Goal: Task Accomplishment & Management: Complete application form

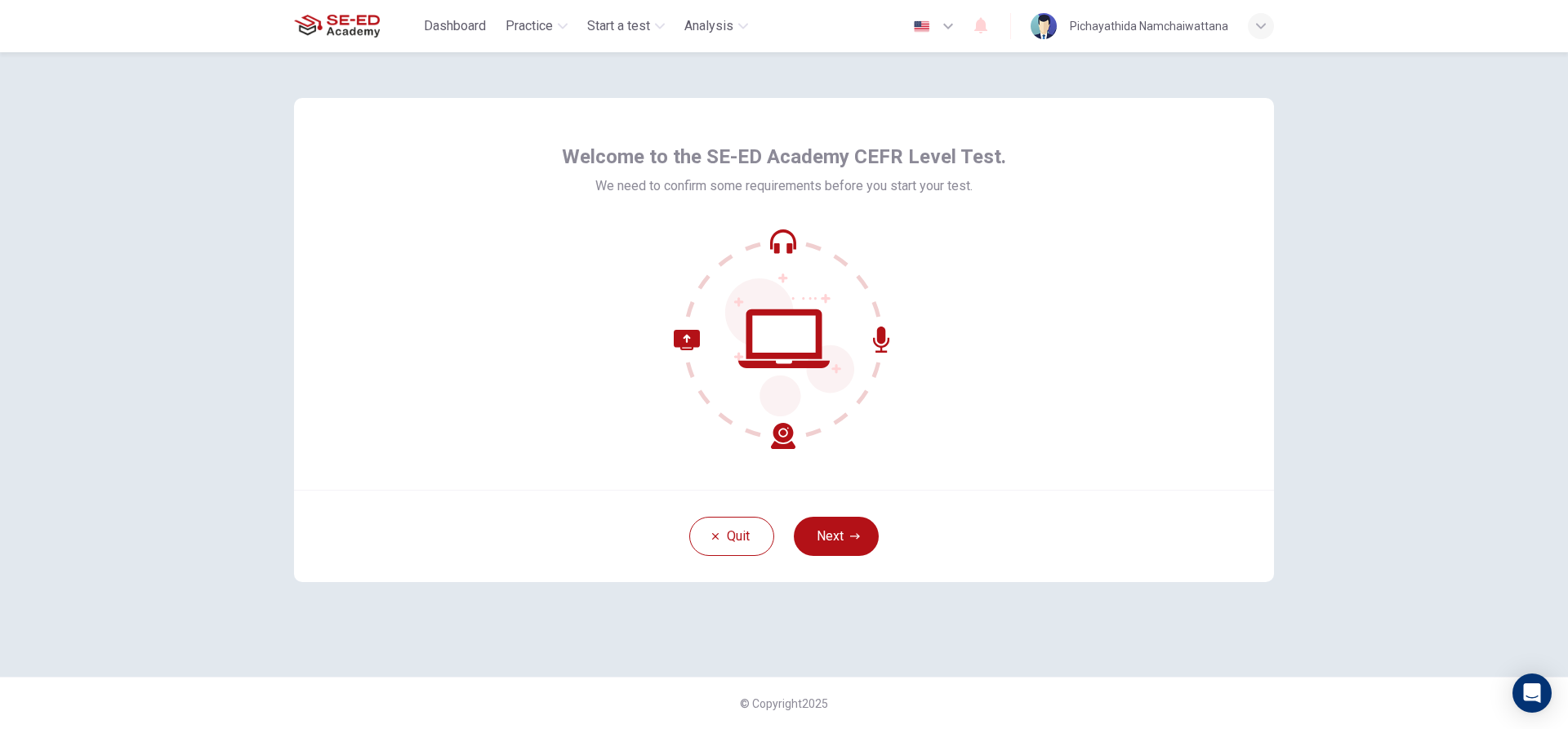
click at [1110, 511] on div "Quit Next" at bounding box center [784, 536] width 980 height 92
click at [819, 534] on button "Next" at bounding box center [836, 536] width 85 height 40
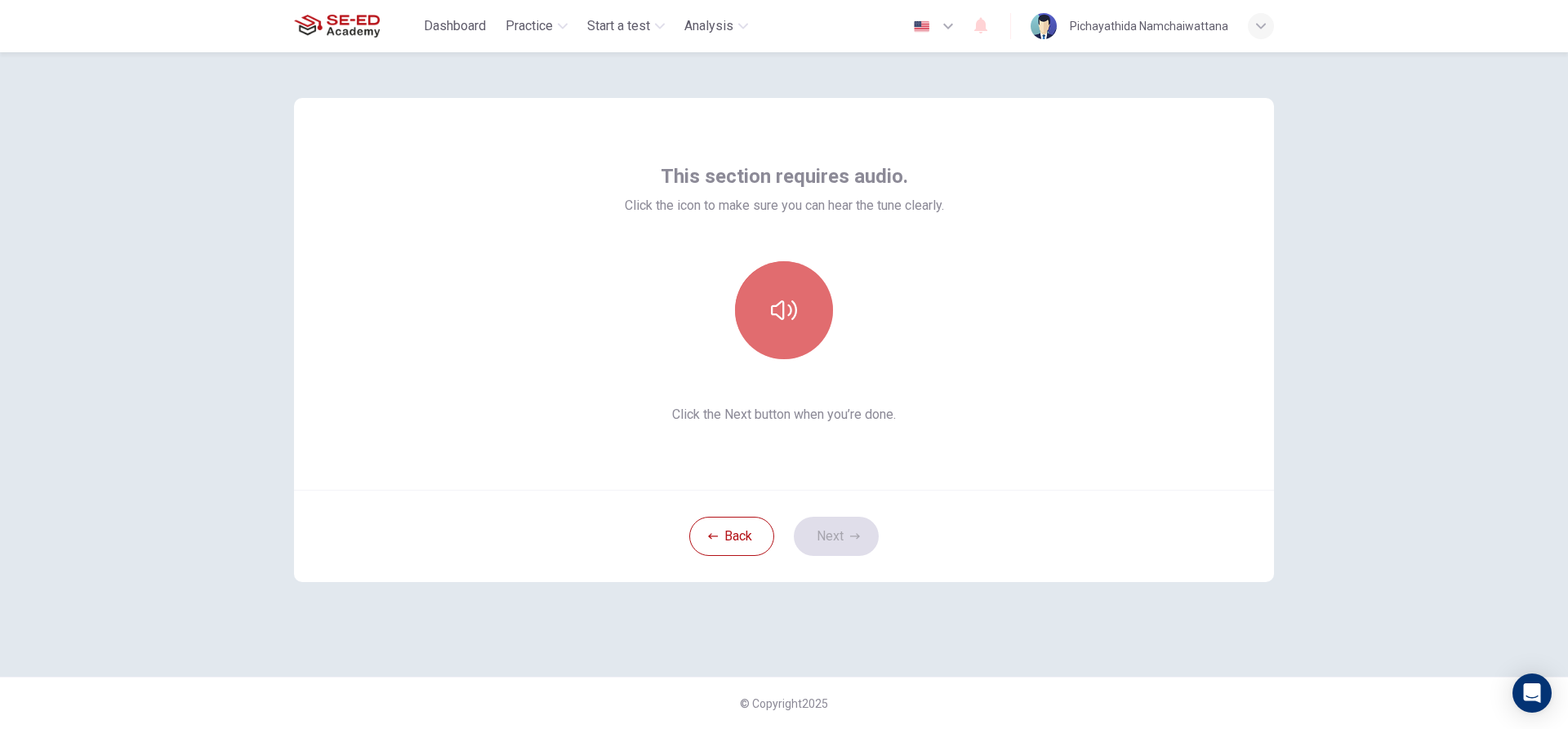
click at [786, 297] on icon "button" at bounding box center [784, 310] width 26 height 26
click at [860, 539] on button "Next" at bounding box center [836, 536] width 85 height 40
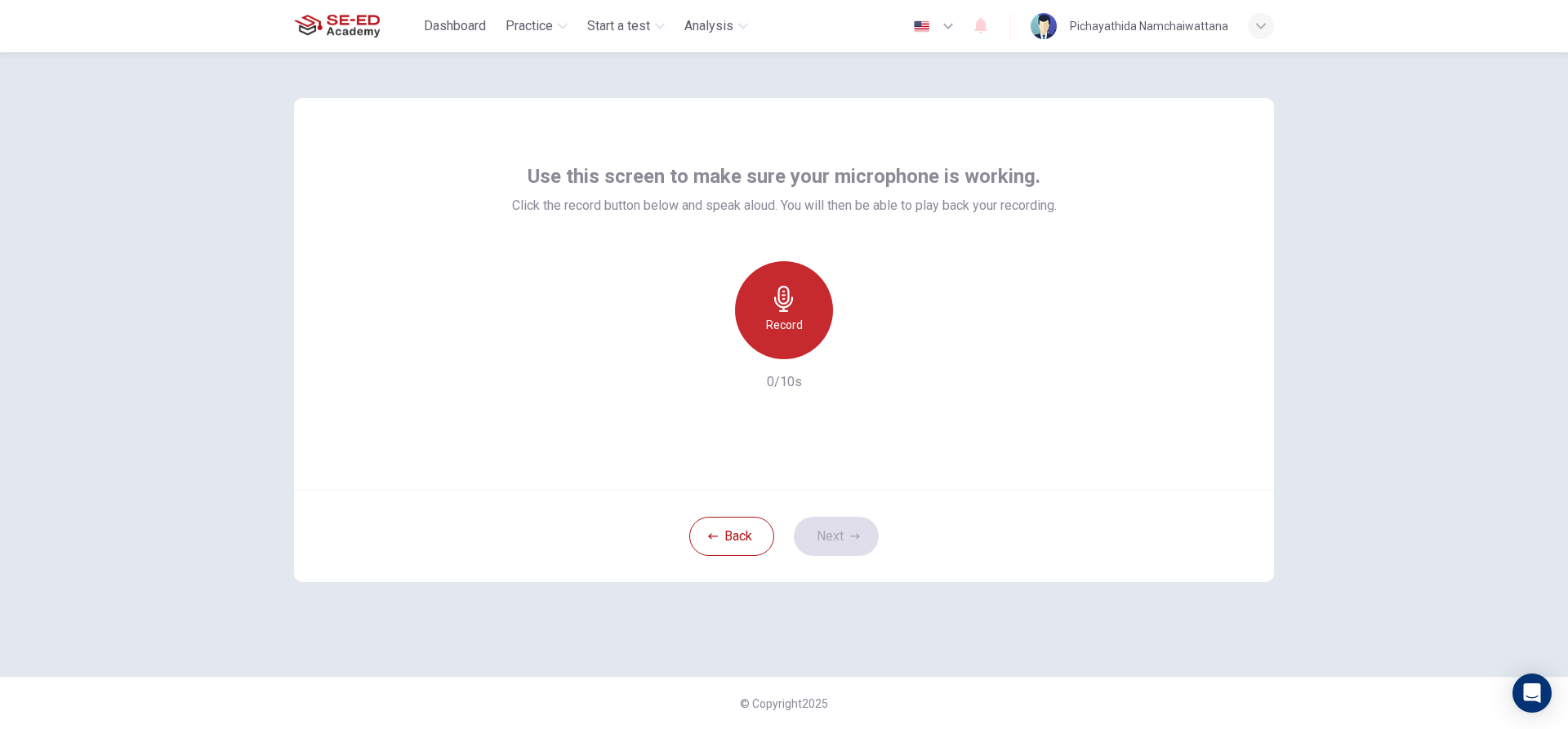
click at [801, 305] on div "Record" at bounding box center [784, 310] width 98 height 98
click at [716, 348] on div "button" at bounding box center [709, 346] width 26 height 26
click at [791, 314] on div "Record" at bounding box center [784, 310] width 98 height 98
click at [863, 341] on icon "button" at bounding box center [859, 347] width 17 height 17
click at [1119, 475] on div "Use this screen to make sure your microphone is working. Click the record butto…" at bounding box center [784, 293] width 980 height 392
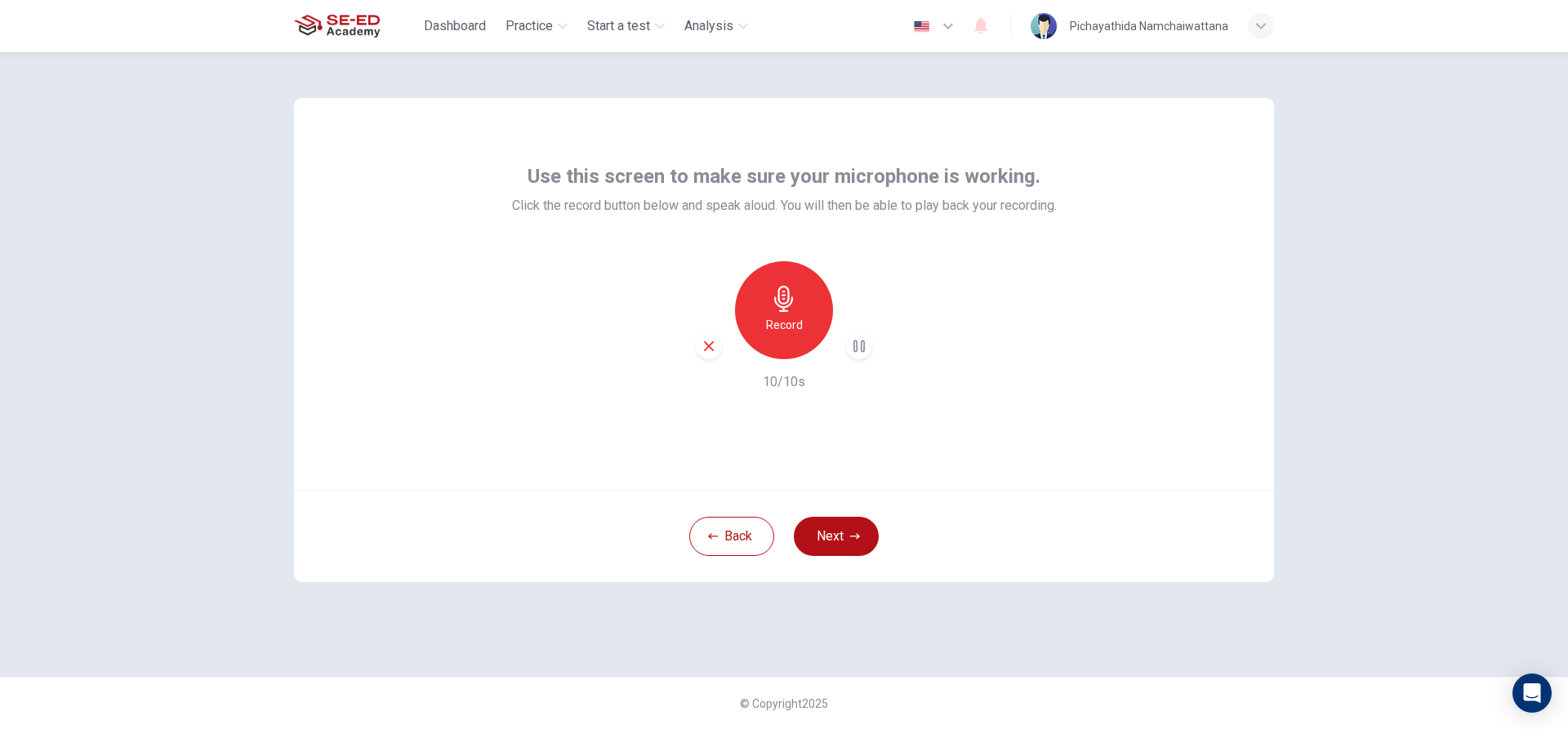
click at [855, 345] on icon "button" at bounding box center [859, 347] width 17 height 17
click at [860, 344] on icon "button" at bounding box center [860, 346] width 7 height 10
click at [859, 347] on icon "button" at bounding box center [860, 346] width 7 height 10
click at [793, 300] on icon "button" at bounding box center [784, 299] width 18 height 26
click at [803, 300] on div "Stop" at bounding box center [784, 310] width 98 height 98
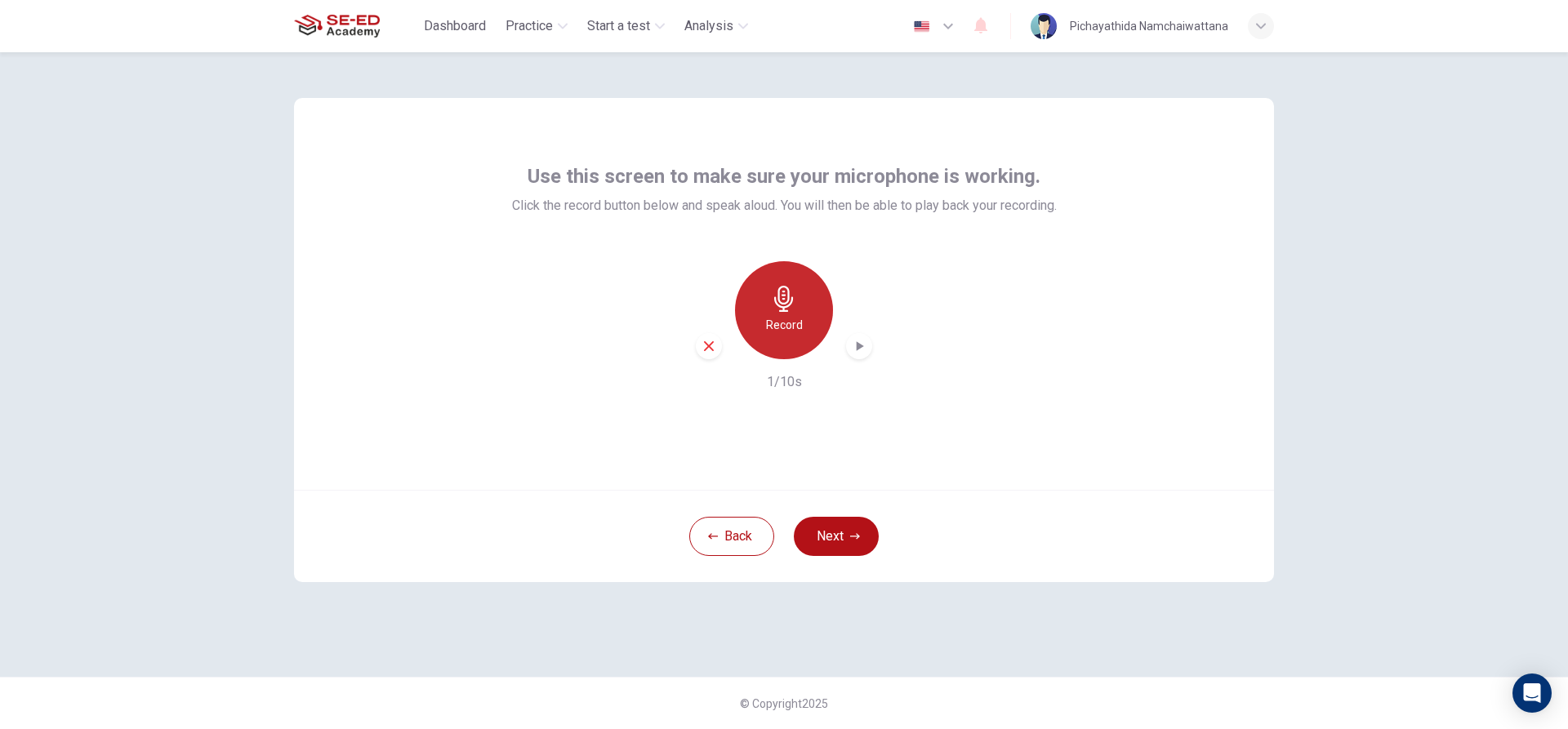
click at [807, 297] on div "Record" at bounding box center [784, 310] width 98 height 98
click at [799, 321] on div "Stop" at bounding box center [784, 310] width 98 height 98
click at [717, 351] on div "button" at bounding box center [709, 346] width 26 height 26
click at [784, 314] on div "Record" at bounding box center [784, 310] width 98 height 98
click at [797, 310] on div "Stop" at bounding box center [784, 310] width 98 height 98
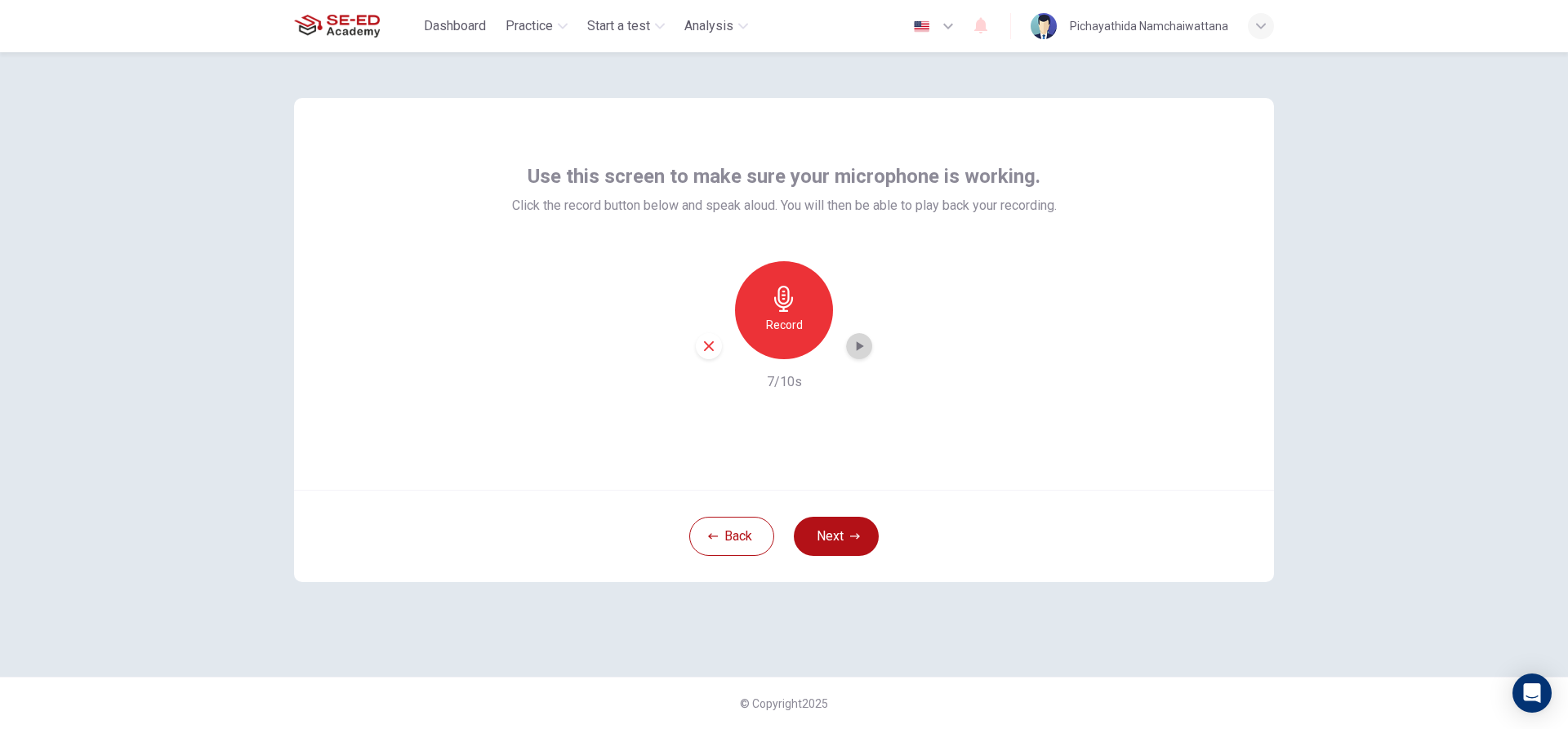
click at [857, 344] on icon "button" at bounding box center [860, 346] width 7 height 10
click at [1188, 494] on div "Back Next" at bounding box center [784, 536] width 980 height 92
click at [863, 337] on div "button" at bounding box center [859, 346] width 26 height 26
click at [709, 347] on icon "button" at bounding box center [709, 347] width 15 height 15
drag, startPoint x: 784, startPoint y: 321, endPoint x: 777, endPoint y: 326, distance: 8.6
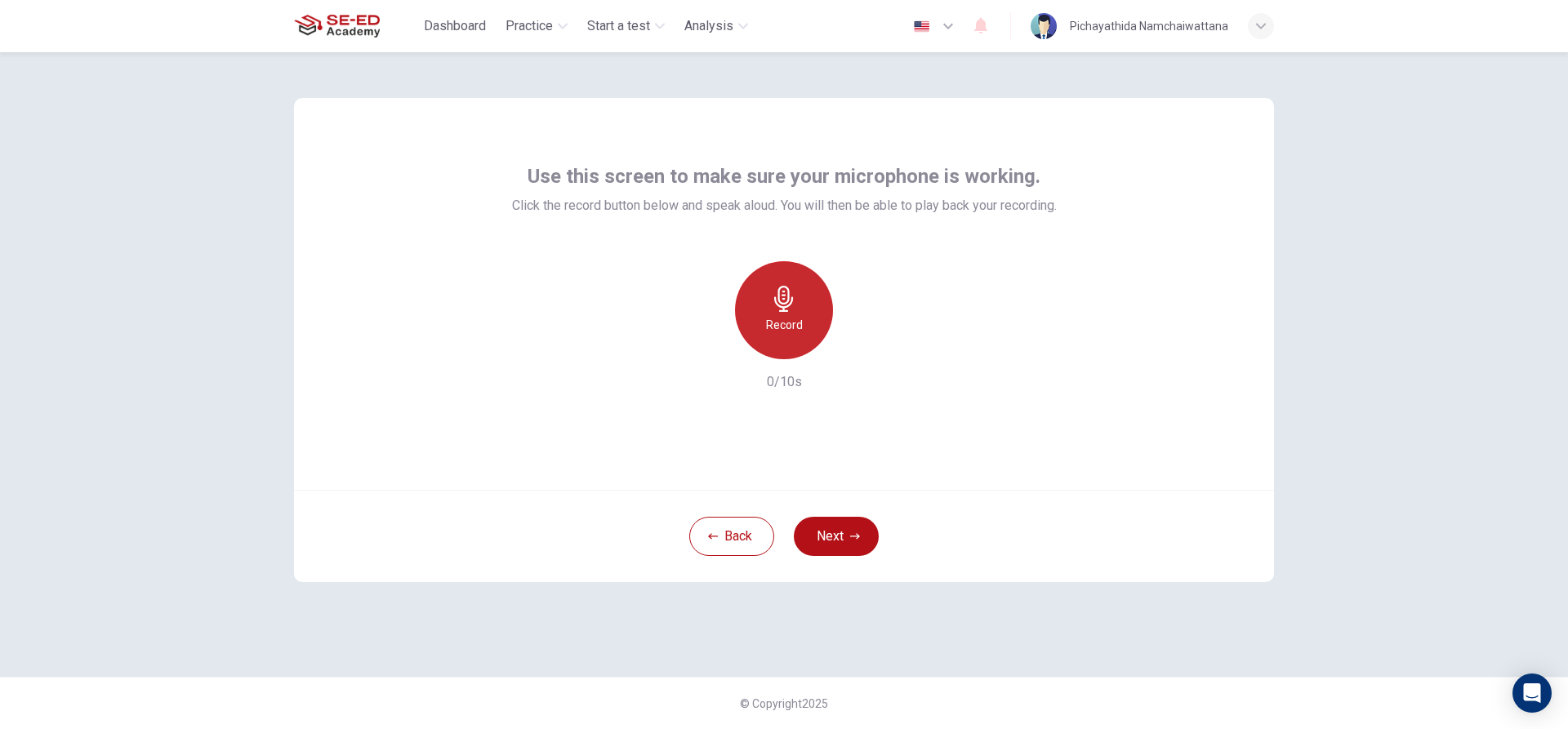
click at [784, 323] on h6 "Record" at bounding box center [784, 324] width 37 height 19
click at [796, 300] on icon "button" at bounding box center [784, 299] width 26 height 26
click at [856, 338] on icon "button" at bounding box center [859, 347] width 17 height 17
click at [862, 342] on icon "button" at bounding box center [859, 347] width 17 height 17
click at [863, 344] on icon "button" at bounding box center [859, 347] width 17 height 17
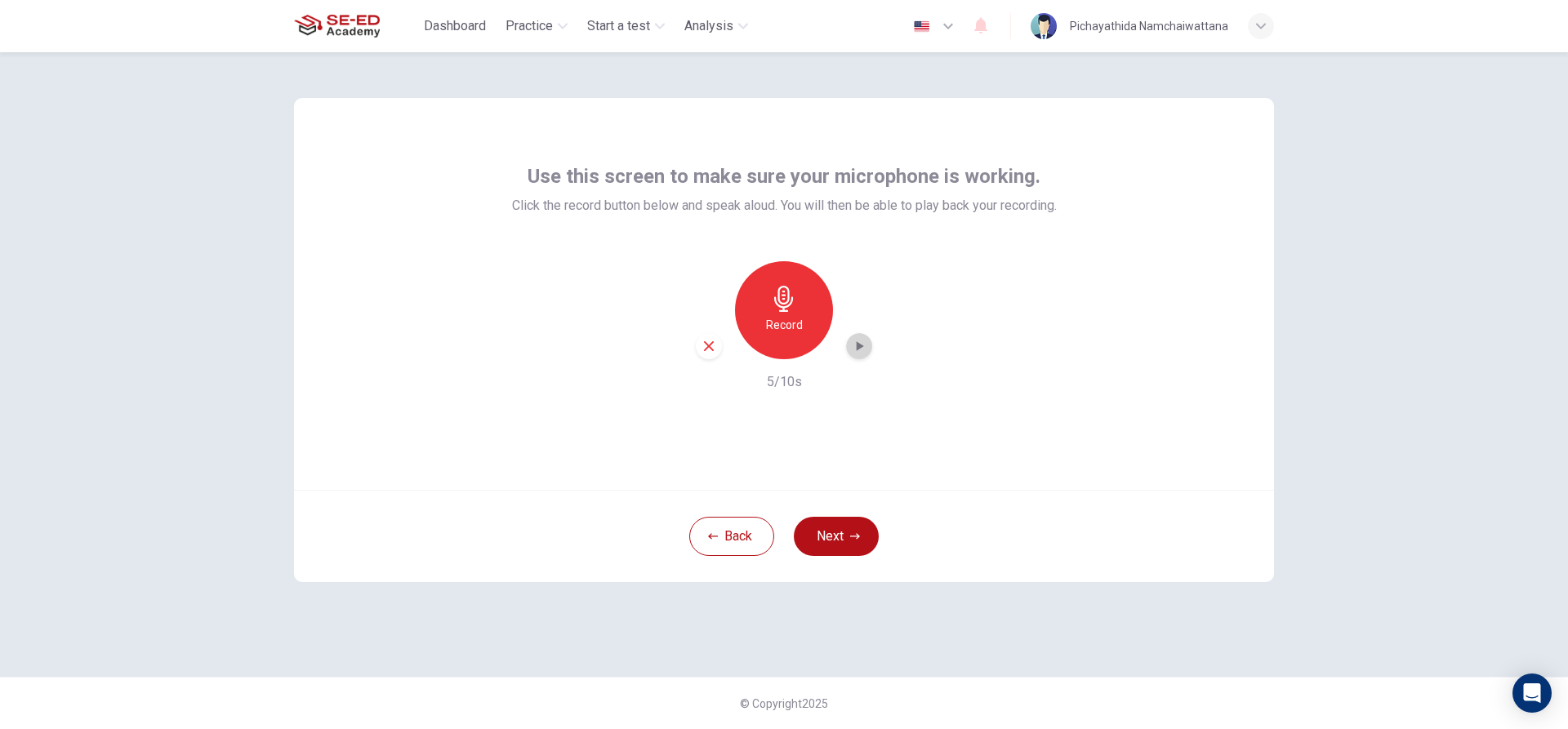
click at [867, 347] on div "button" at bounding box center [859, 346] width 26 height 26
click at [864, 528] on button "Next" at bounding box center [836, 536] width 85 height 40
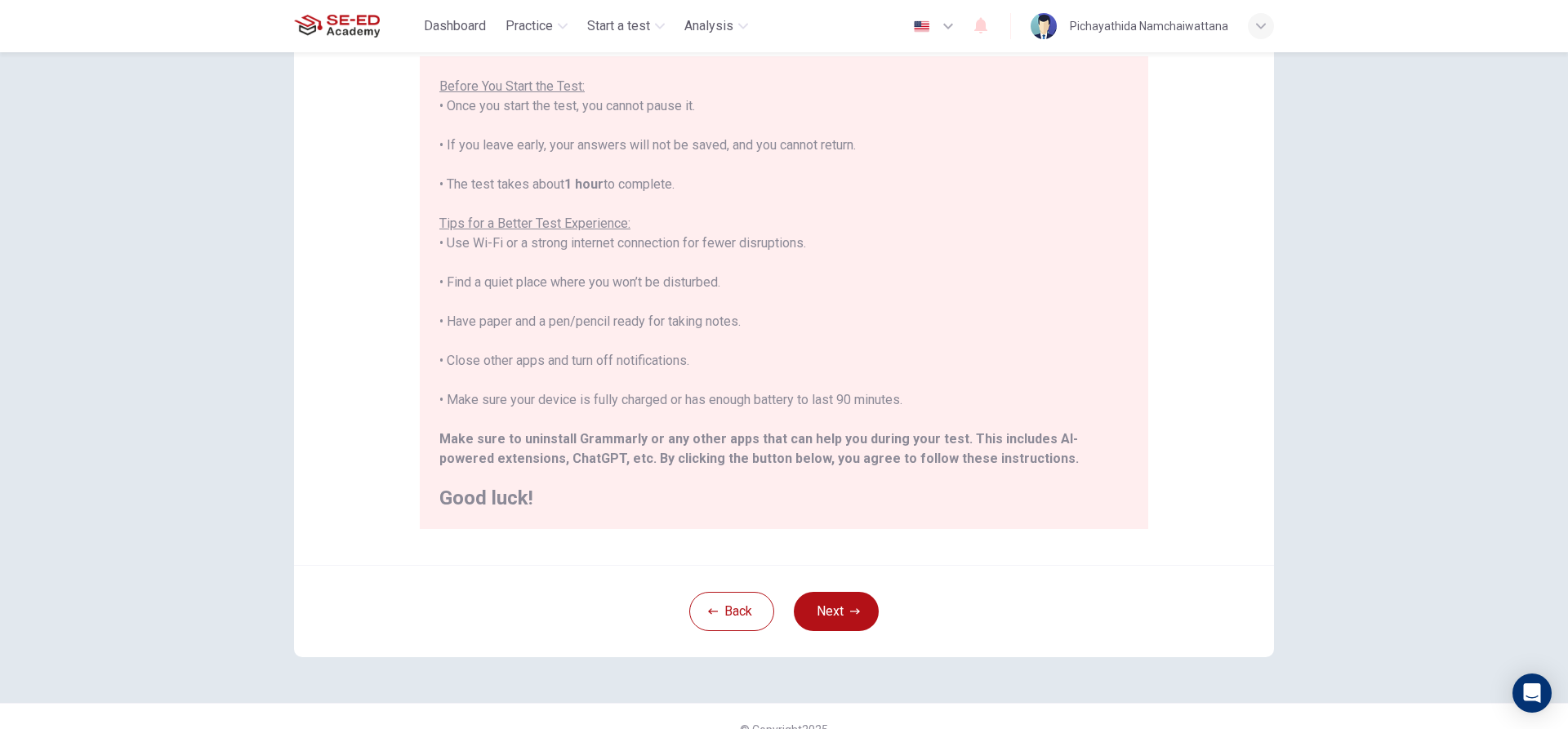
scroll to position [163, 0]
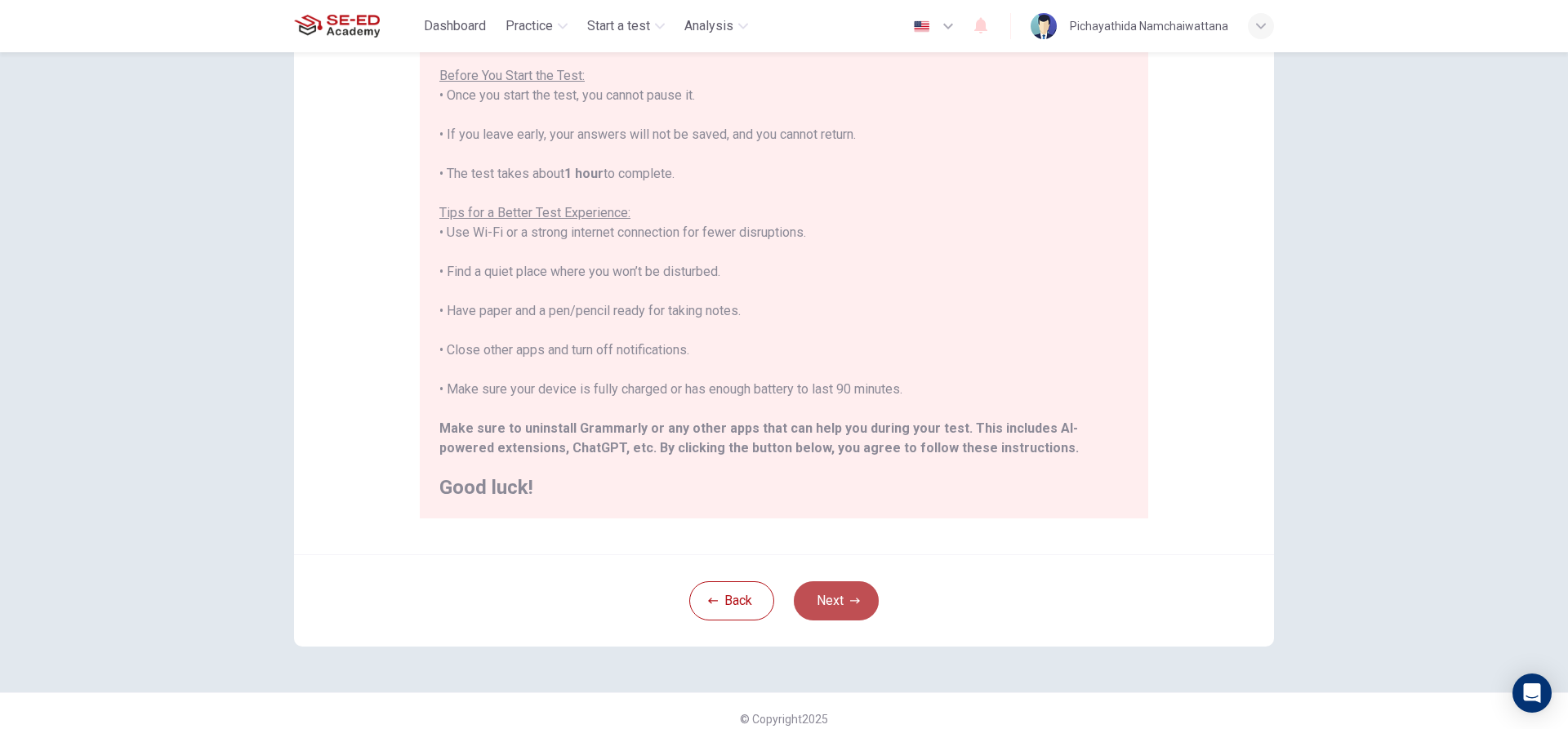
click at [841, 587] on button "Next" at bounding box center [836, 601] width 85 height 40
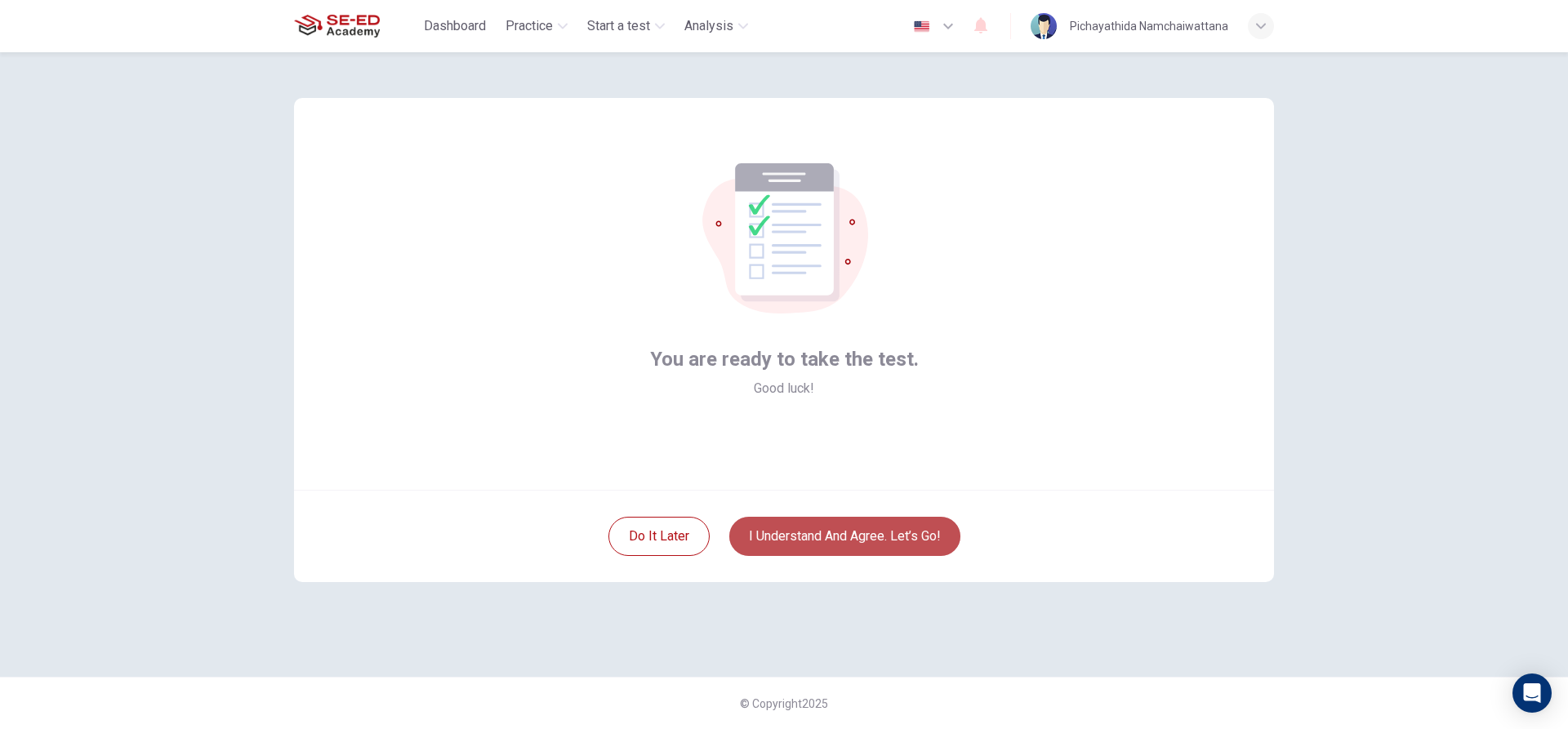
click at [884, 534] on button "I understand and agree. Let’s go!" at bounding box center [844, 536] width 231 height 40
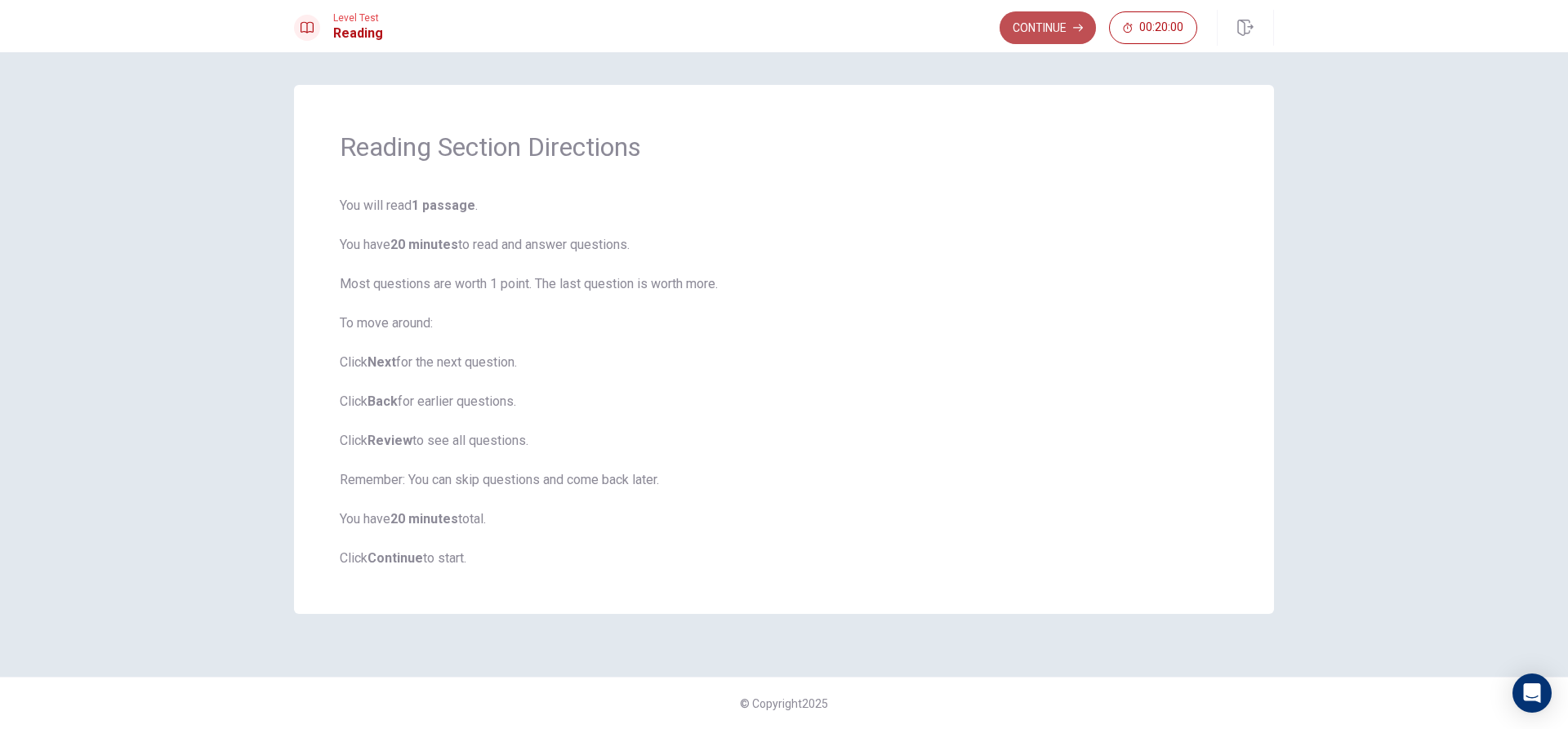
click at [1068, 16] on button "Continue" at bounding box center [1047, 27] width 97 height 32
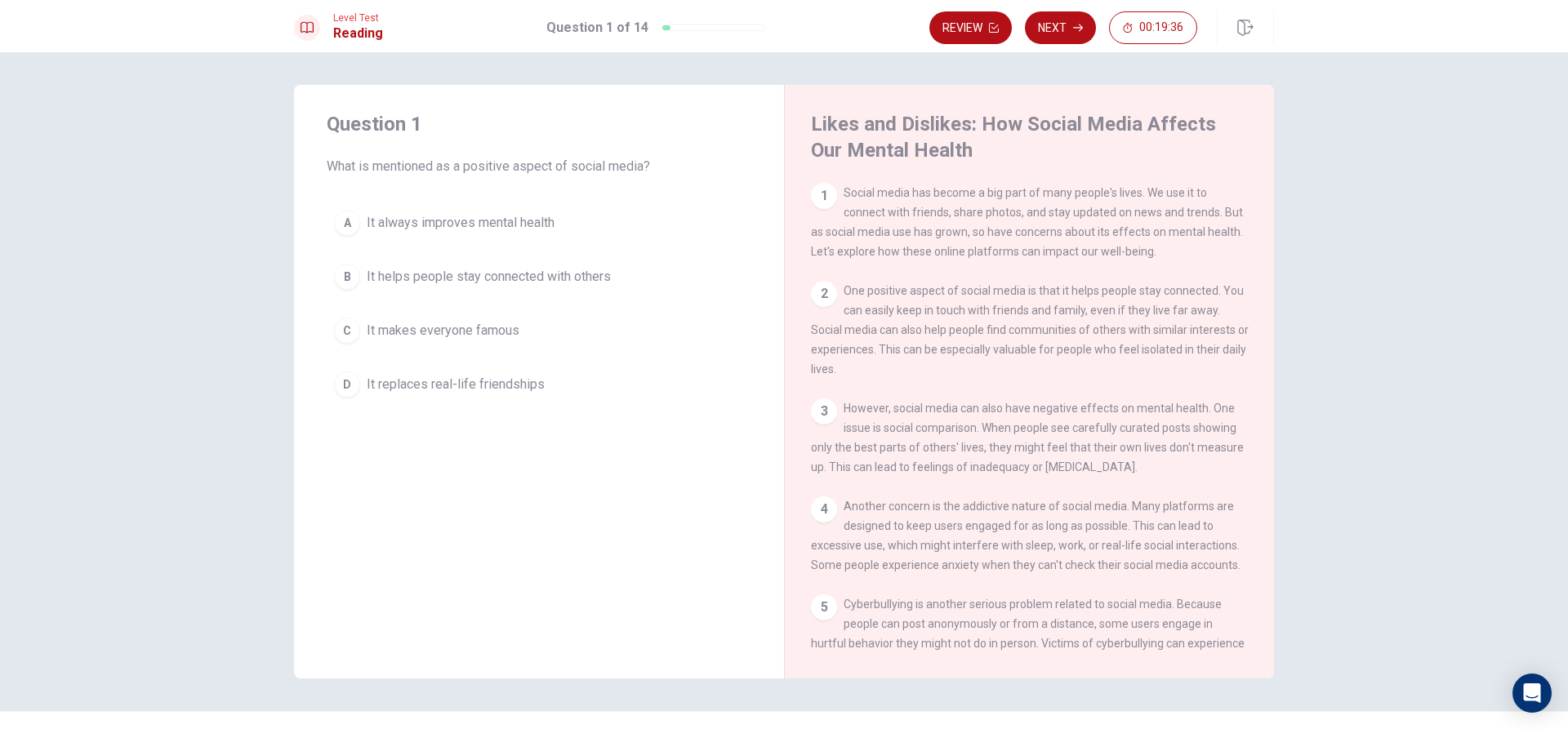
click at [479, 273] on span "It helps people stay connected with others" at bounding box center [489, 276] width 244 height 19
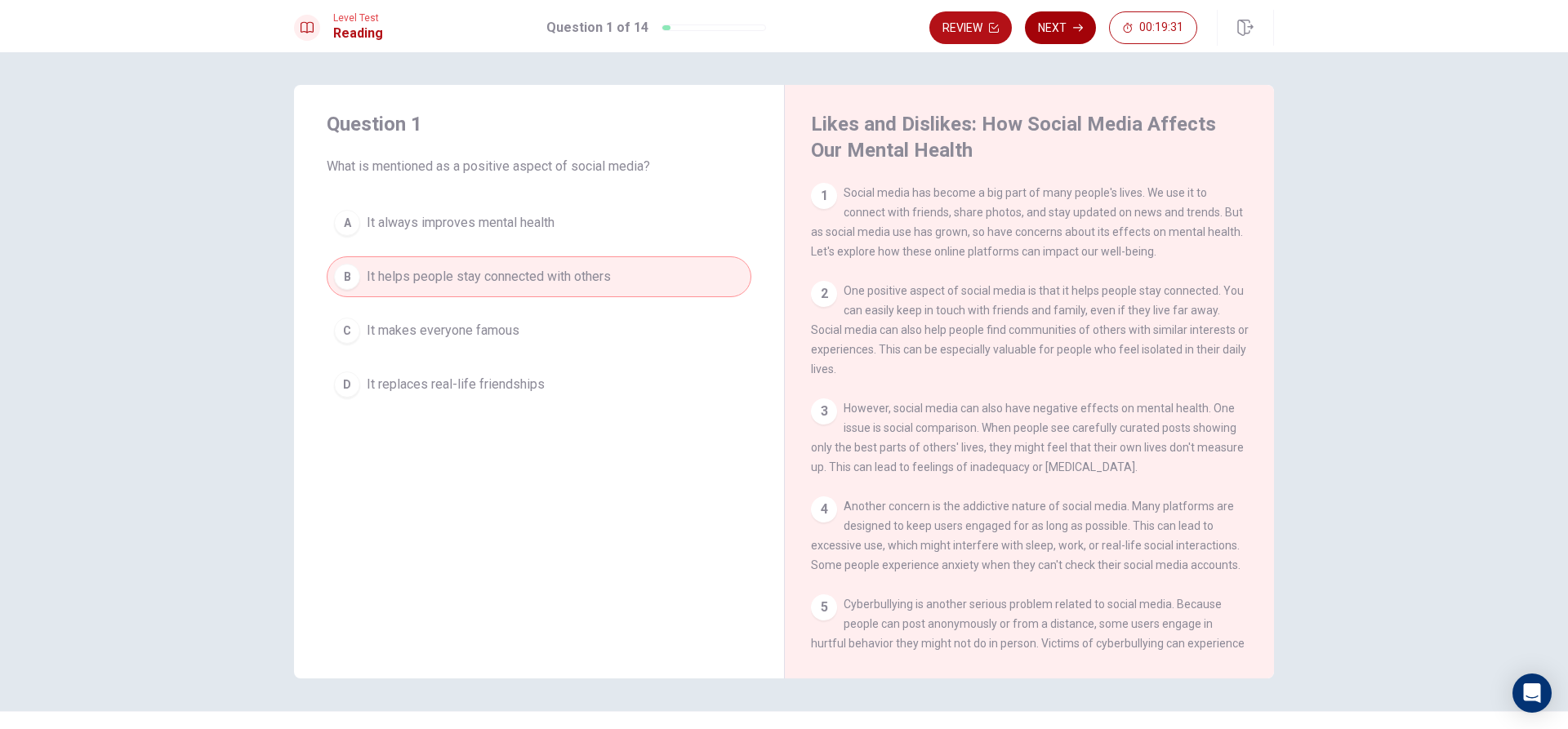
click at [1061, 29] on button "Next" at bounding box center [1060, 27] width 71 height 32
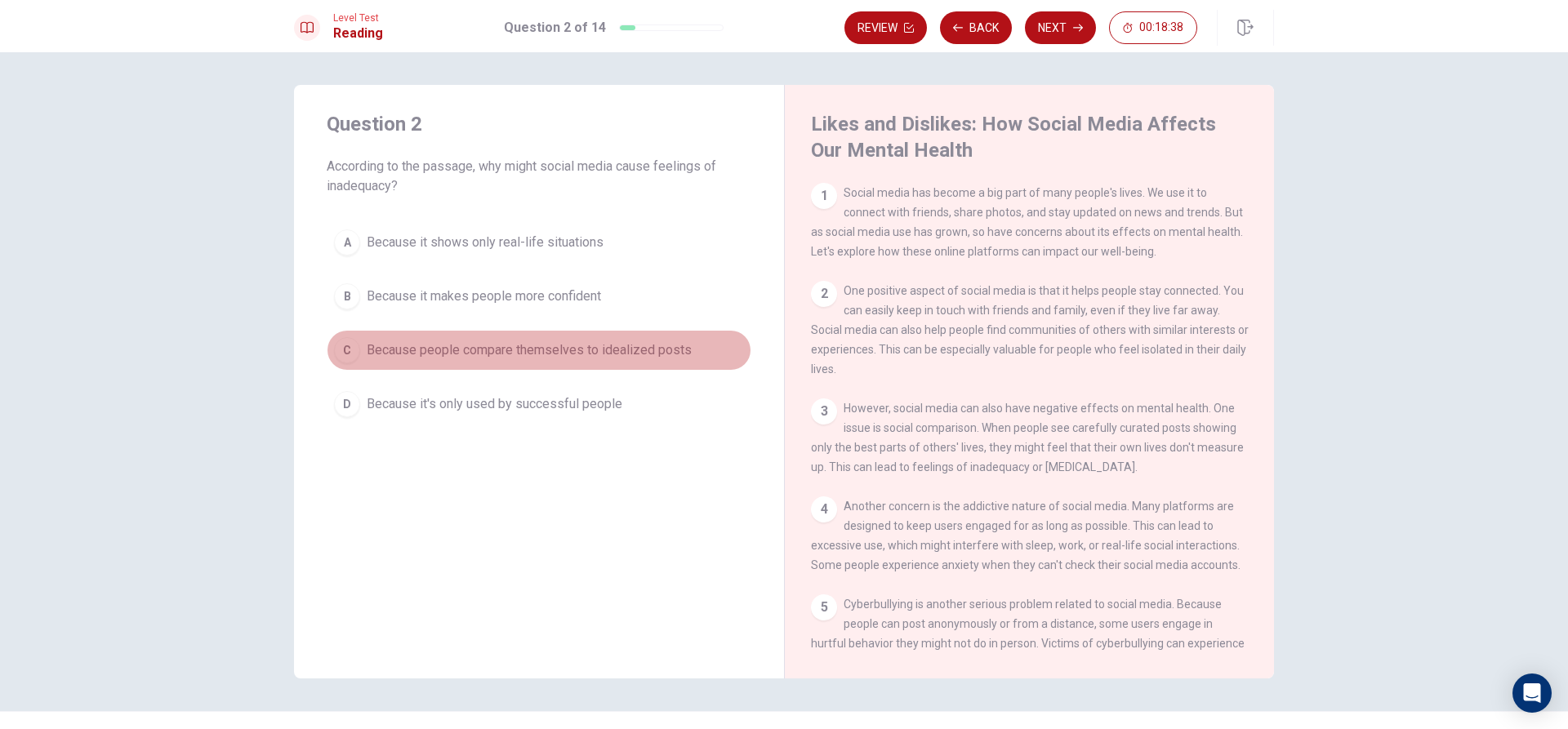
click at [348, 357] on div "C" at bounding box center [347, 350] width 26 height 26
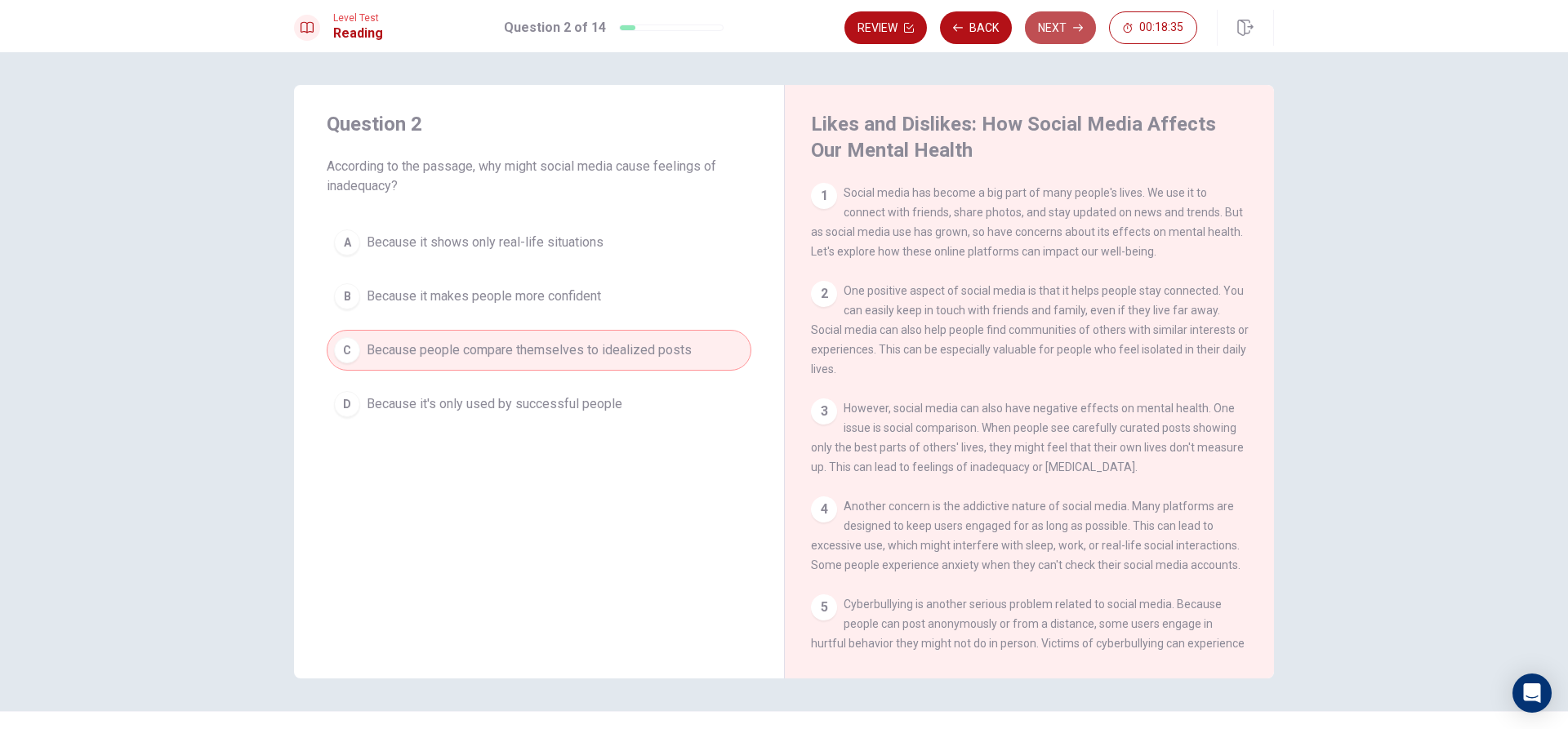
click at [1077, 25] on icon "button" at bounding box center [1078, 28] width 10 height 10
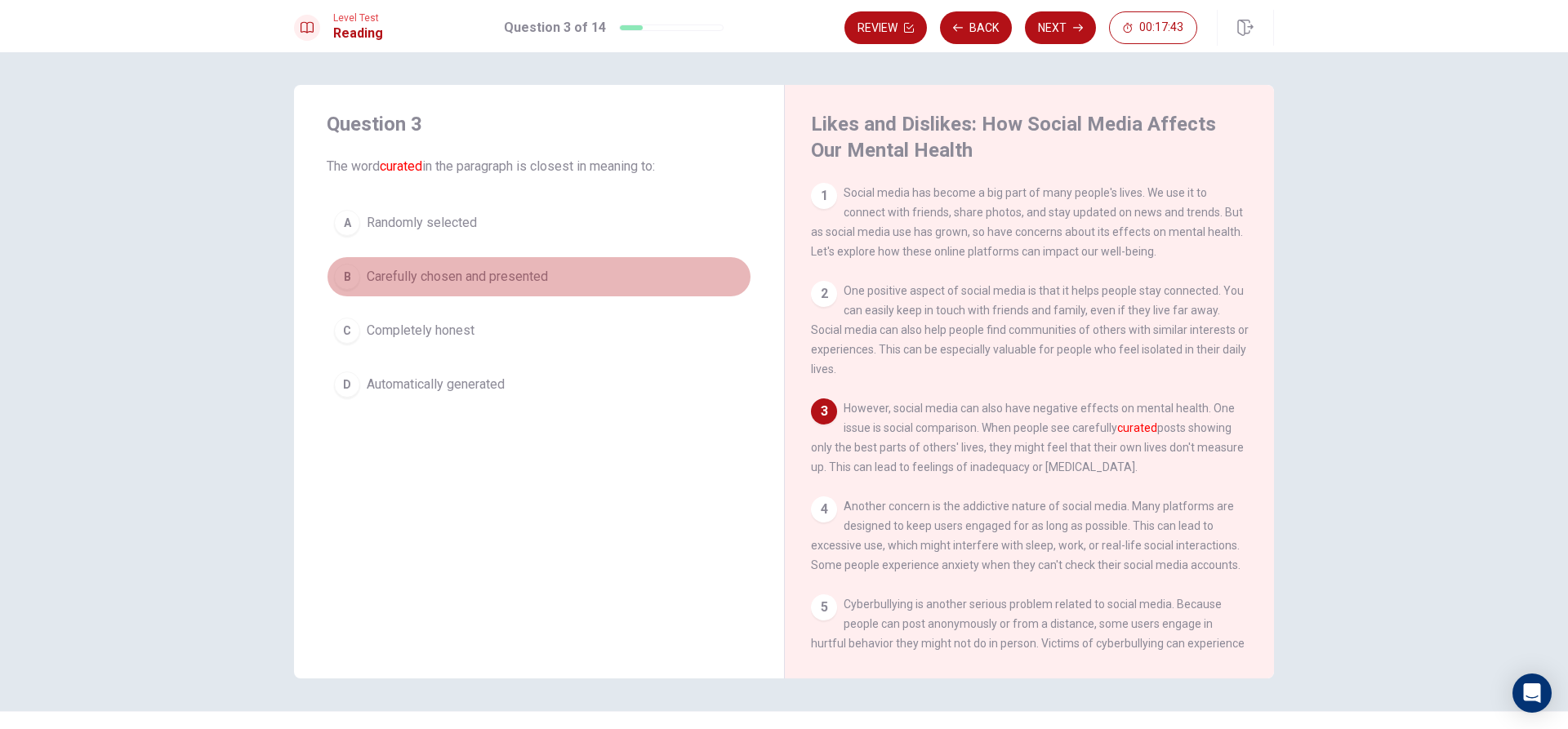
click at [453, 265] on button "B Carefully chosen and presented" at bounding box center [538, 276] width 425 height 41
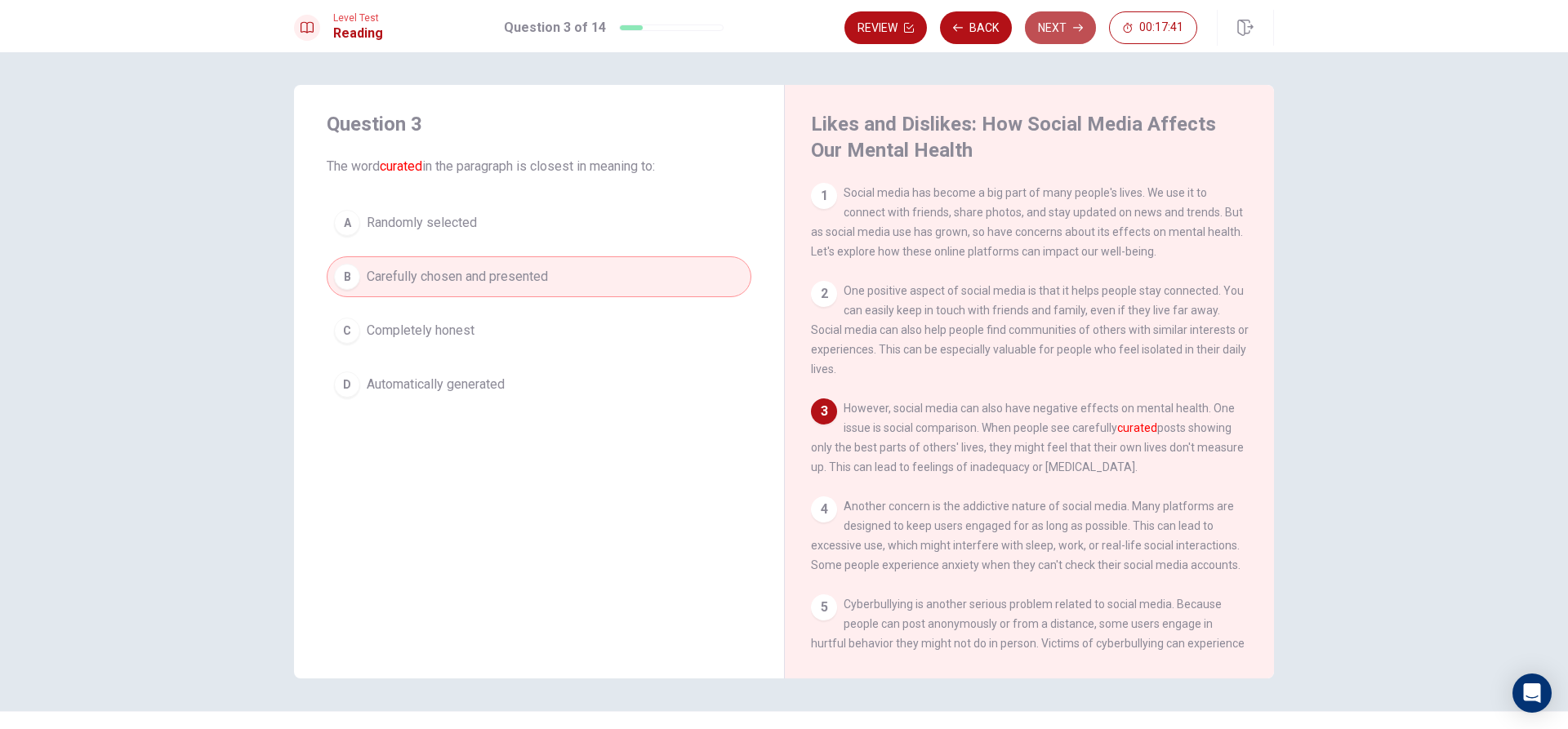
click at [1051, 21] on button "Next" at bounding box center [1060, 27] width 71 height 32
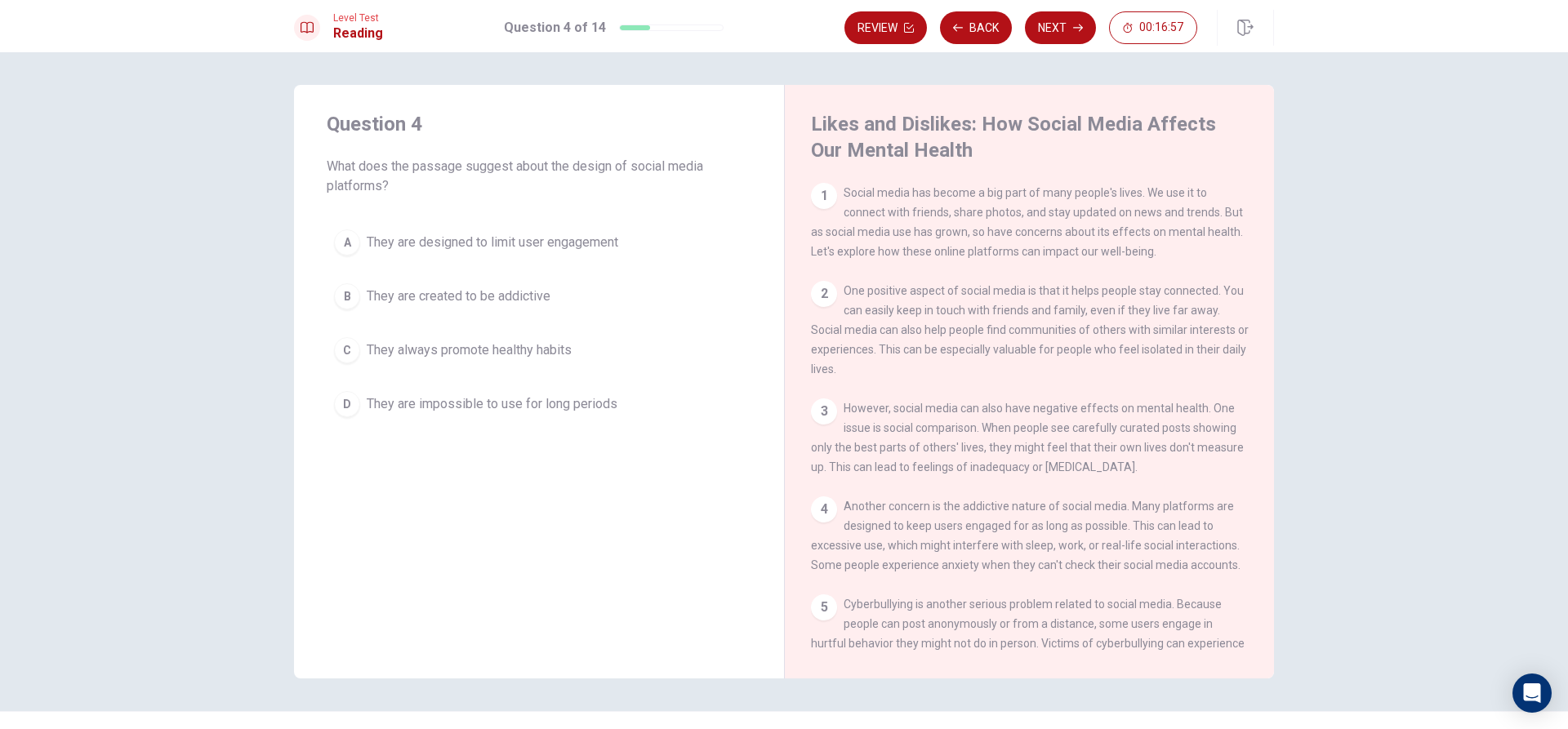
click at [403, 283] on button "B They are created to be addictive" at bounding box center [538, 296] width 425 height 41
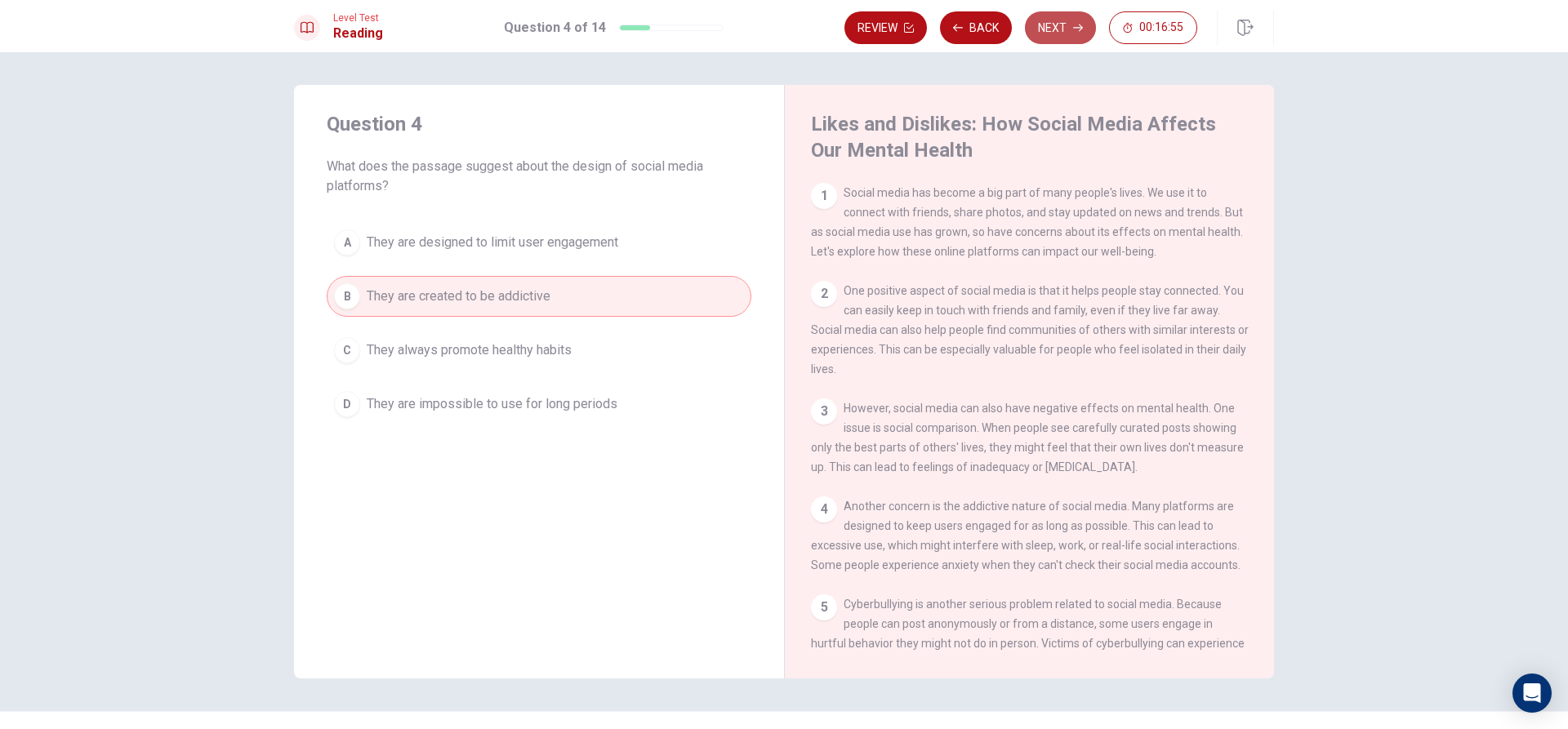
click at [1050, 19] on button "Next" at bounding box center [1060, 27] width 71 height 32
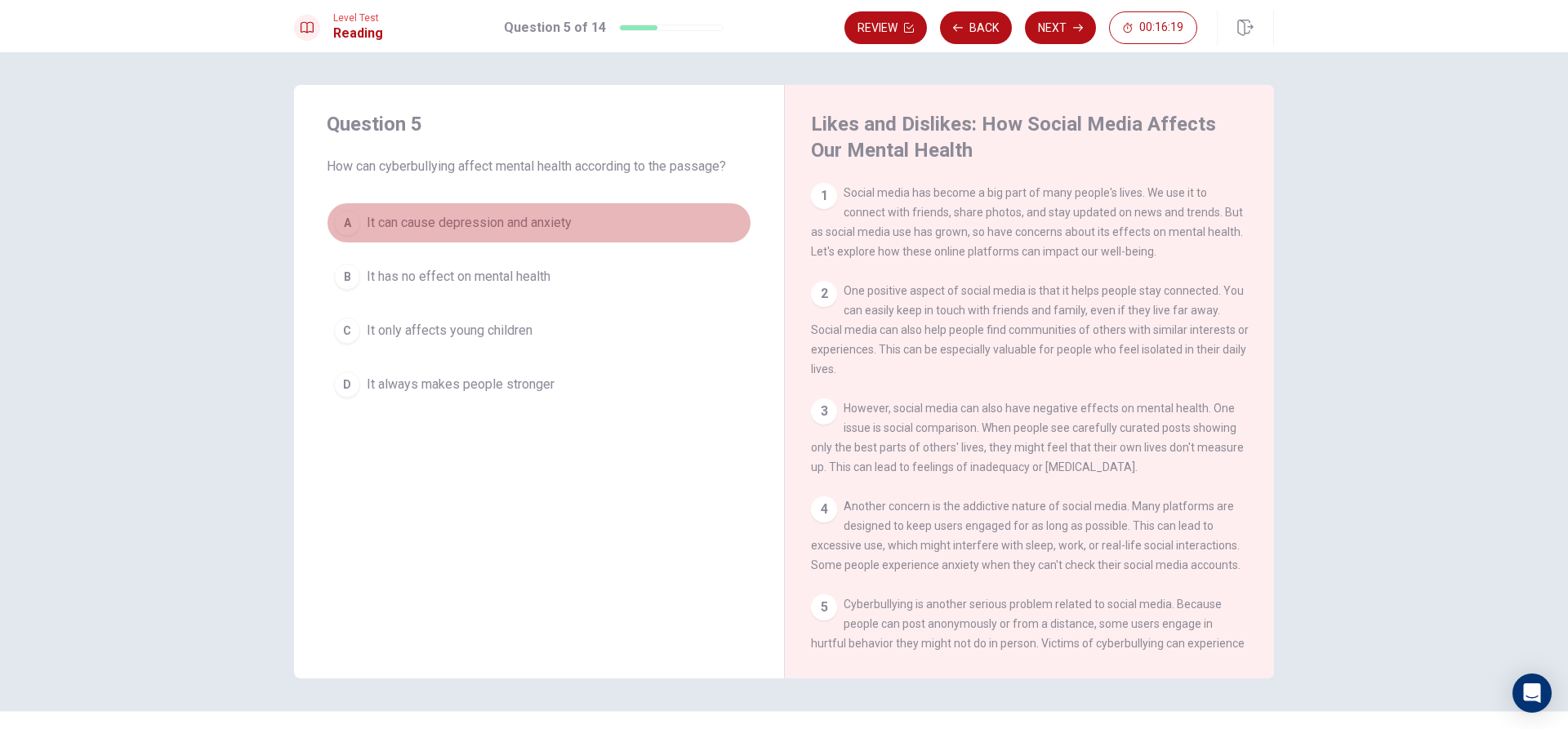
click at [338, 222] on div "A" at bounding box center [347, 223] width 26 height 26
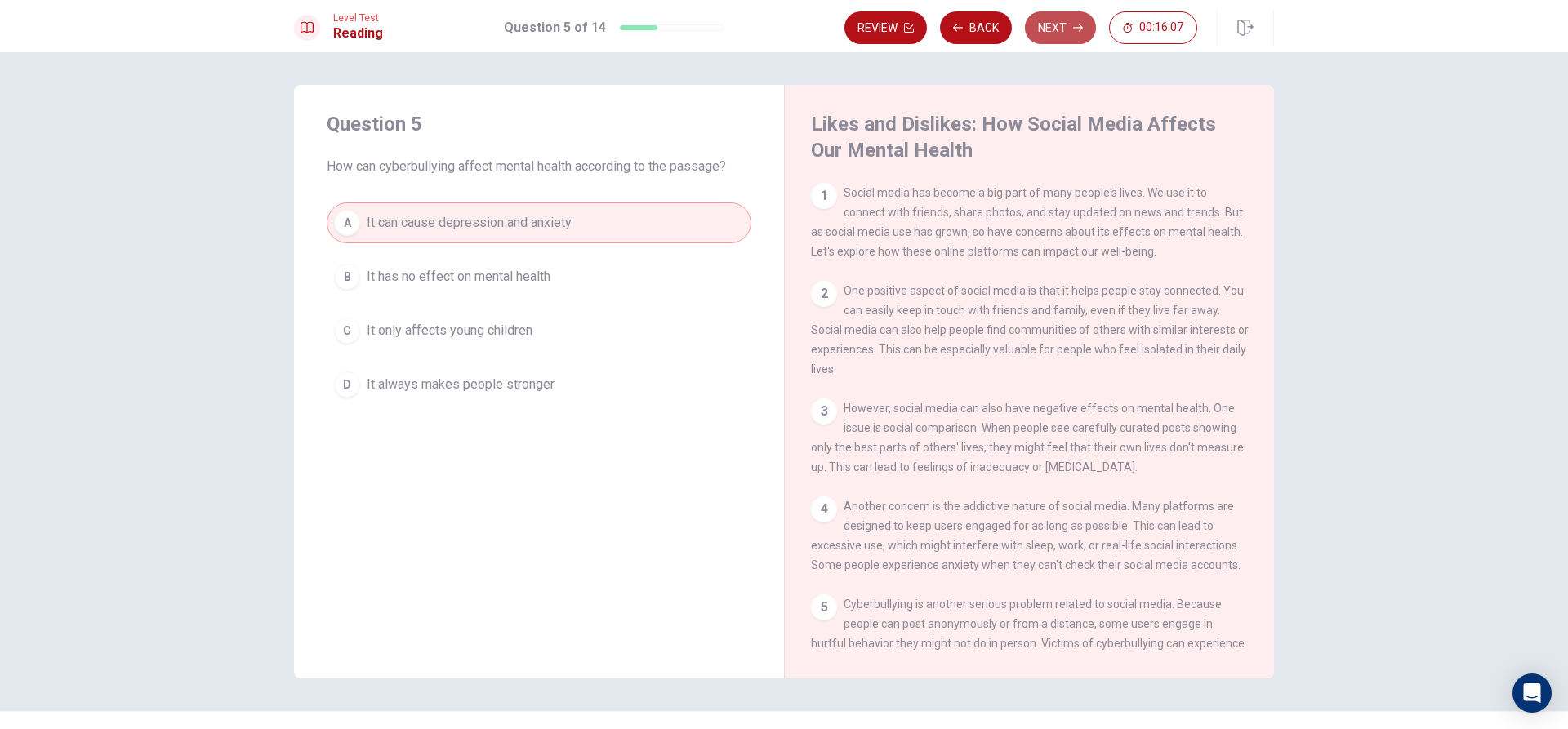
click at [1065, 13] on button "Next" at bounding box center [1060, 27] width 71 height 32
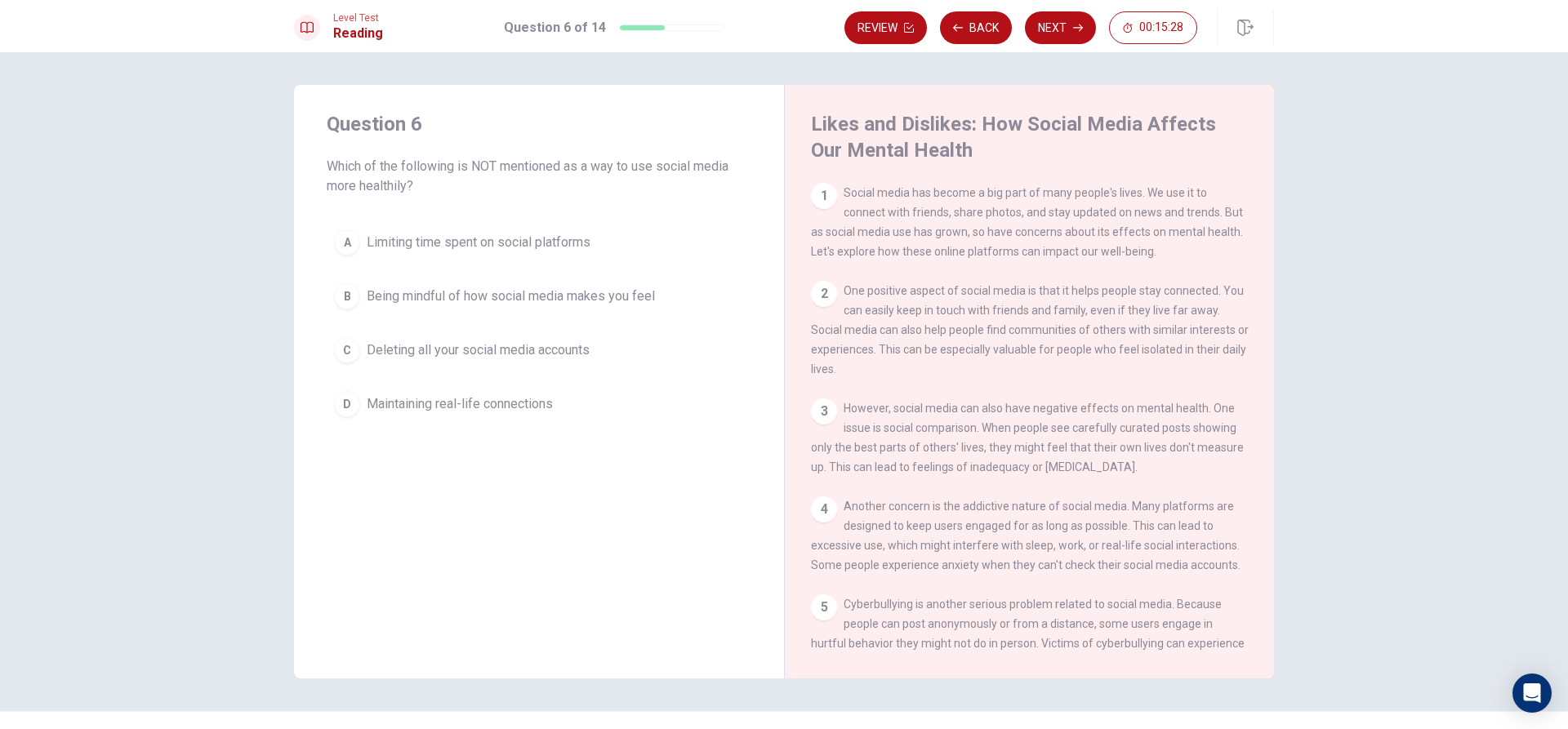
click at [358, 405] on button "D Maintaining real-life connections" at bounding box center [538, 404] width 425 height 41
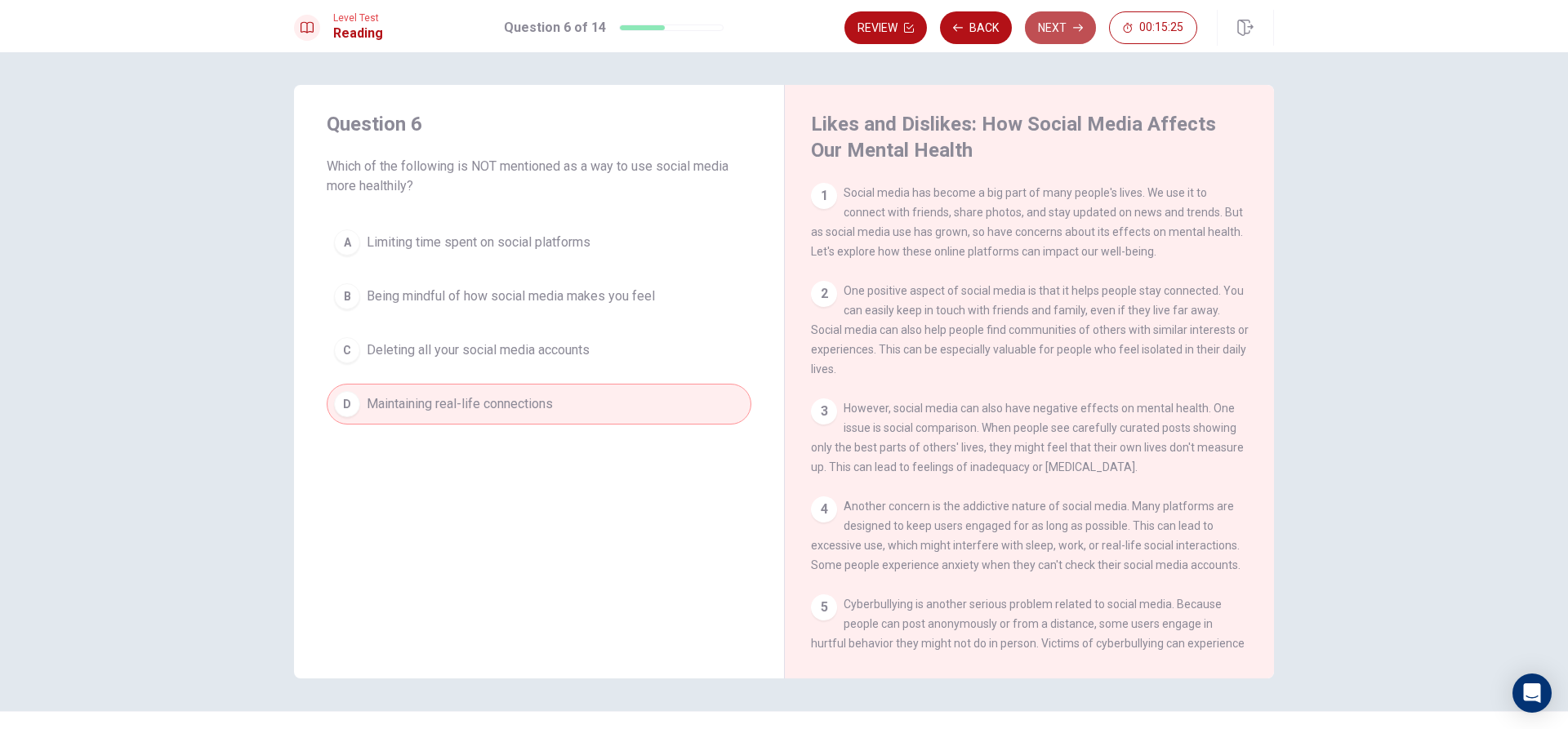
click at [1068, 30] on button "Next" at bounding box center [1060, 27] width 71 height 32
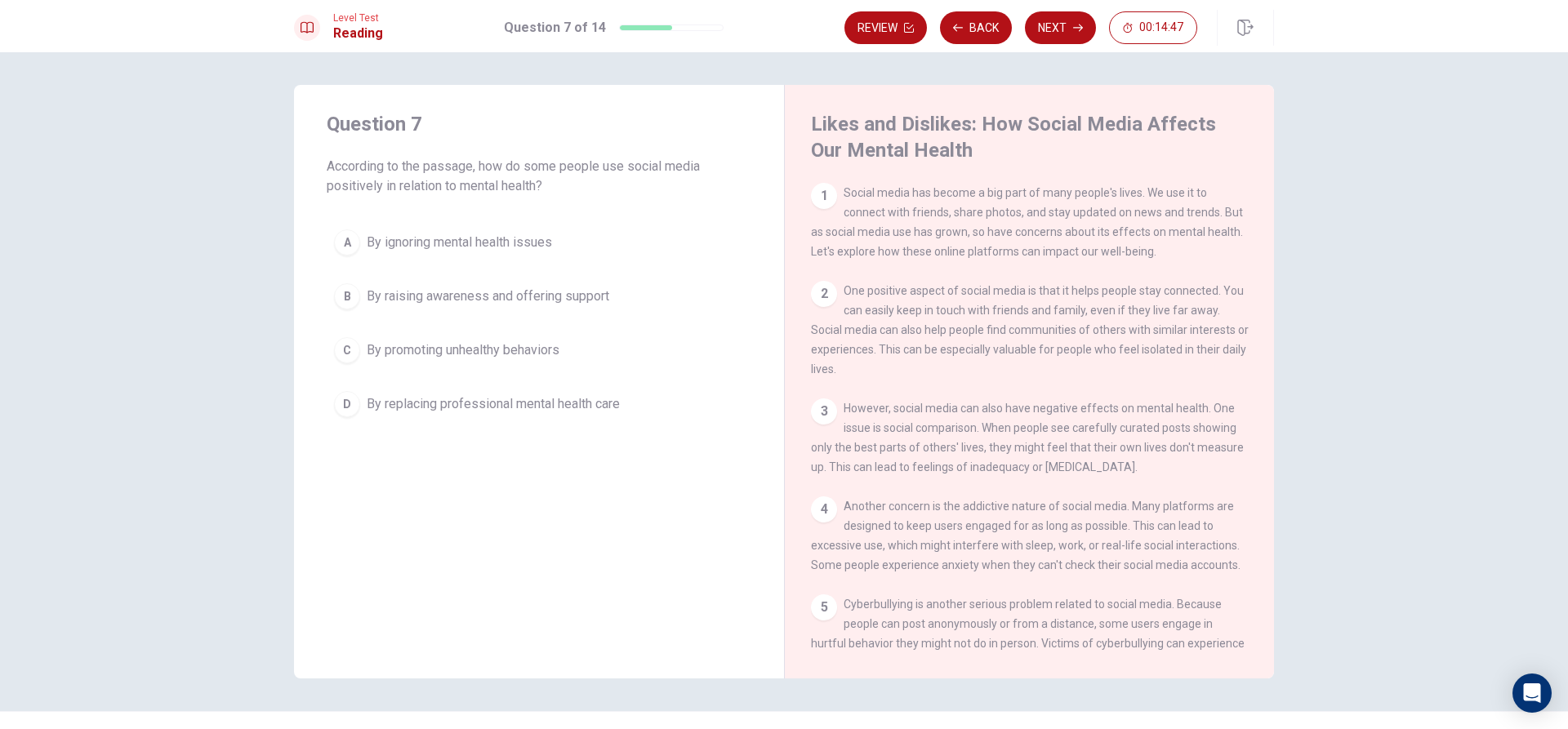
click at [358, 390] on button "D By replacing professional mental health care" at bounding box center [538, 404] width 425 height 41
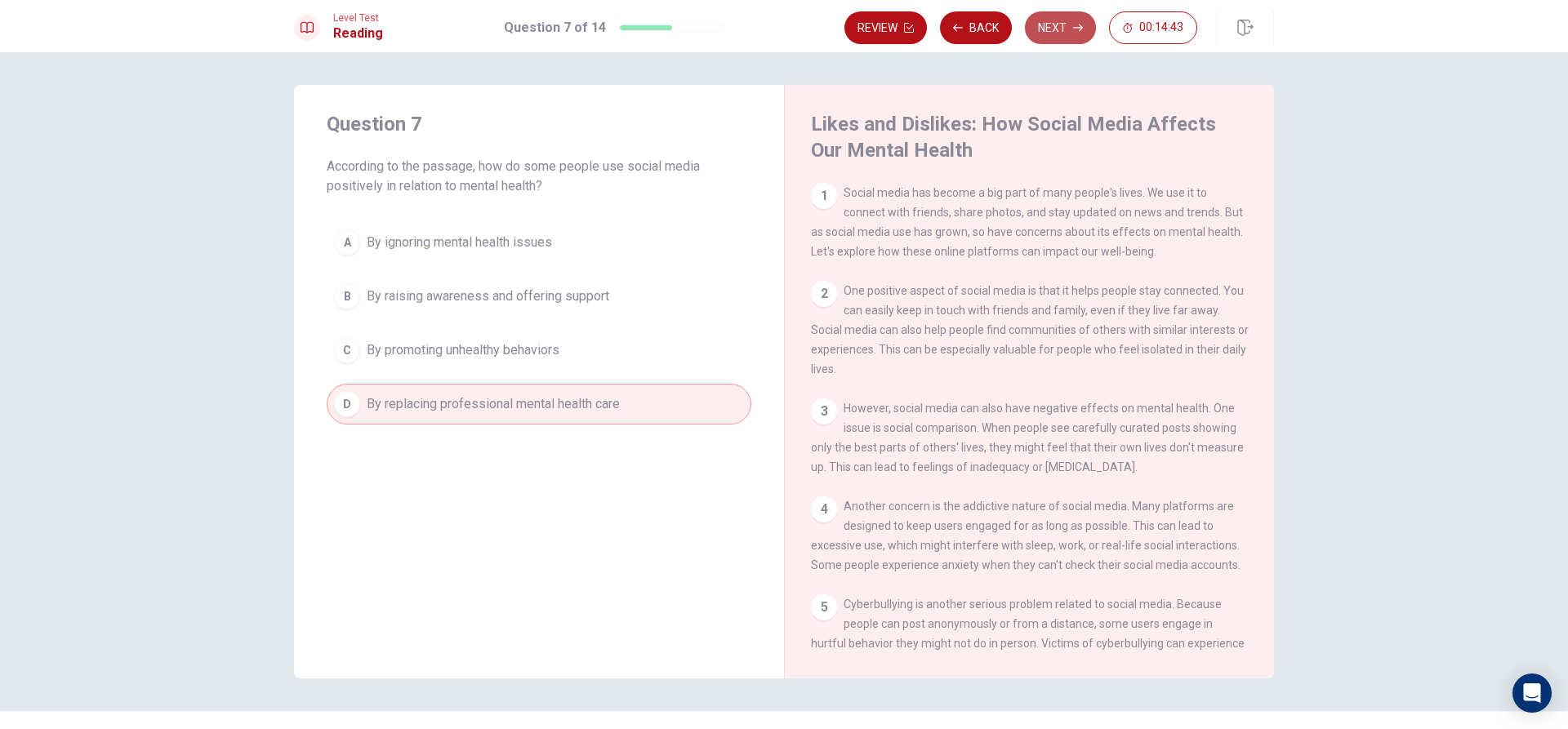
click at [1072, 28] on button "Next" at bounding box center [1060, 27] width 71 height 32
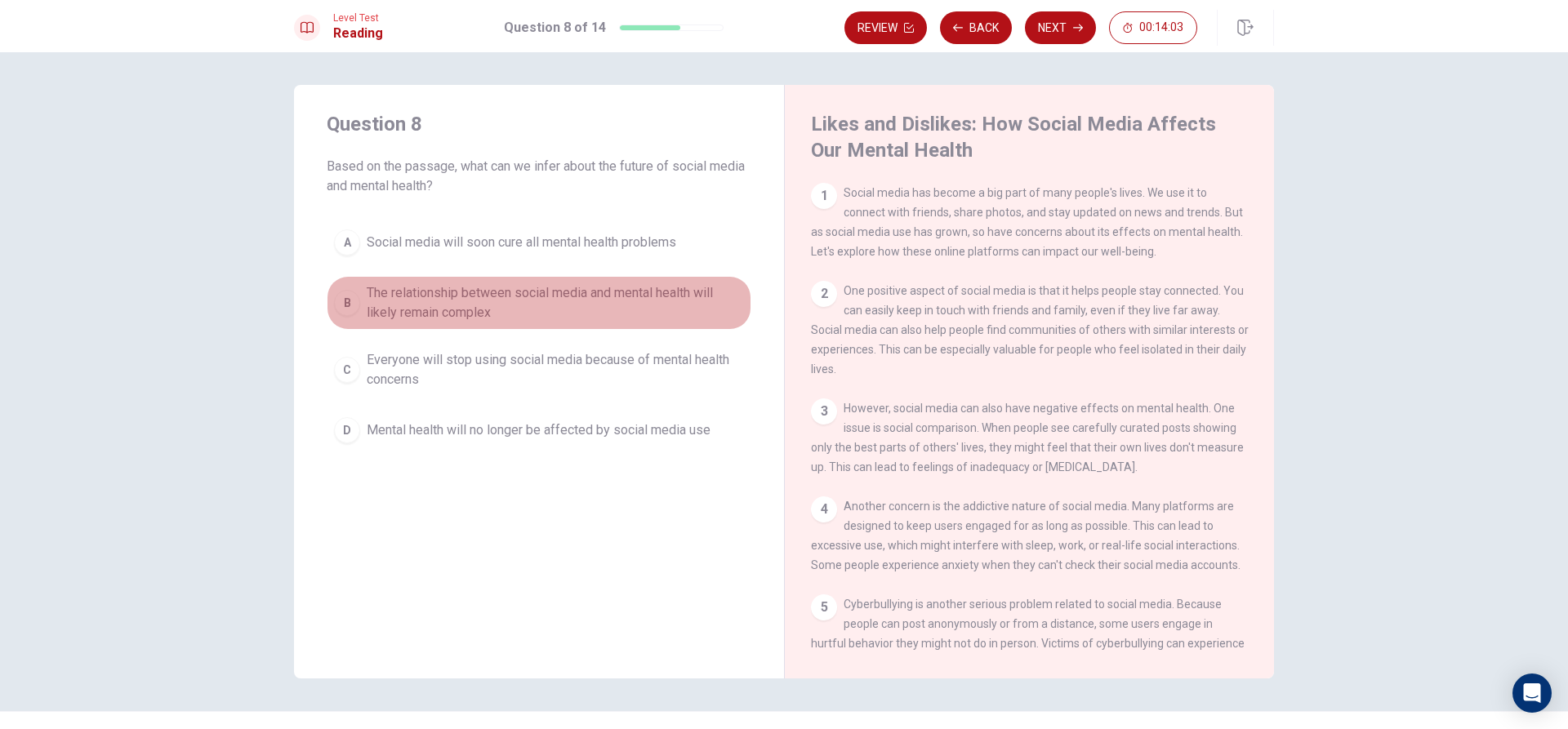
click at [356, 303] on button "B The relationship between social media and mental health will likely remain co…" at bounding box center [538, 302] width 425 height 53
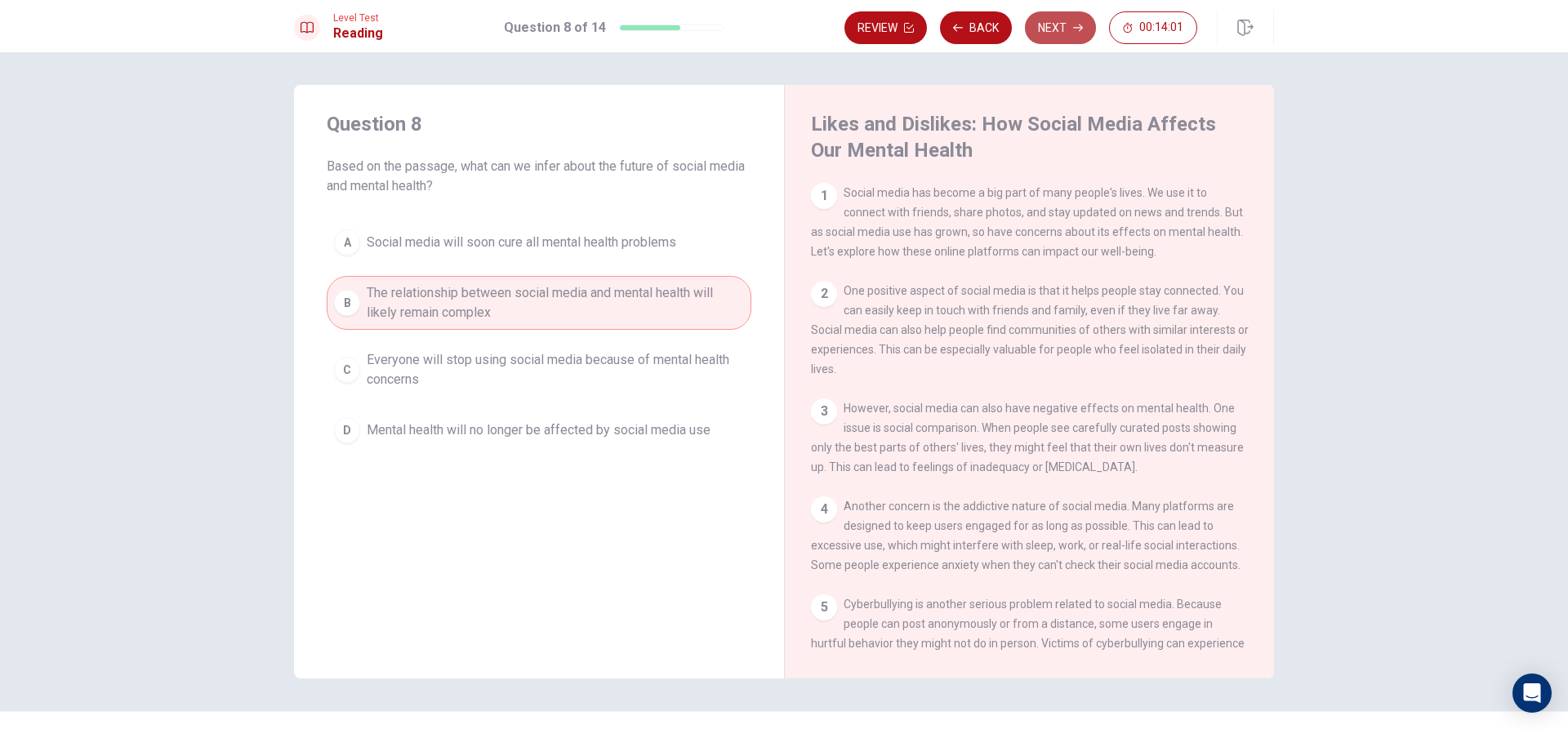
click at [1042, 22] on button "Next" at bounding box center [1060, 27] width 71 height 32
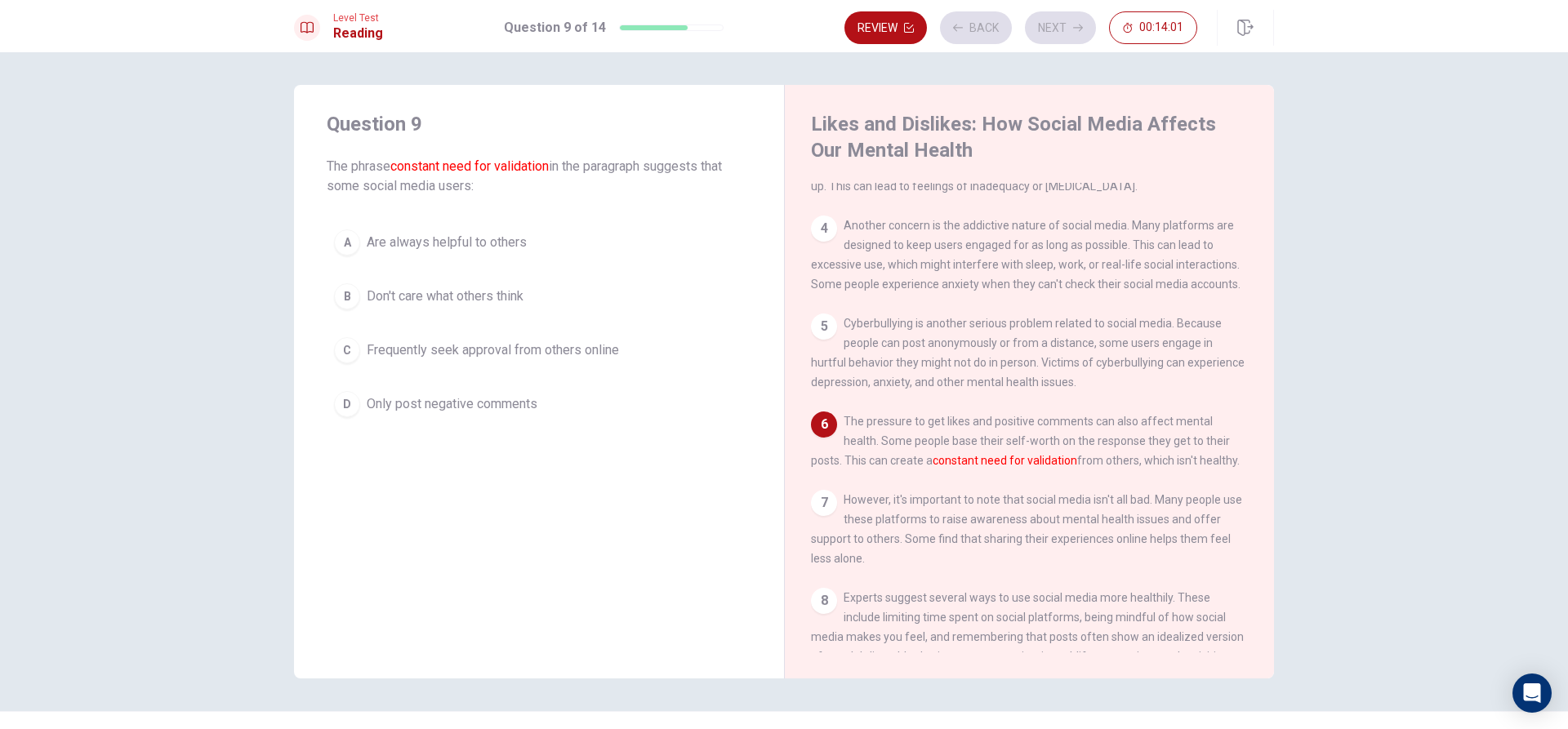
scroll to position [282, 0]
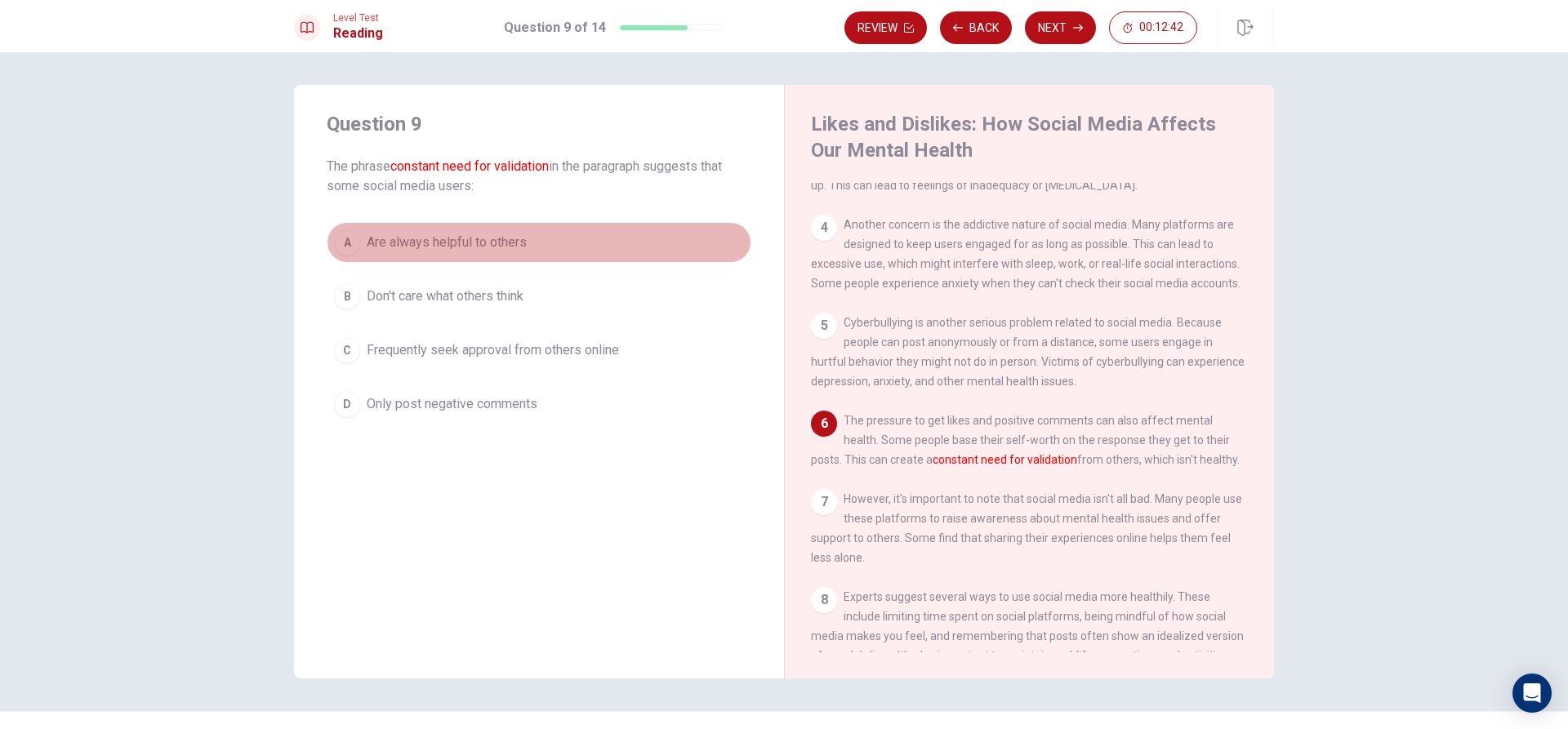
click at [449, 235] on span "Are always helpful to others" at bounding box center [447, 241] width 160 height 19
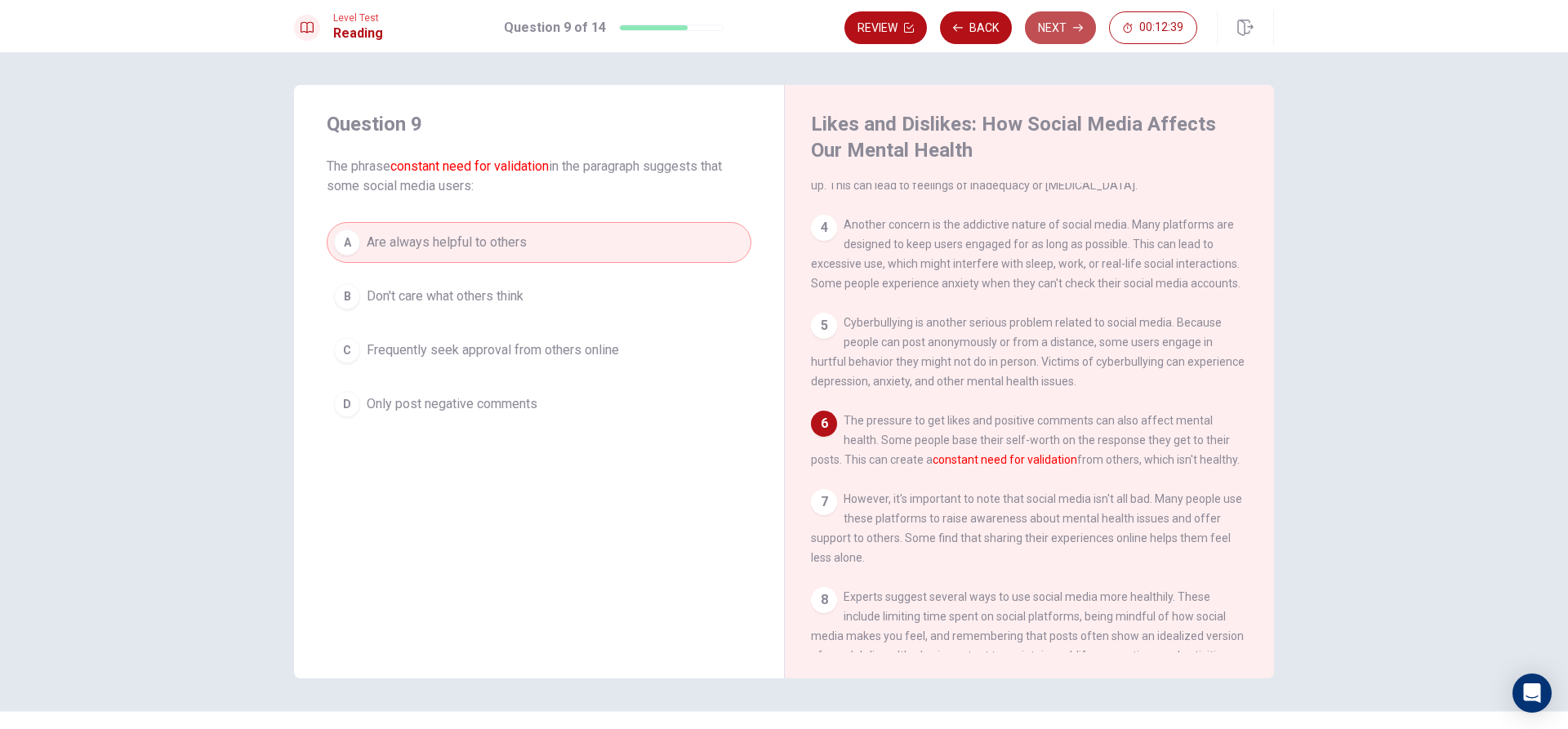
click at [1079, 15] on button "Next" at bounding box center [1060, 27] width 71 height 32
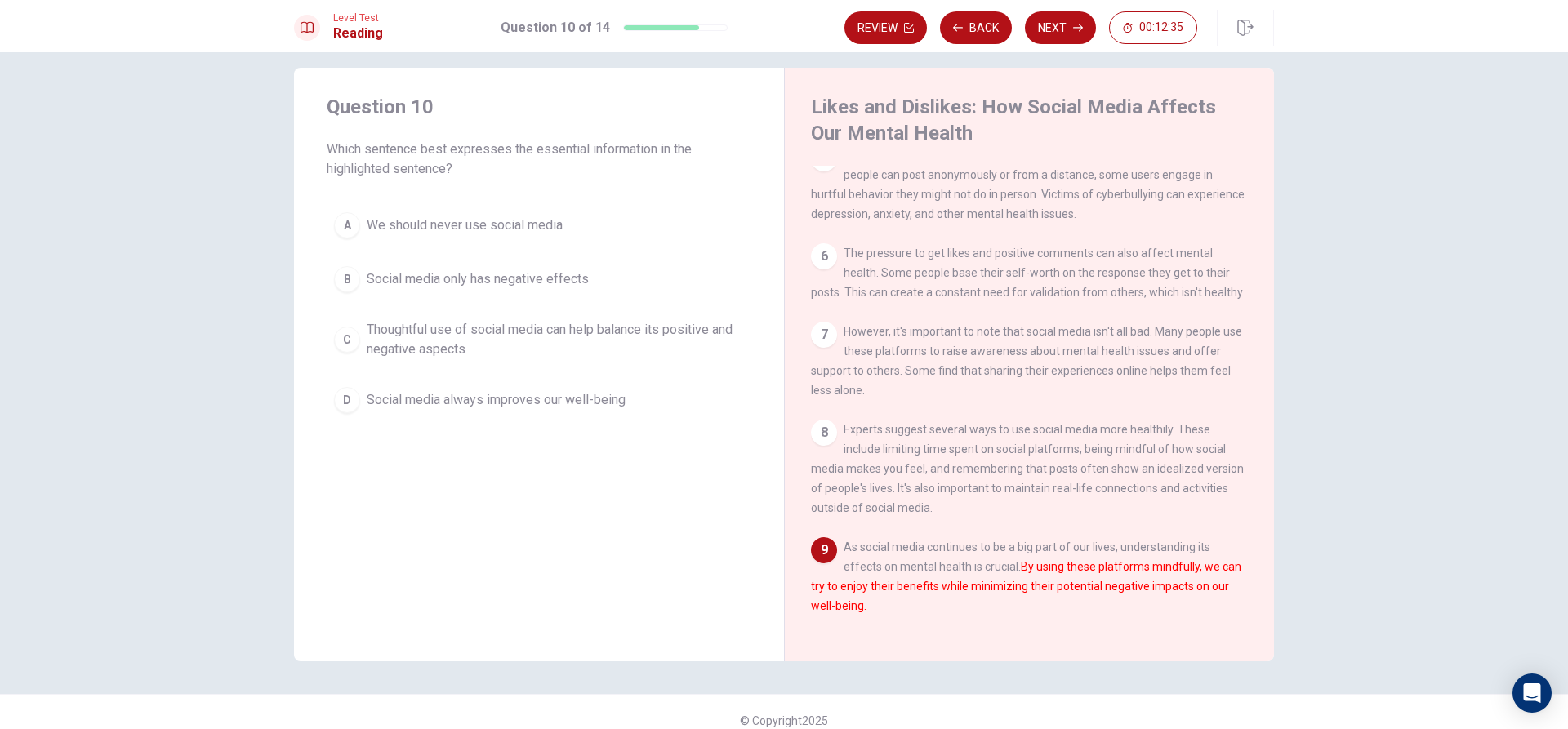
scroll to position [34, 0]
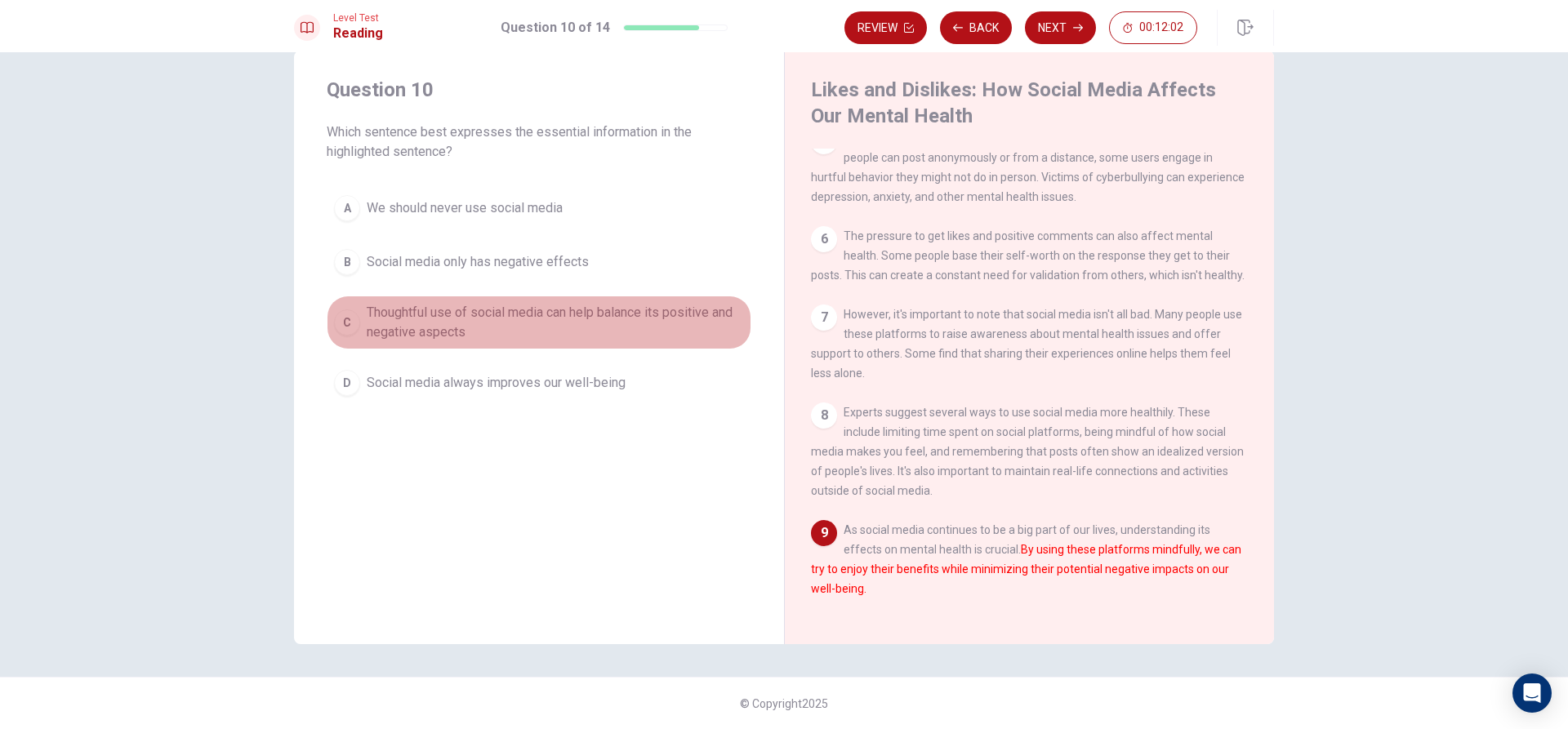
click at [358, 324] on button "C Thoughtful use of social media can help balance its positive and negative asp…" at bounding box center [538, 323] width 425 height 53
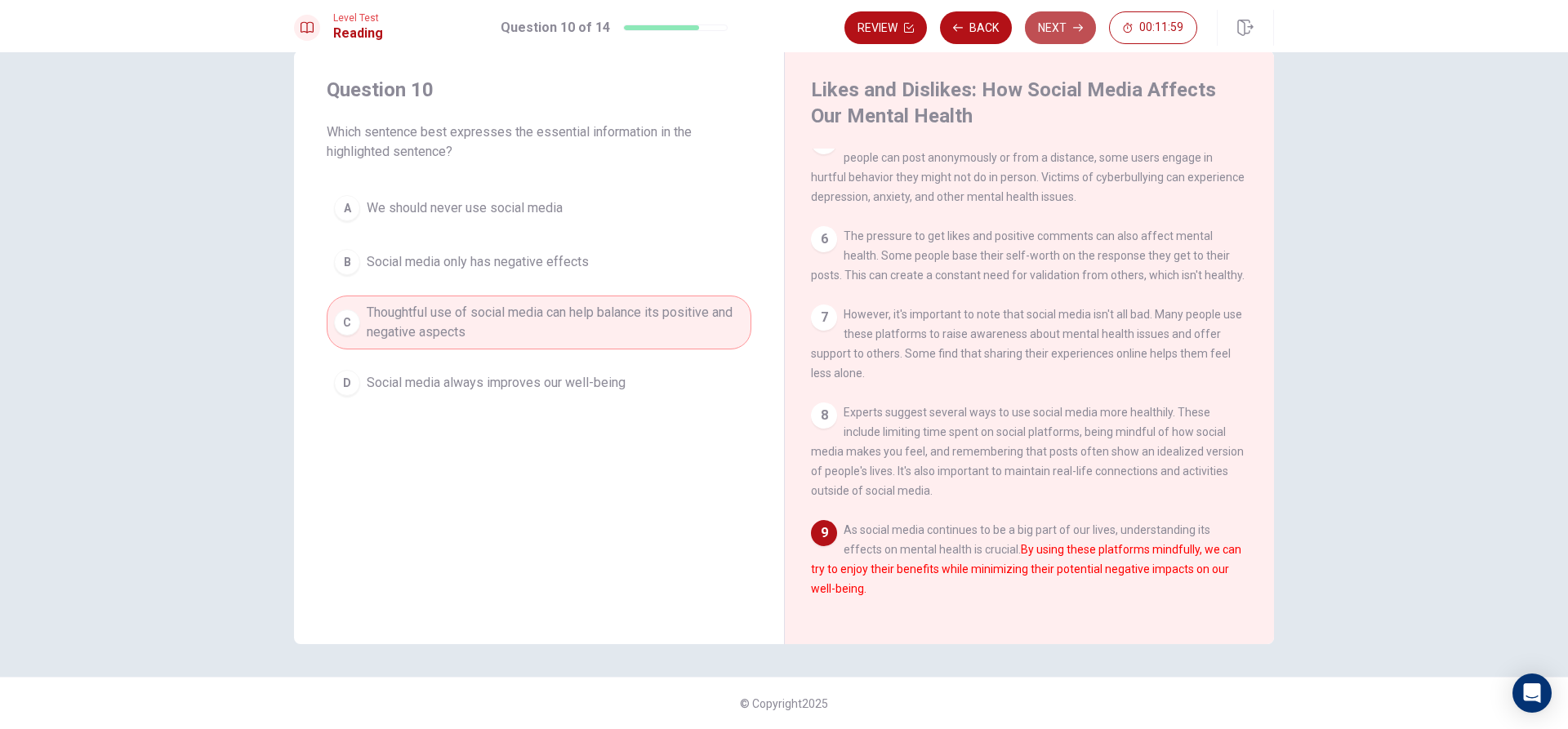
click at [1073, 24] on icon "button" at bounding box center [1078, 28] width 10 height 10
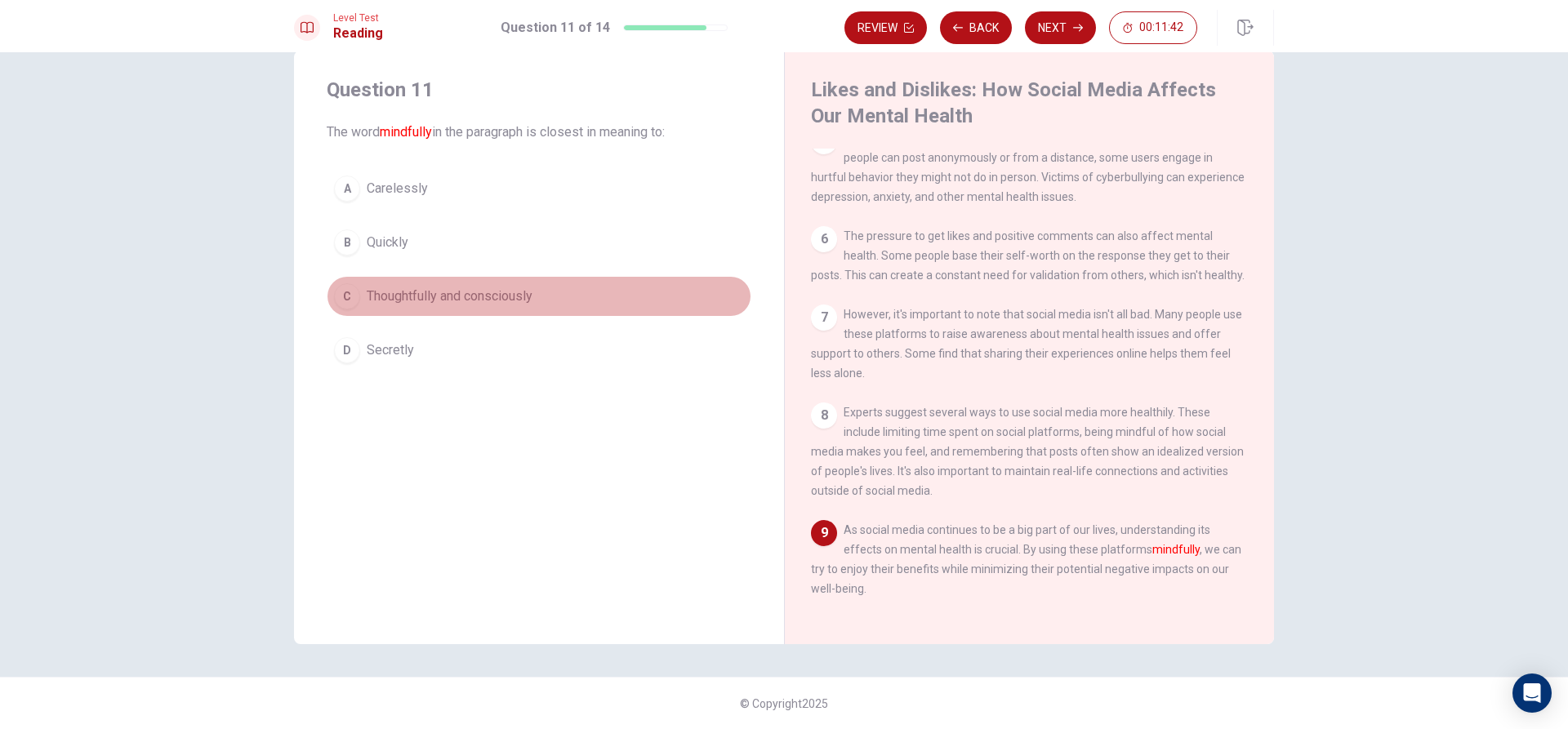
click at [383, 289] on span "Thoughtfully and consciously" at bounding box center [450, 296] width 166 height 19
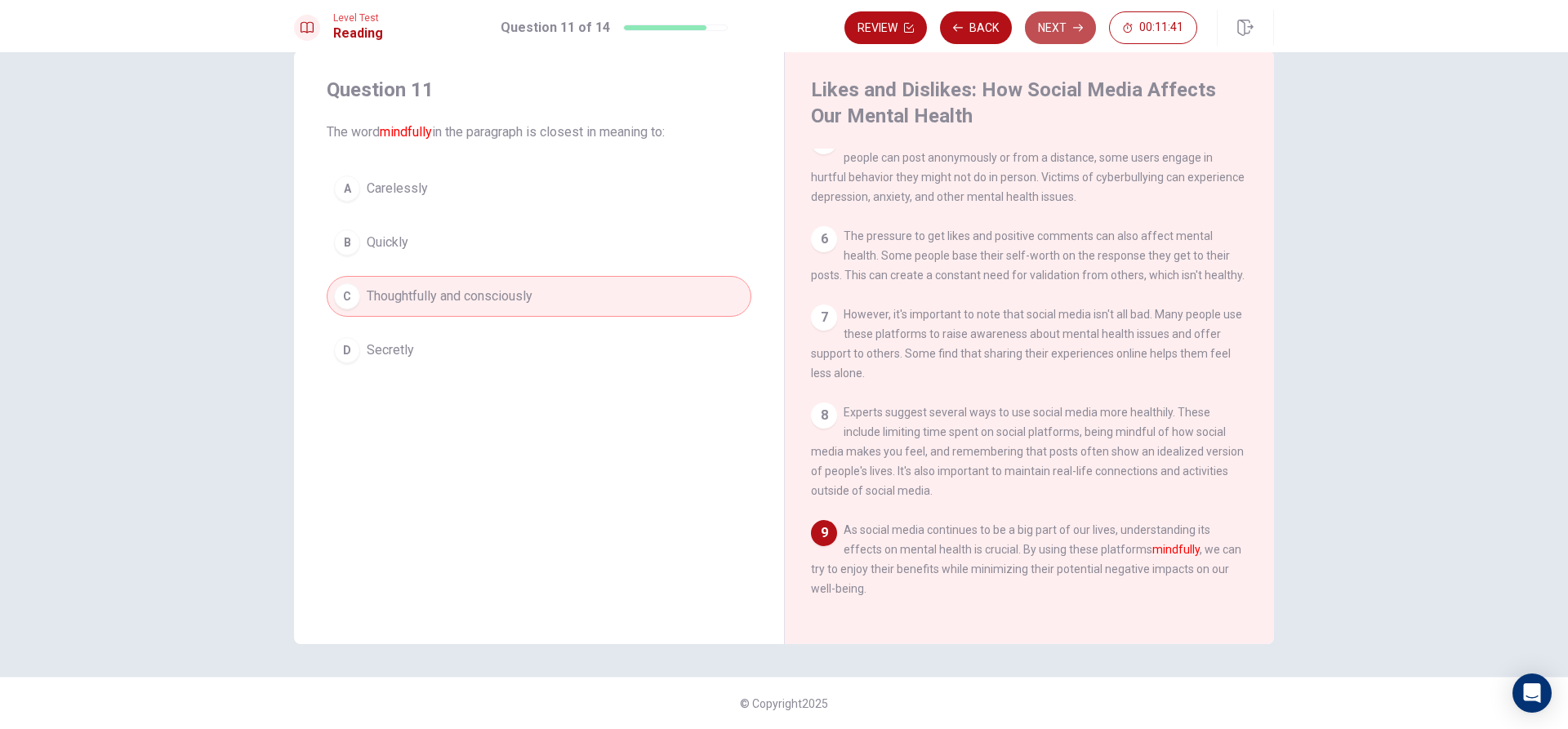
click at [1067, 25] on button "Next" at bounding box center [1060, 27] width 71 height 32
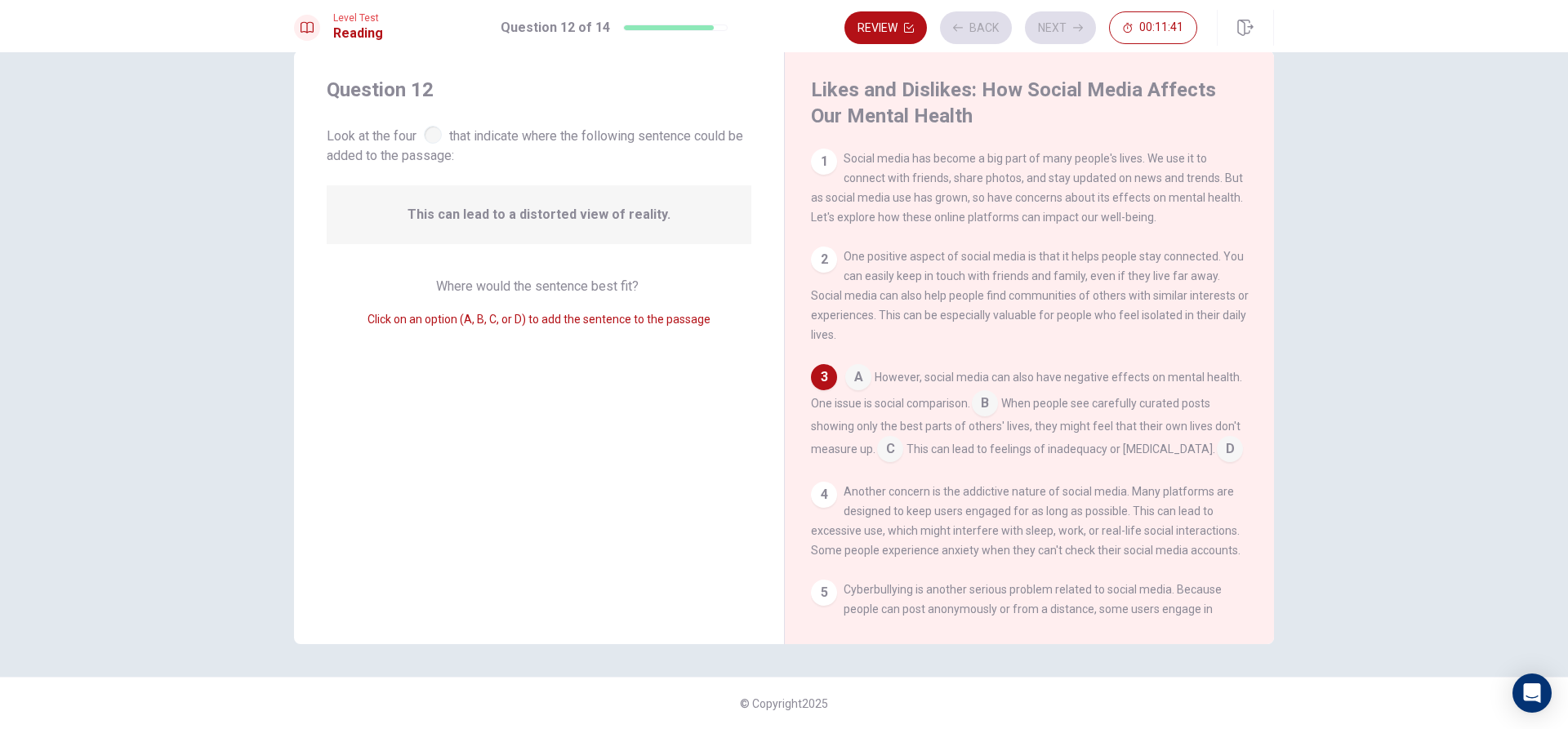
scroll to position [35, 0]
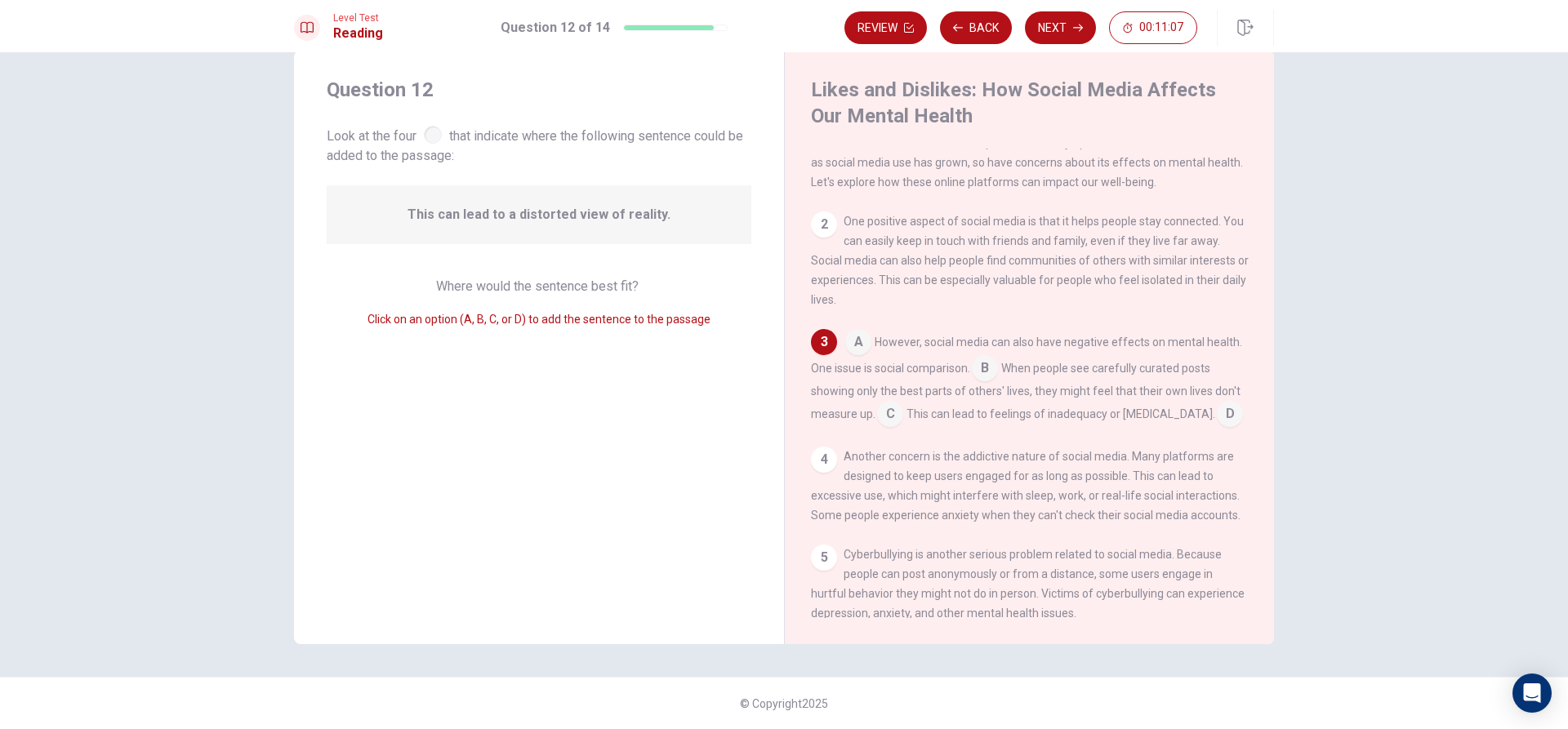
drag, startPoint x: 824, startPoint y: 351, endPoint x: 902, endPoint y: 265, distance: 116.1
click at [895, 266] on div "1 Social media has become a big part of many people's lives. We use it to conne…" at bounding box center [1041, 382] width 459 height 469
click at [435, 134] on div at bounding box center [432, 134] width 18 height 18
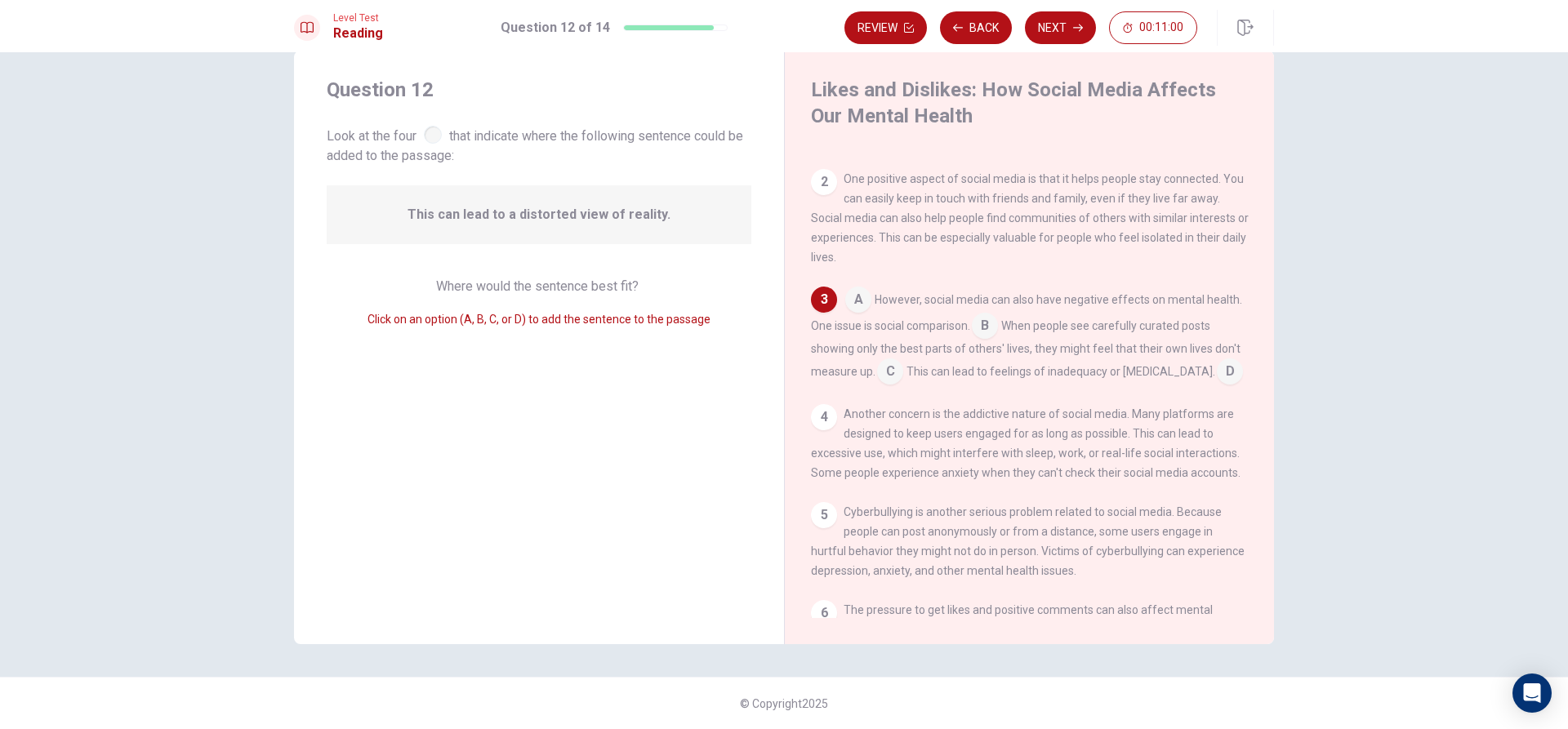
scroll to position [117, 0]
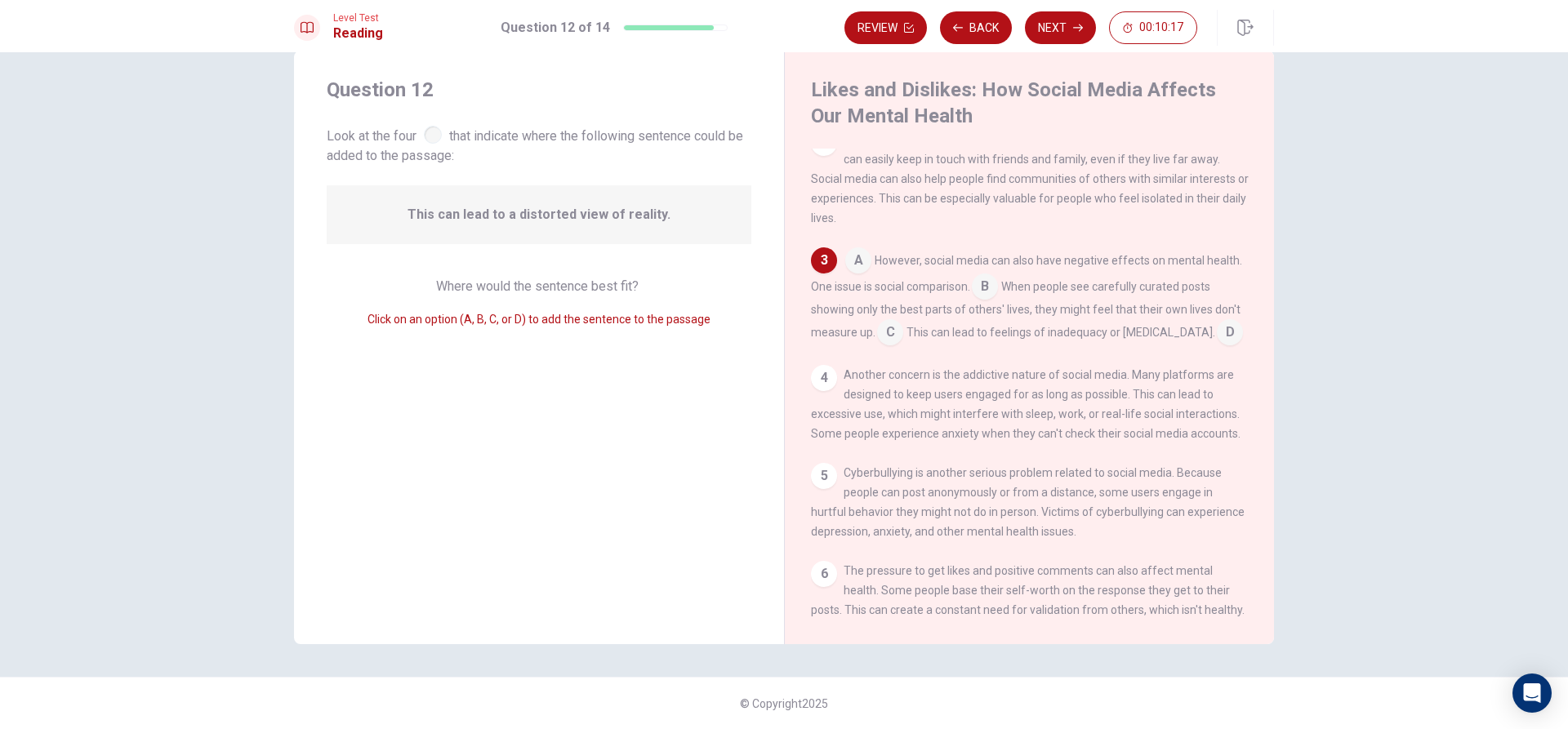
click at [984, 289] on input at bounding box center [984, 288] width 26 height 26
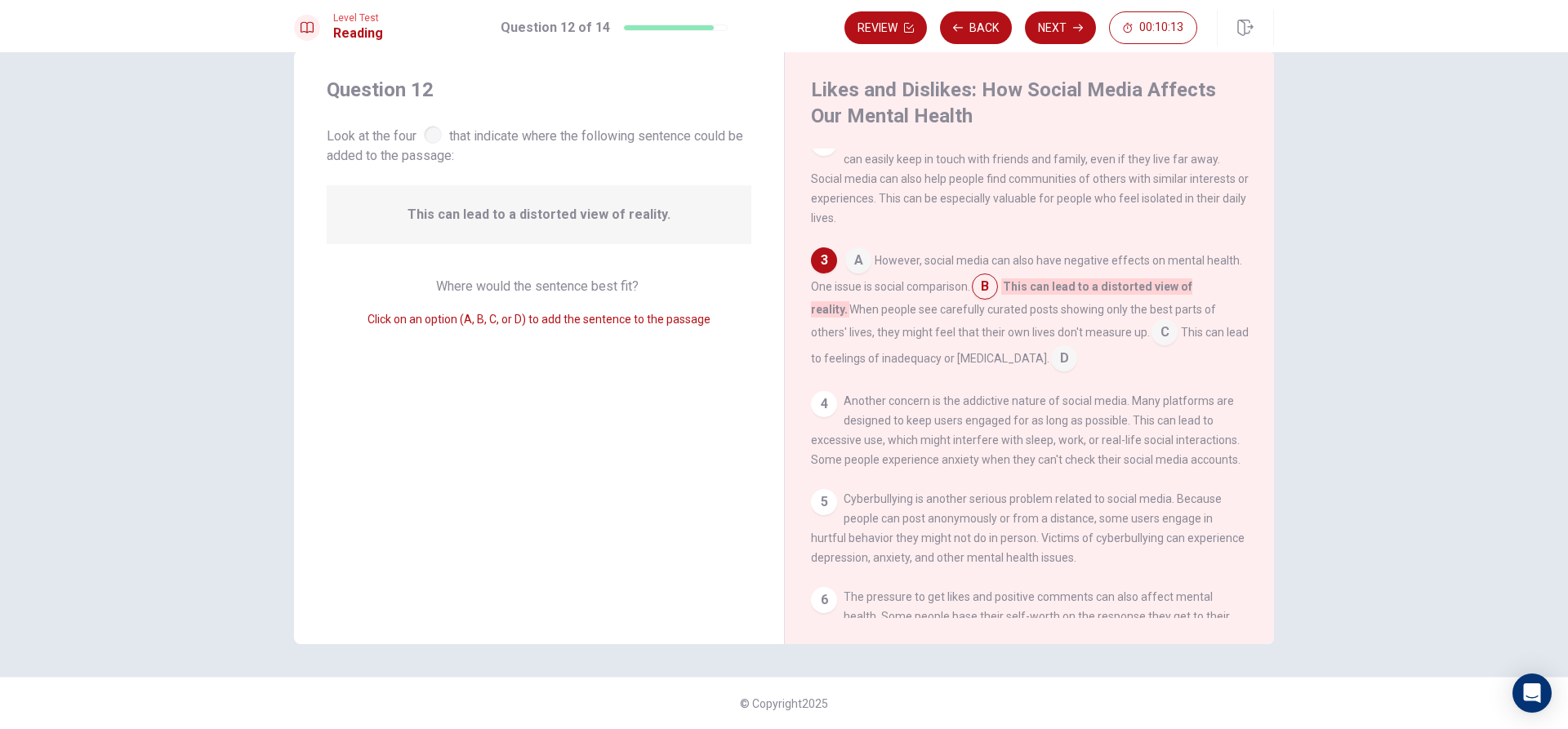
drag, startPoint x: 819, startPoint y: 316, endPoint x: 987, endPoint y: 301, distance: 168.7
click at [881, 311] on span "When people see carefully curated posts showing only the best parts of others' …" at bounding box center [1013, 321] width 405 height 36
click at [856, 268] on input at bounding box center [858, 262] width 26 height 26
click at [1214, 301] on input at bounding box center [1217, 288] width 26 height 26
click at [1151, 330] on input at bounding box center [1164, 334] width 26 height 26
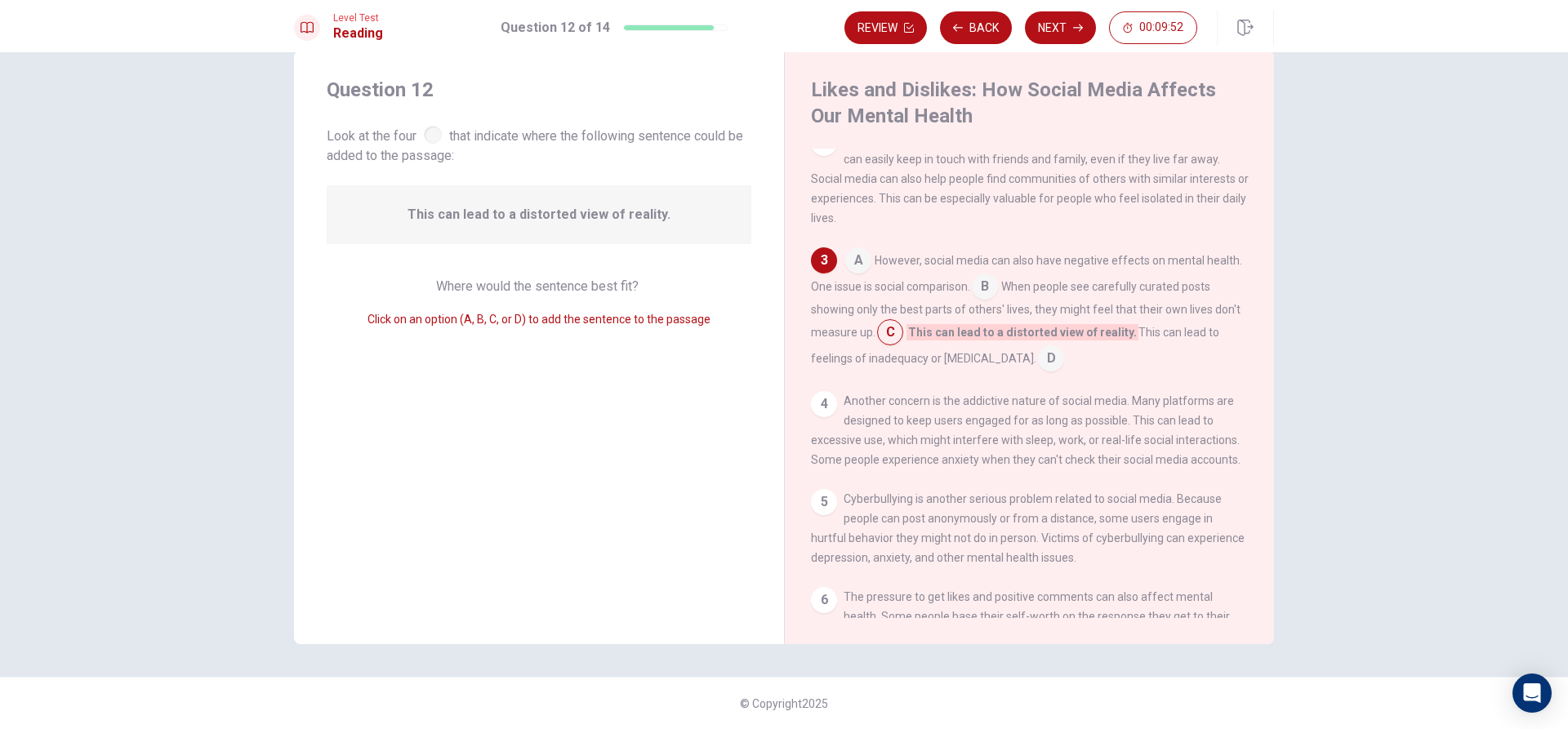
click at [1038, 359] on input at bounding box center [1051, 360] width 26 height 26
click at [889, 336] on input at bounding box center [890, 334] width 26 height 26
click at [1040, 359] on input at bounding box center [1051, 360] width 26 height 26
click at [861, 264] on input at bounding box center [858, 262] width 26 height 26
click at [1204, 297] on input at bounding box center [1217, 288] width 26 height 26
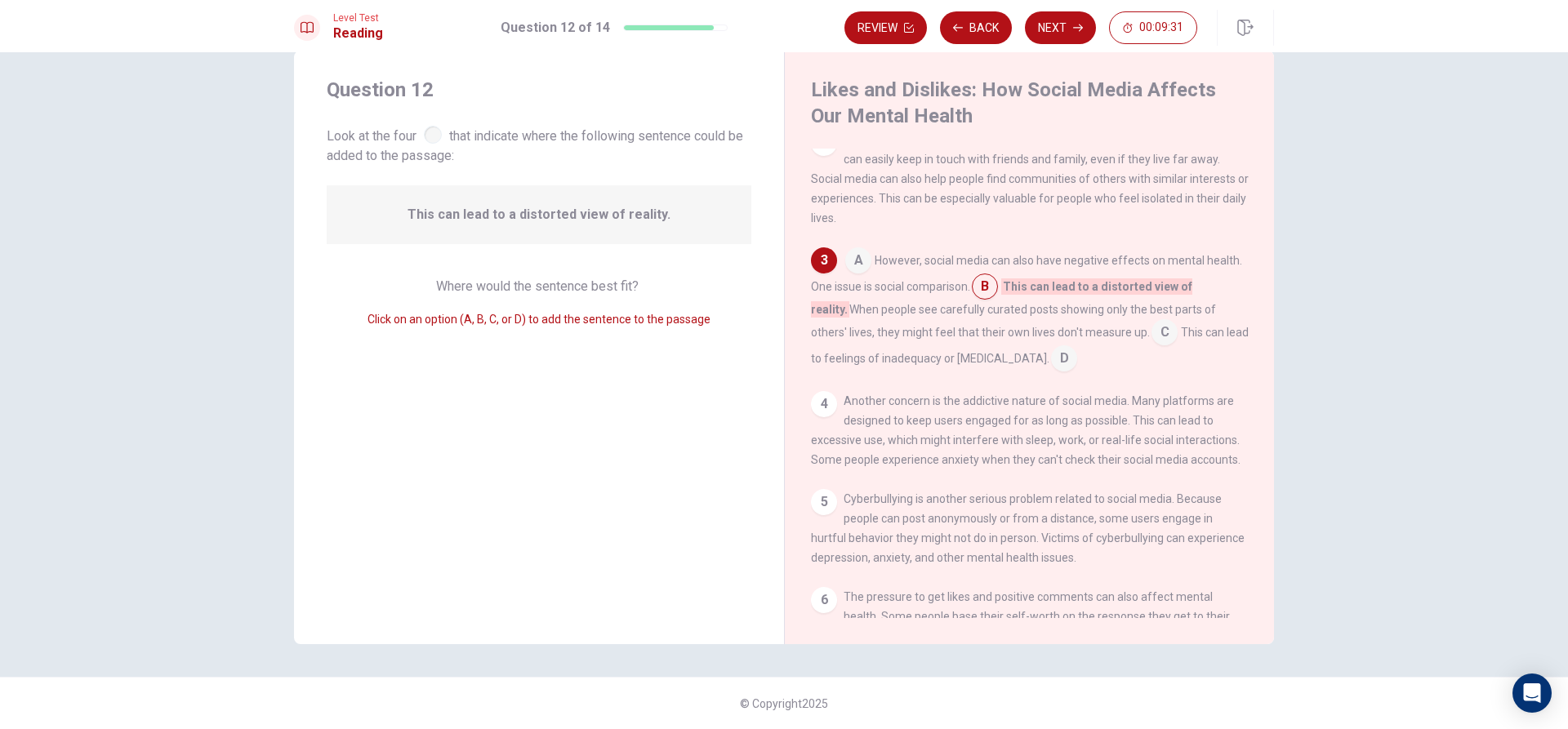
click at [824, 261] on div "3" at bounding box center [824, 260] width 26 height 26
click at [989, 298] on input at bounding box center [984, 288] width 26 height 26
click at [436, 133] on div at bounding box center [432, 134] width 18 height 18
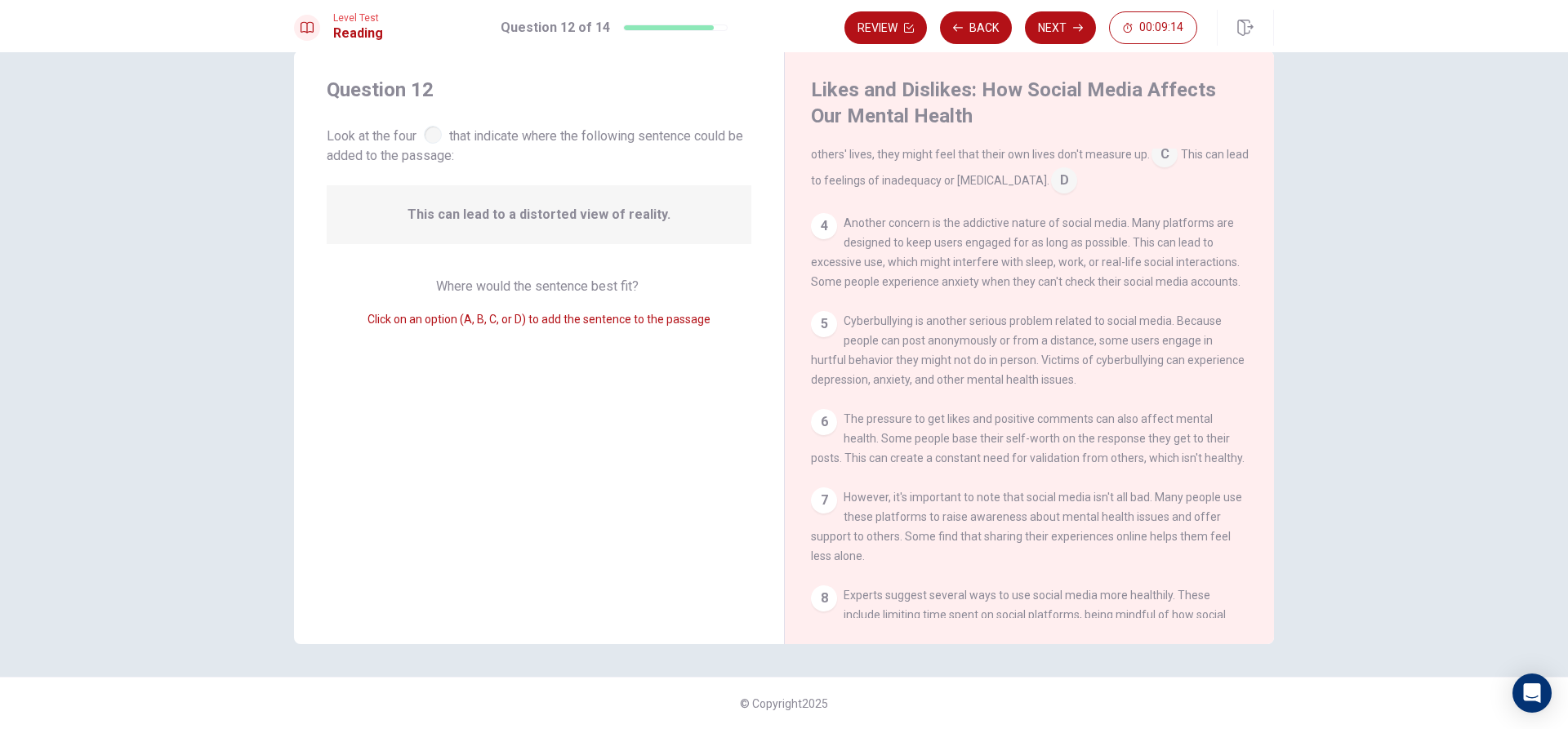
scroll to position [198, 0]
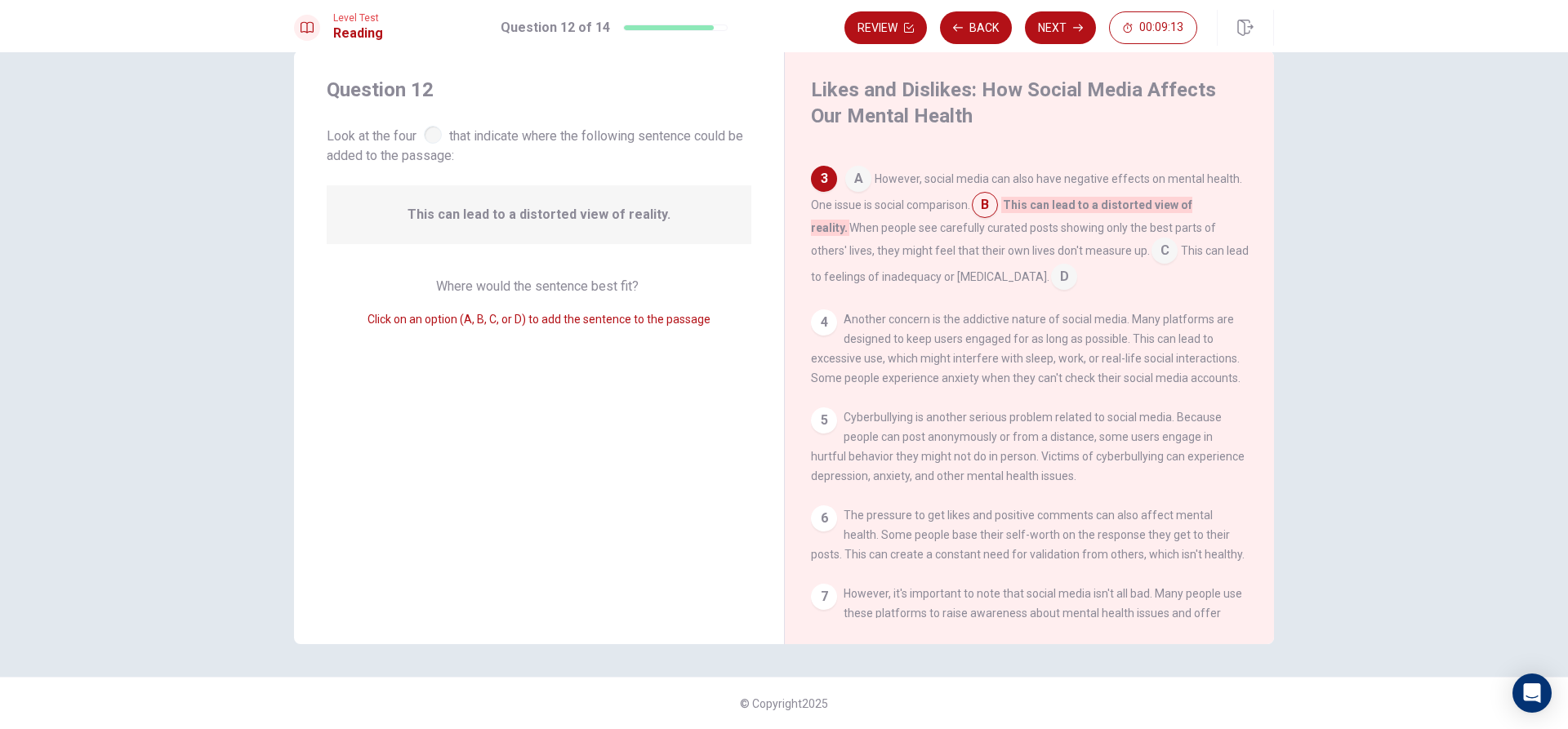
click at [624, 197] on div "This can lead to a distorted view of reality." at bounding box center [538, 215] width 425 height 59
drag, startPoint x: 1003, startPoint y: 211, endPoint x: 1055, endPoint y: 210, distance: 52.0
click at [1055, 210] on span "This can lead to a distorted view of reality." at bounding box center [1002, 217] width 382 height 40
click at [719, 218] on div "This can lead to a distorted view of reality." at bounding box center [538, 215] width 425 height 59
drag, startPoint x: 1009, startPoint y: 213, endPoint x: 992, endPoint y: 265, distance: 54.7
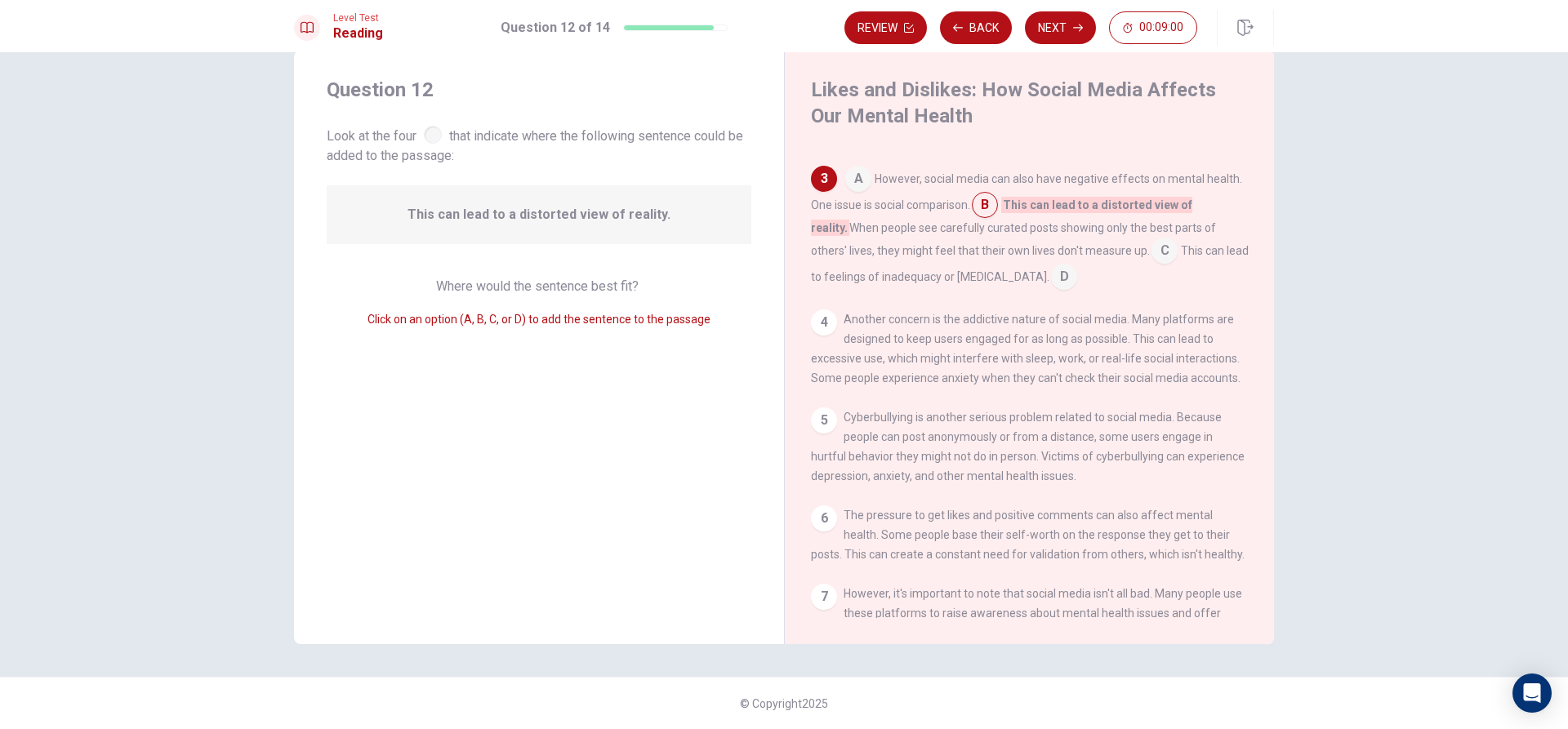
click at [1129, 237] on div "A However, social media can also have negative effects on mental health. One is…" at bounding box center [1030, 228] width 438 height 124
click at [677, 224] on div "This can lead to a distorted view of reality." at bounding box center [538, 215] width 425 height 59
click at [676, 206] on div "This can lead to a distorted view of reality." at bounding box center [538, 215] width 425 height 59
drag, startPoint x: 676, startPoint y: 206, endPoint x: 669, endPoint y: 216, distance: 12.2
click at [674, 213] on div "This can lead to a distorted view of reality." at bounding box center [538, 215] width 425 height 59
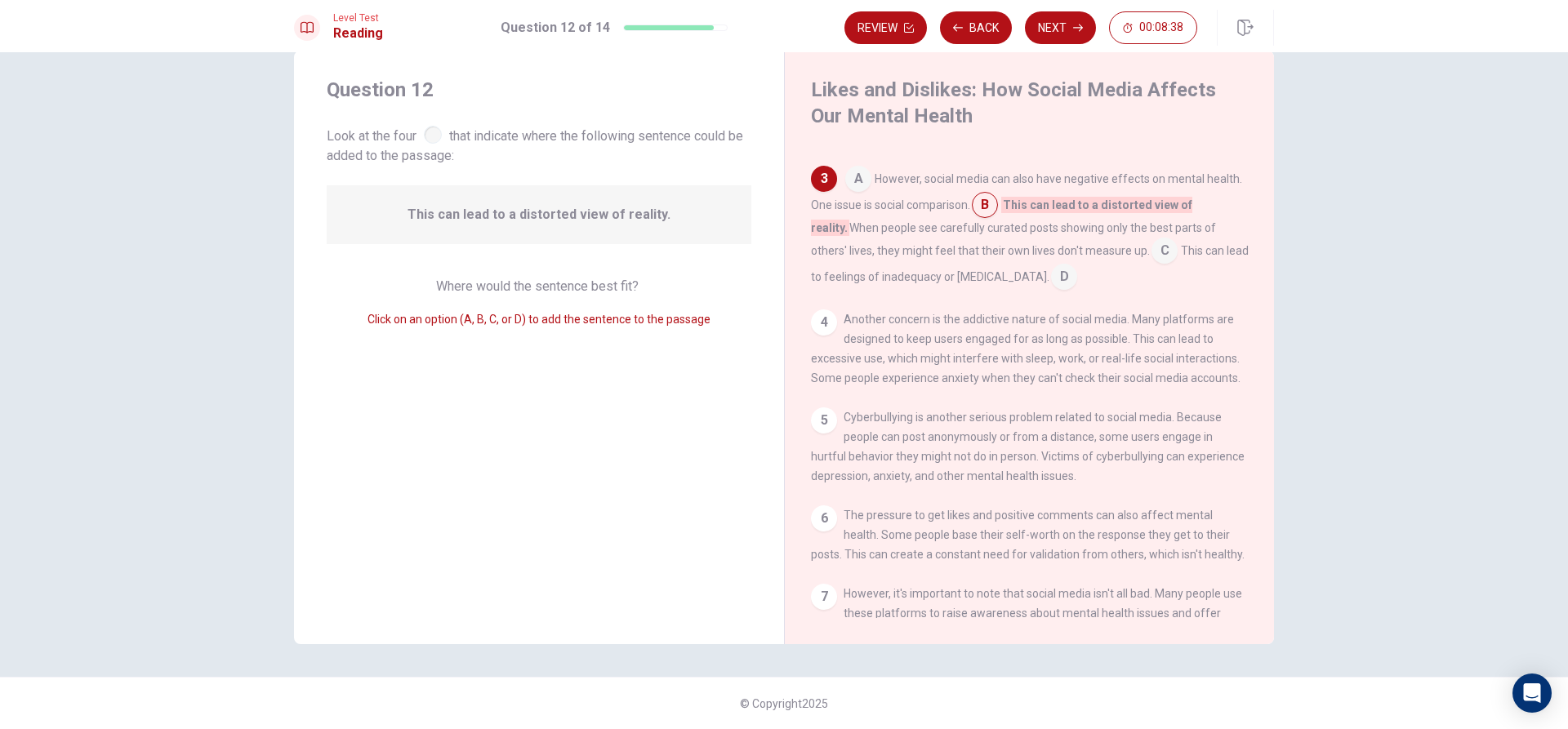
click at [654, 223] on span "This can lead to a distorted view of reality." at bounding box center [538, 214] width 263 height 19
drag, startPoint x: 672, startPoint y: 208, endPoint x: 662, endPoint y: 215, distance: 12.2
click at [662, 215] on div "This can lead to a distorted view of reality." at bounding box center [538, 215] width 425 height 59
drag, startPoint x: 654, startPoint y: 217, endPoint x: 643, endPoint y: 221, distance: 11.7
click at [643, 221] on span "This can lead to a distorted view of reality." at bounding box center [538, 214] width 263 height 19
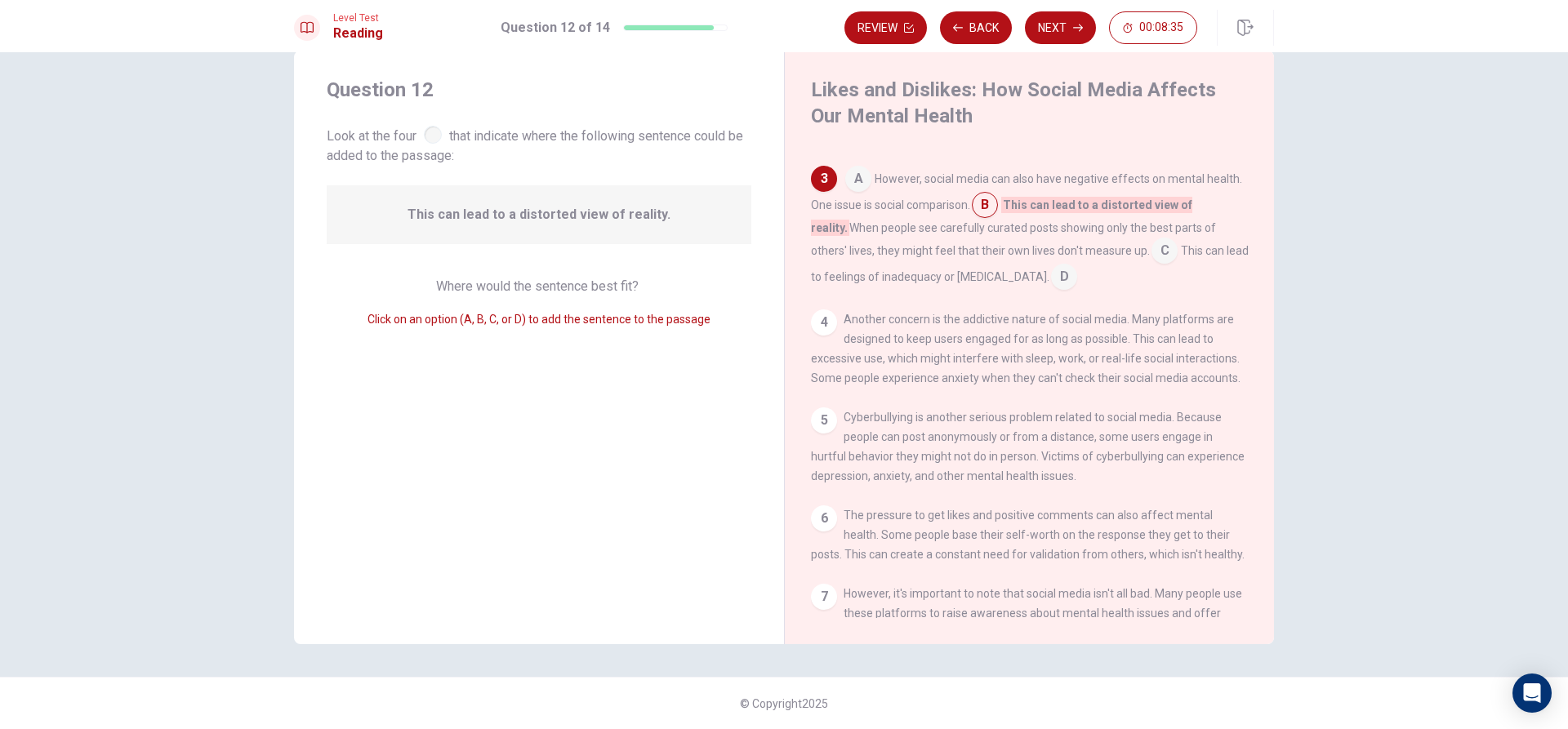
click at [657, 212] on span "This can lead to a distorted view of reality." at bounding box center [538, 214] width 263 height 19
click at [526, 196] on div "This can lead to a distorted view of reality." at bounding box center [538, 215] width 425 height 59
click at [490, 210] on span "This can lead to a distorted view of reality." at bounding box center [538, 214] width 263 height 19
click at [1078, 26] on icon "button" at bounding box center [1078, 28] width 10 height 10
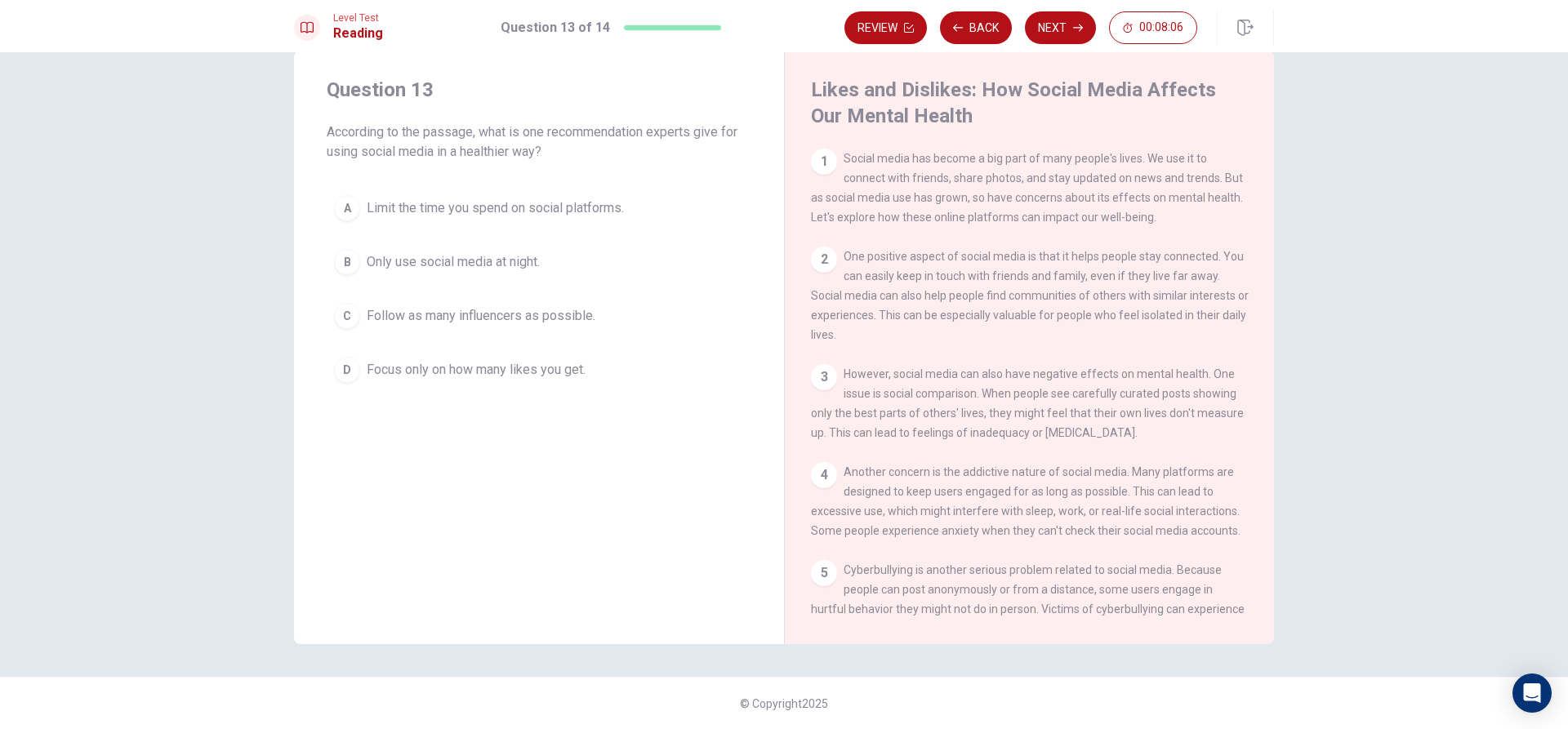
click at [421, 201] on span "Limit the time you spend on social platforms." at bounding box center [495, 207] width 257 height 19
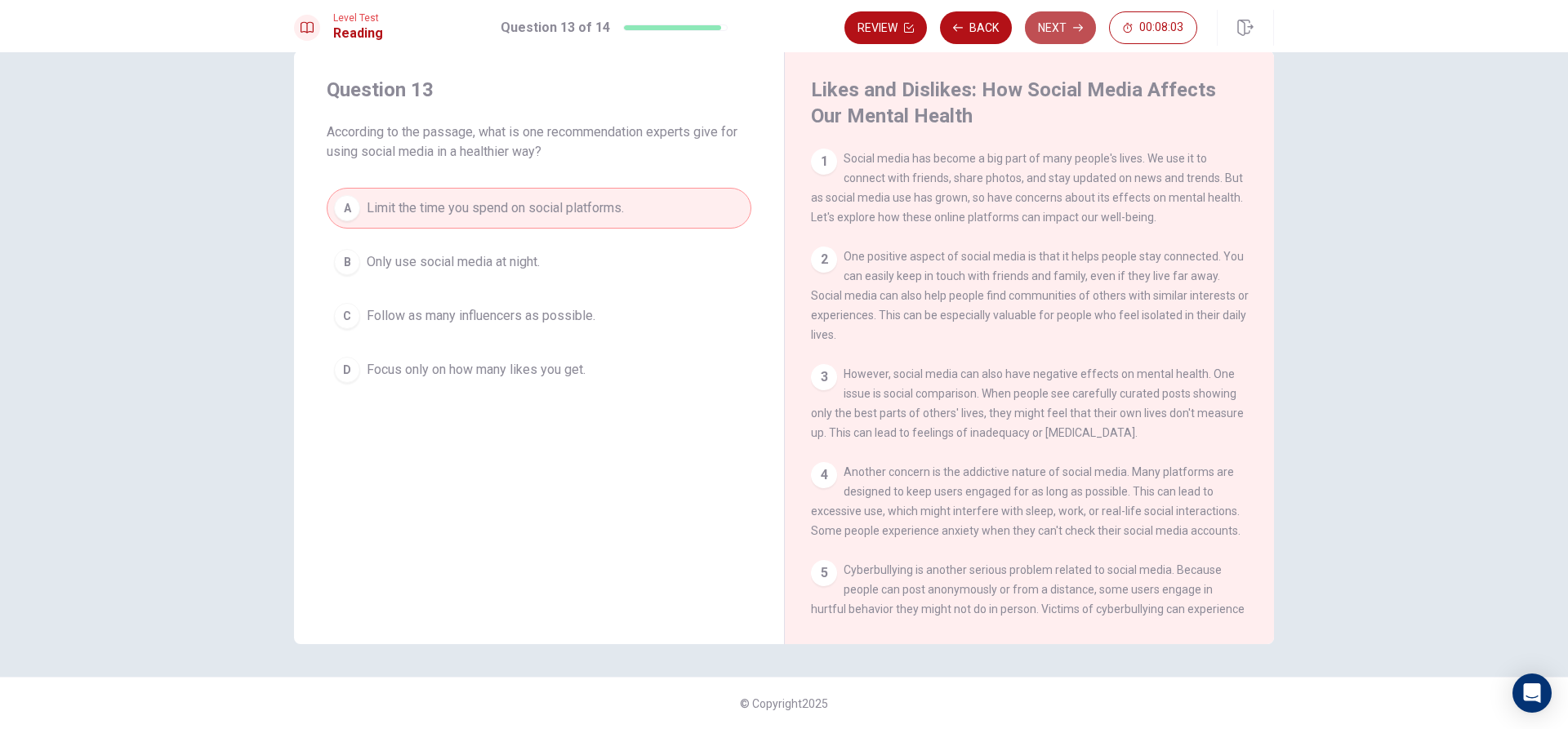
click at [1070, 26] on button "Next" at bounding box center [1060, 27] width 71 height 32
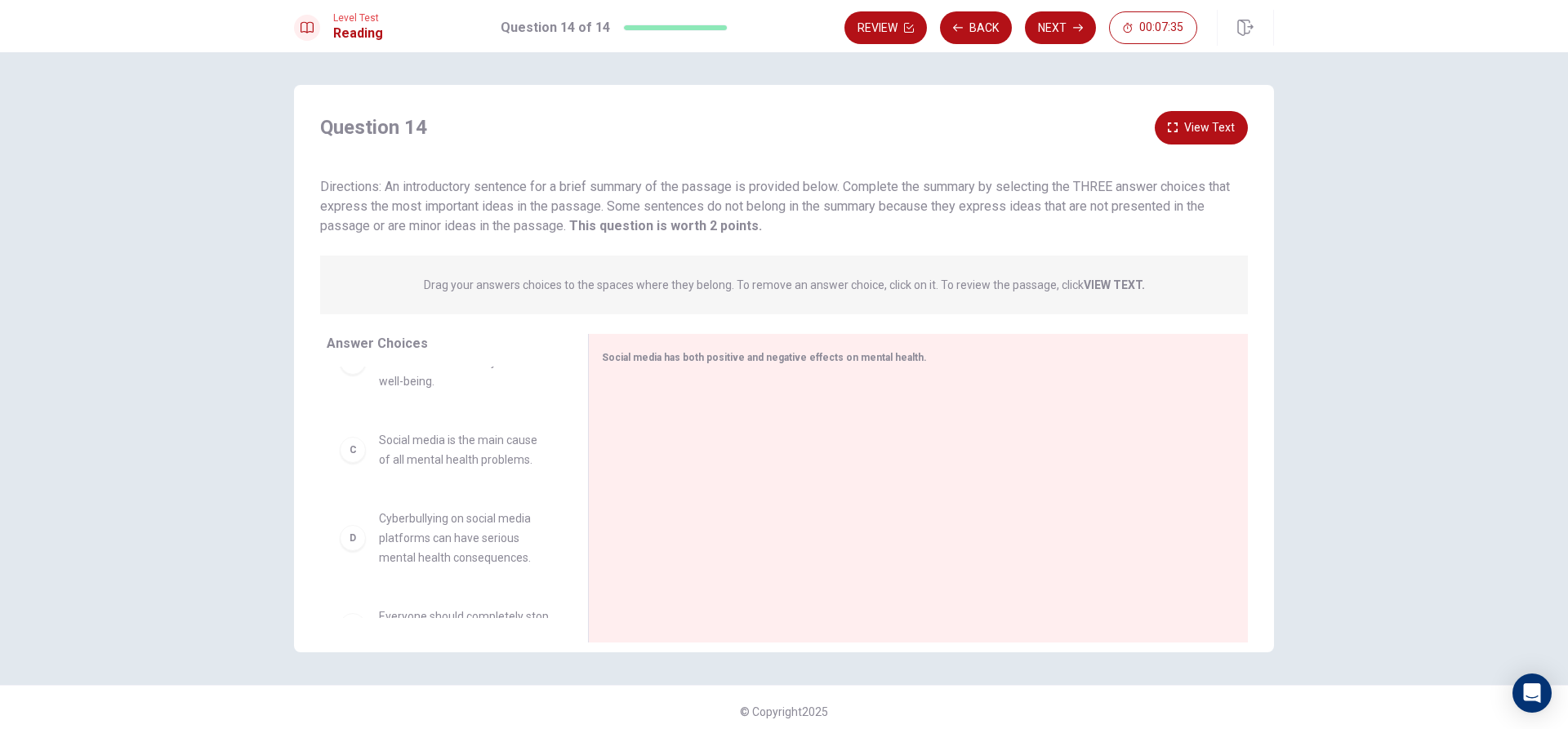
scroll to position [245, 0]
drag, startPoint x: 769, startPoint y: 363, endPoint x: 811, endPoint y: 355, distance: 42.8
click at [770, 362] on div "Social media has both positive and negative effects on mental health." at bounding box center [908, 358] width 613 height 20
drag, startPoint x: 829, startPoint y: 352, endPoint x: 909, endPoint y: 382, distance: 85.4
click at [838, 355] on span "Social media has both positive and negative effects on mental health." at bounding box center [764, 358] width 325 height 11
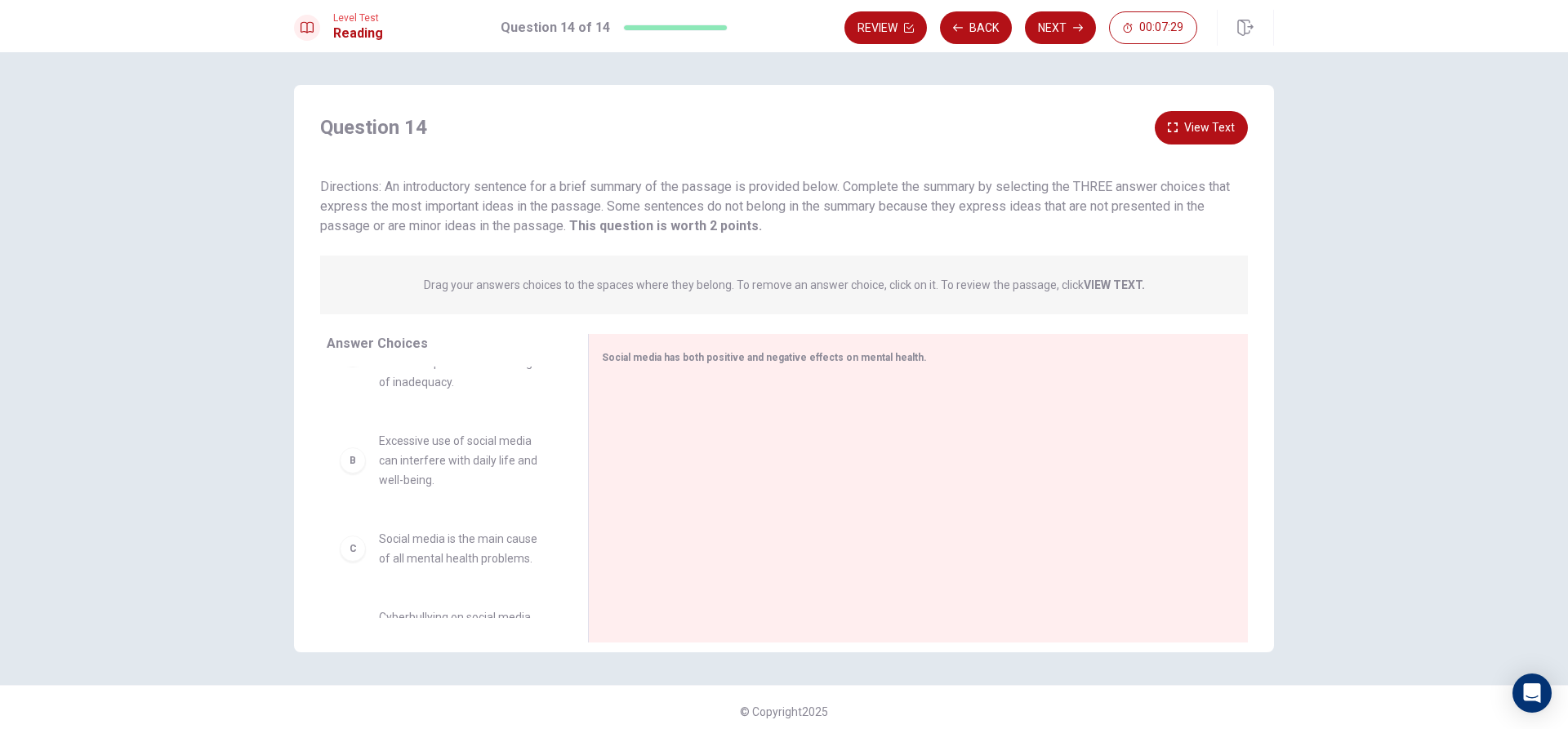
scroll to position [0, 0]
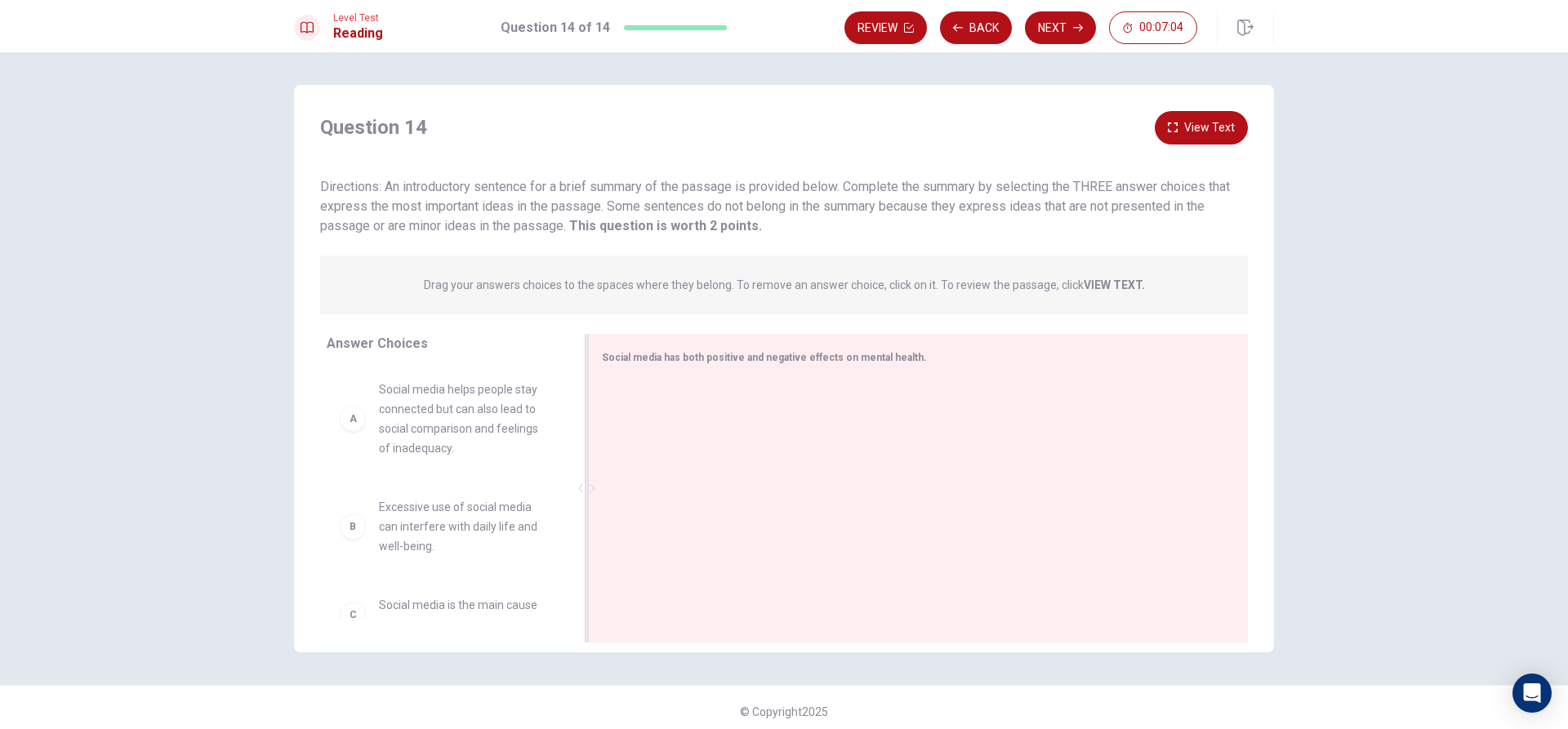
click at [680, 369] on div "Social media has both positive and negative effects on mental health." at bounding box center [918, 488] width 660 height 309
click at [851, 361] on span "Social media has both positive and negative effects on mental health." at bounding box center [764, 358] width 325 height 11
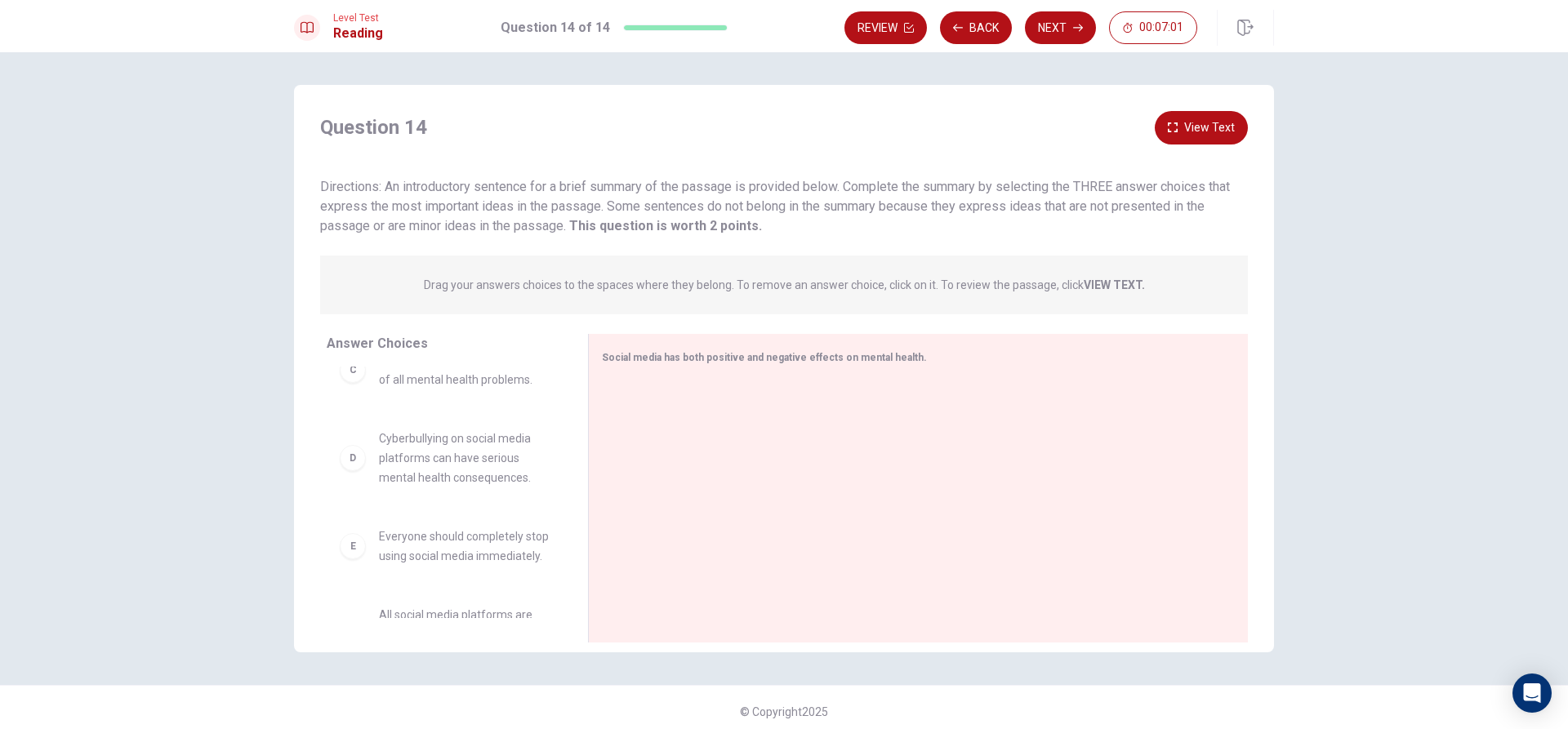
scroll to position [323, 0]
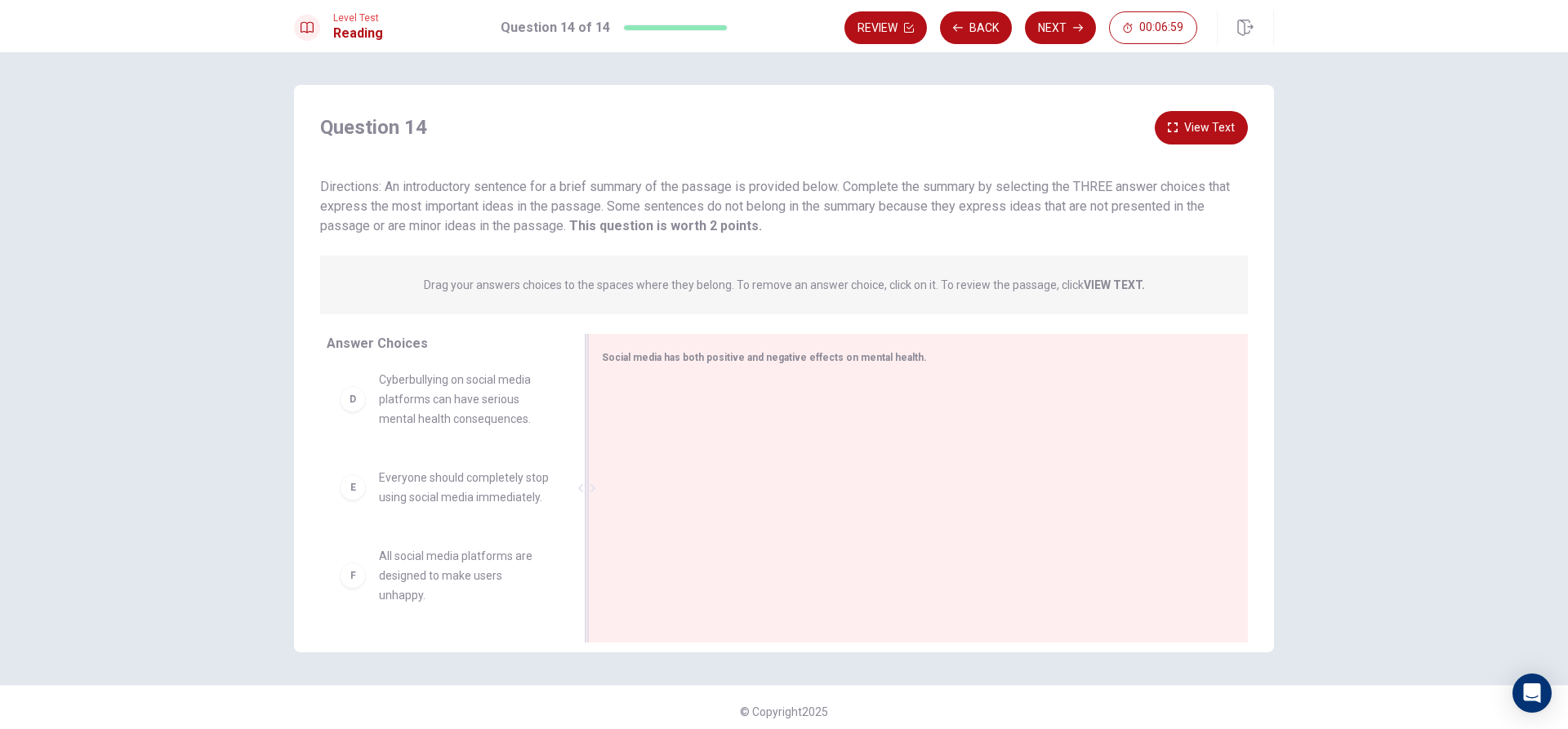
click at [638, 406] on div at bounding box center [912, 489] width 619 height 218
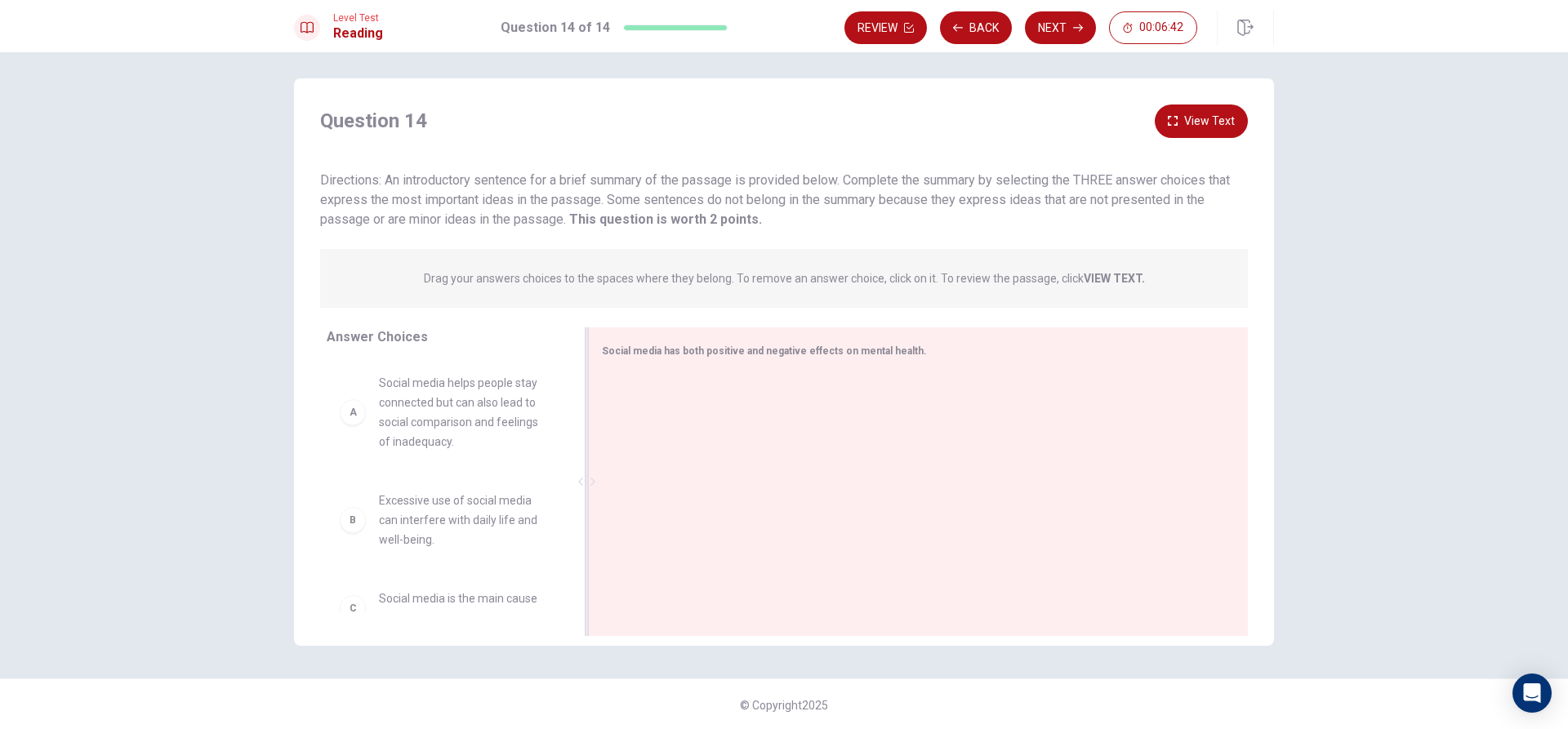
scroll to position [8, 0]
click at [1198, 112] on button "View Text" at bounding box center [1201, 120] width 93 height 33
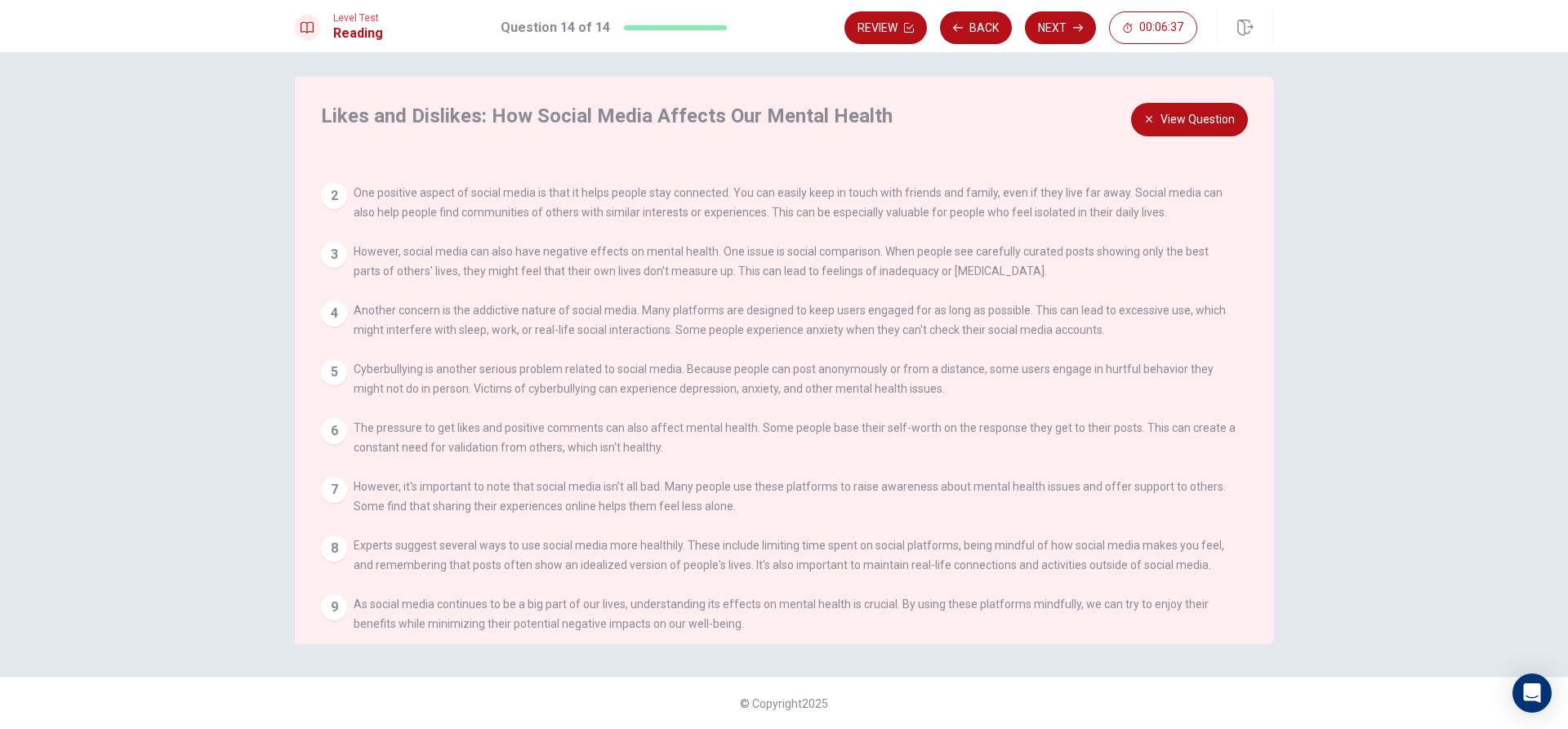
scroll to position [75, 0]
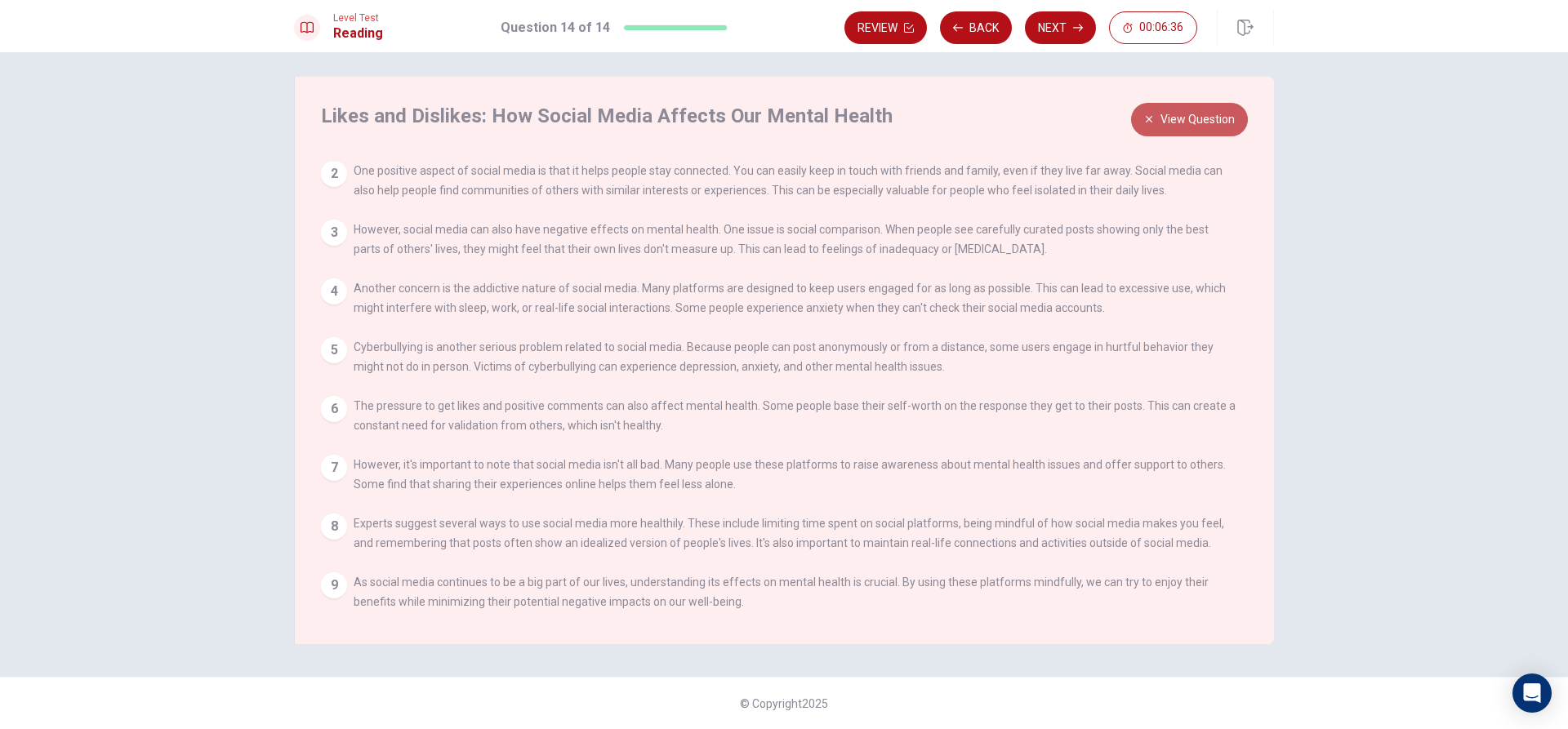
click at [1169, 112] on button "View Question" at bounding box center [1189, 120] width 117 height 33
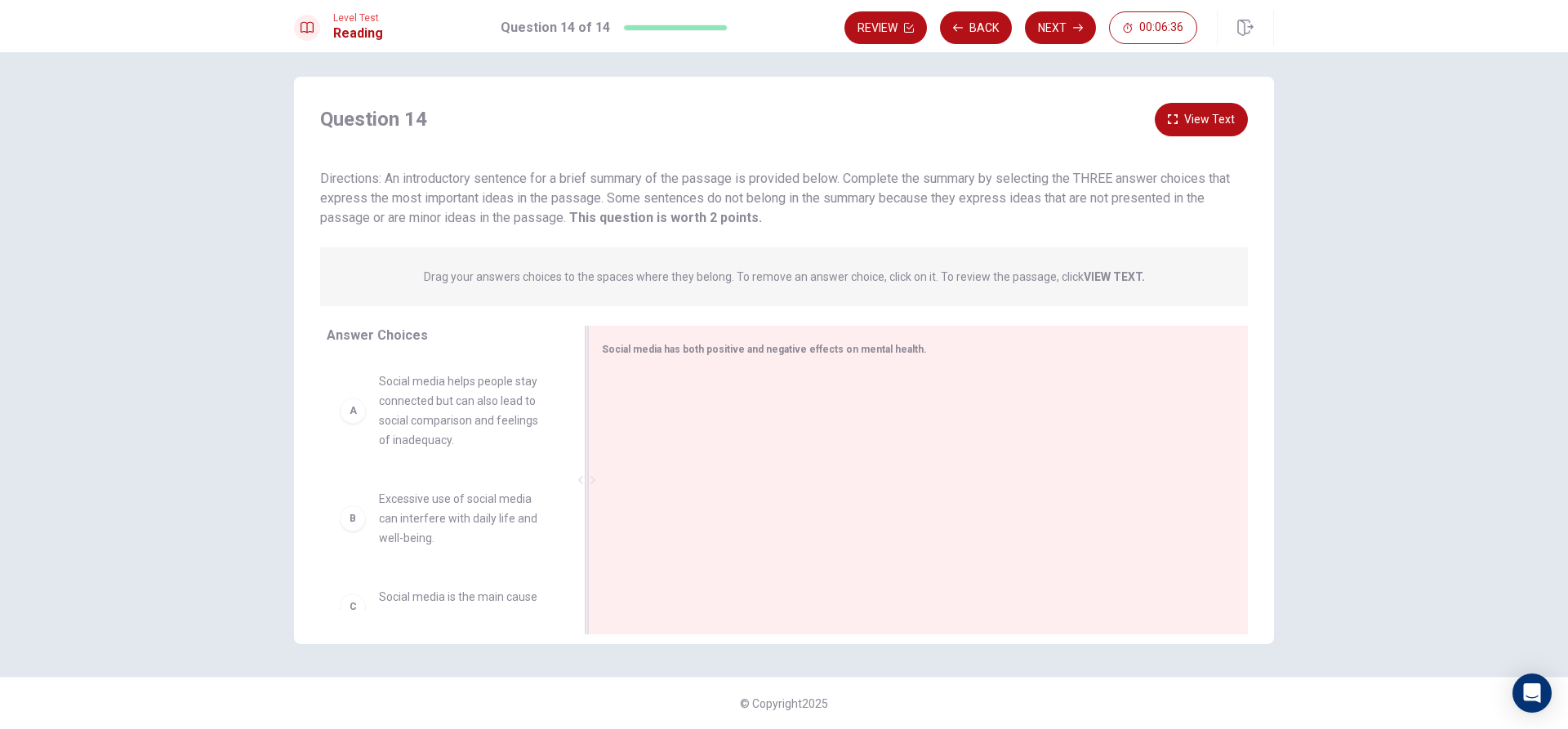
click at [973, 361] on div "Social media has both positive and negative effects on mental health." at bounding box center [918, 479] width 660 height 309
drag, startPoint x: 572, startPoint y: 451, endPoint x: 537, endPoint y: 530, distance: 86.4
click at [546, 551] on div "Answer Choices A Social media helps people stay connected but can also lead to …" at bounding box center [784, 484] width 980 height 317
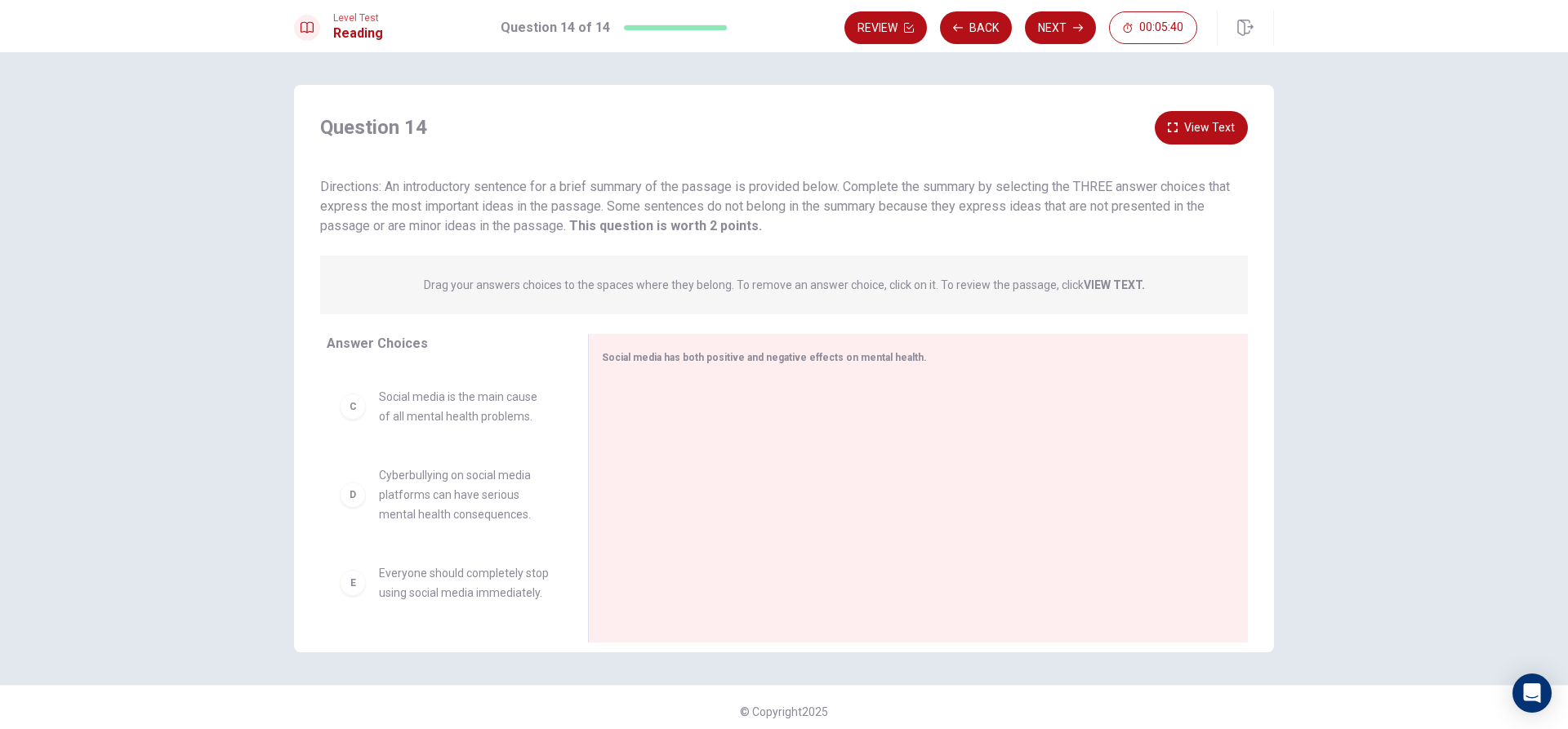
scroll to position [0, 0]
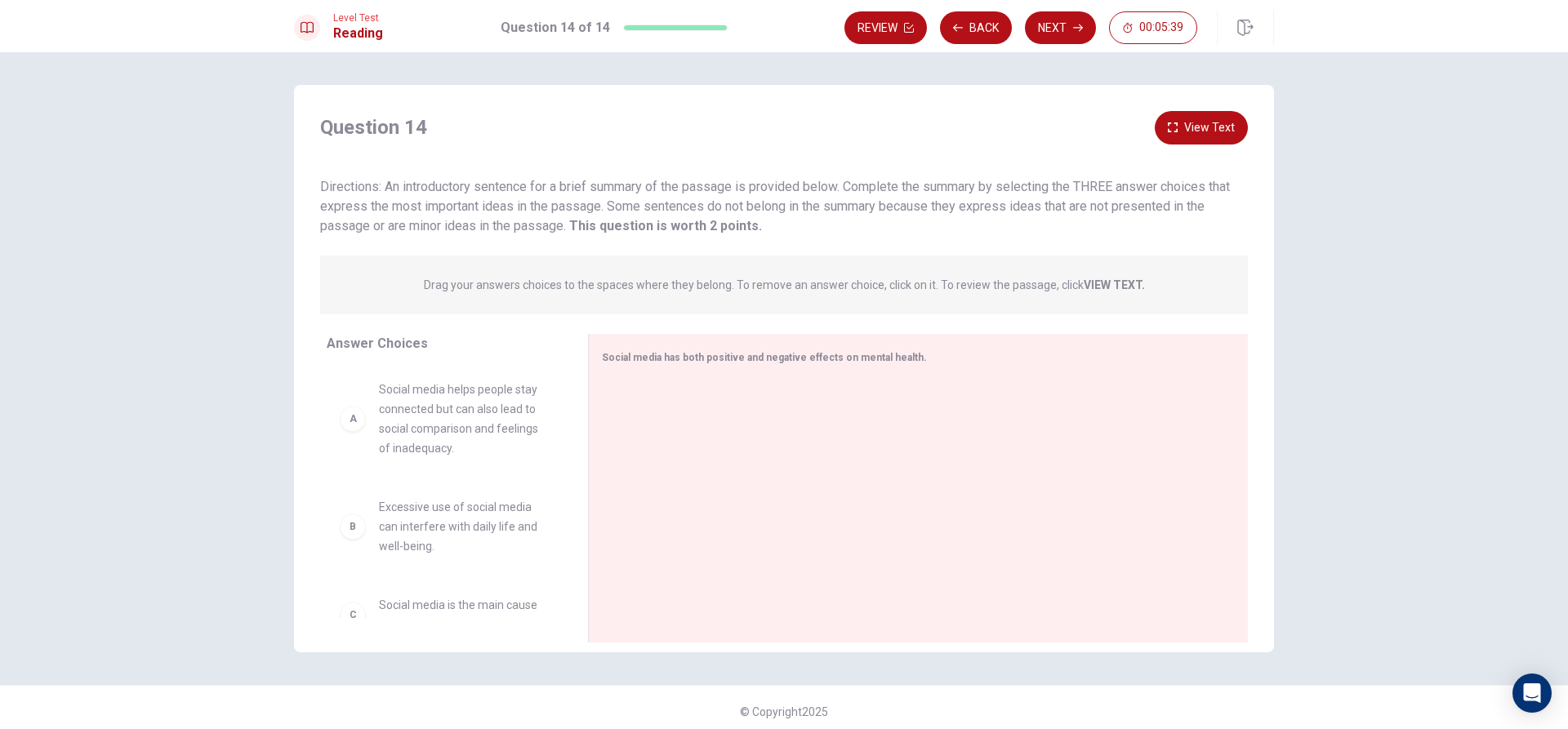
click at [343, 424] on div "A" at bounding box center [353, 418] width 26 height 26
click at [360, 420] on div "A" at bounding box center [353, 418] width 26 height 26
drag, startPoint x: 672, startPoint y: 429, endPoint x: 713, endPoint y: 414, distance: 43.7
click at [676, 427] on div at bounding box center [912, 489] width 619 height 218
click at [734, 406] on div at bounding box center [912, 489] width 619 height 218
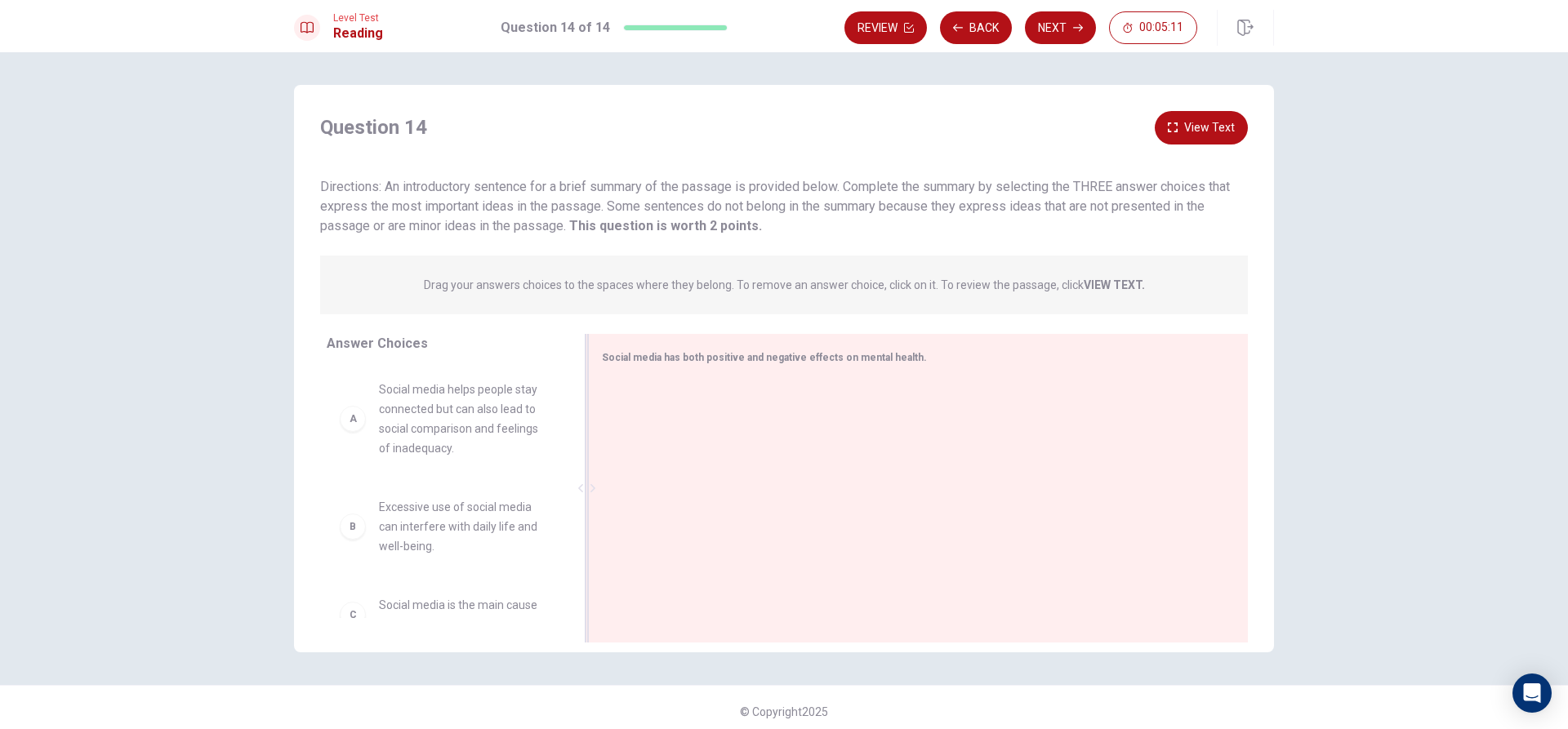
drag, startPoint x: 869, startPoint y: 408, endPoint x: 912, endPoint y: 382, distance: 50.2
click at [870, 408] on div at bounding box center [912, 489] width 619 height 218
drag, startPoint x: 916, startPoint y: 382, endPoint x: 828, endPoint y: 405, distance: 91.0
click at [879, 397] on div at bounding box center [912, 489] width 619 height 218
click at [360, 432] on div "A Social media helps people stay connected but can also lead to social comparis…" at bounding box center [444, 418] width 209 height 78
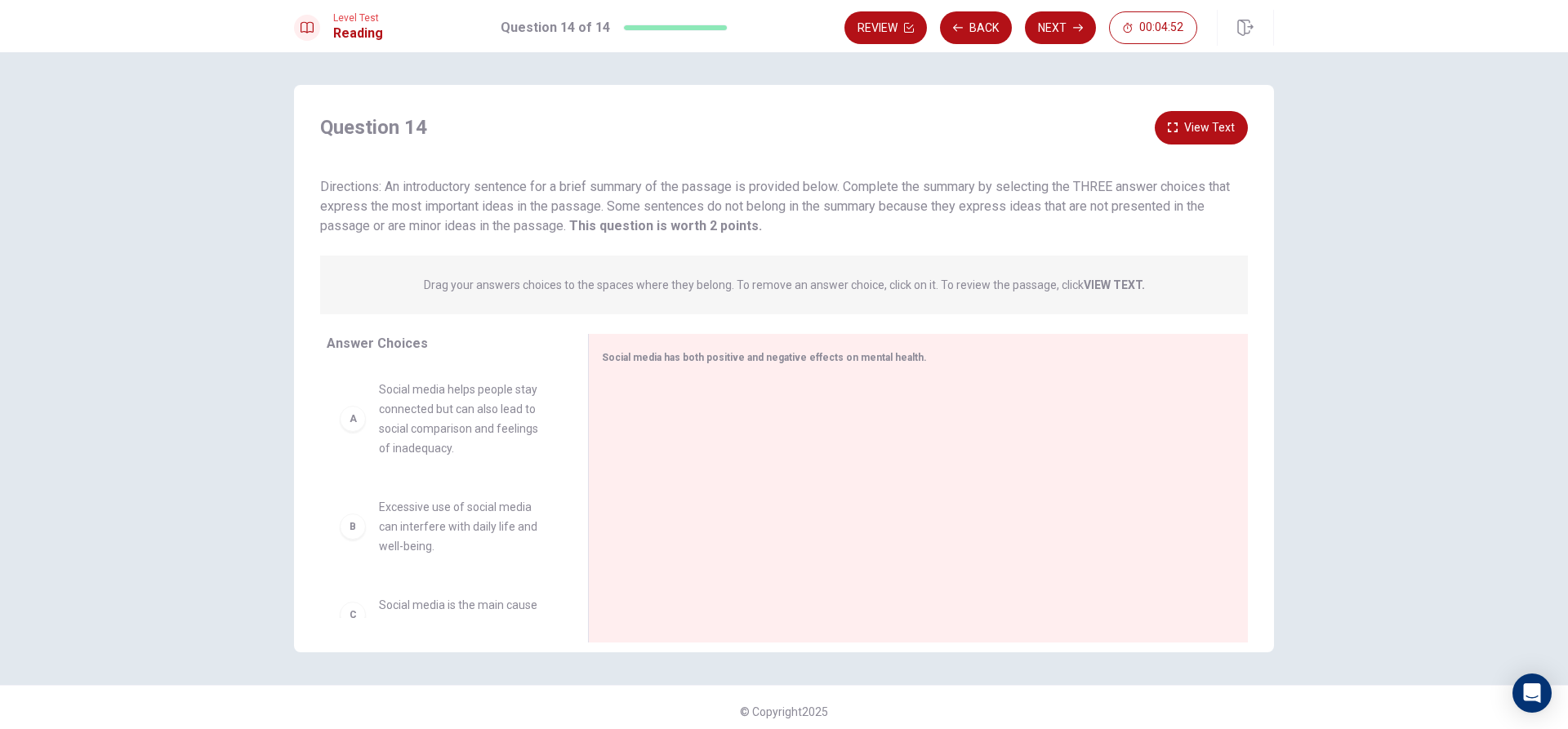
click at [351, 421] on div "A" at bounding box center [353, 418] width 26 height 26
click at [360, 535] on div "B Excessive use of social media can interfere with daily life and well-being." at bounding box center [444, 527] width 209 height 59
click at [373, 616] on div "C Social media is the main cause of all mental health problems." at bounding box center [444, 615] width 209 height 40
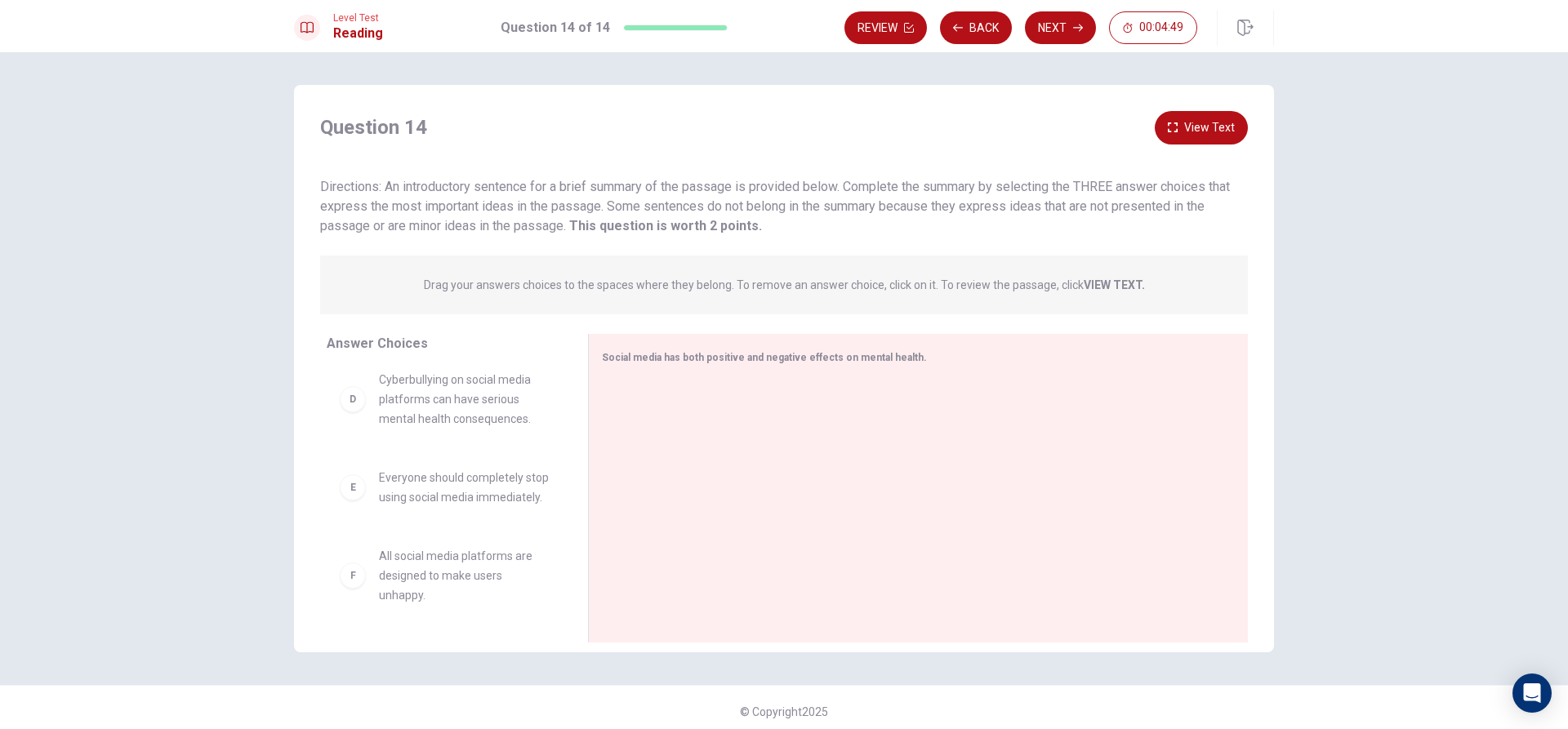
scroll to position [323, 0]
drag, startPoint x: 347, startPoint y: 484, endPoint x: 386, endPoint y: 489, distance: 39.3
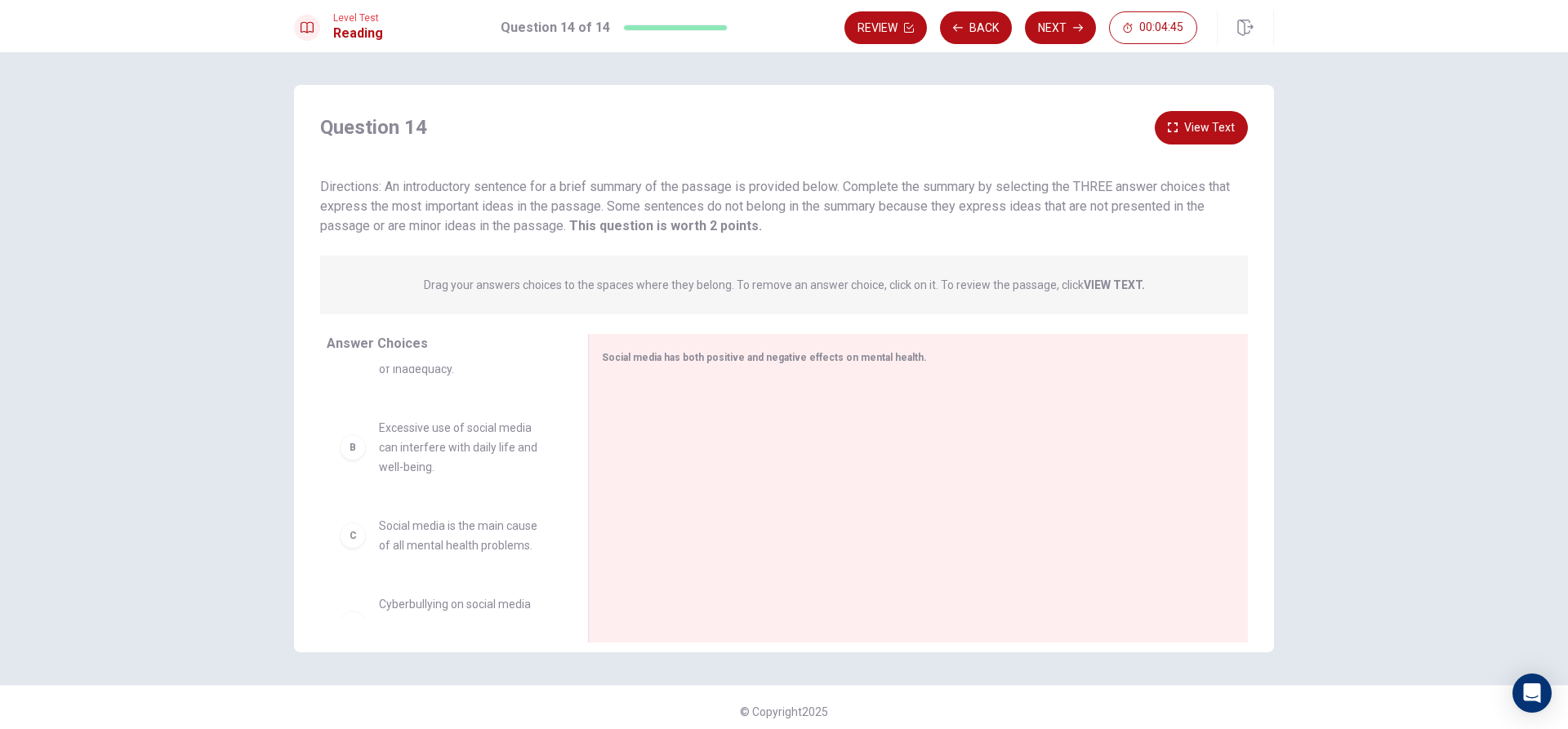
scroll to position [0, 0]
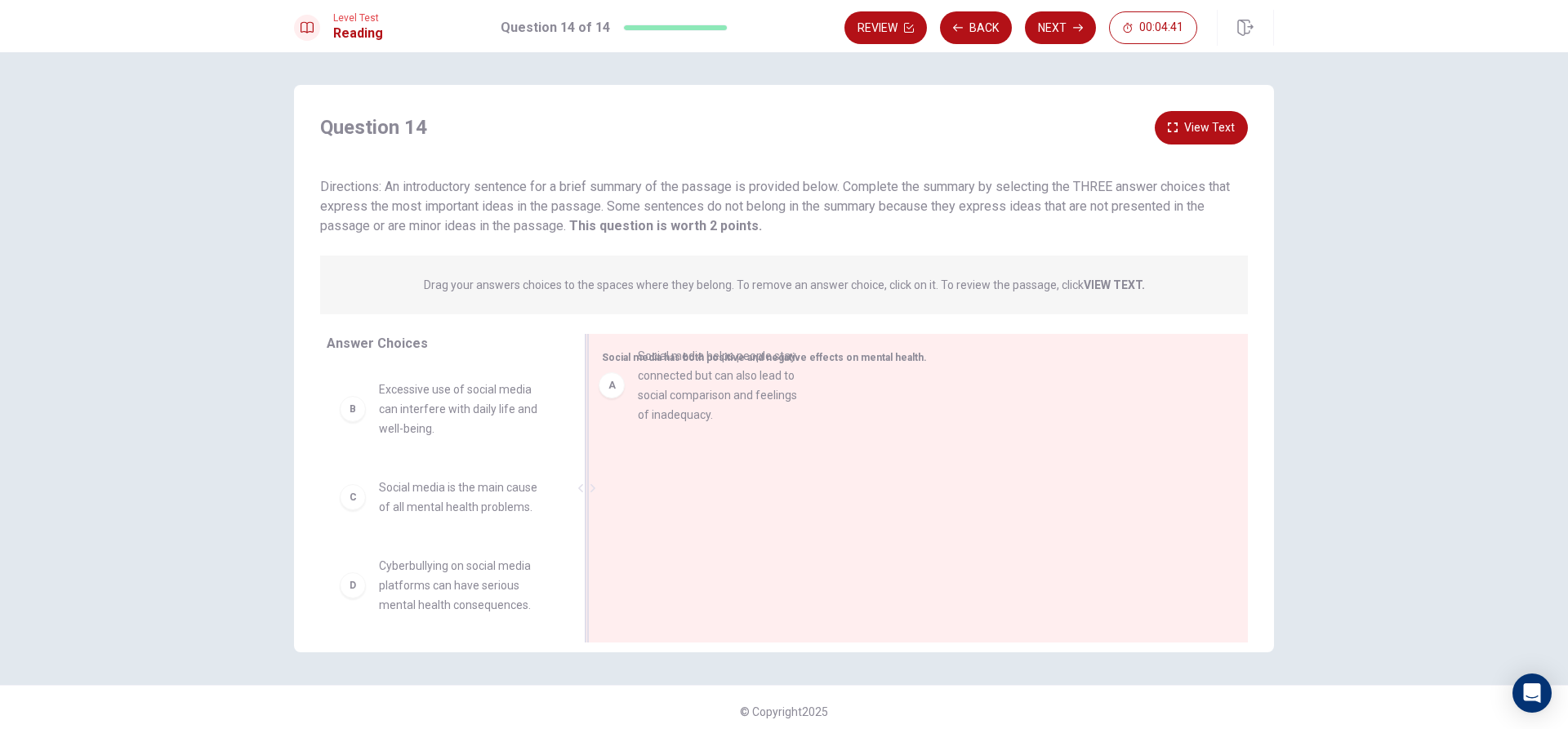
drag, startPoint x: 345, startPoint y: 424, endPoint x: 614, endPoint y: 389, distance: 271.3
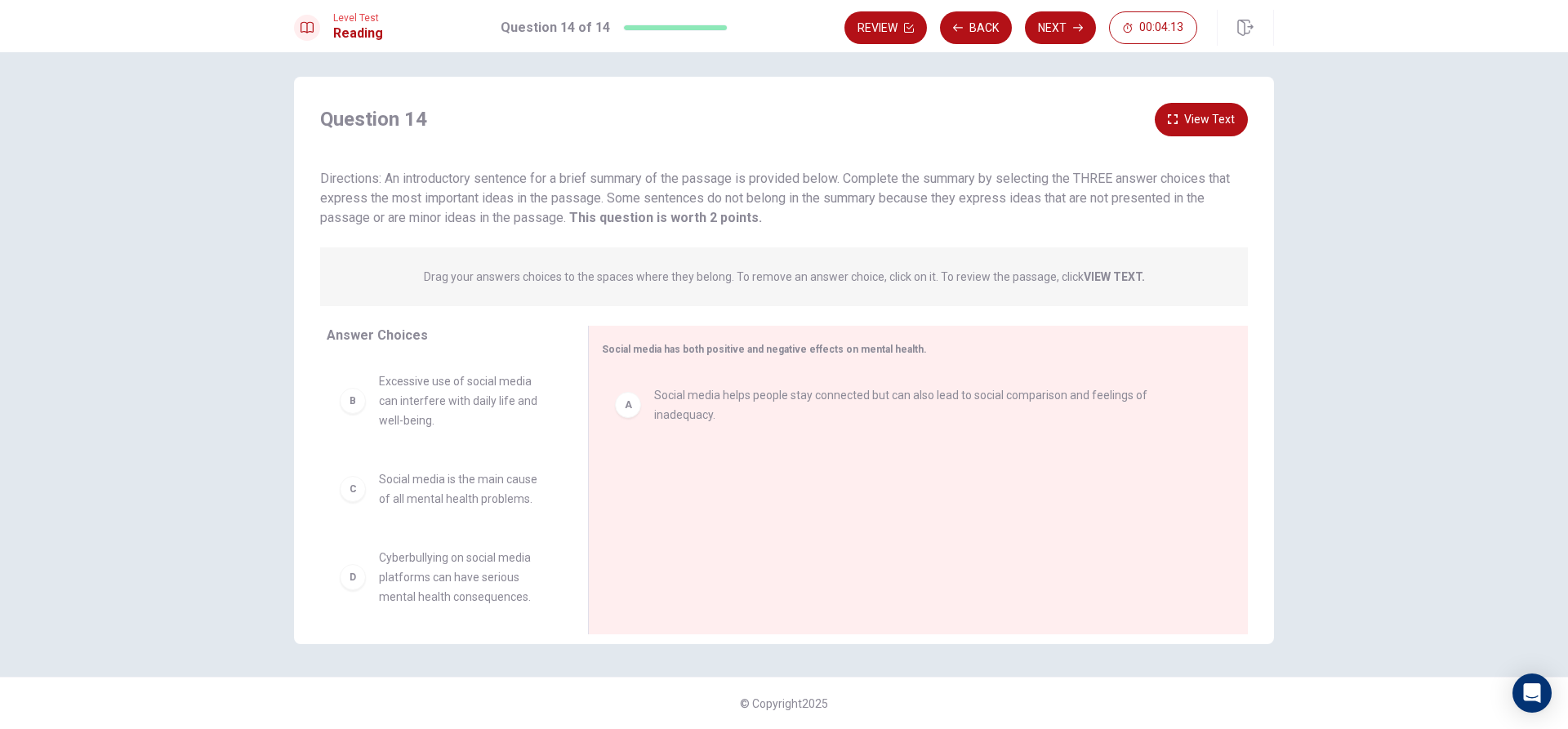
scroll to position [82, 0]
drag, startPoint x: 360, startPoint y: 502, endPoint x: 617, endPoint y: 460, distance: 260.4
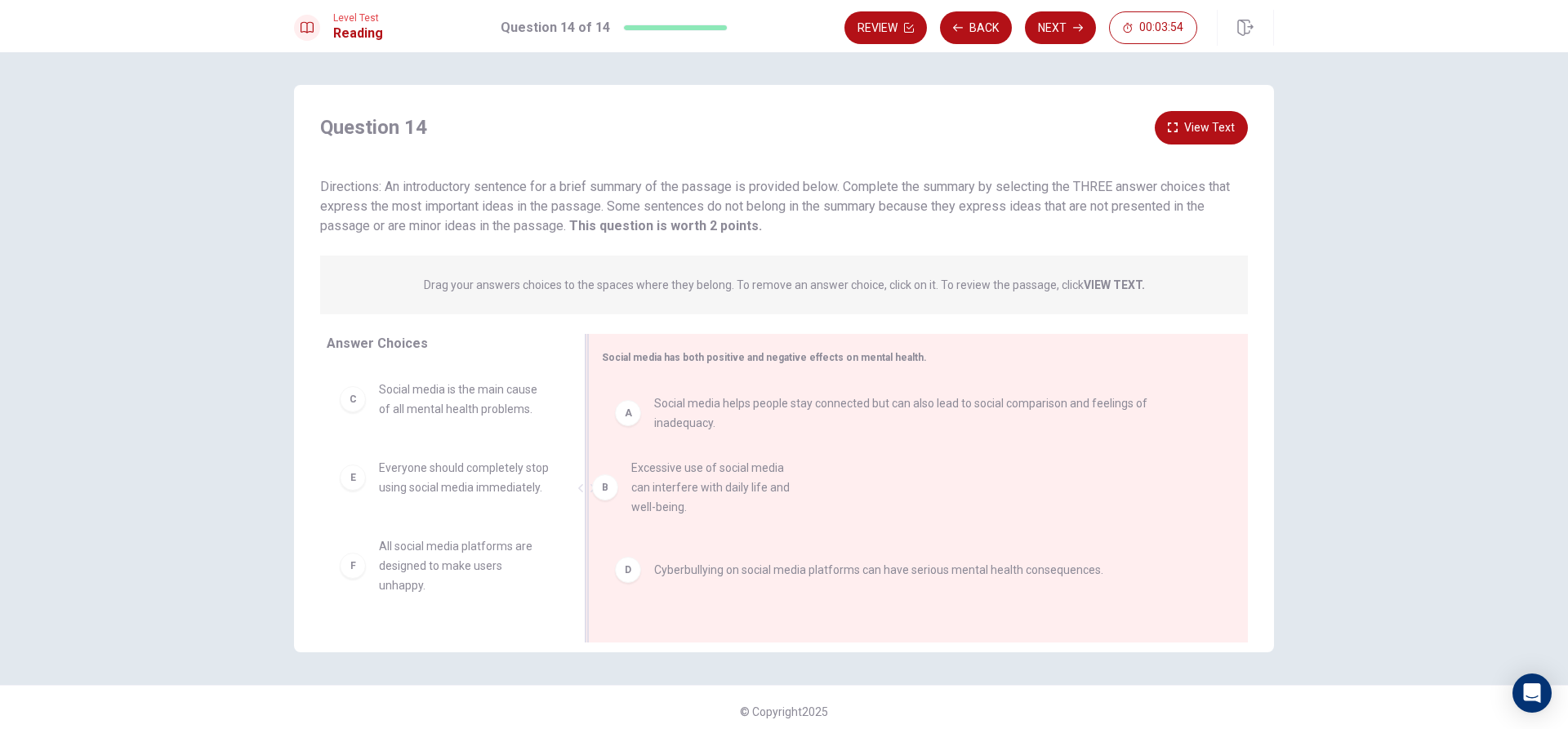
drag, startPoint x: 346, startPoint y: 411, endPoint x: 615, endPoint y: 490, distance: 280.4
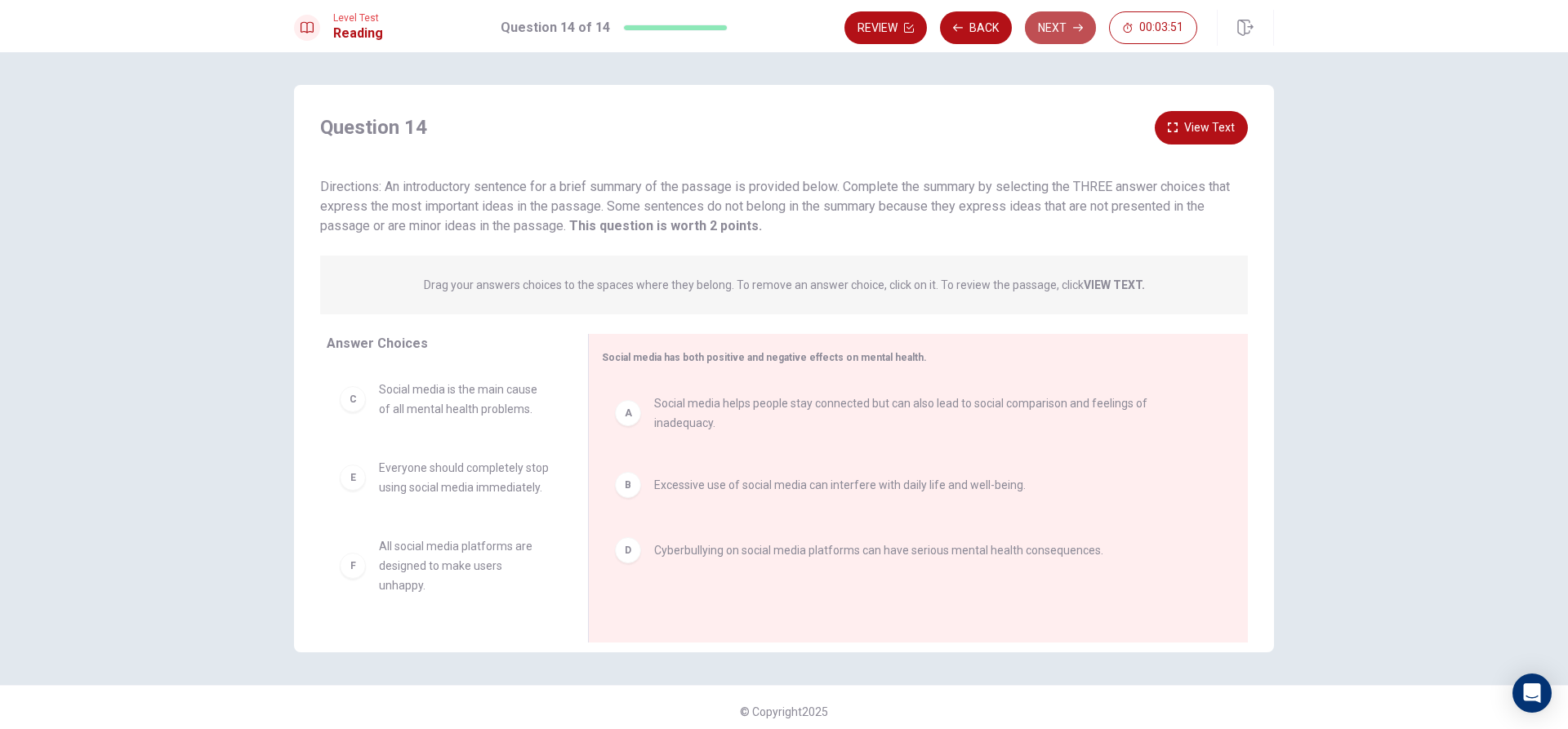
click at [1077, 19] on button "Next" at bounding box center [1060, 27] width 71 height 32
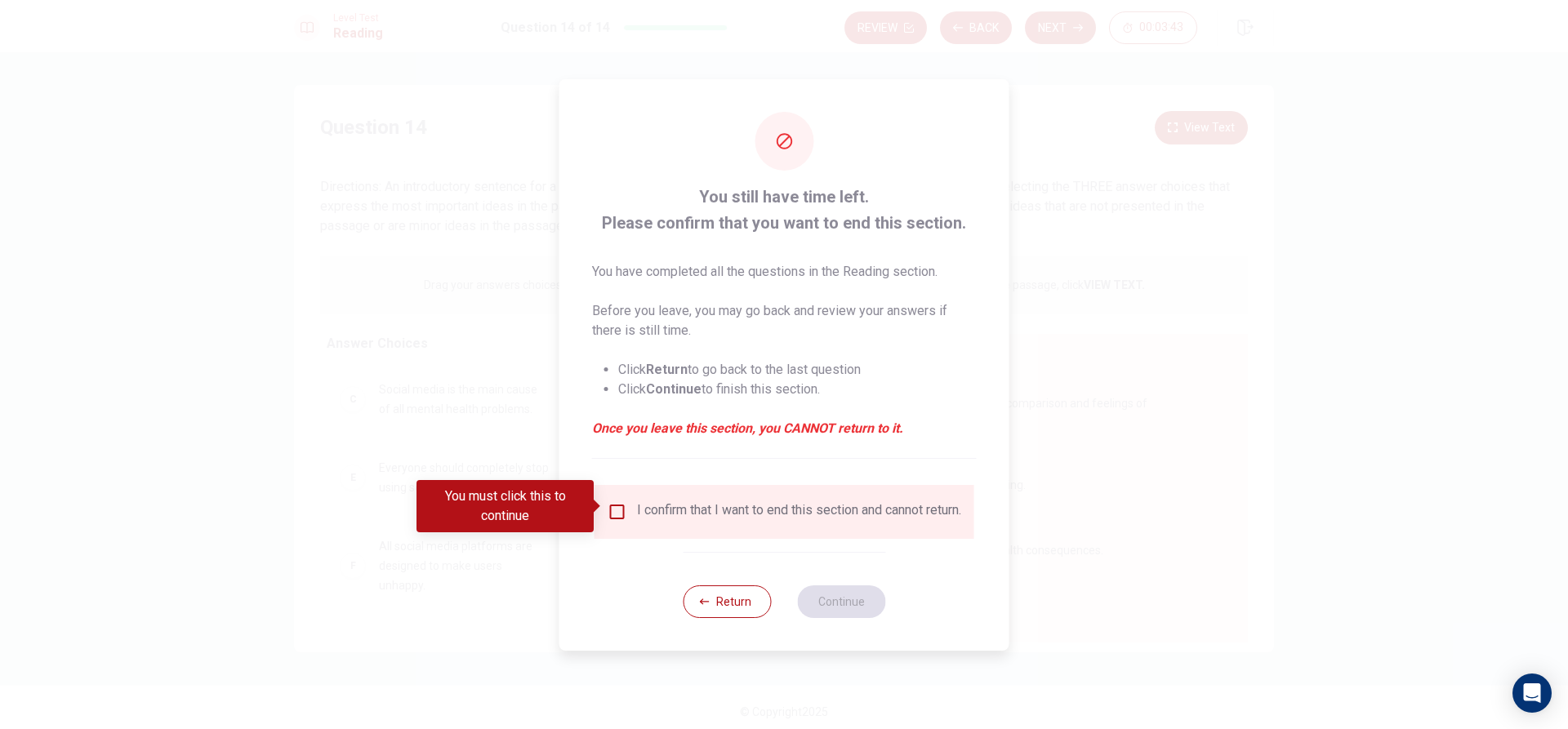
click at [608, 486] on div "I confirm that I want to end this section and cannot return." at bounding box center [784, 511] width 380 height 53
click at [612, 502] on input "You must click this to continue" at bounding box center [617, 511] width 19 height 19
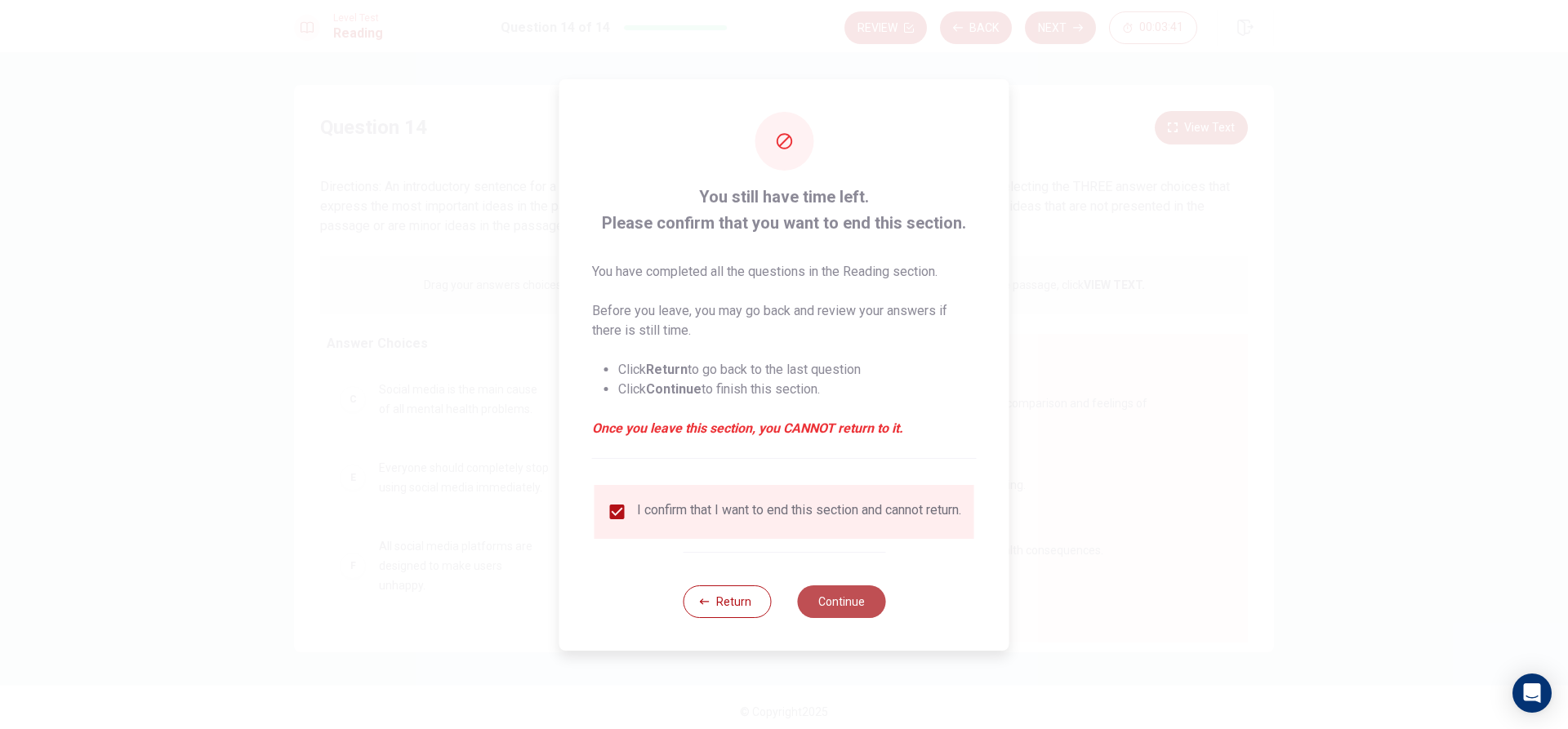
click at [812, 599] on button "Continue" at bounding box center [842, 601] width 88 height 32
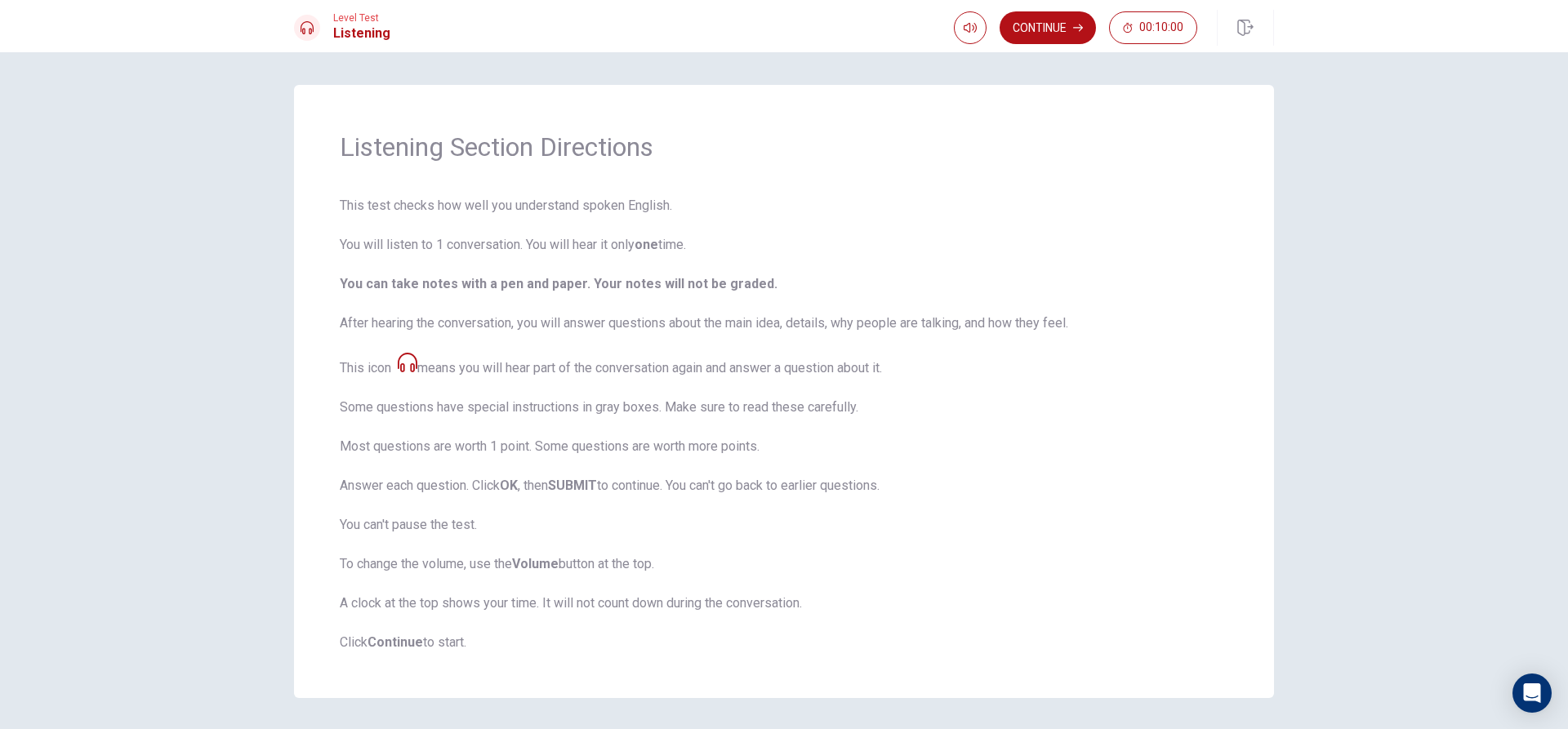
scroll to position [53, 0]
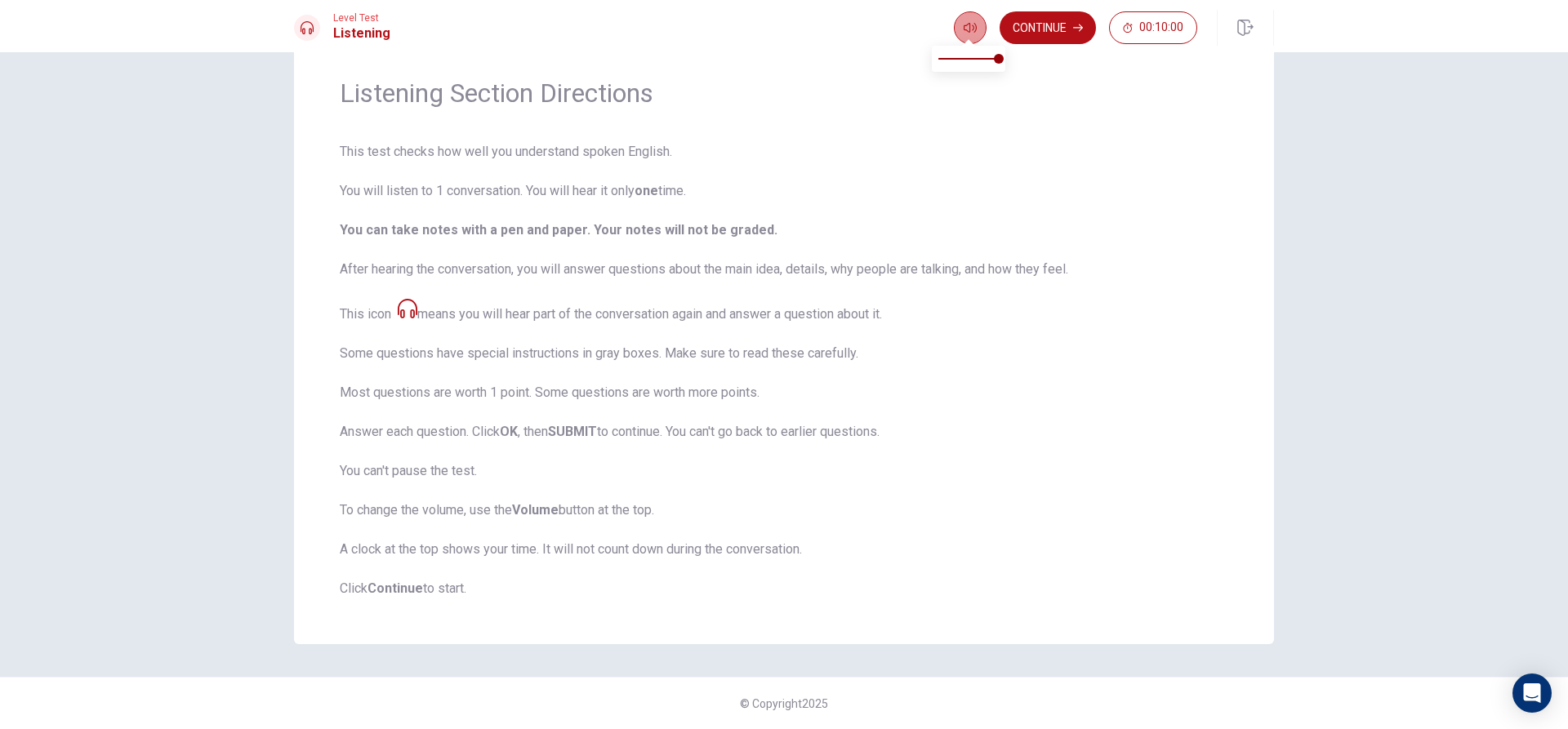
click at [966, 29] on icon "button" at bounding box center [970, 28] width 13 height 13
click at [1080, 29] on icon "button" at bounding box center [1078, 29] width 10 height 7
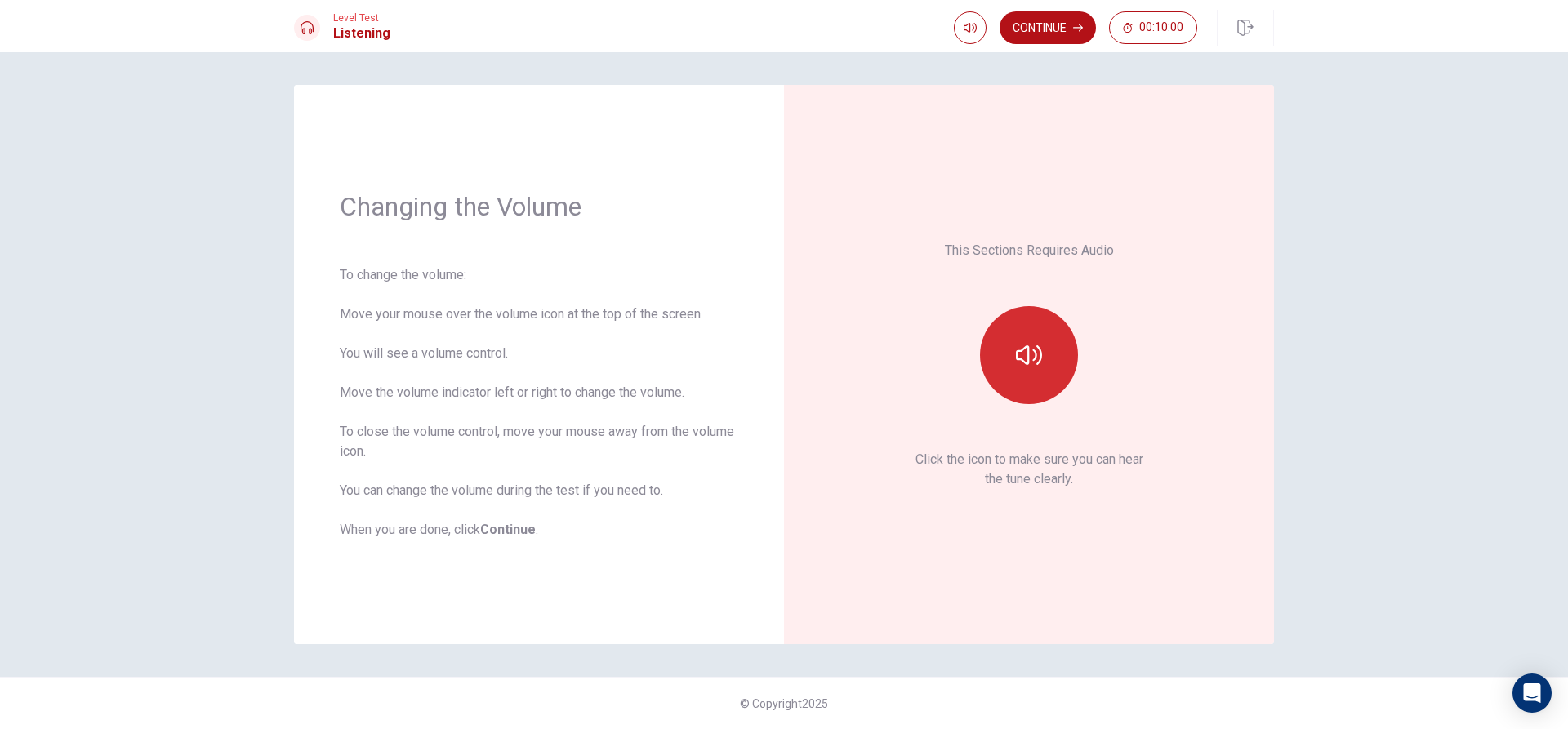
click at [1028, 343] on icon "button" at bounding box center [1029, 355] width 26 height 26
click at [1032, 21] on button "Continue" at bounding box center [1047, 27] width 97 height 32
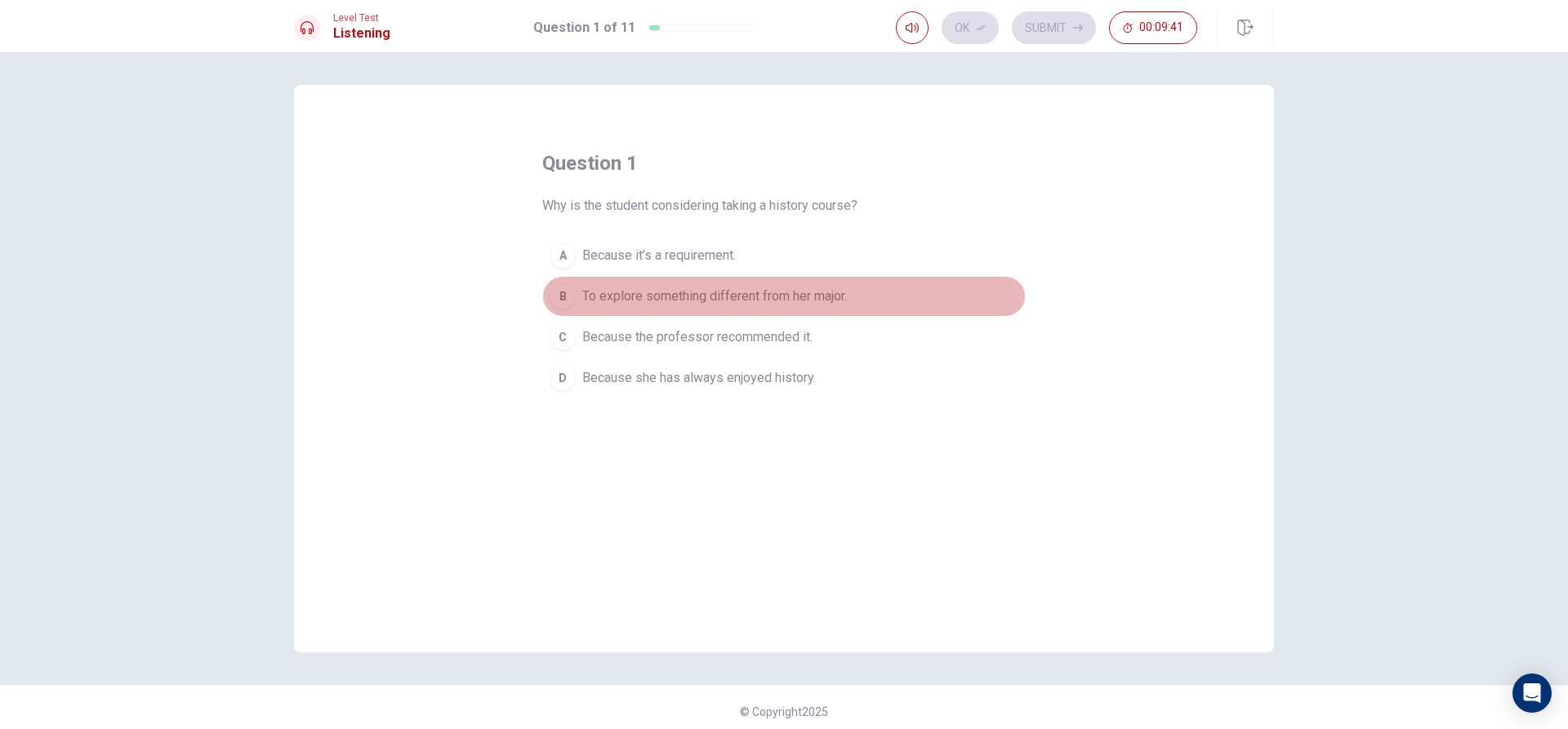
click at [568, 291] on div "B" at bounding box center [562, 296] width 26 height 26
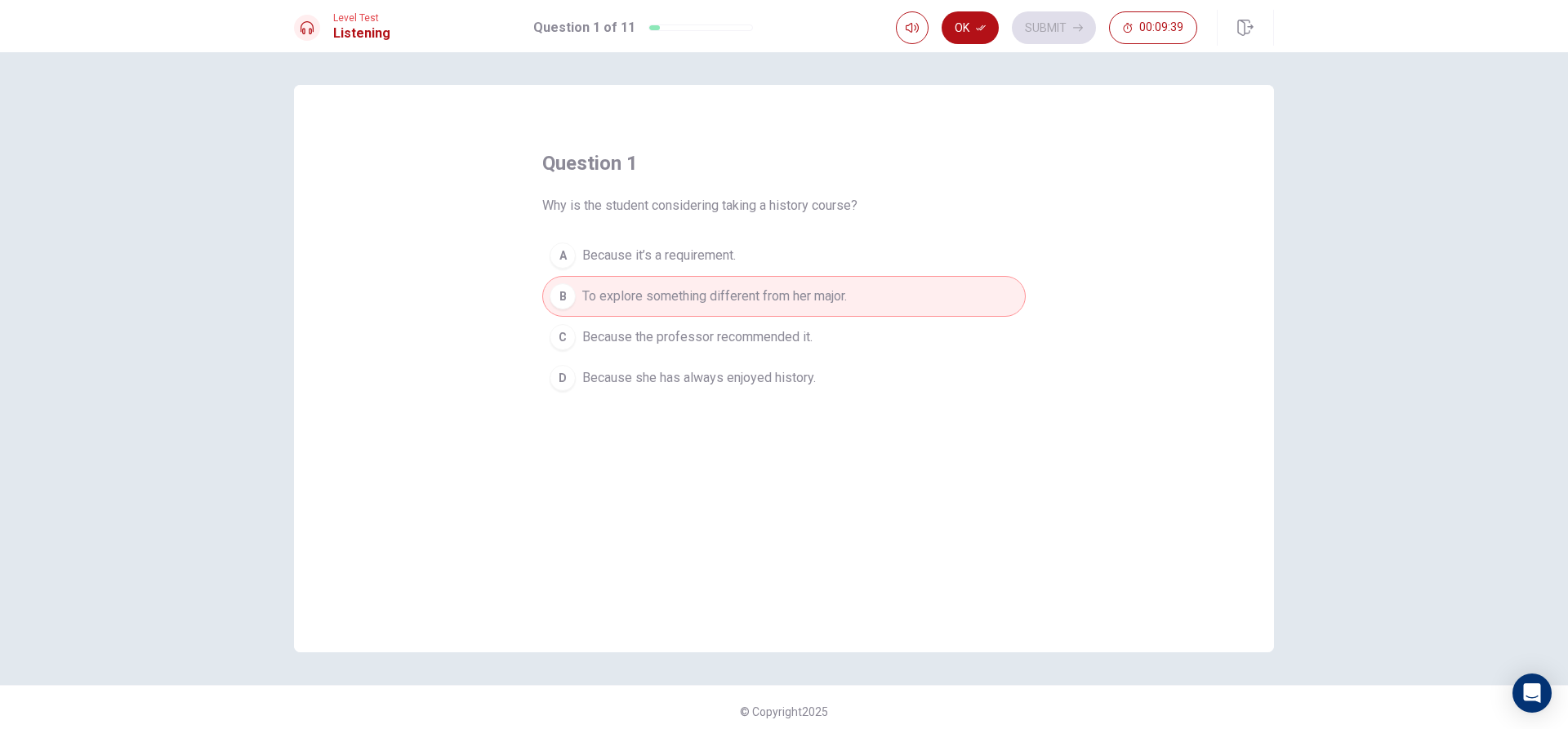
click at [1038, 18] on div "Ok Submit 00:09:39" at bounding box center [1046, 27] width 301 height 32
click at [927, 29] on button "button" at bounding box center [912, 27] width 32 height 32
click at [975, 18] on button "Ok" at bounding box center [970, 27] width 57 height 32
click at [1061, 17] on button "Submit" at bounding box center [1054, 27] width 84 height 32
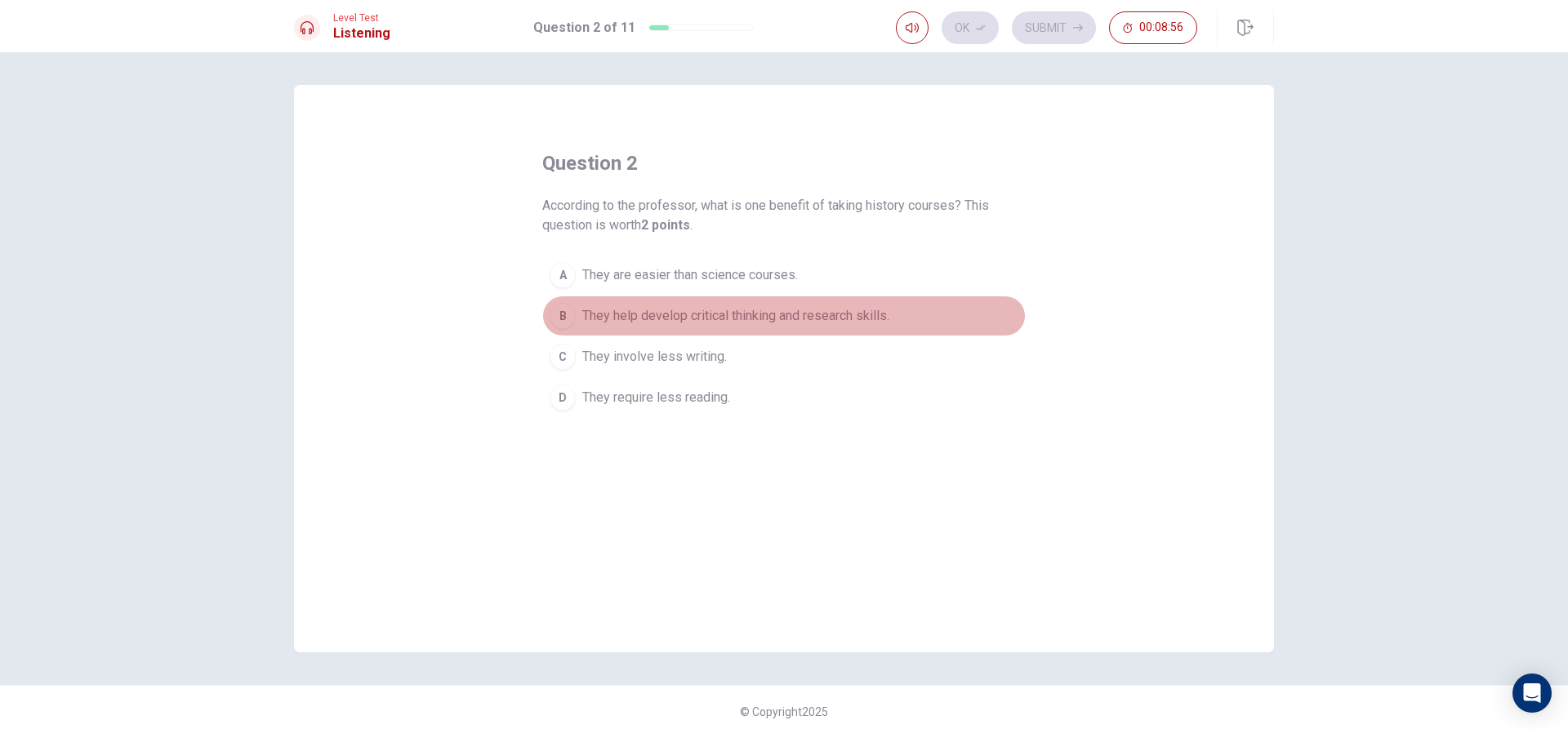
click at [583, 310] on span "They help develop critical thinking and research skills." at bounding box center [736, 315] width 307 height 19
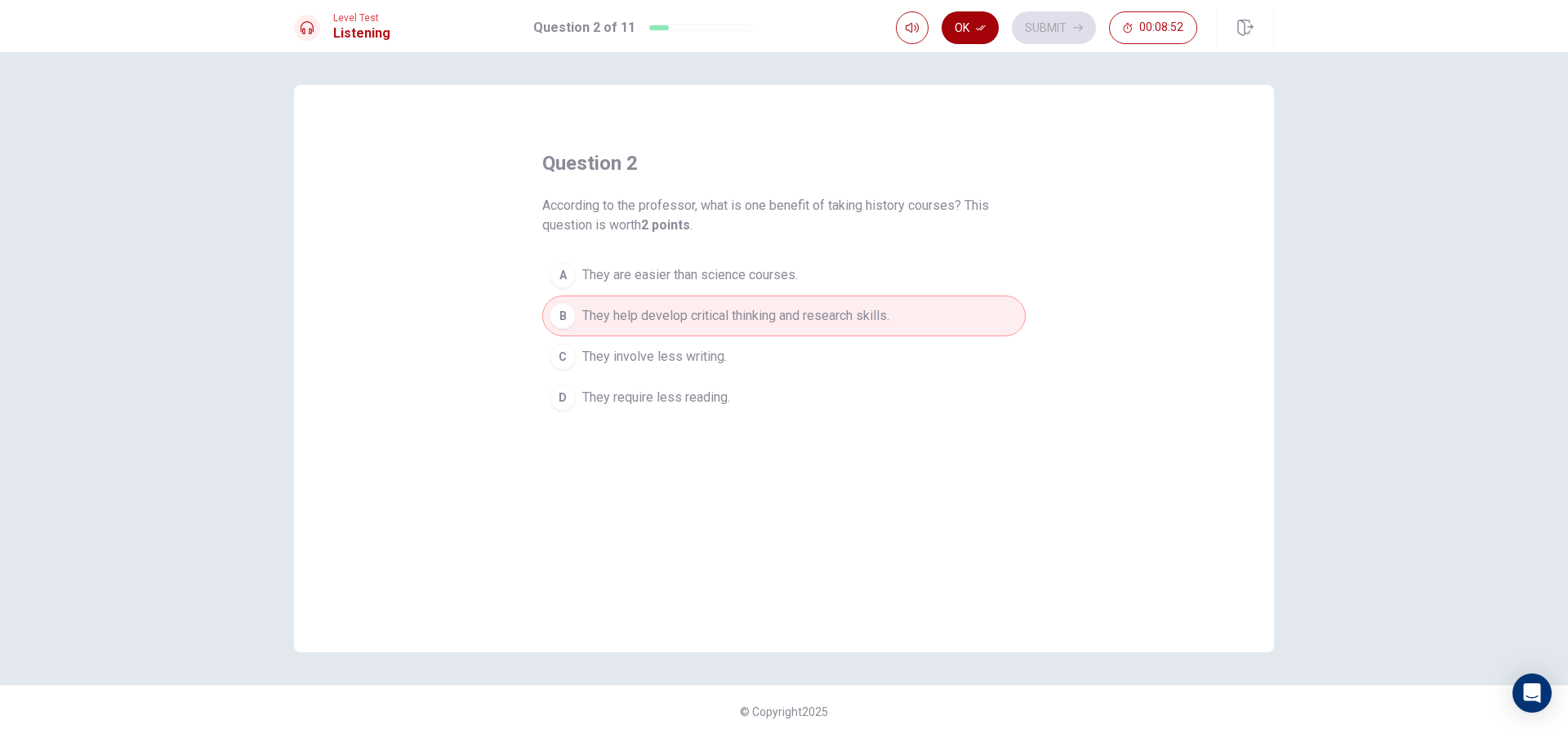
click at [967, 21] on button "Ok" at bounding box center [970, 27] width 57 height 32
click at [1038, 23] on button "Submit" at bounding box center [1054, 27] width 84 height 32
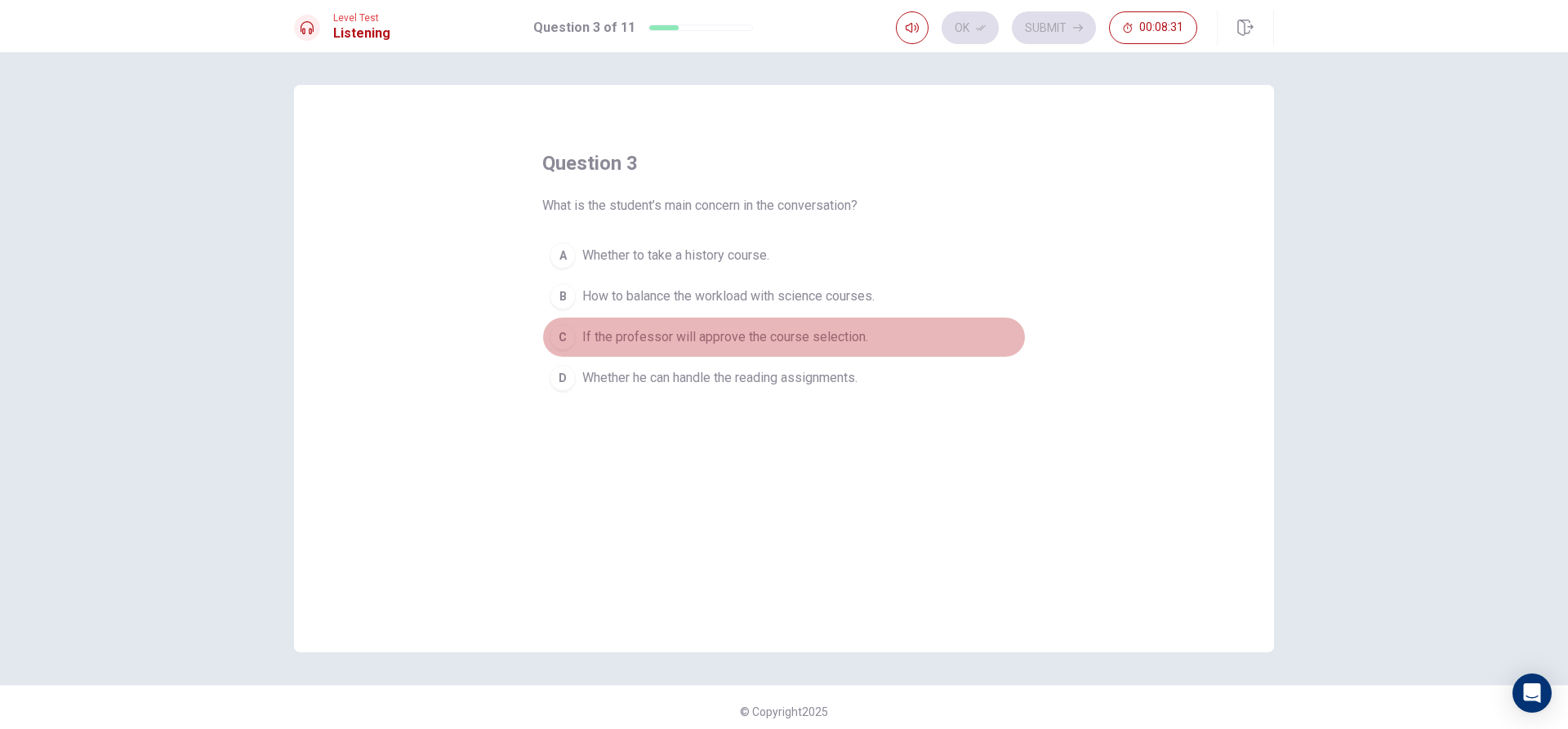
click at [555, 335] on div "C" at bounding box center [562, 337] width 26 height 26
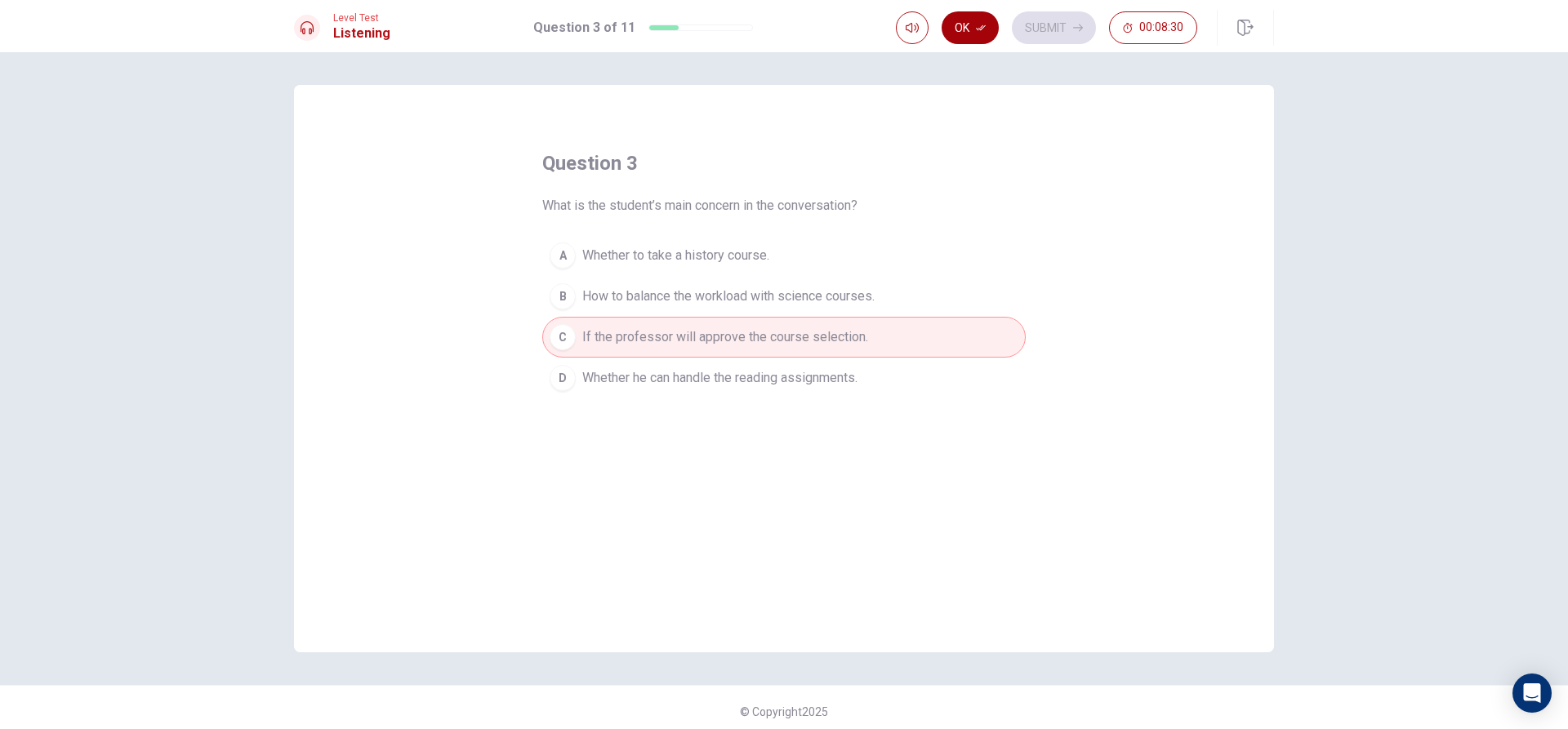
click at [956, 32] on button "Ok" at bounding box center [970, 27] width 57 height 32
click at [1041, 27] on button "Submit" at bounding box center [1054, 27] width 84 height 32
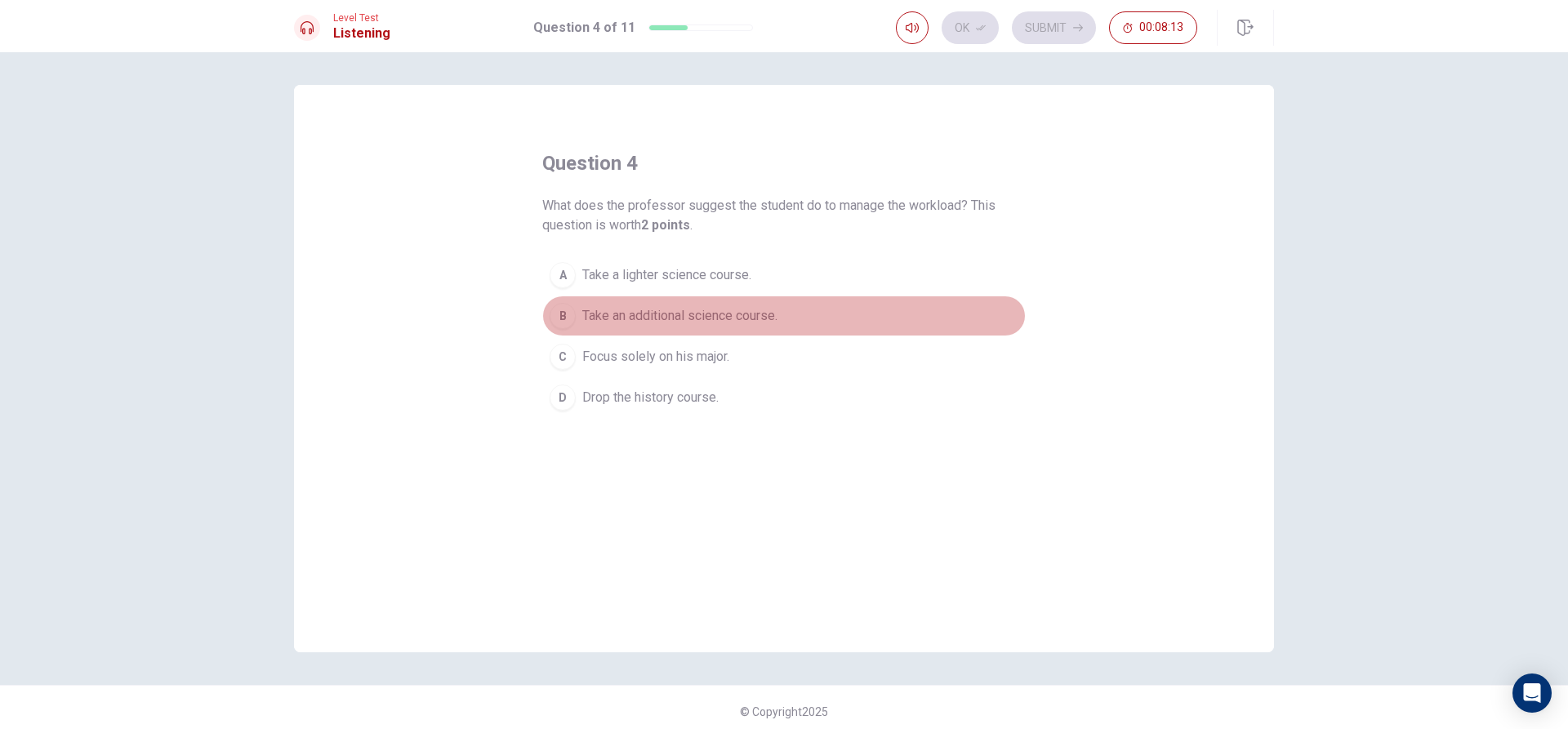
click at [587, 313] on span "Take an additional science course." at bounding box center [680, 315] width 195 height 19
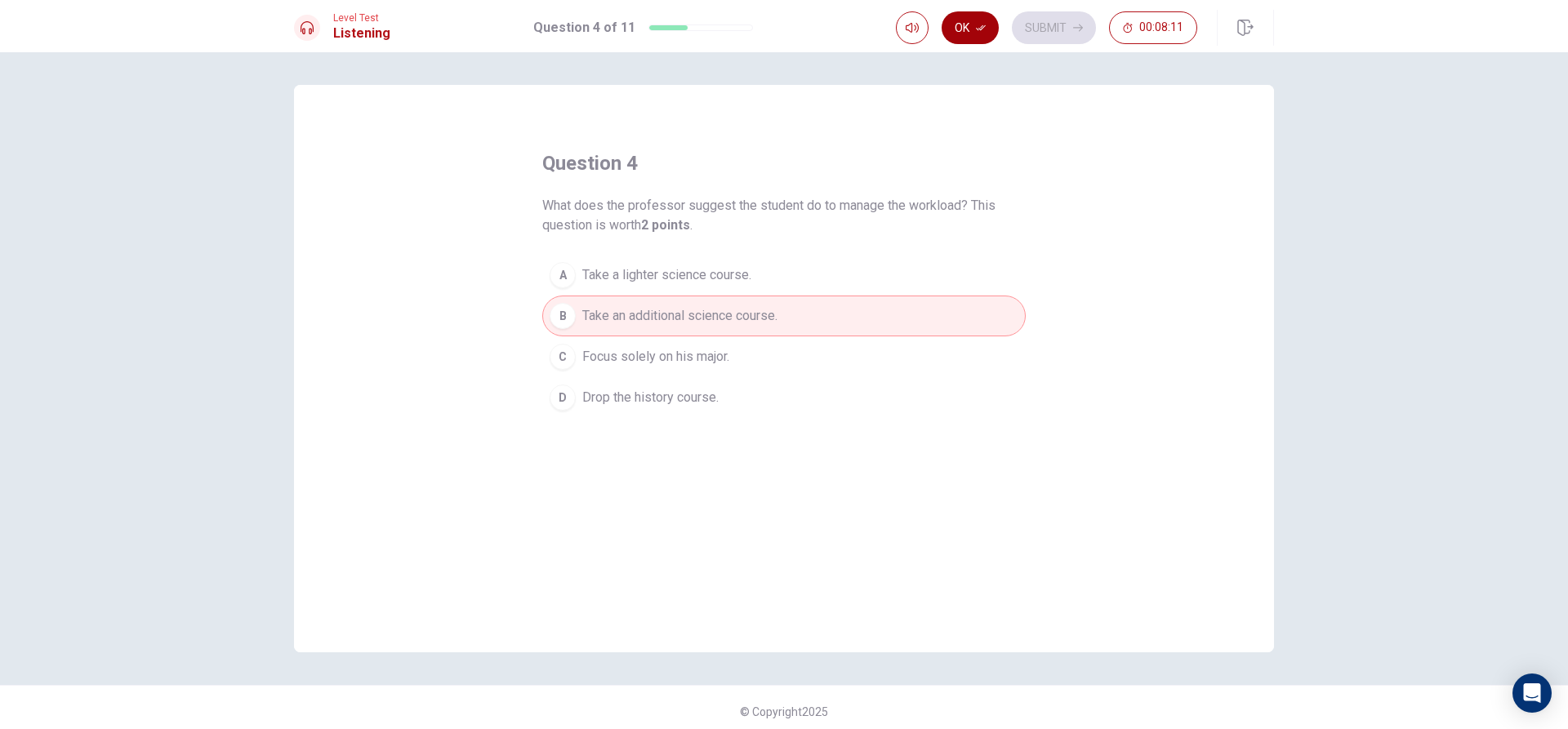
click at [983, 25] on icon "button" at bounding box center [981, 28] width 10 height 10
click at [1039, 41] on button "Submit" at bounding box center [1054, 27] width 84 height 32
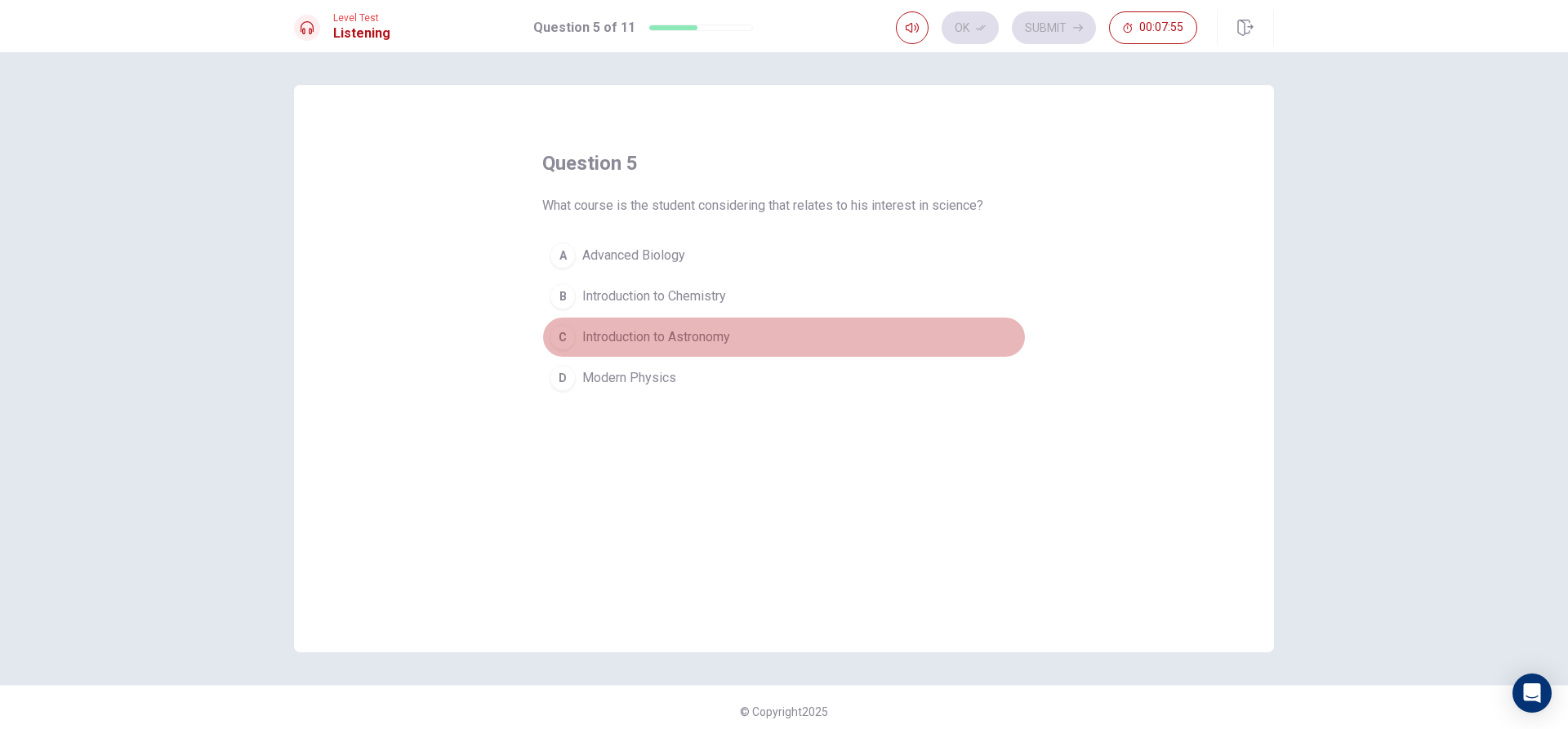
click at [604, 331] on span "Introduction to Astronomy" at bounding box center [656, 336] width 147 height 19
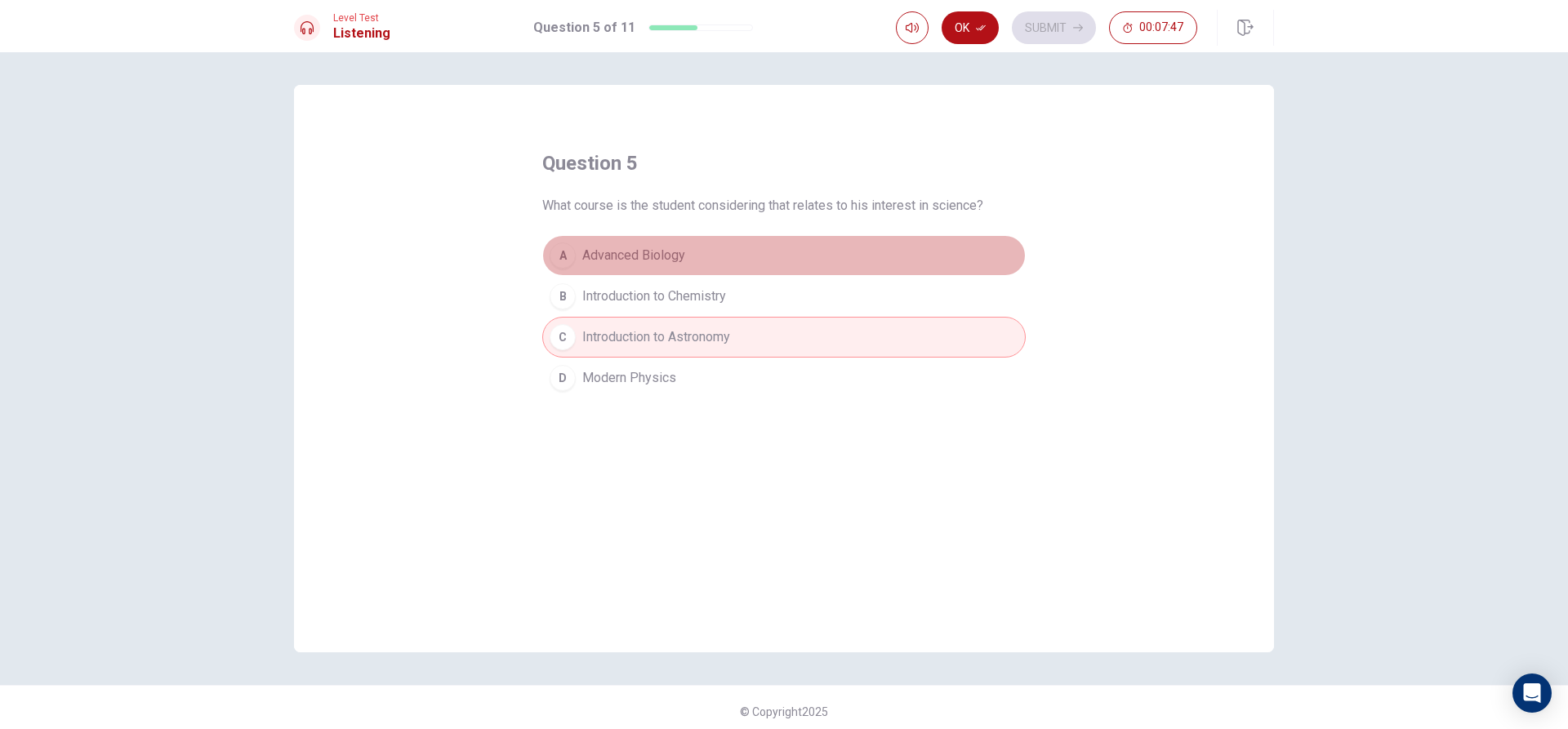
click at [639, 248] on span "Advanced Biology" at bounding box center [634, 255] width 103 height 19
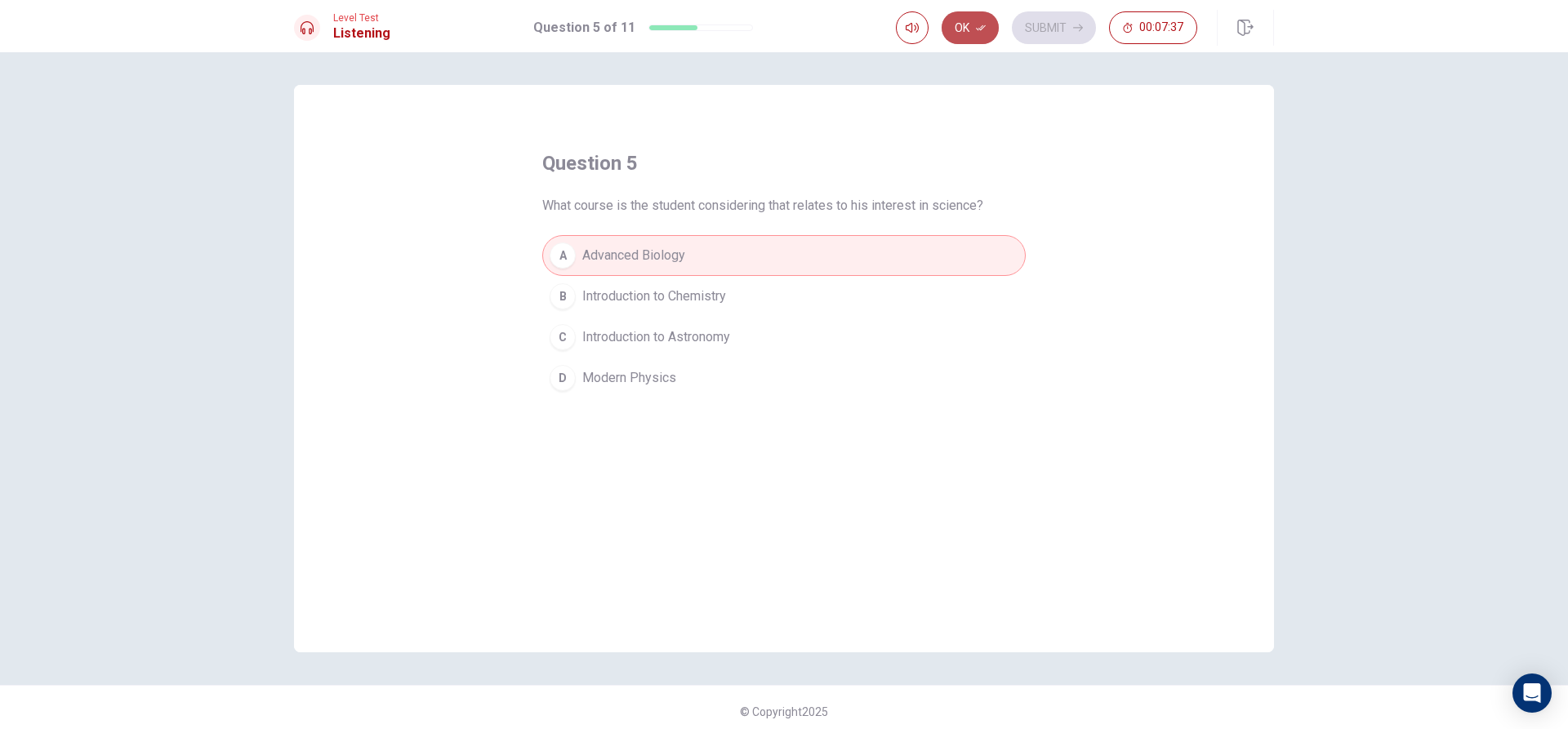
click at [970, 23] on button "Ok" at bounding box center [970, 27] width 57 height 32
click at [1068, 20] on button "Submit" at bounding box center [1054, 27] width 84 height 32
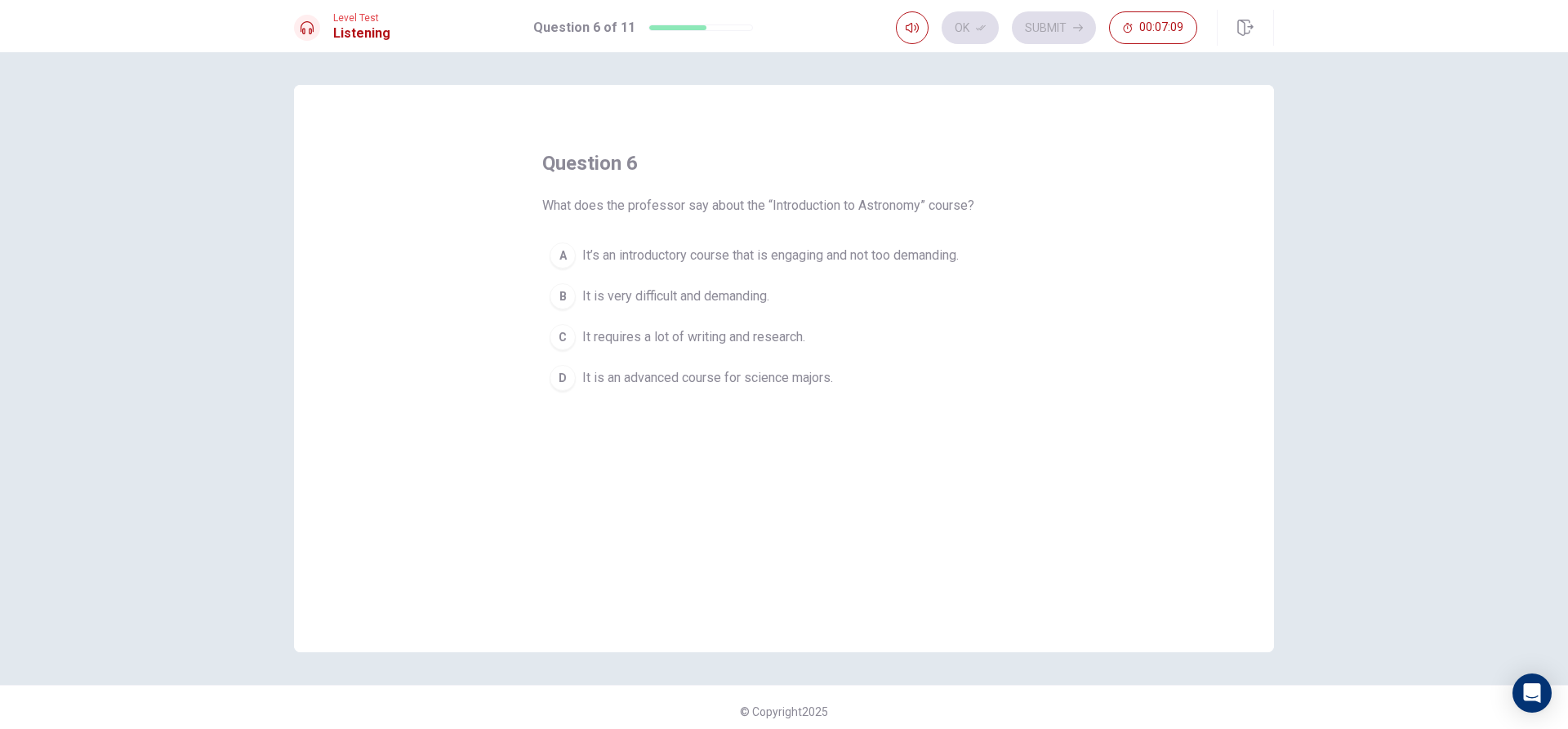
click at [648, 254] on span "It’s an introductory course that is engaging and not too demanding." at bounding box center [771, 255] width 376 height 19
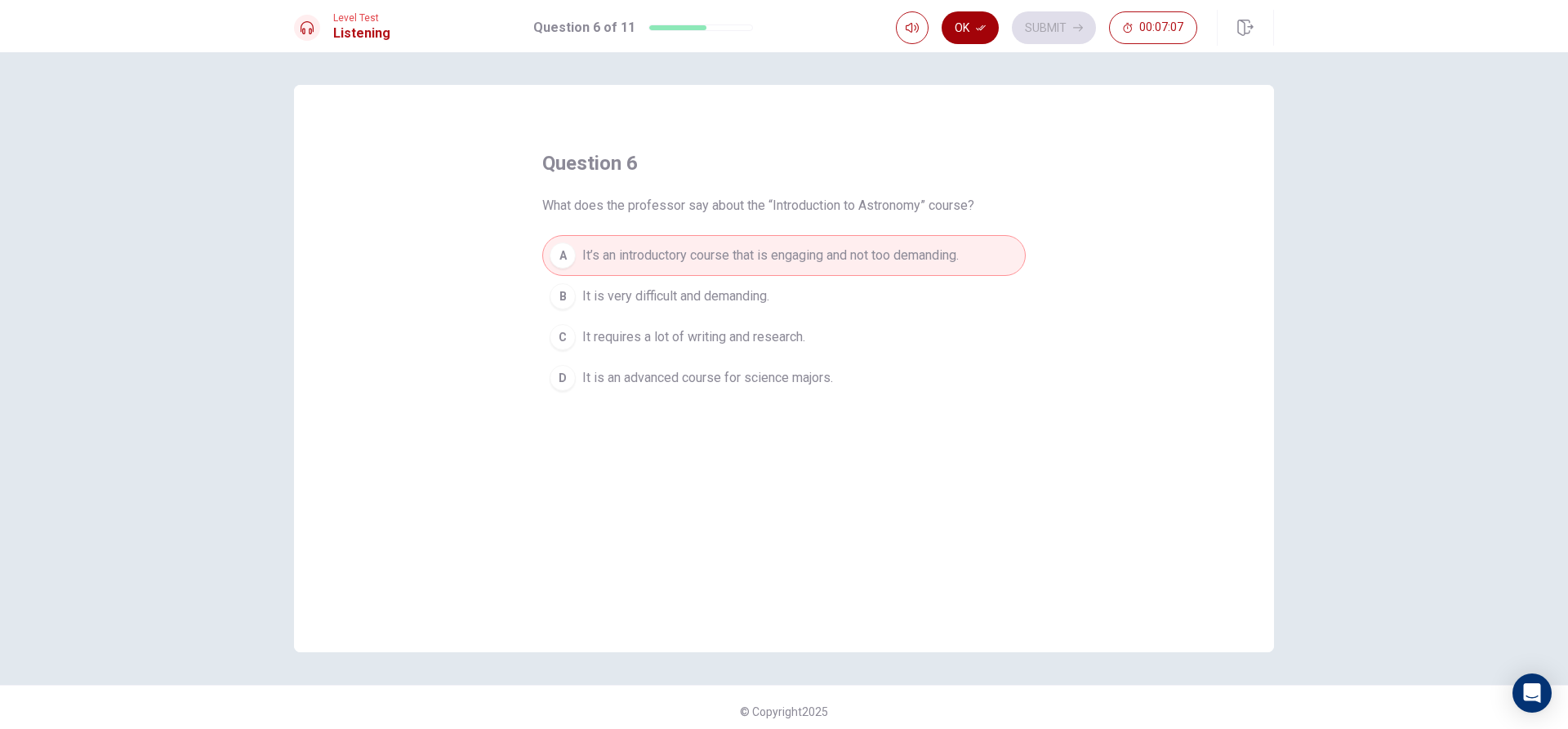
click at [958, 34] on button "Ok" at bounding box center [970, 27] width 57 height 32
click at [1084, 28] on button "Submit" at bounding box center [1054, 27] width 84 height 32
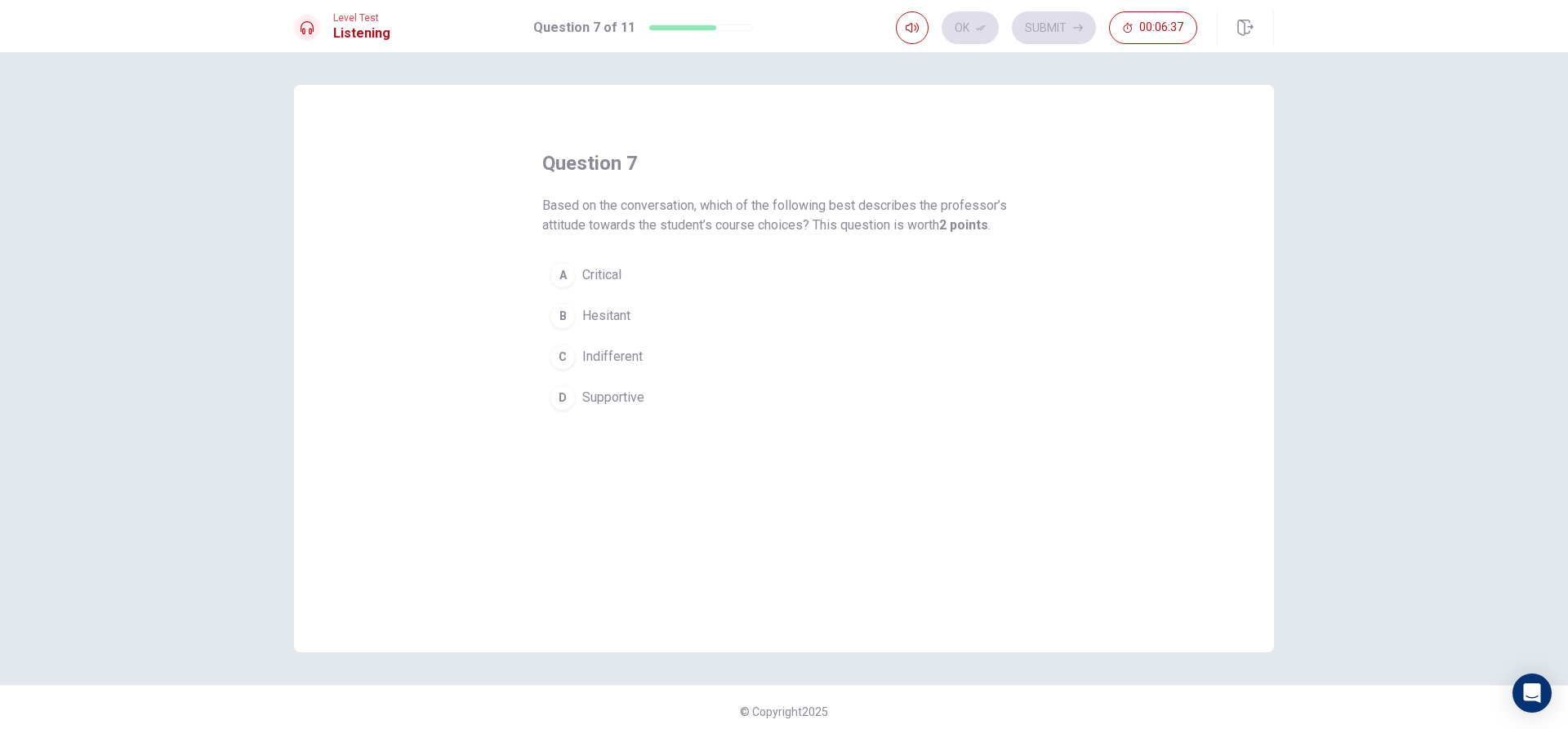
click at [621, 345] on button "C Indifferent" at bounding box center [784, 357] width 483 height 41
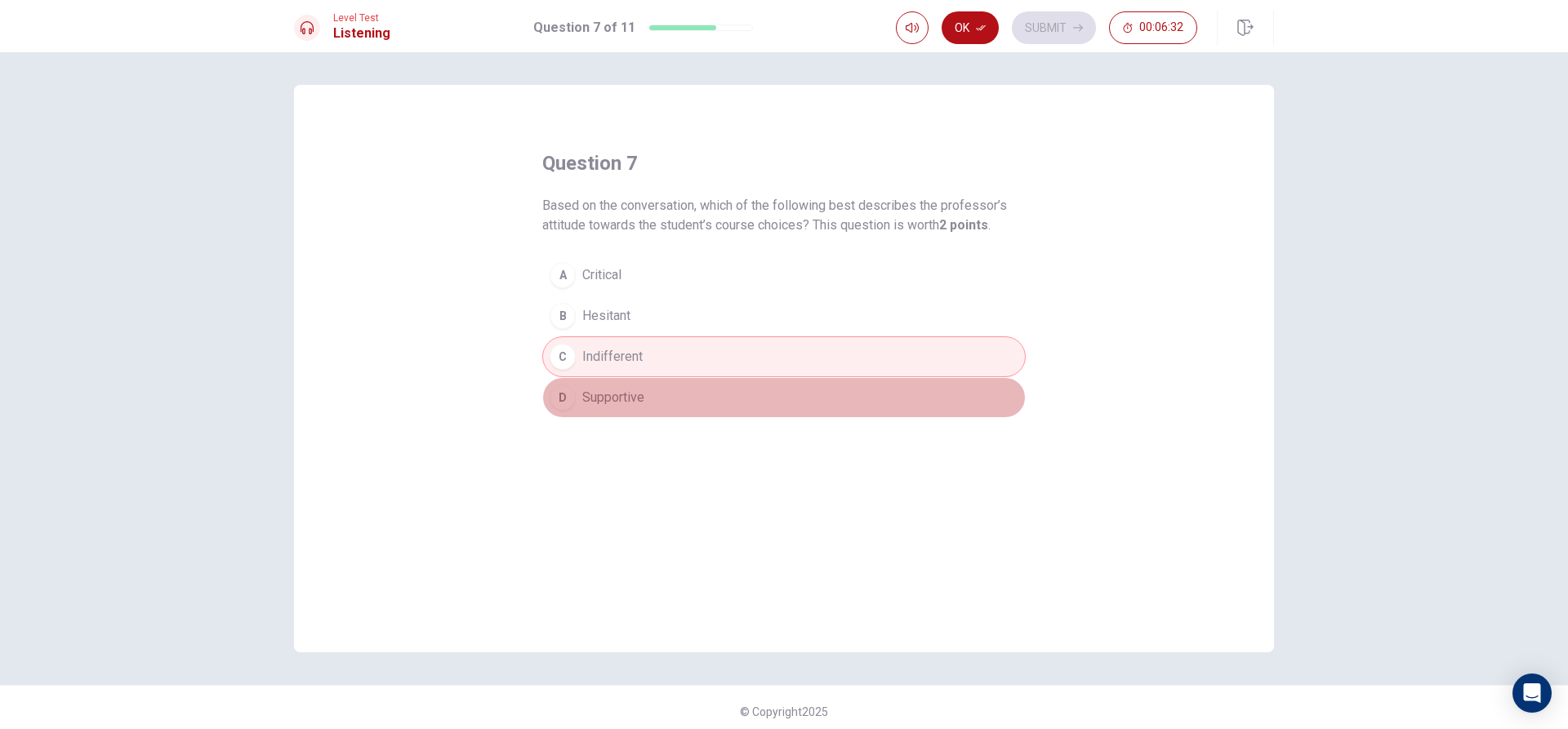
click at [637, 396] on span "Supportive" at bounding box center [613, 397] width 62 height 19
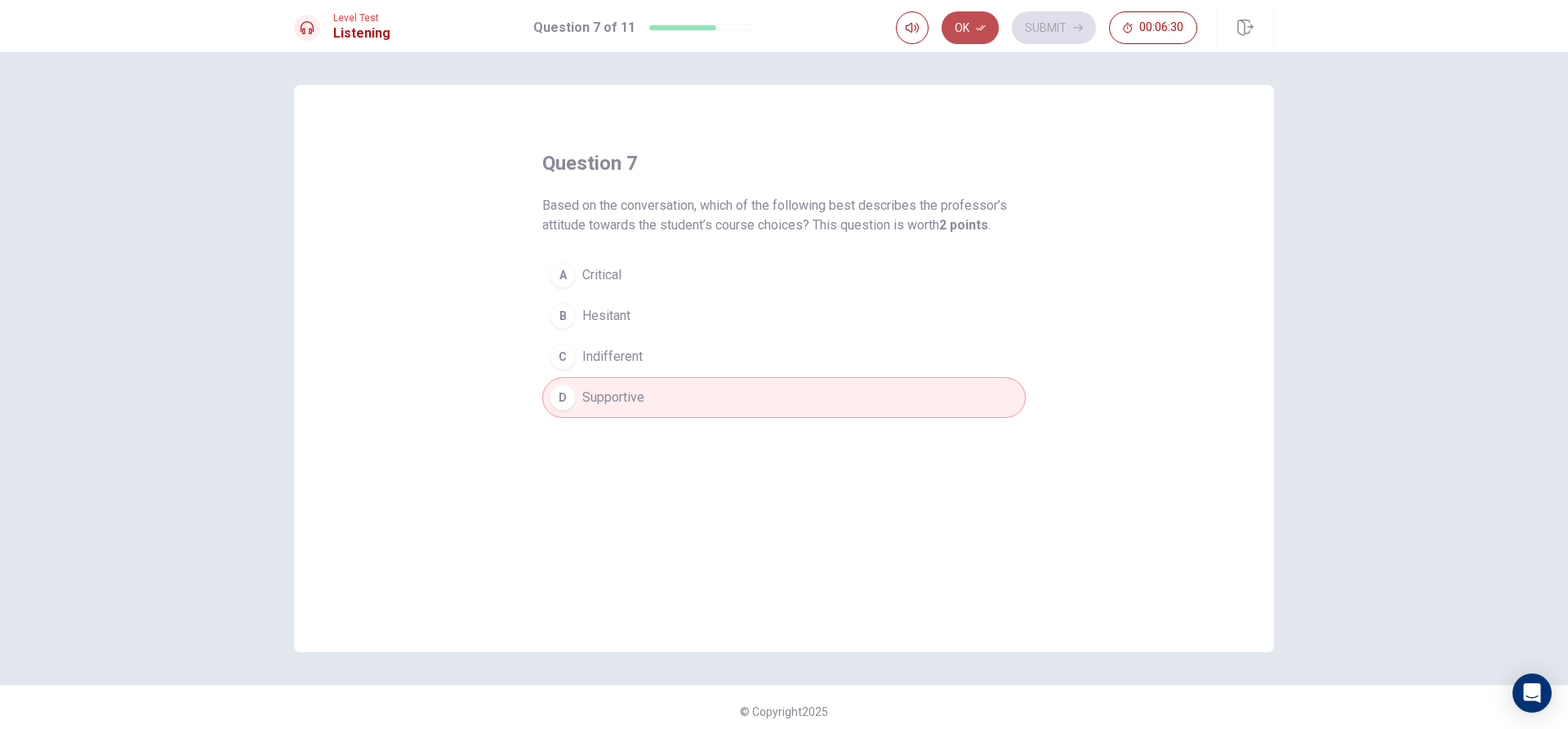
click at [973, 37] on button "Ok" at bounding box center [970, 27] width 57 height 32
drag, startPoint x: 1030, startPoint y: 19, endPoint x: 1016, endPoint y: 25, distance: 15.2
click at [1030, 20] on button "Submit" at bounding box center [1054, 27] width 84 height 32
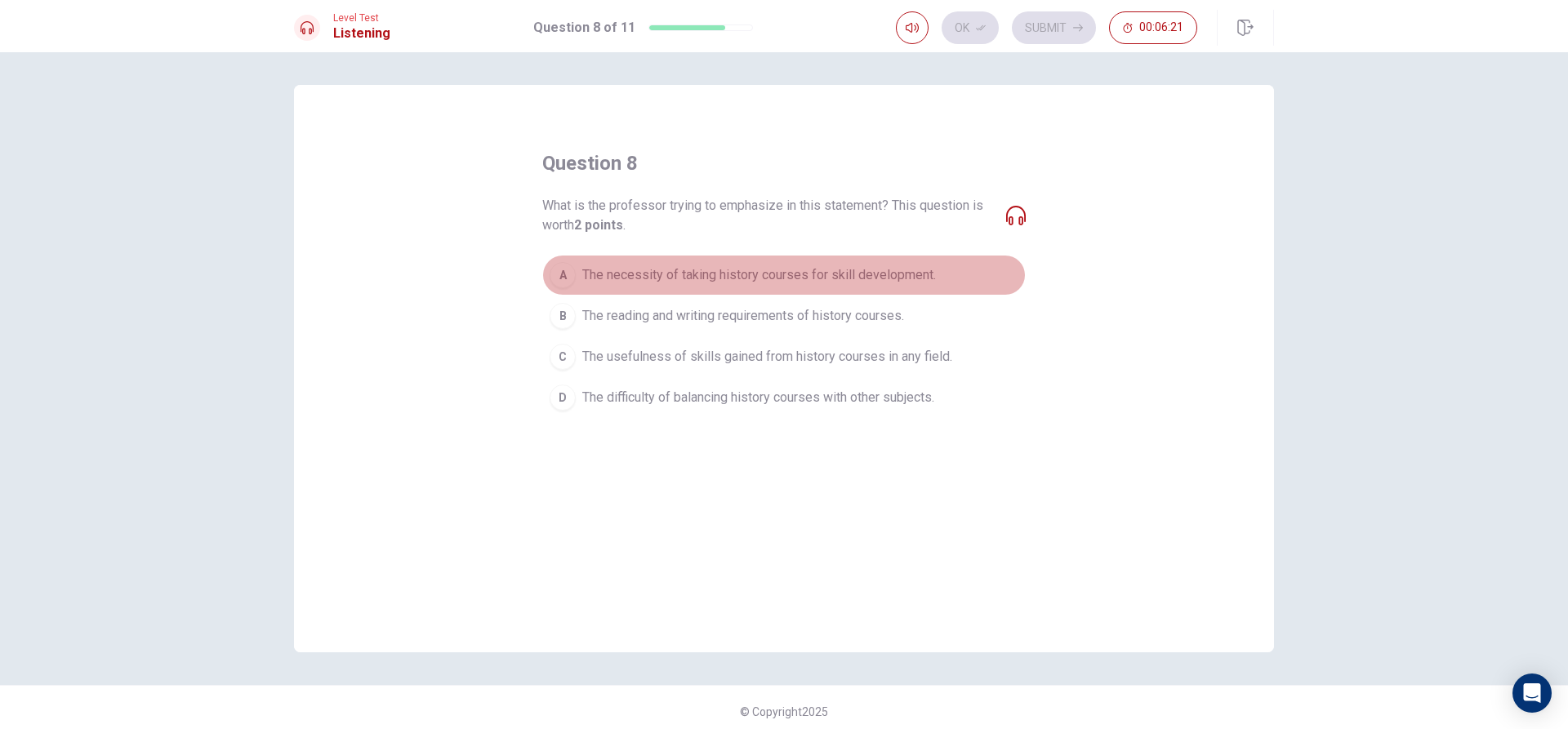
click at [893, 272] on span "The necessity of taking history courses for skill development." at bounding box center [760, 275] width 354 height 19
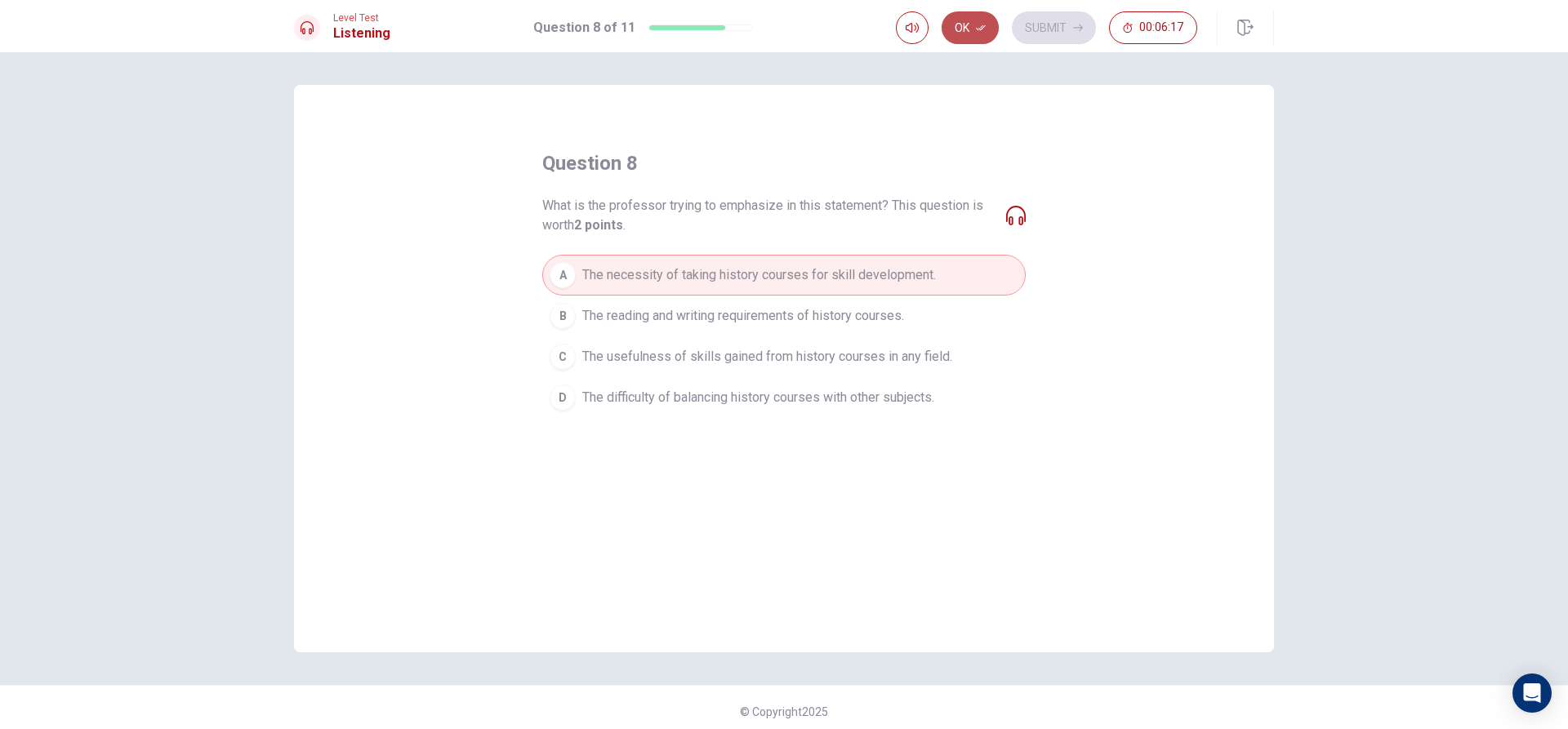
click at [974, 23] on button "Ok" at bounding box center [970, 27] width 57 height 32
click at [1043, 22] on button "Submit" at bounding box center [1054, 27] width 84 height 32
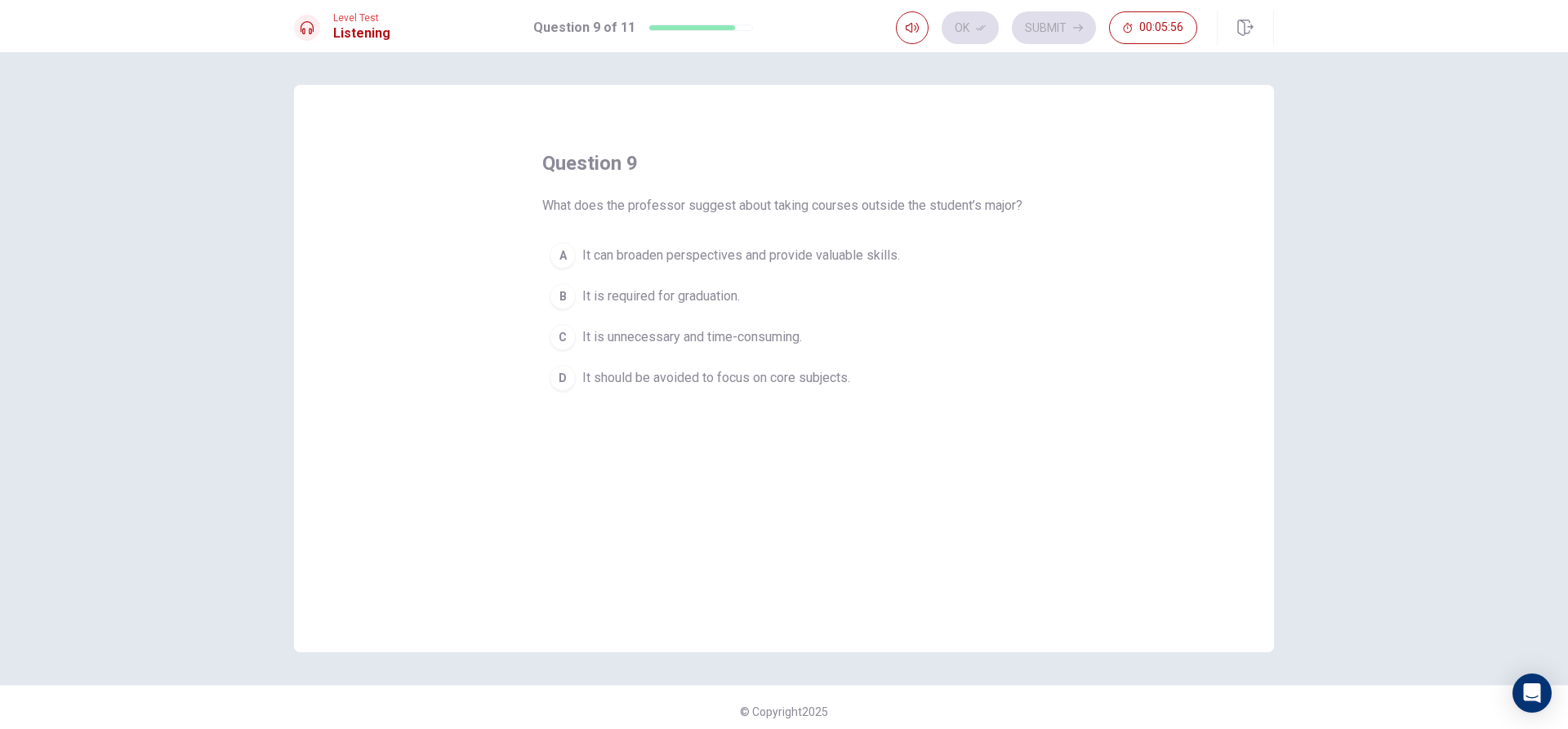
click at [854, 265] on span "It can broaden perspectives and provide valuable skills." at bounding box center [741, 255] width 318 height 19
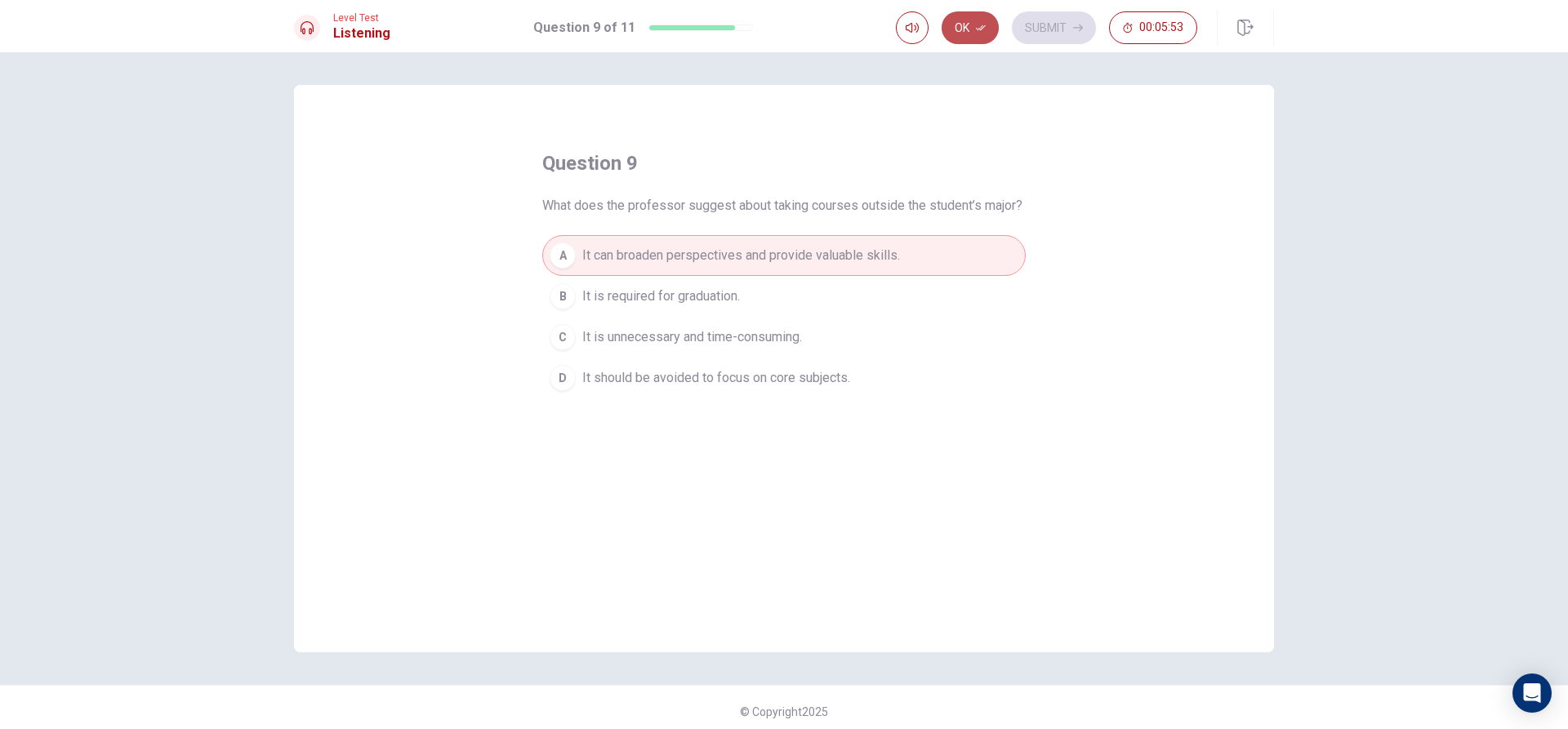
click at [968, 24] on button "Ok" at bounding box center [970, 27] width 57 height 32
click at [1034, 31] on button "Submit" at bounding box center [1054, 27] width 84 height 32
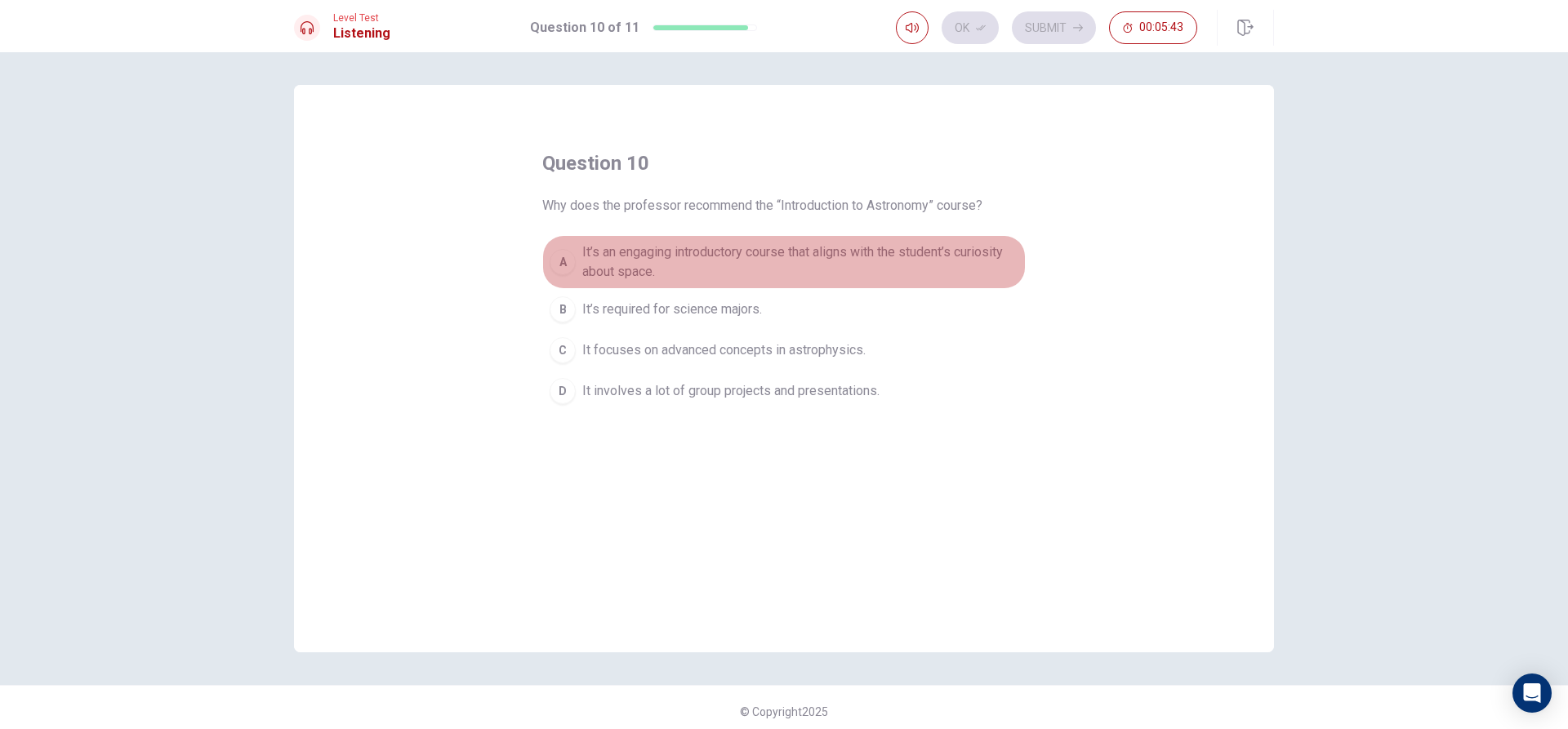
click at [683, 256] on span "It’s an engaging introductory course that aligns with the student’s curiosity a…" at bounding box center [800, 262] width 436 height 40
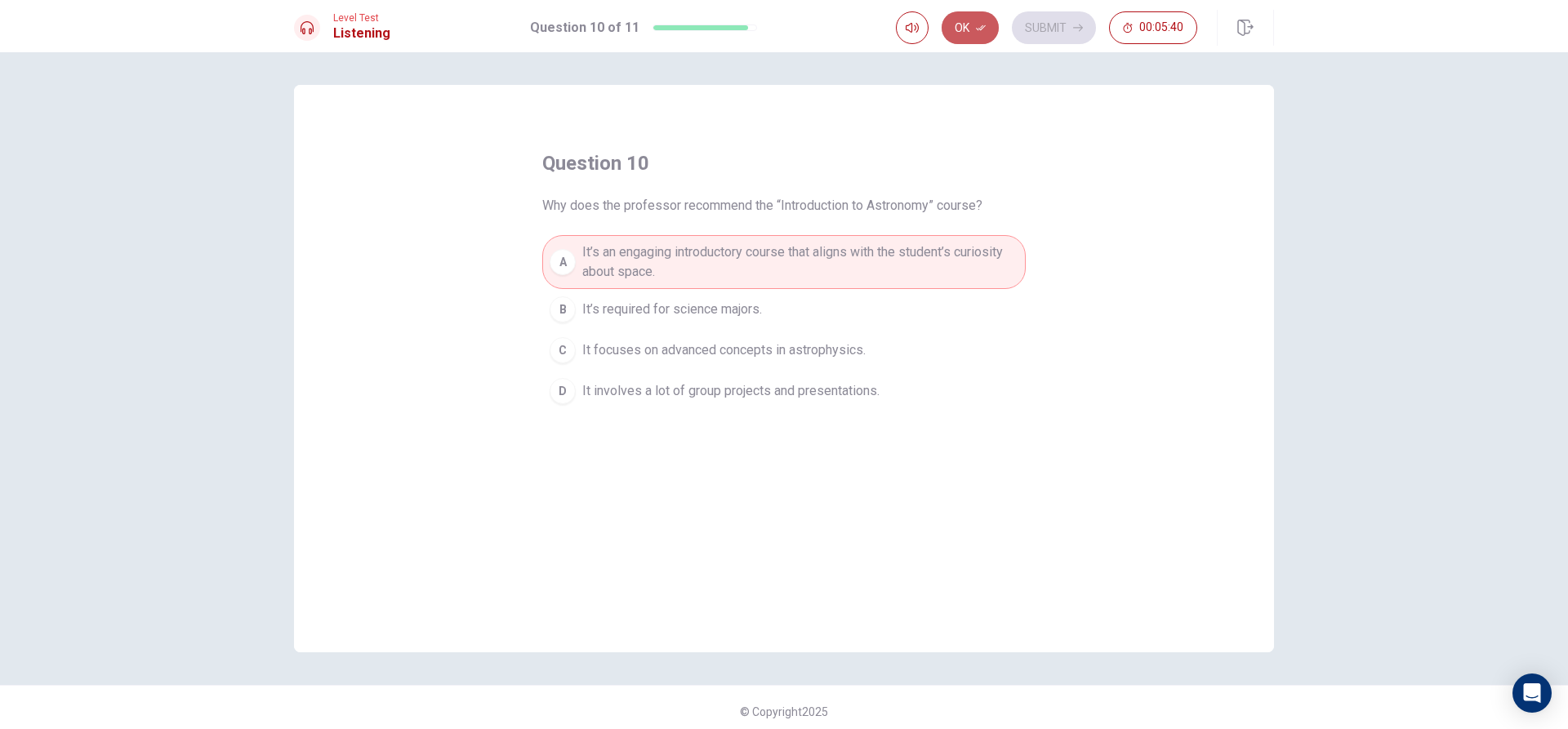
click at [985, 24] on button "Ok" at bounding box center [970, 27] width 57 height 32
click at [1023, 21] on button "Submit" at bounding box center [1054, 27] width 84 height 32
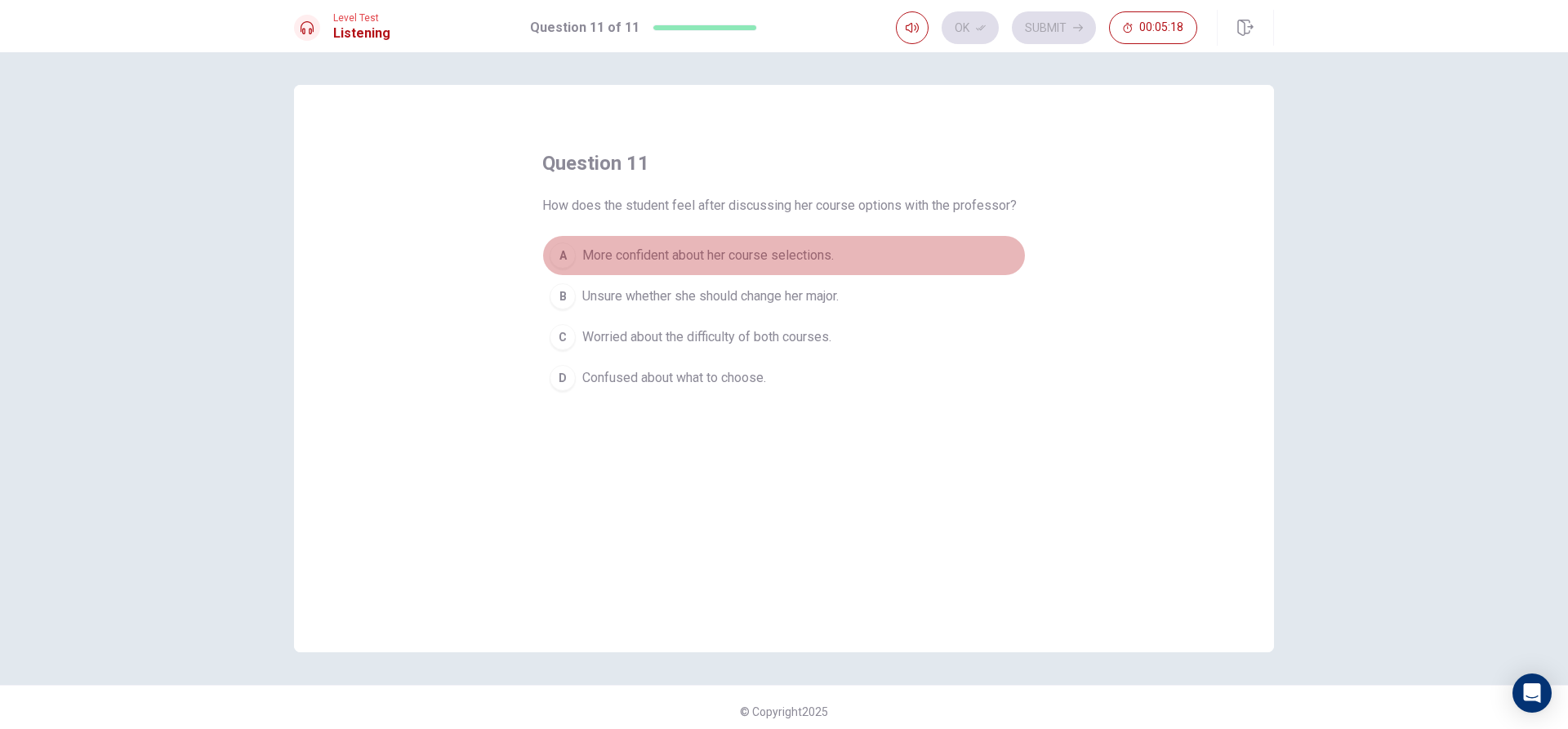
click at [583, 250] on span "More confident about her course selections." at bounding box center [708, 255] width 252 height 19
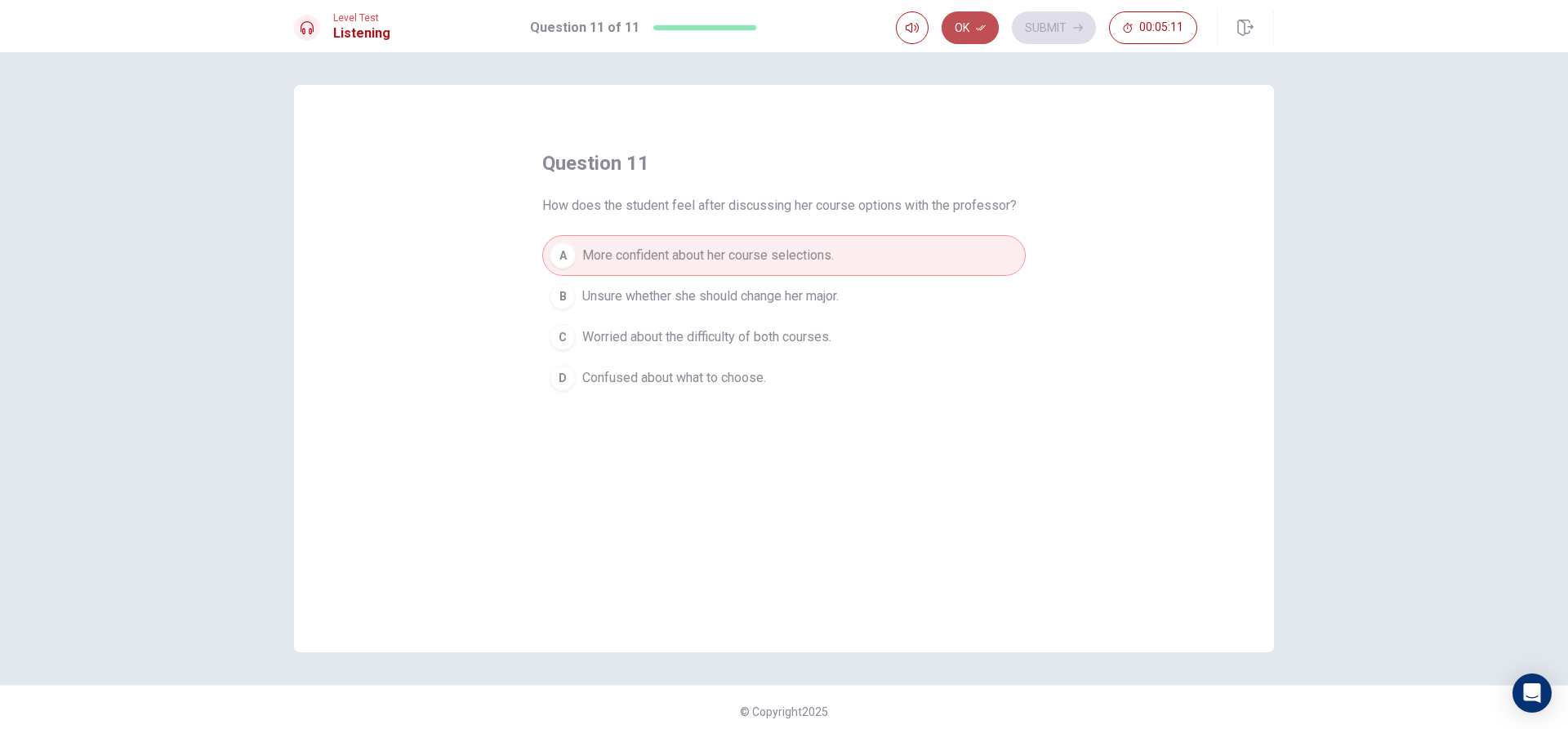
click at [984, 25] on icon "button" at bounding box center [981, 28] width 10 height 10
click at [1040, 32] on button "Submit" at bounding box center [1054, 27] width 84 height 32
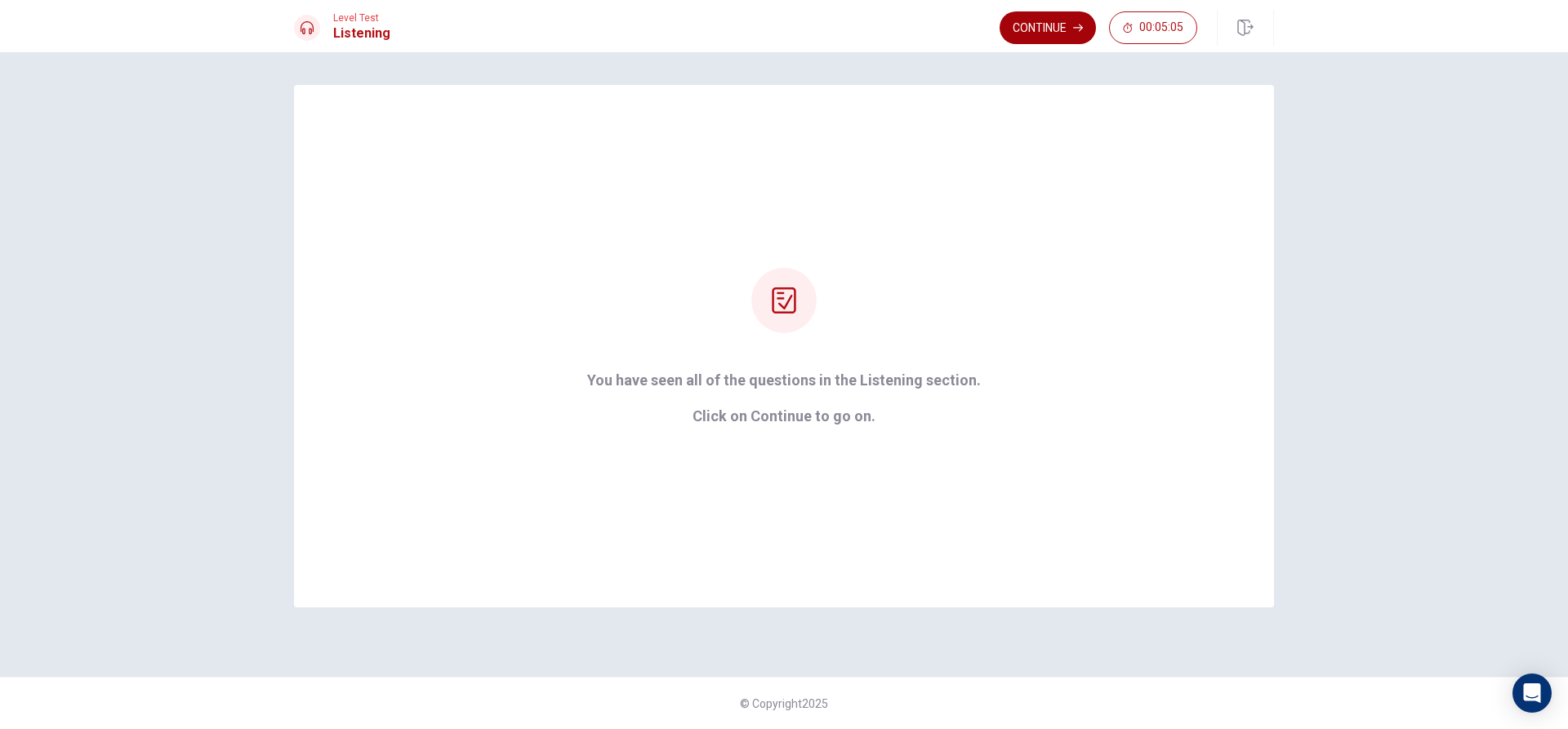
click at [1053, 25] on button "Continue" at bounding box center [1047, 27] width 97 height 32
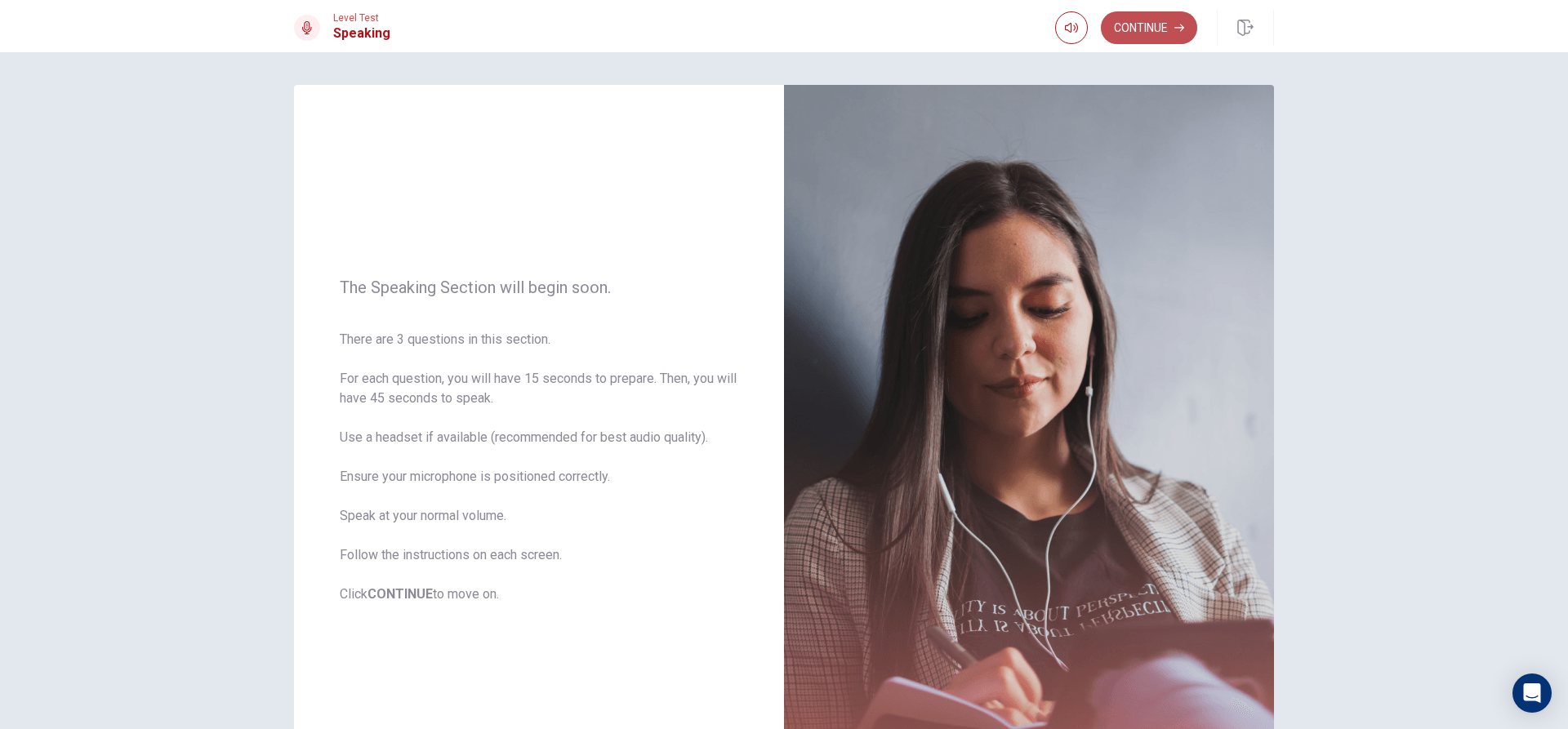
click at [1129, 22] on button "Continue" at bounding box center [1149, 27] width 97 height 32
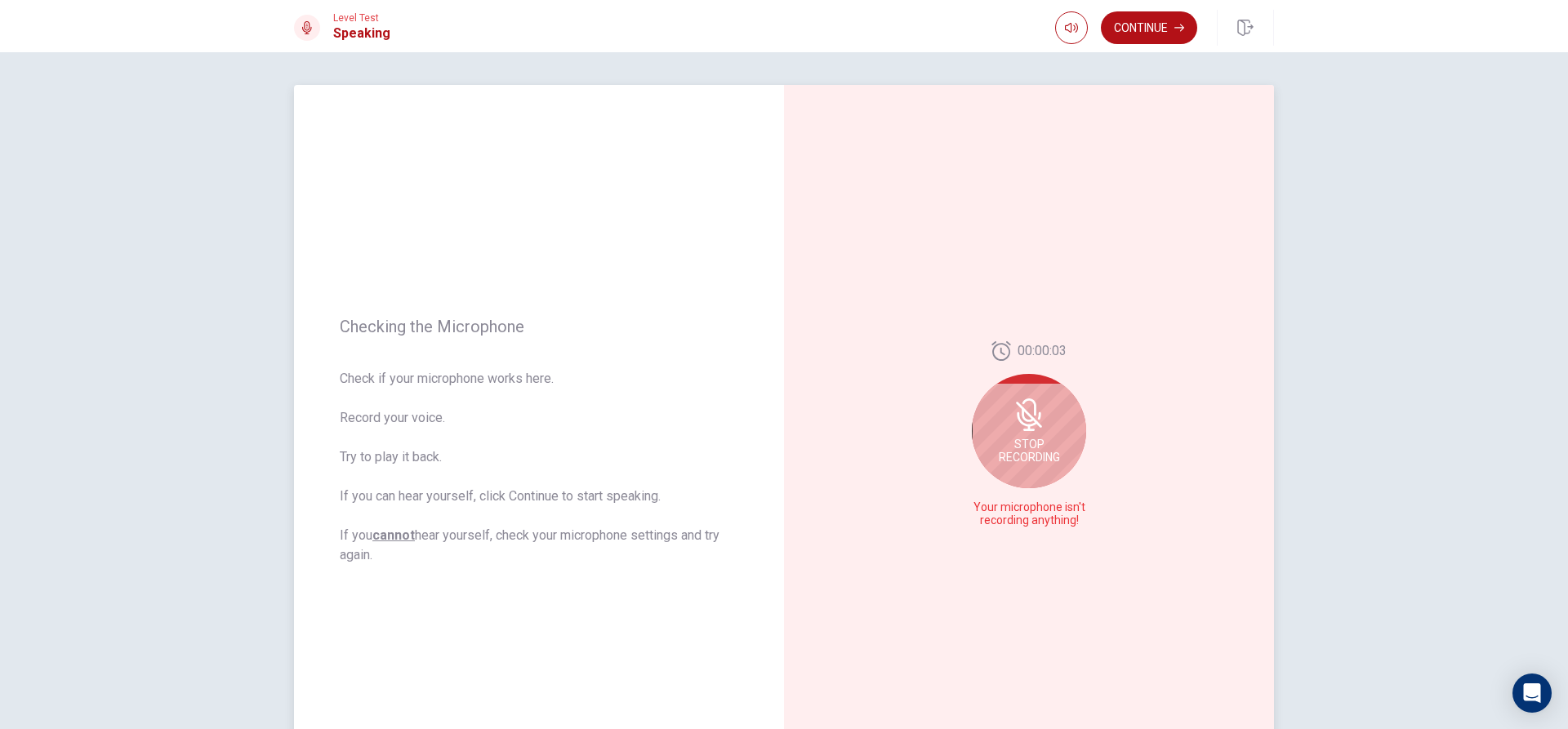
click at [998, 411] on div "Stop Recording" at bounding box center [1029, 431] width 114 height 114
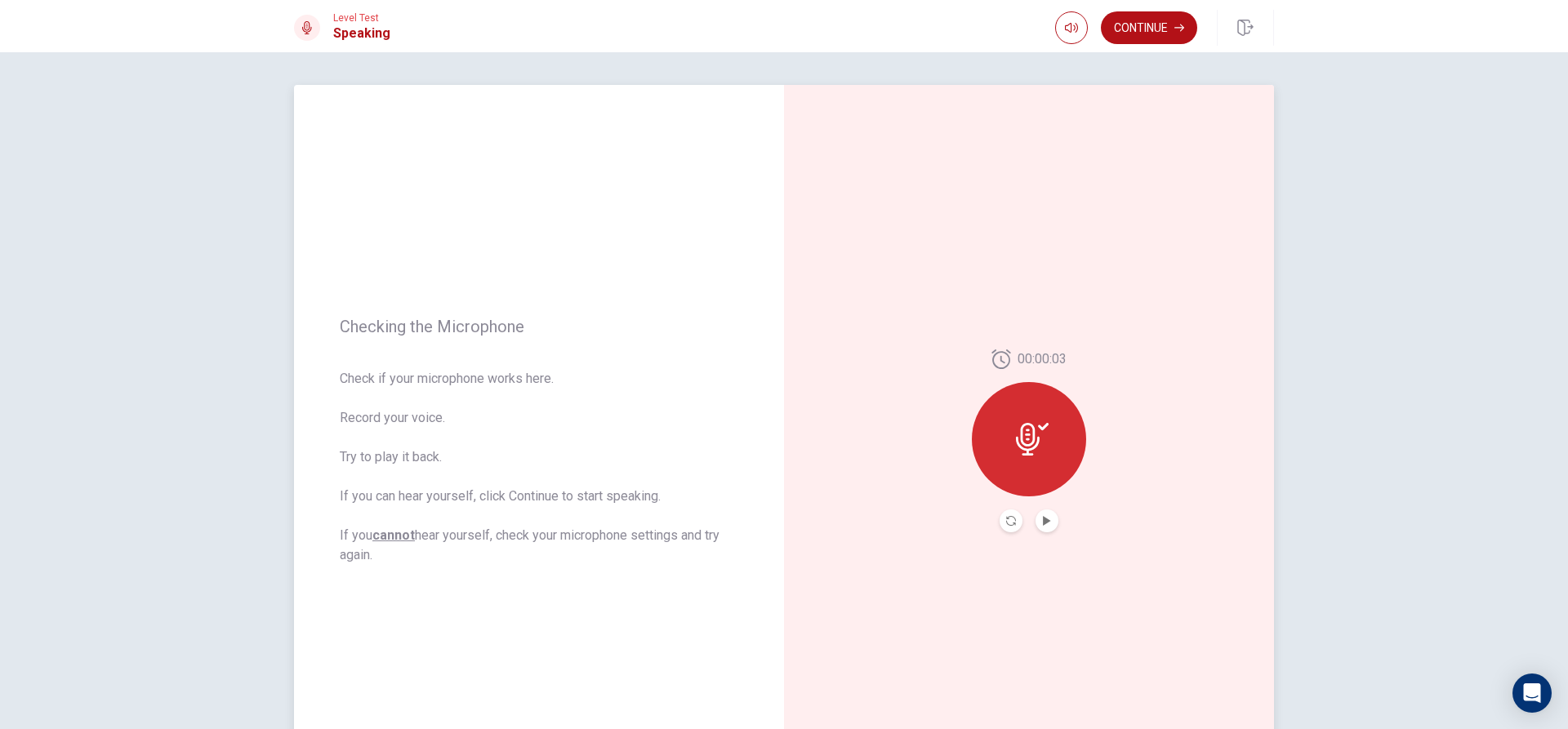
click at [1020, 414] on div at bounding box center [1029, 440] width 114 height 114
click at [1040, 438] on icon at bounding box center [1032, 439] width 32 height 32
click at [1008, 517] on icon "Record Again" at bounding box center [1010, 521] width 10 height 10
click at [1032, 435] on icon at bounding box center [1029, 434] width 24 height 32
click at [1047, 439] on div at bounding box center [1029, 440] width 114 height 114
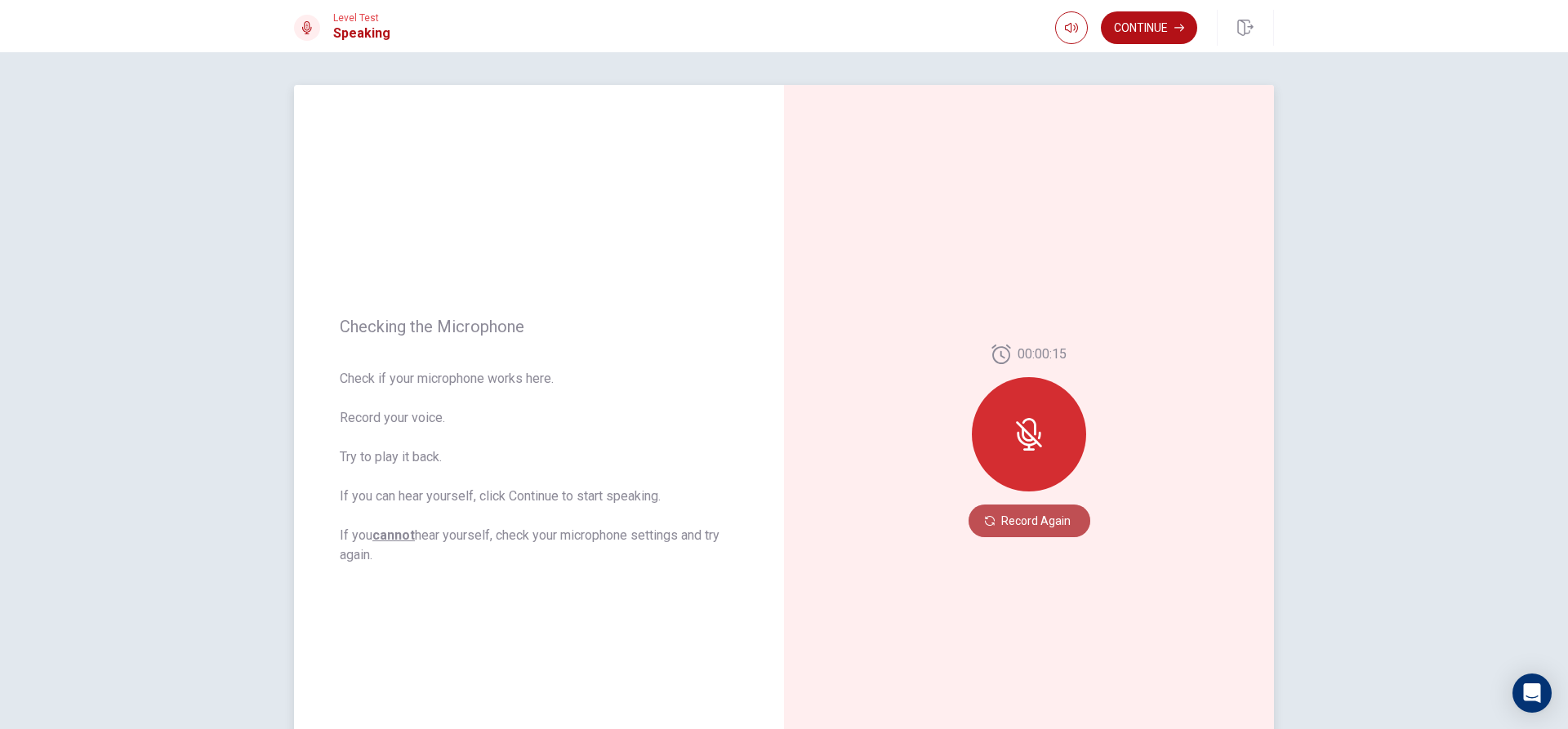
drag, startPoint x: 1011, startPoint y: 523, endPoint x: 1027, endPoint y: 516, distance: 17.5
click at [1026, 518] on button "Record Again" at bounding box center [1030, 520] width 122 height 32
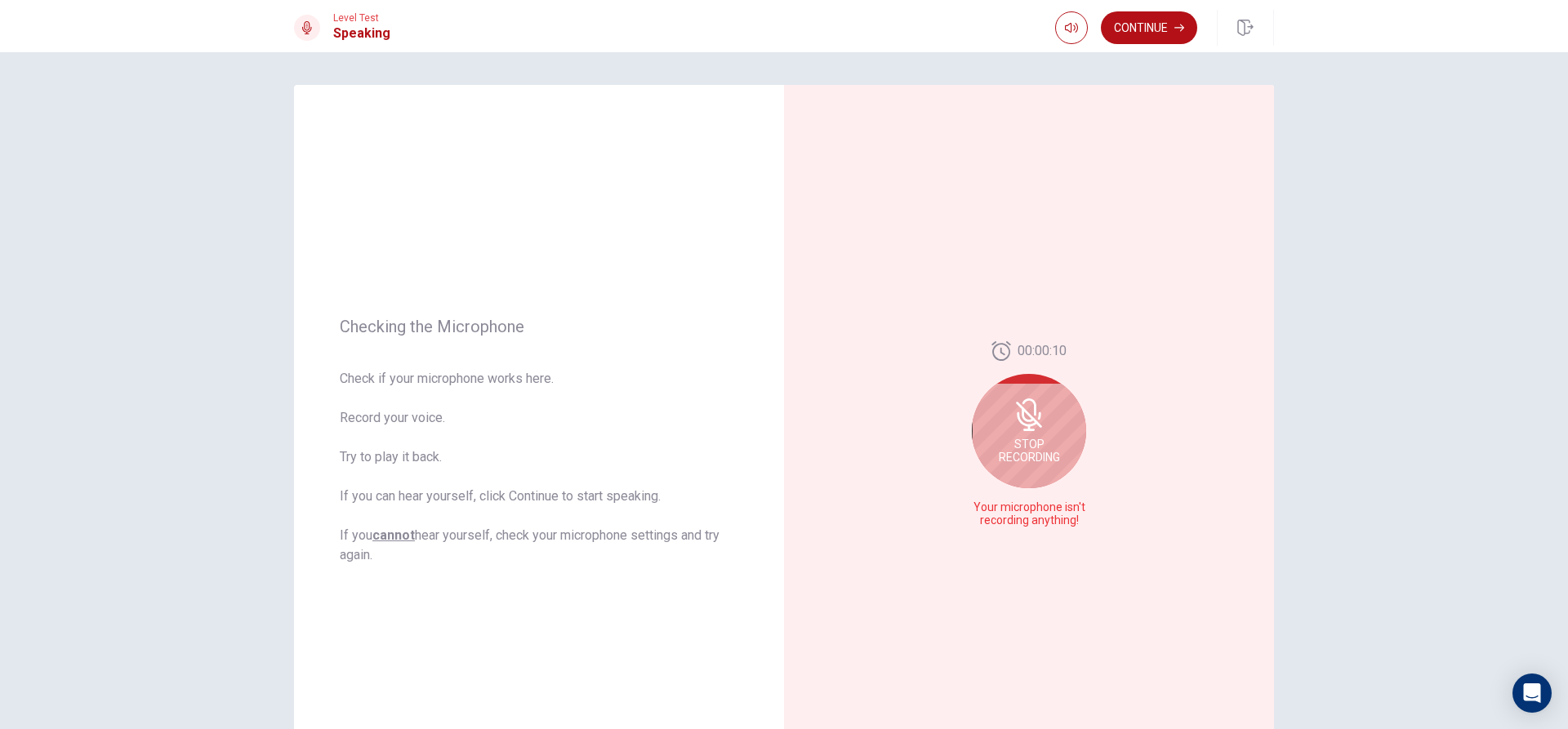
click at [1042, 412] on div "Stop Recording" at bounding box center [1029, 431] width 114 height 114
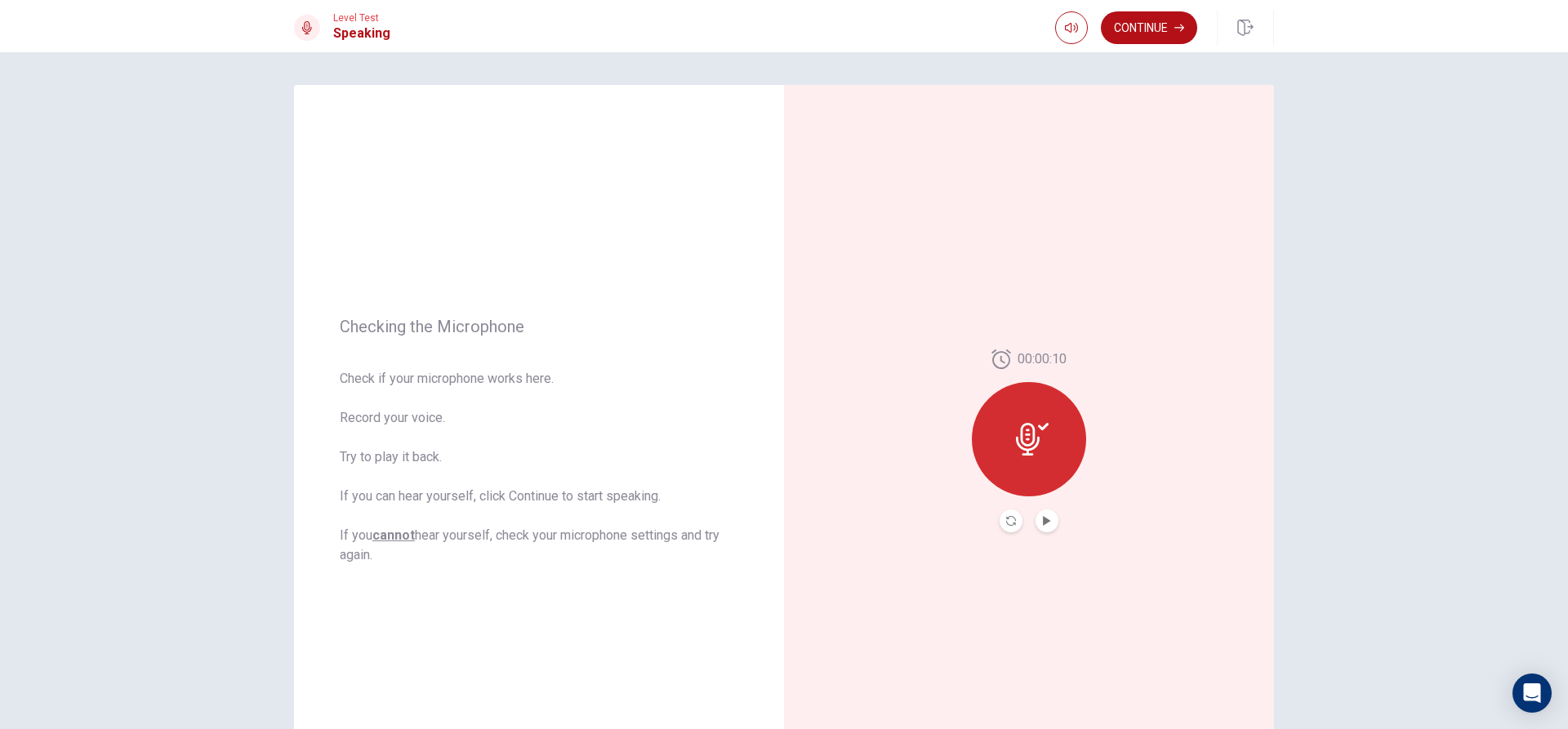
click at [1070, 515] on div "00:00:10" at bounding box center [1029, 441] width 114 height 182
click at [1054, 524] on button "Play Audio" at bounding box center [1046, 521] width 23 height 23
click at [1042, 517] on icon "Play Audio" at bounding box center [1046, 521] width 10 height 10
click at [1224, 588] on div "00:00:10" at bounding box center [1029, 441] width 490 height 712
click at [1013, 418] on div at bounding box center [1029, 440] width 114 height 114
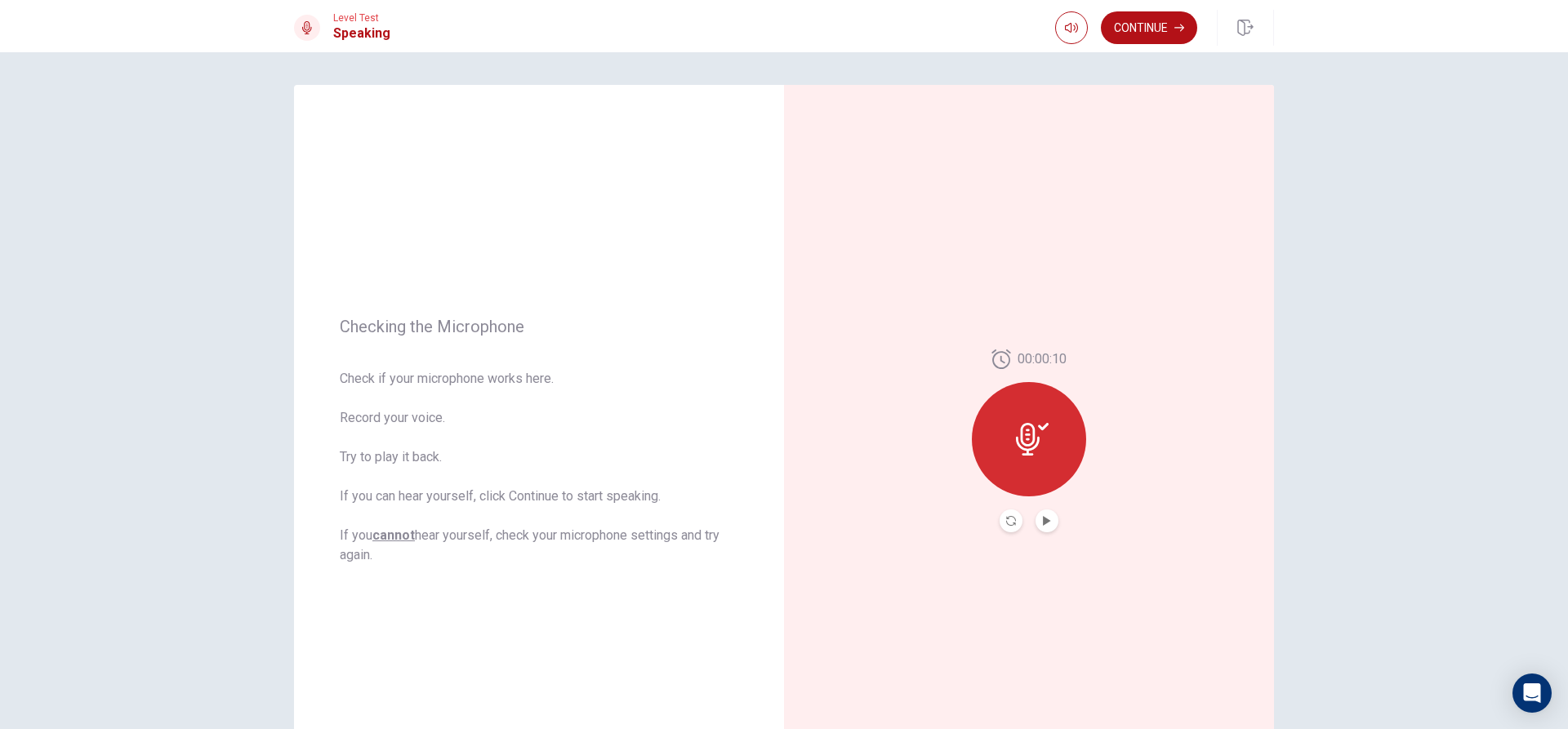
click at [1035, 435] on icon at bounding box center [1032, 439] width 32 height 32
click at [1036, 433] on icon at bounding box center [1032, 439] width 32 height 32
click at [1043, 421] on div at bounding box center [1029, 440] width 114 height 114
drag, startPoint x: 1019, startPoint y: 519, endPoint x: 992, endPoint y: 523, distance: 27.3
click at [992, 523] on div "00:00:10" at bounding box center [1029, 441] width 114 height 182
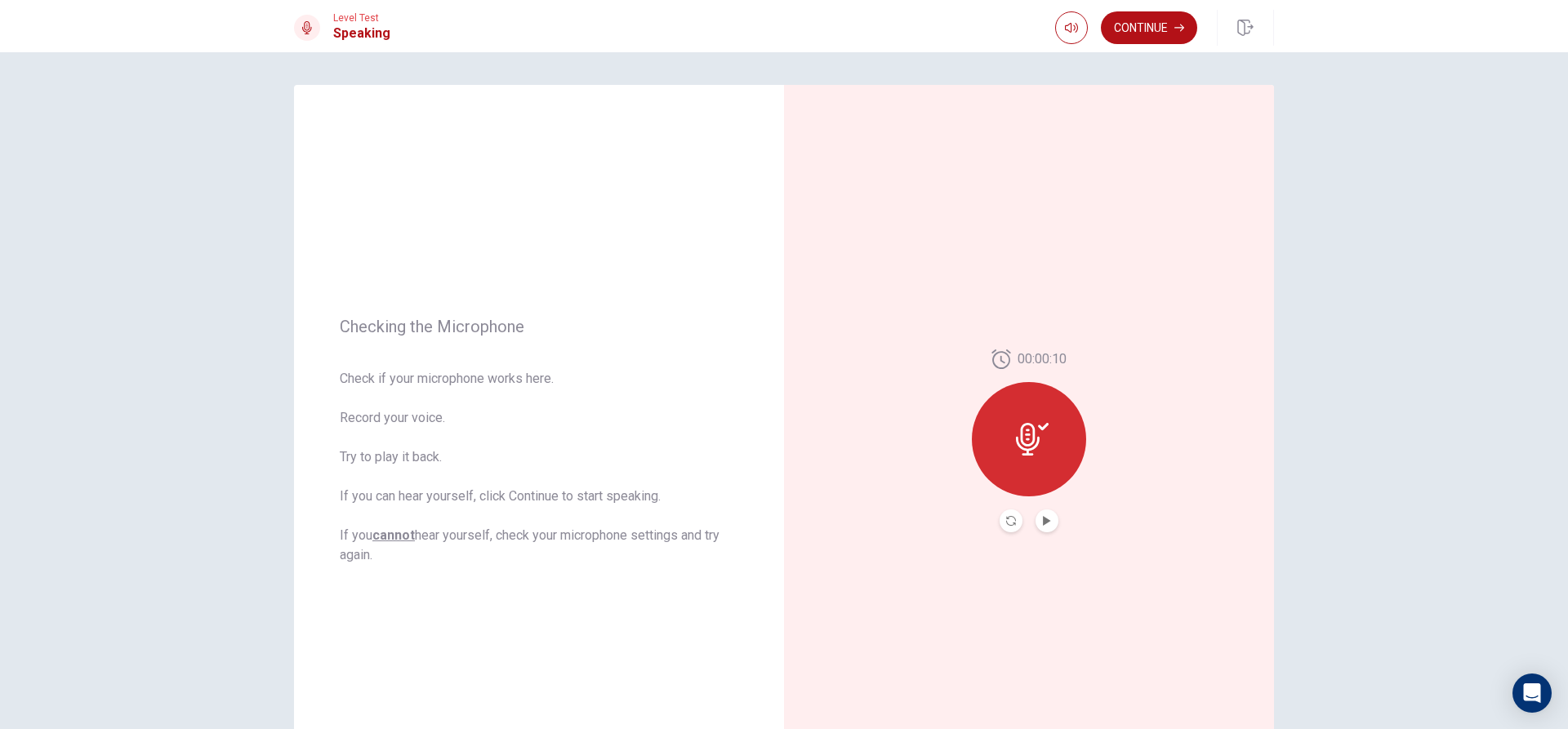
click at [1000, 529] on button "Record Again" at bounding box center [1010, 521] width 23 height 23
click at [1009, 424] on div "Stop Recording" at bounding box center [1029, 451] width 114 height 114
click at [1042, 526] on button "Play Audio" at bounding box center [1046, 521] width 23 height 23
click at [1176, 25] on icon "button" at bounding box center [1179, 28] width 10 height 10
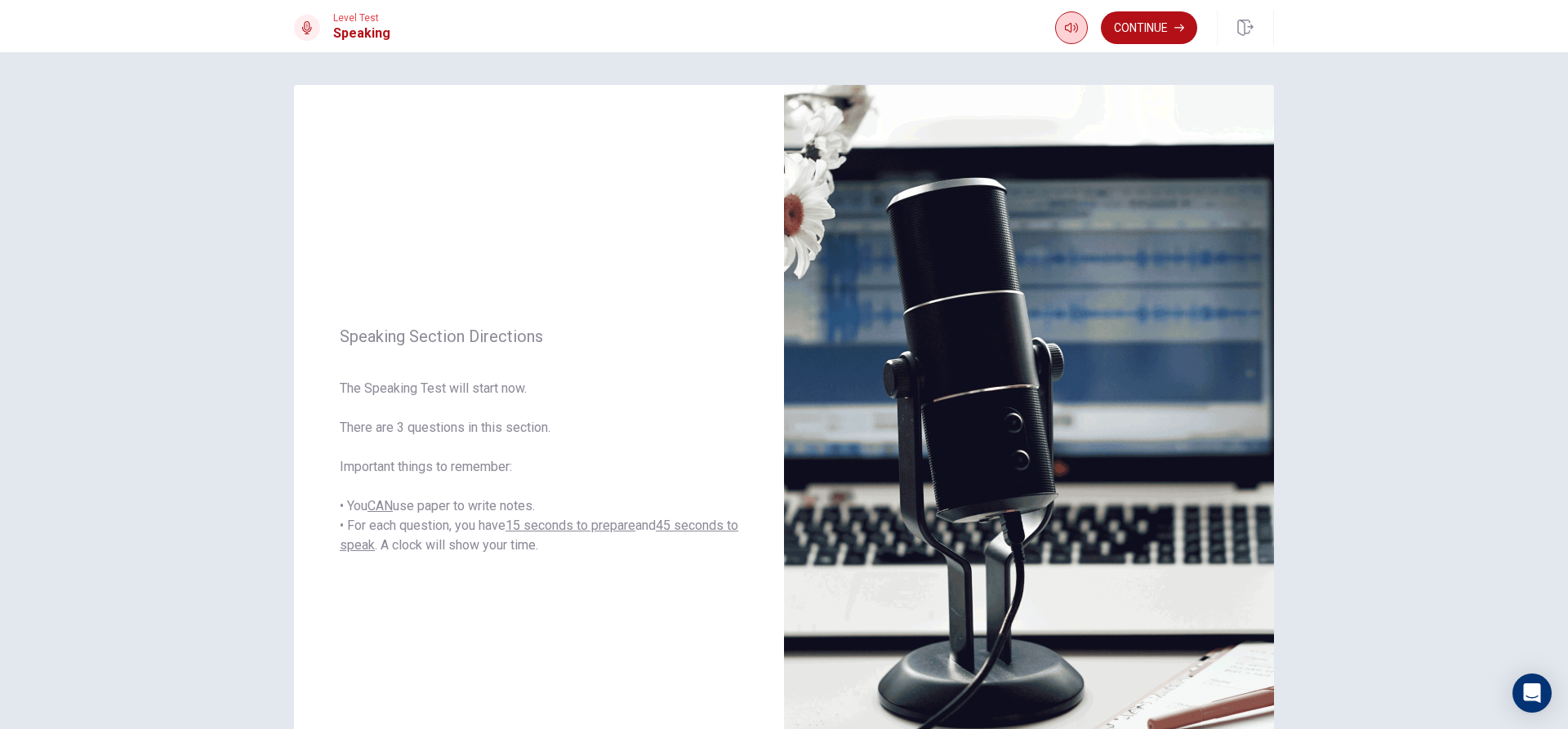
click at [1183, 32] on button "Continue" at bounding box center [1149, 27] width 97 height 32
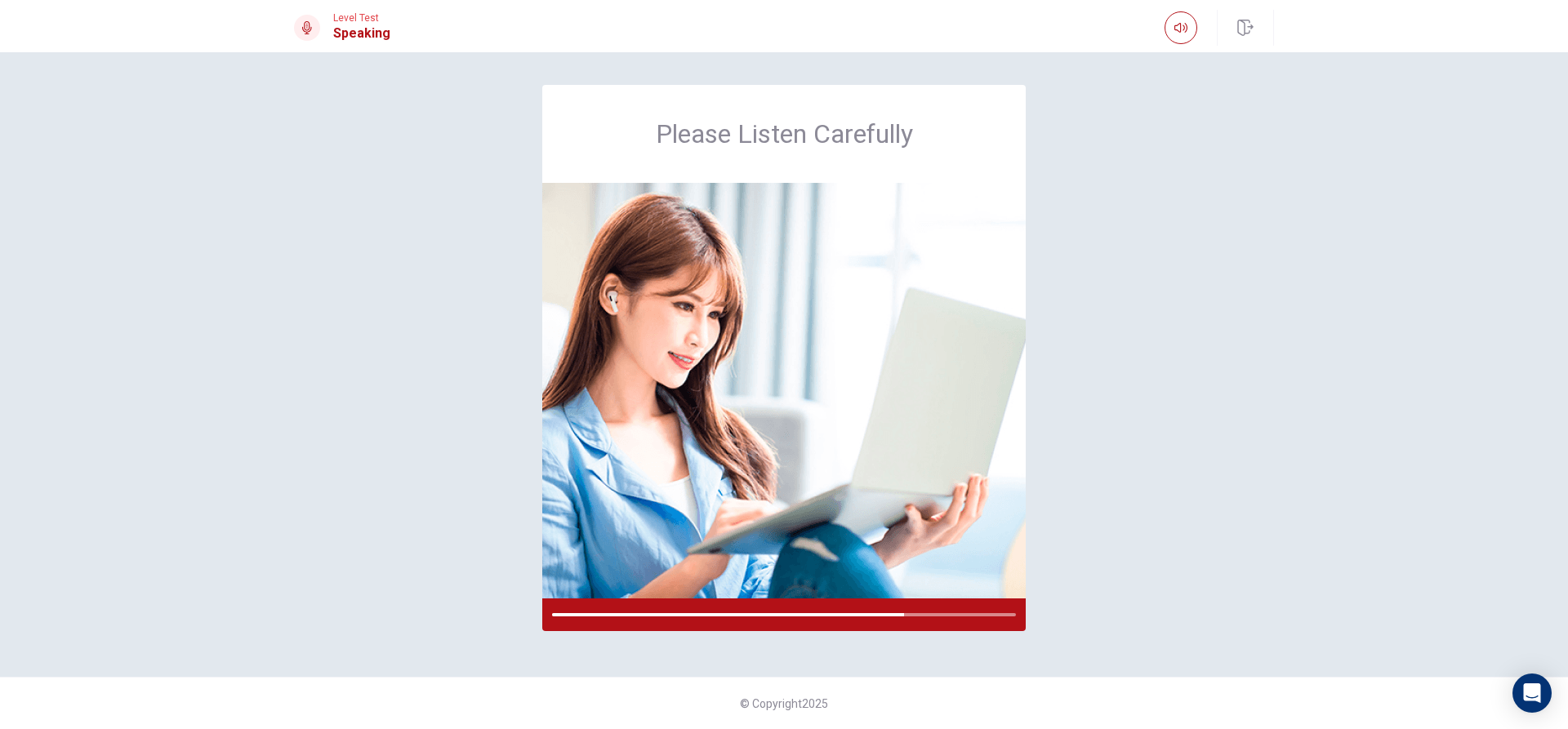
click at [1232, 596] on div "Please Listen Carefully" at bounding box center [784, 364] width 1032 height 559
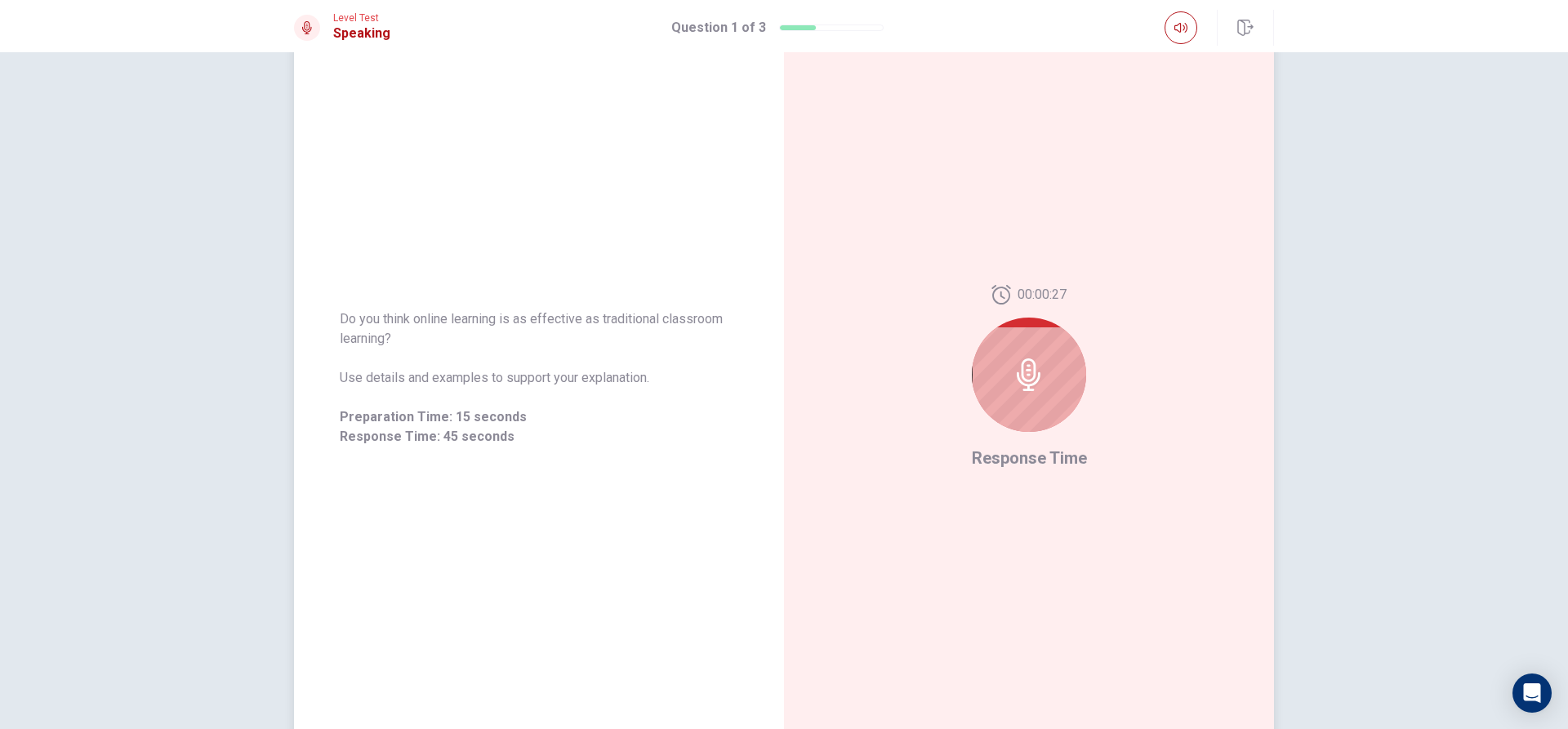
scroll to position [82, 0]
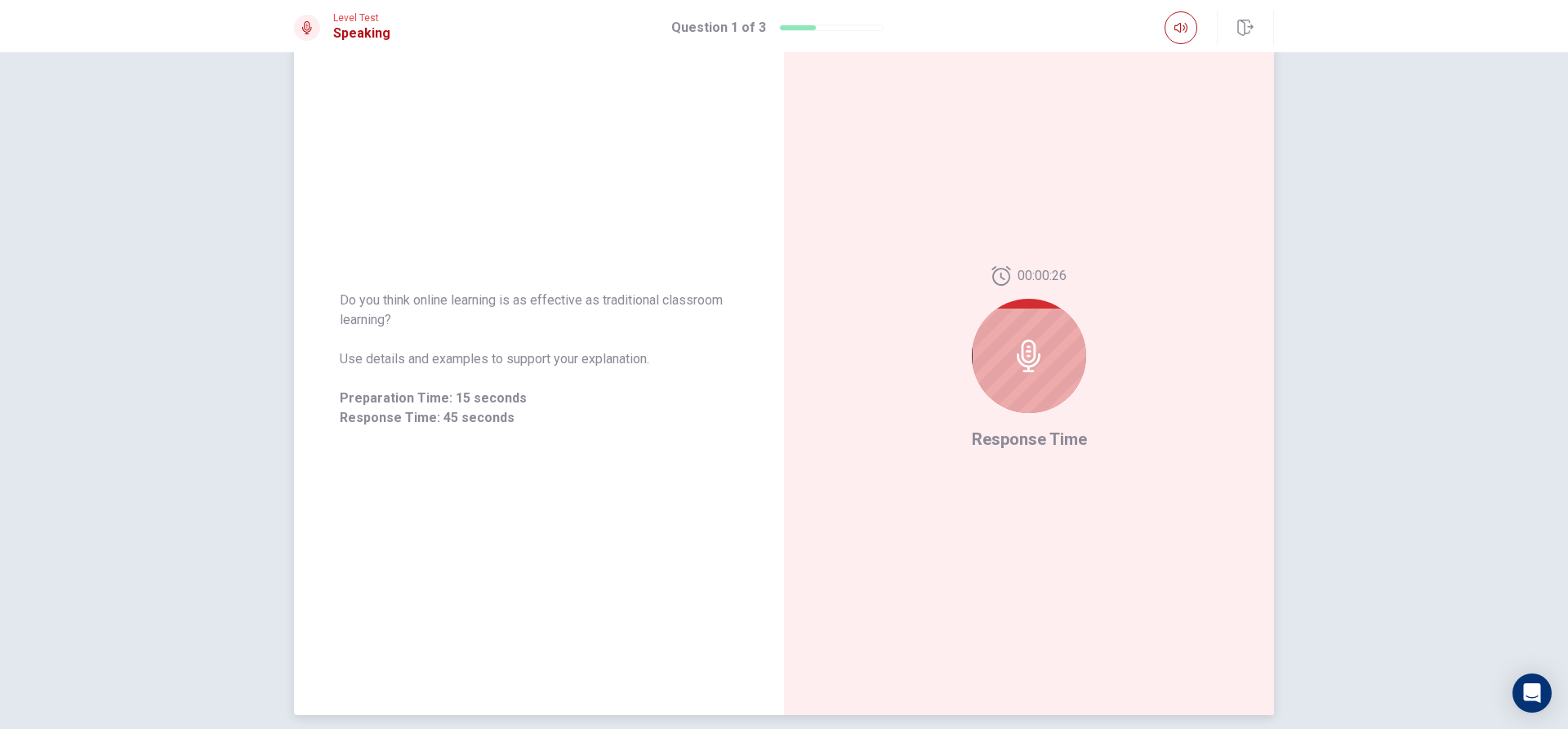
click at [1029, 359] on icon at bounding box center [1029, 356] width 24 height 32
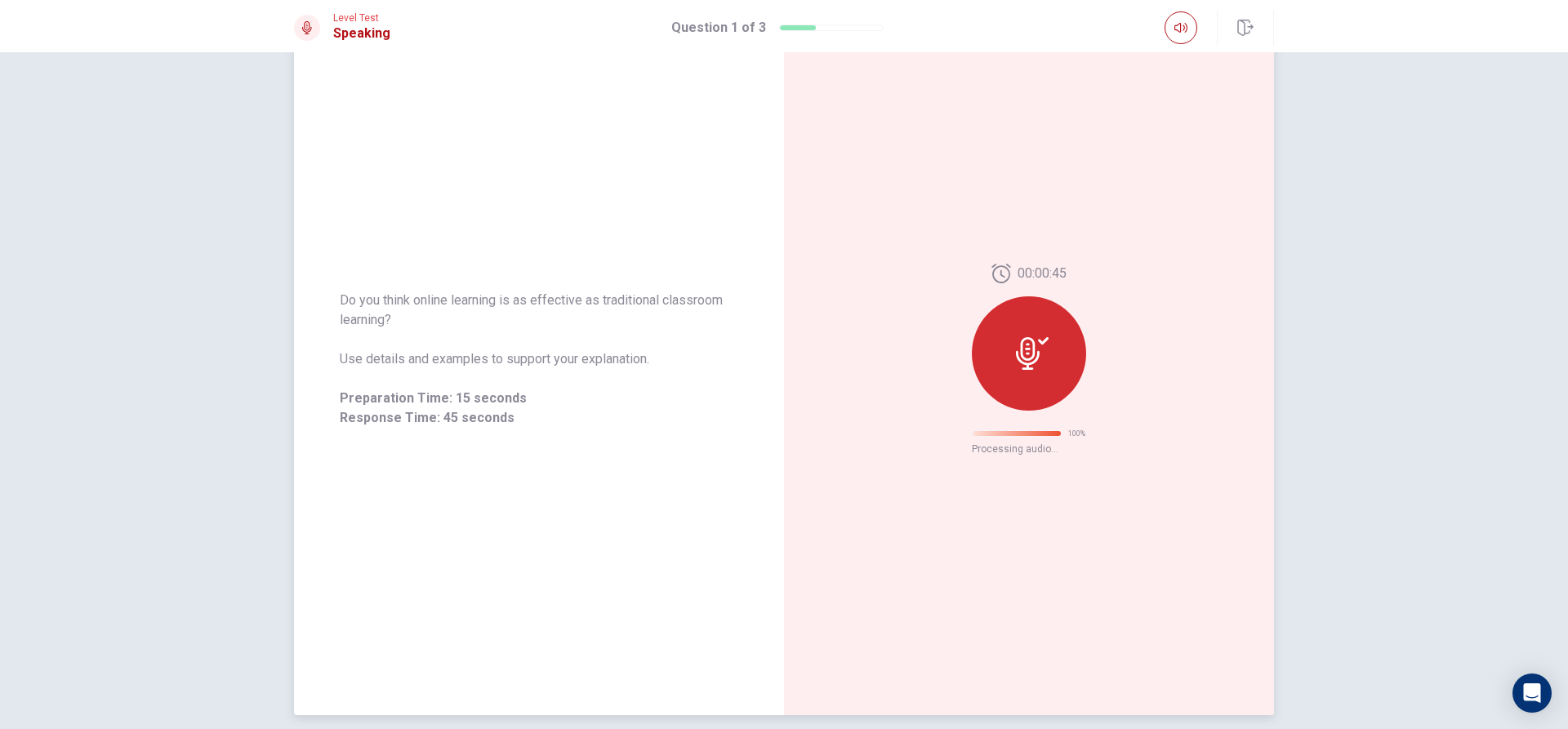
scroll to position [0, 0]
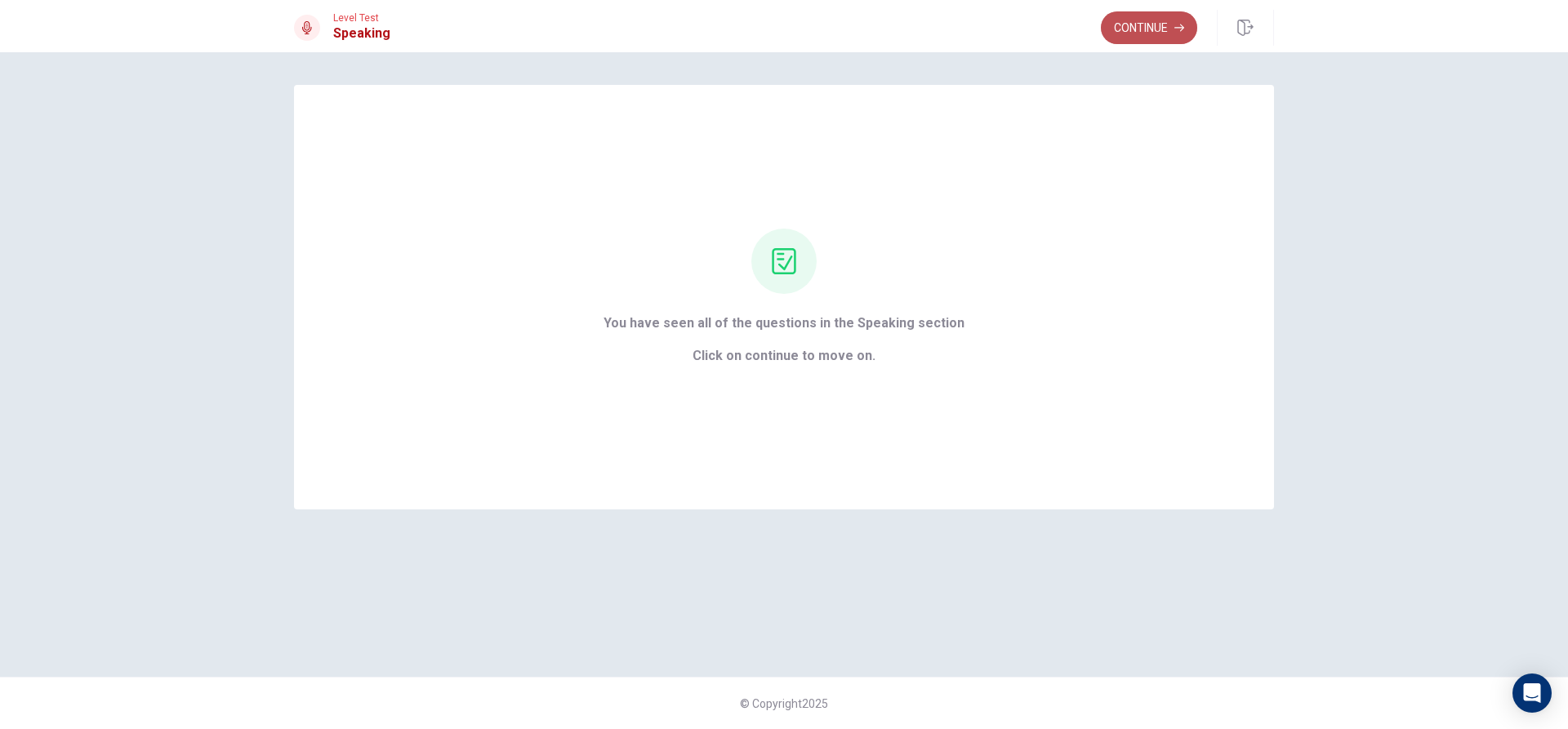
click at [1153, 34] on button "Continue" at bounding box center [1149, 27] width 97 height 32
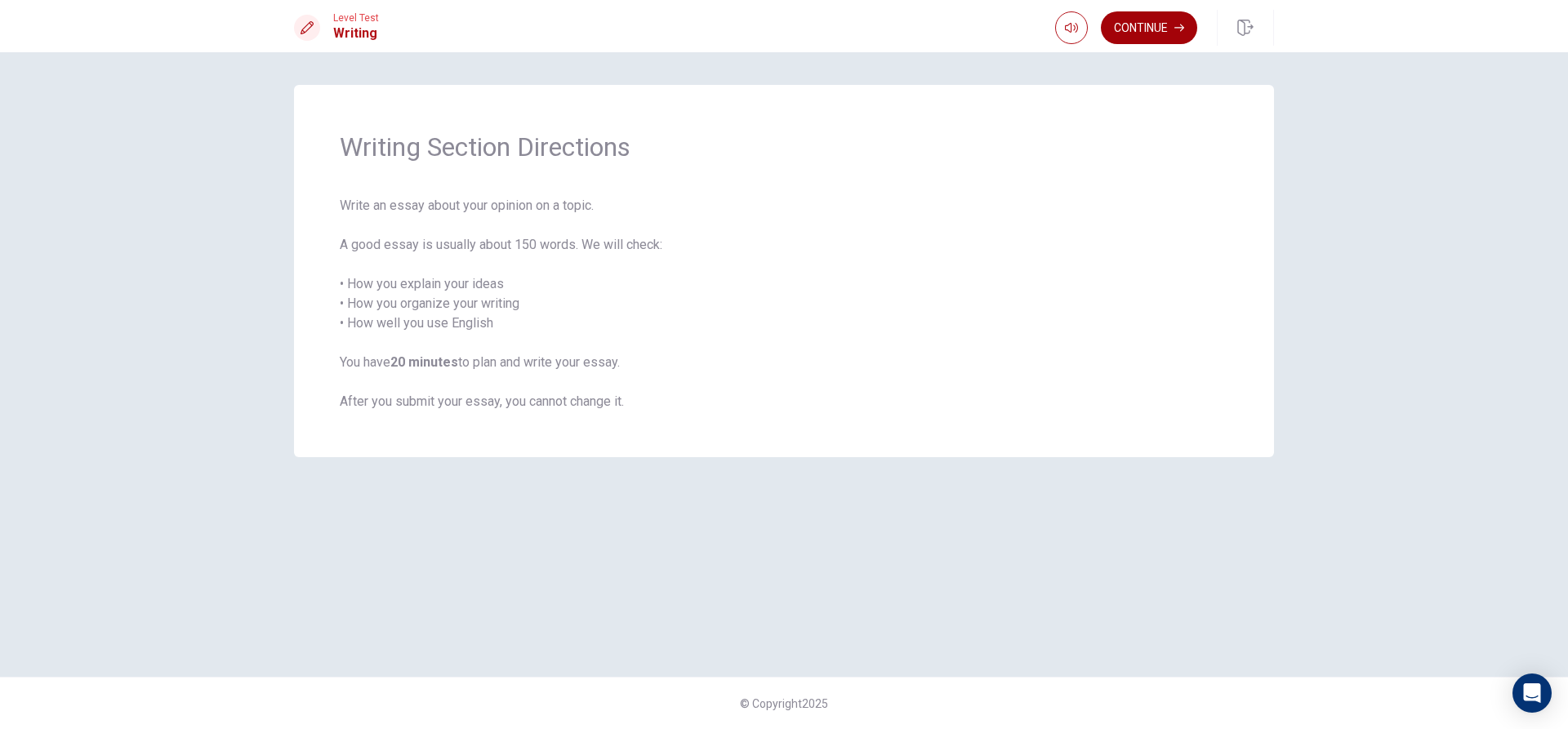
click at [1178, 21] on button "Continue" at bounding box center [1149, 27] width 97 height 32
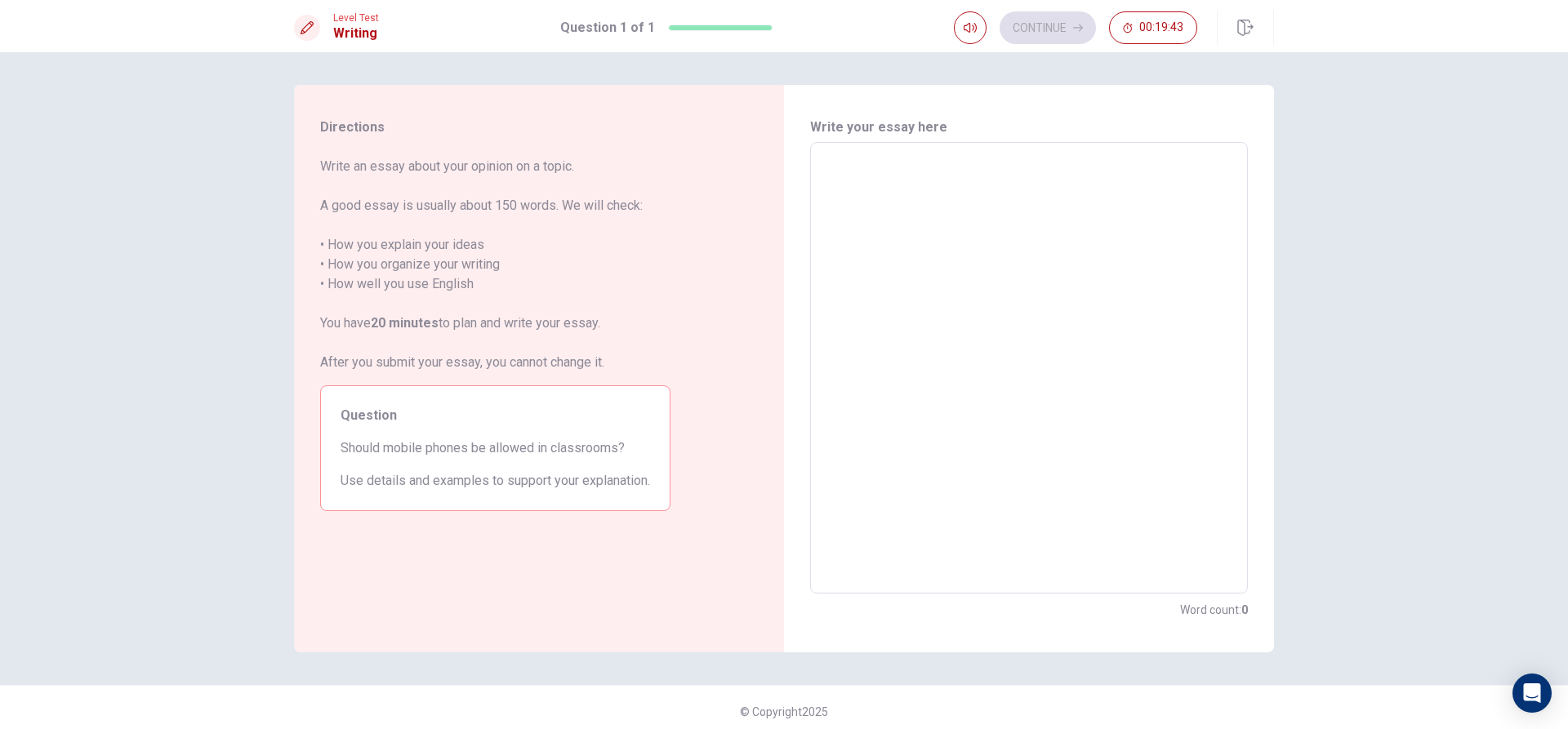
click at [962, 171] on textarea at bounding box center [1029, 368] width 415 height 425
type textarea "i"
type textarea "x"
type textarea "i"
type textarea "x"
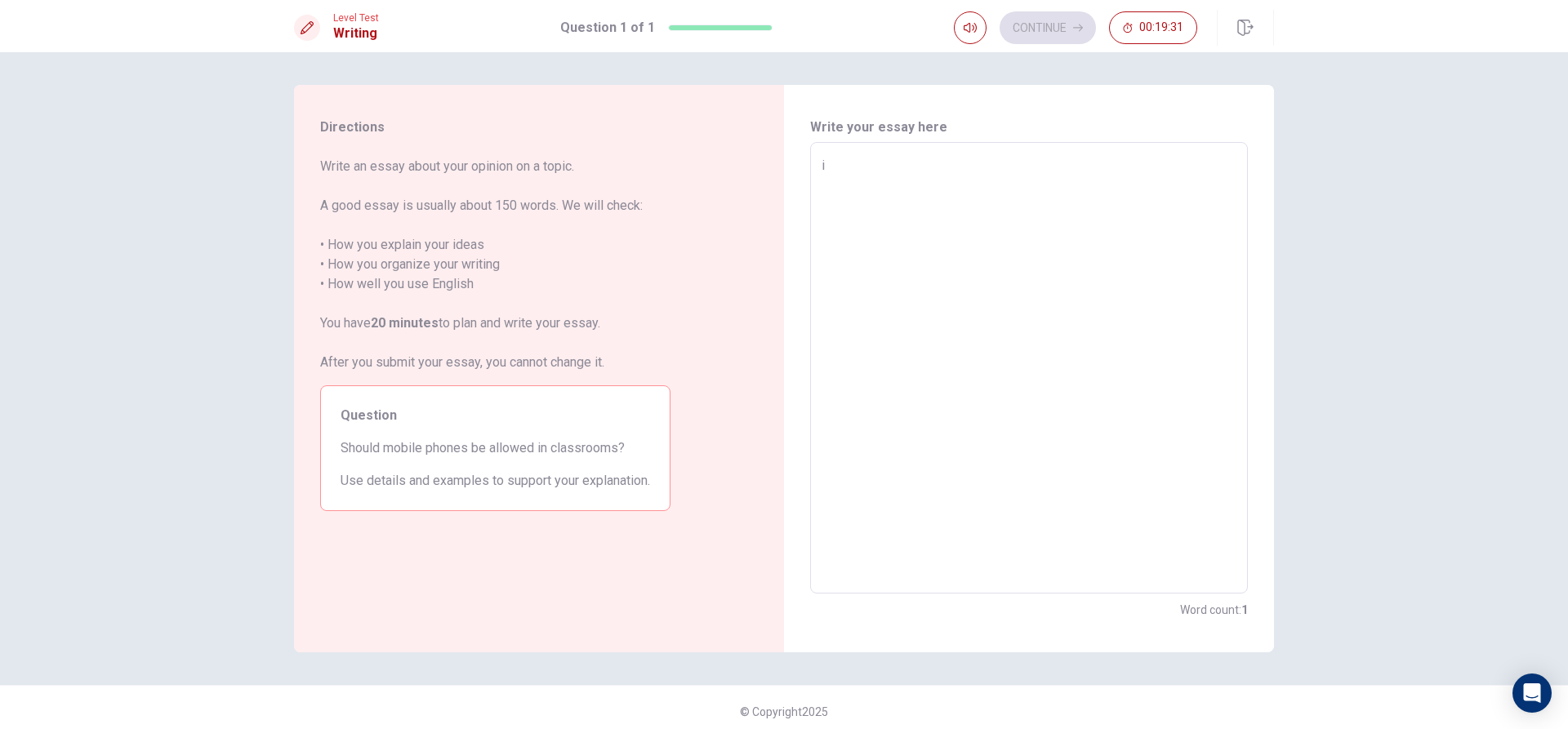
type textarea "i"
type textarea "x"
type textarea "i"
type textarea "x"
type textarea "i"
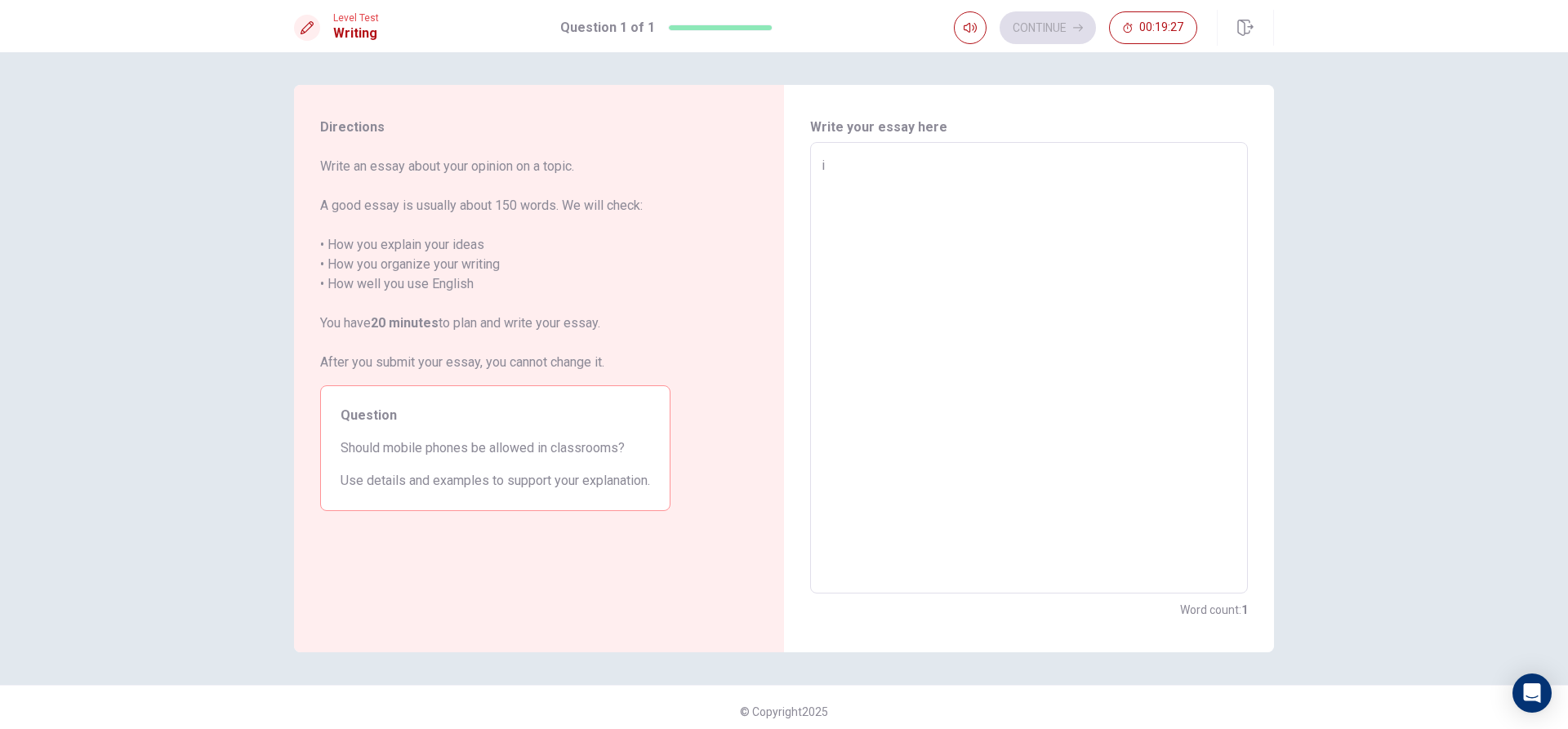
type textarea "x"
type textarea "i t"
type textarea "x"
type textarea "i th"
type textarea "x"
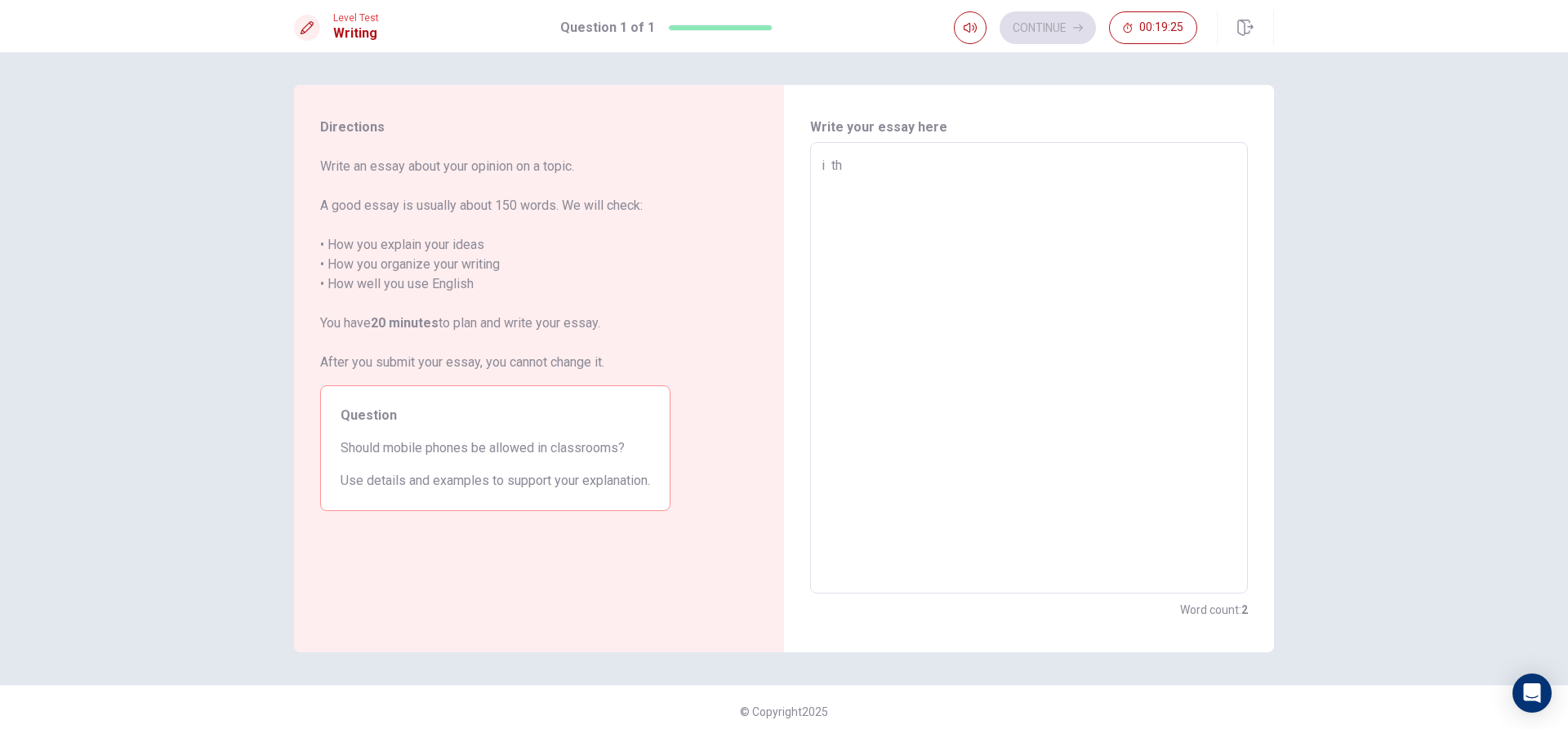
type textarea "i thi"
type textarea "x"
type textarea "i thin"
type textarea "x"
type textarea "i think"
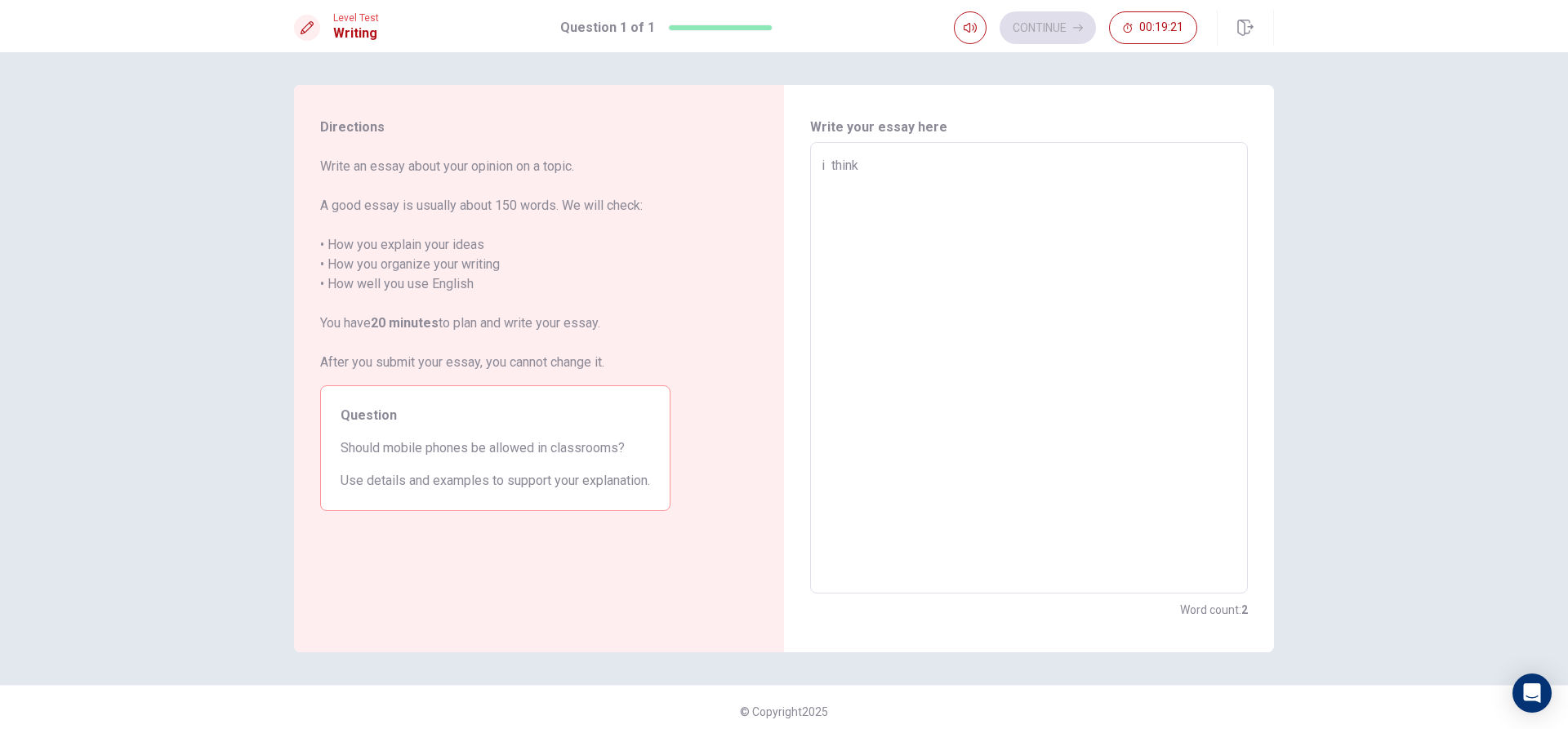
type textarea "x"
type textarea "i think"
type textarea "x"
type textarea "i think s"
type textarea "x"
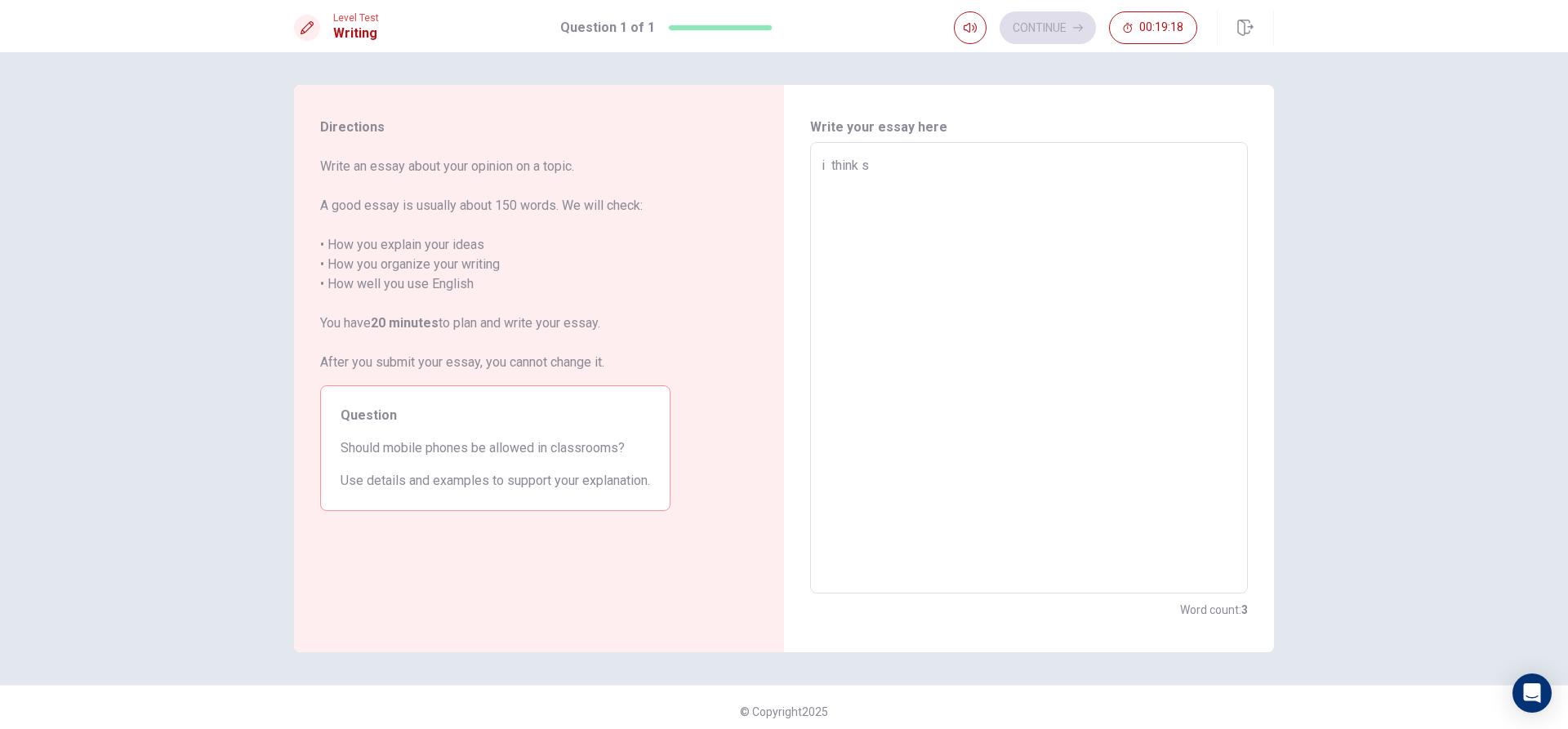
type textarea "i think sh"
type textarea "x"
type textarea "i think s"
type textarea "x"
type textarea "i think"
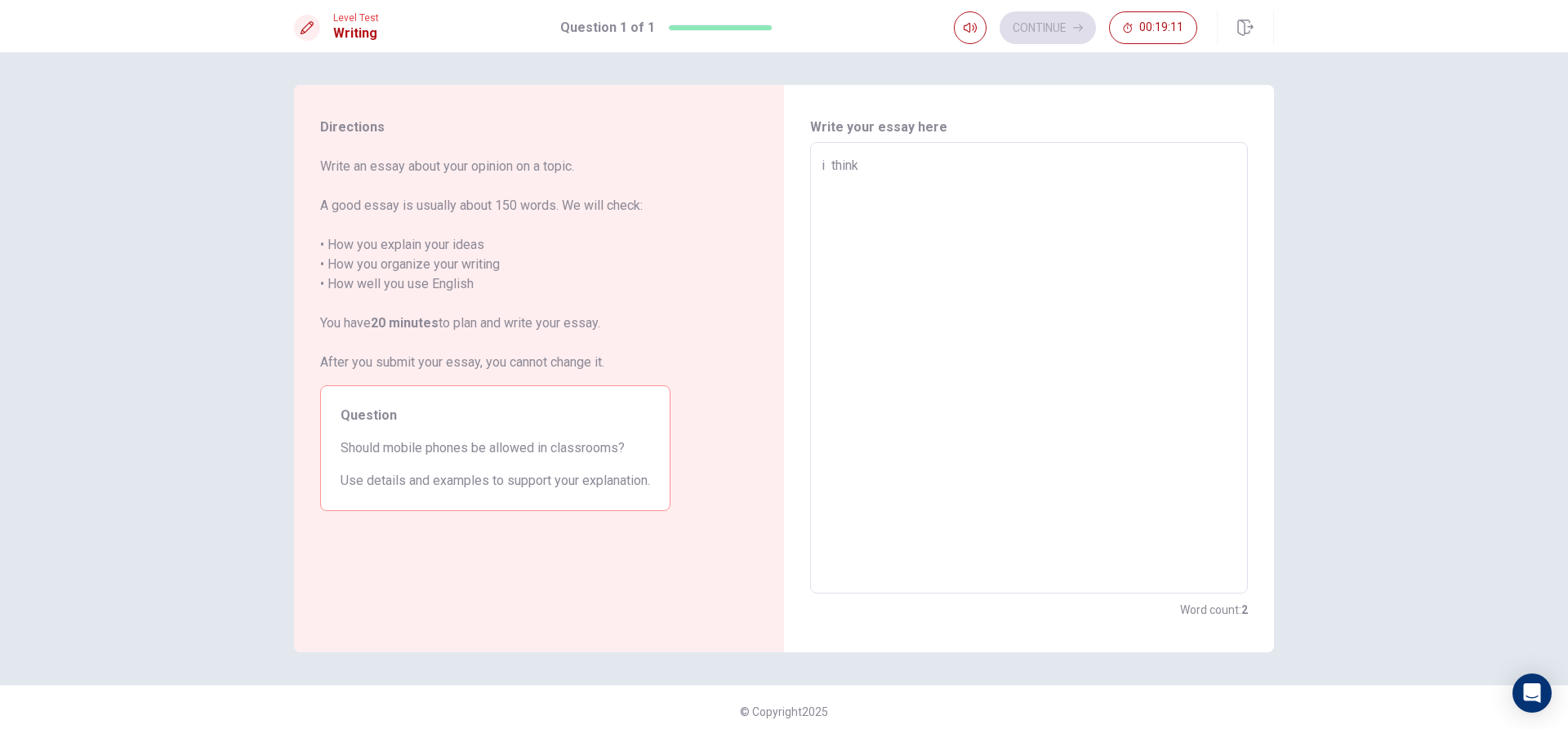
type textarea "x"
type textarea "i think i"
type textarea "x"
type textarea "i think it"
type textarea "x"
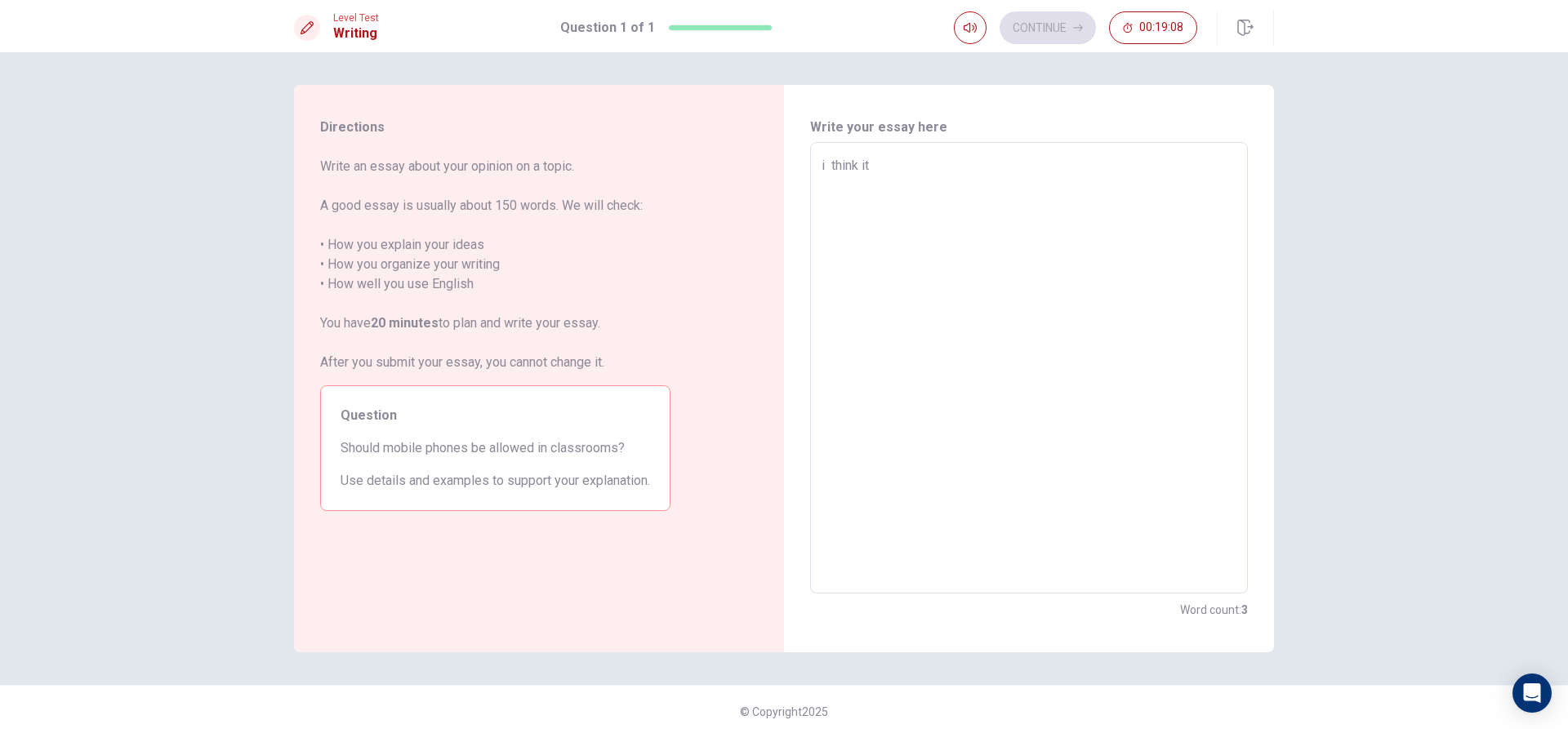
type textarea "i think its"
type textarea "x"
type textarea "i think itsh"
type textarea "x"
type textarea "i think itsho"
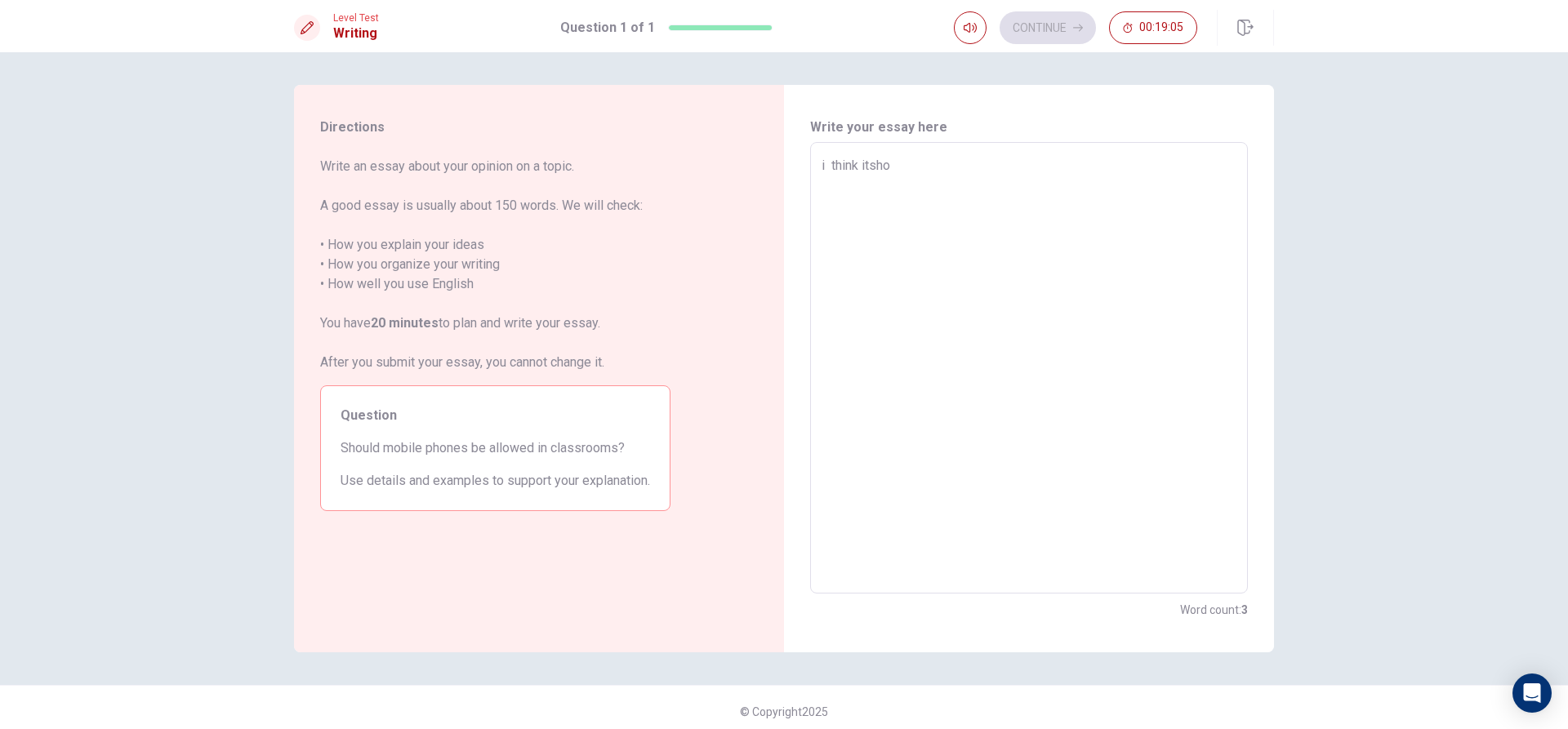
type textarea "x"
type textarea "i think itshou"
type textarea "x"
type textarea "i think itshoui"
type textarea "x"
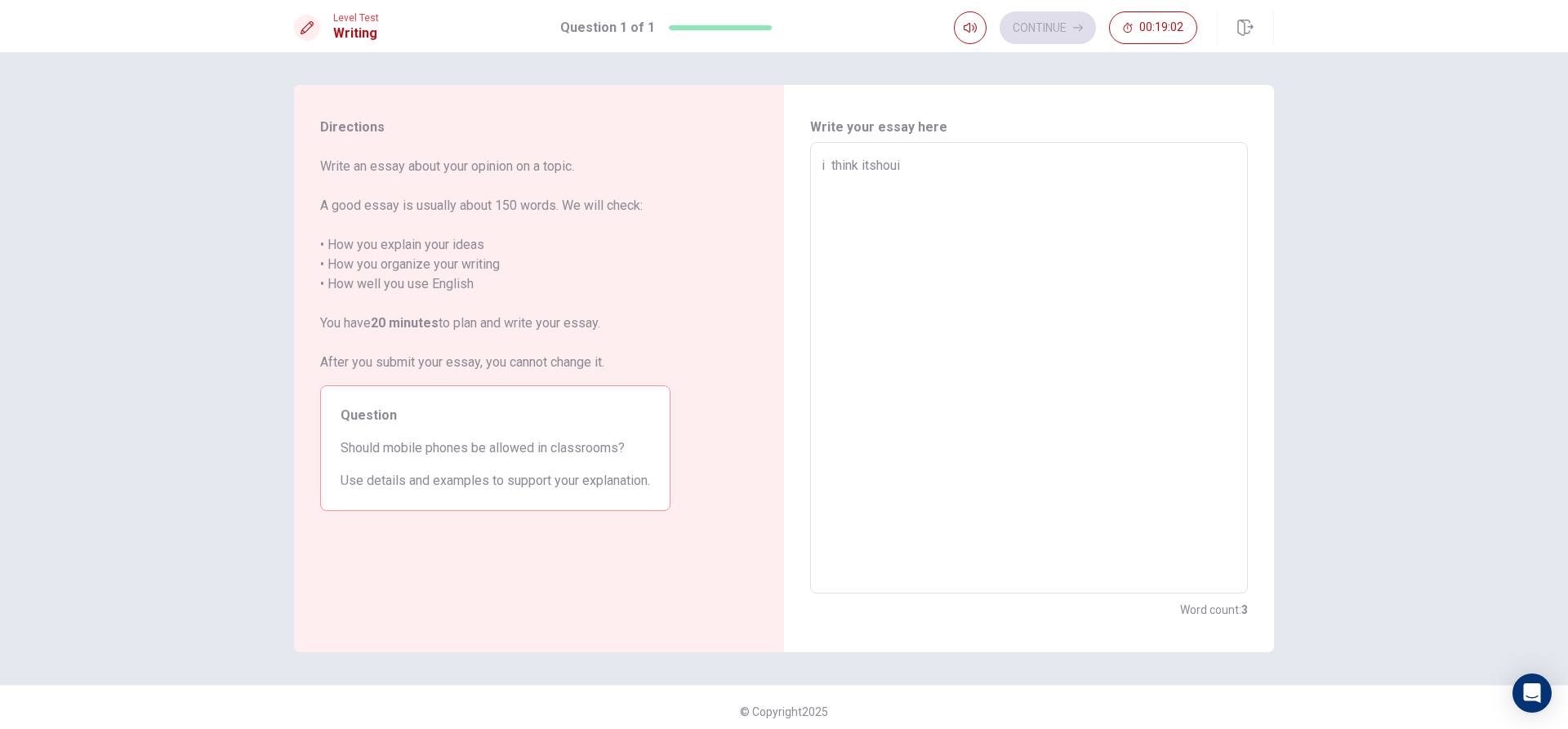
type textarea "i think itshouid"
click at [873, 172] on textarea "i think itshouid" at bounding box center [1029, 368] width 415 height 425
type textarea "x"
type textarea "i think its houid"
click at [945, 163] on textarea "i think its houid" at bounding box center [1029, 368] width 415 height 425
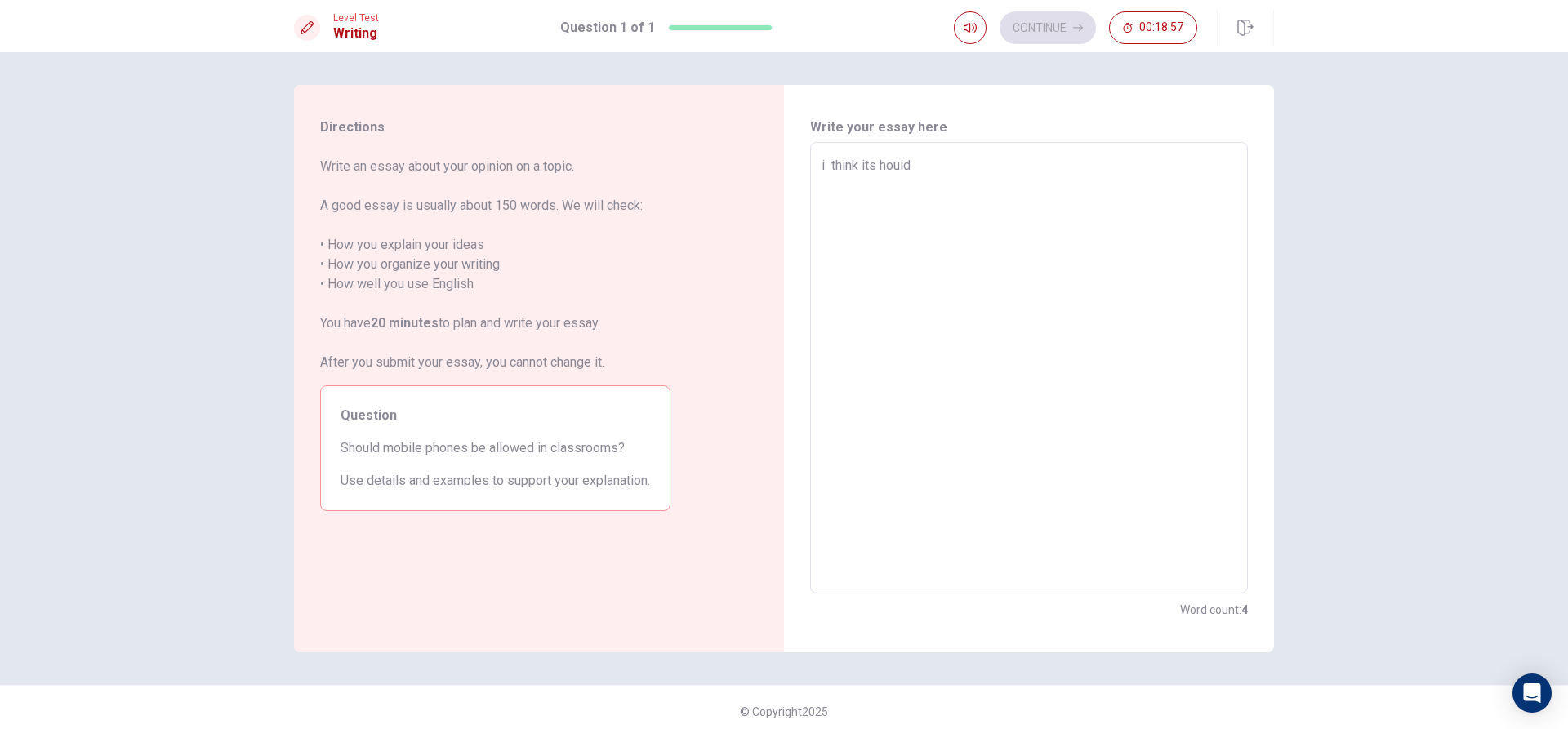
drag, startPoint x: 873, startPoint y: 161, endPoint x: 914, endPoint y: 183, distance: 46.5
click at [889, 165] on textarea "i think its houid" at bounding box center [1029, 368] width 415 height 425
click at [878, 182] on textarea "i think its houid" at bounding box center [1029, 368] width 415 height 425
type textarea "x"
type textarea "i think its shouid"
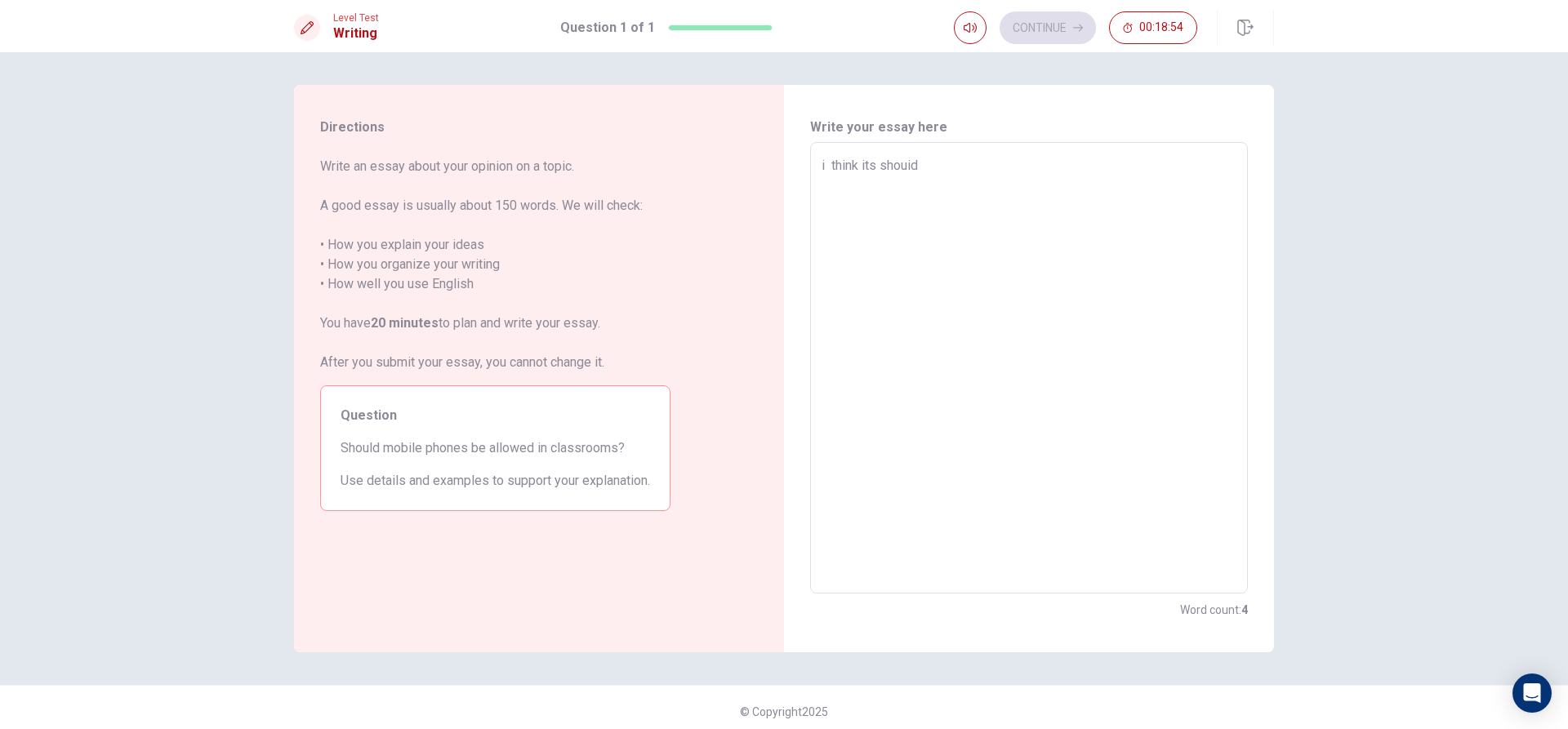
click at [949, 169] on textarea "i think its shouid" at bounding box center [1029, 368] width 415 height 425
click at [912, 170] on textarea "i think its shouid" at bounding box center [1029, 368] width 415 height 425
type textarea "x"
type textarea "i think its shoud"
type textarea "x"
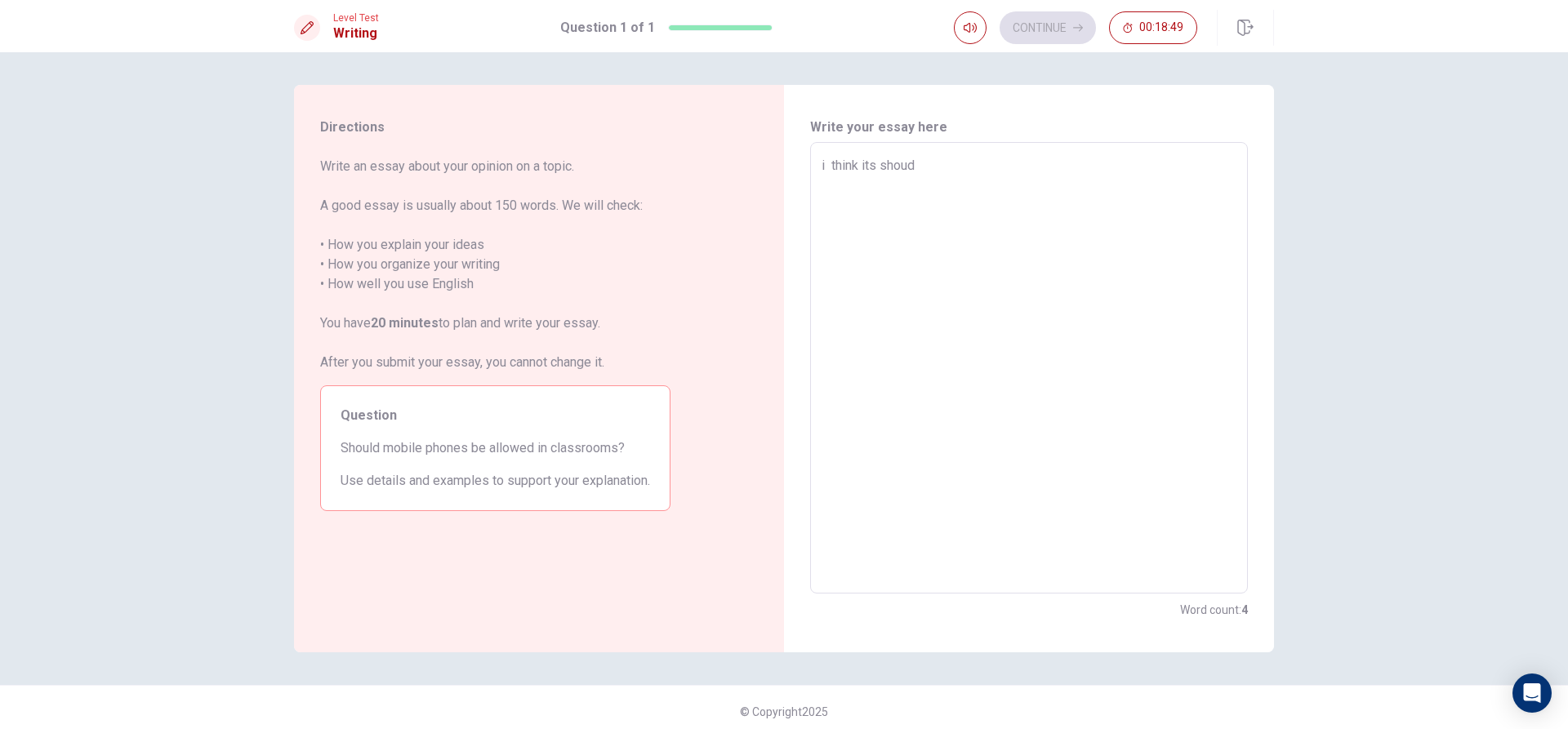
type textarea "i think its should"
click at [937, 171] on textarea "i think its should" at bounding box center [1029, 368] width 415 height 425
type textarea "x"
type textarea "i think its should"
type textarea "x"
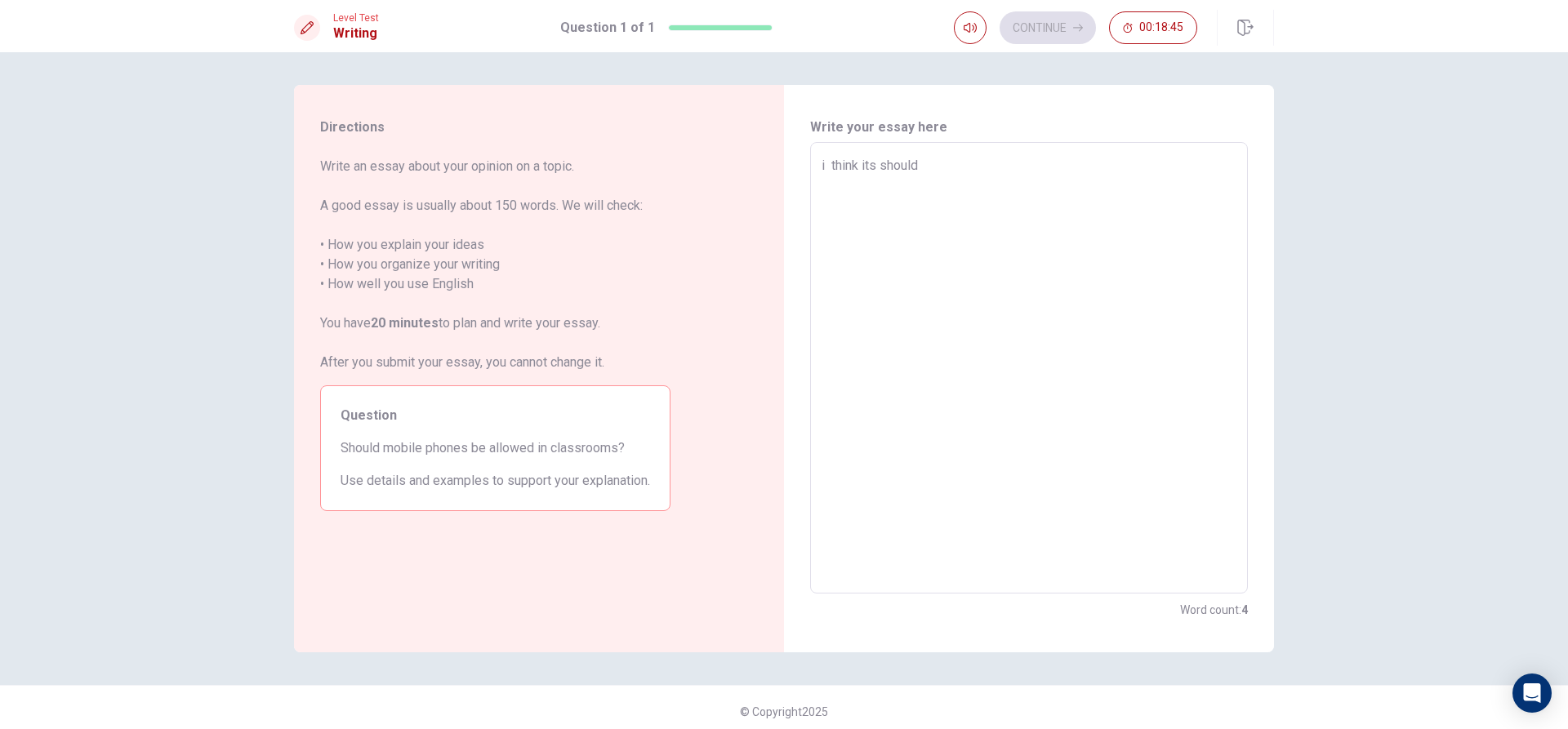
type textarea "i think its should"
type textarea "x"
type textarea "i think its should b"
type textarea "x"
type textarea "i think its should be"
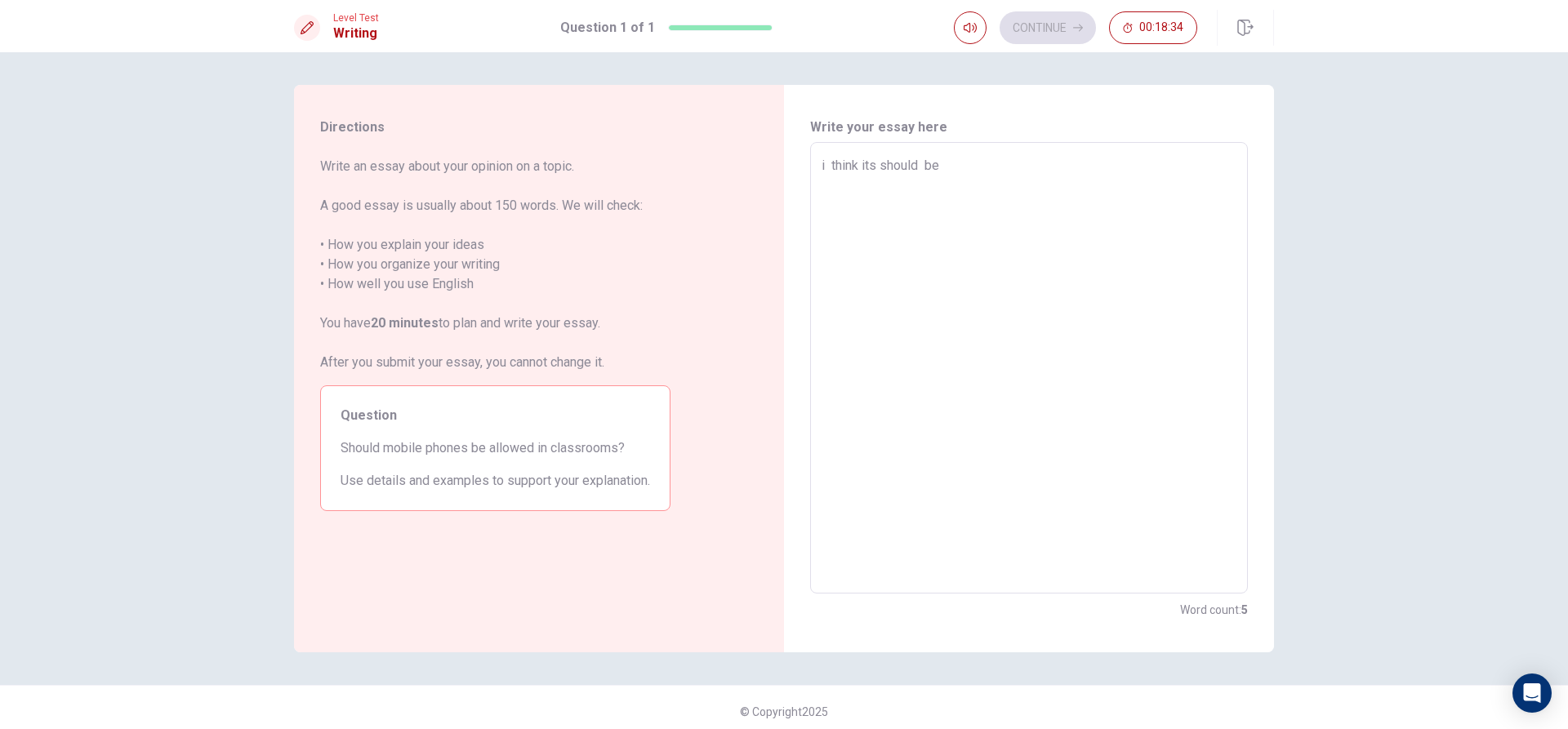
type textarea "x"
type textarea "i think its should bec"
type textarea "x"
type textarea "i think its should beca"
type textarea "x"
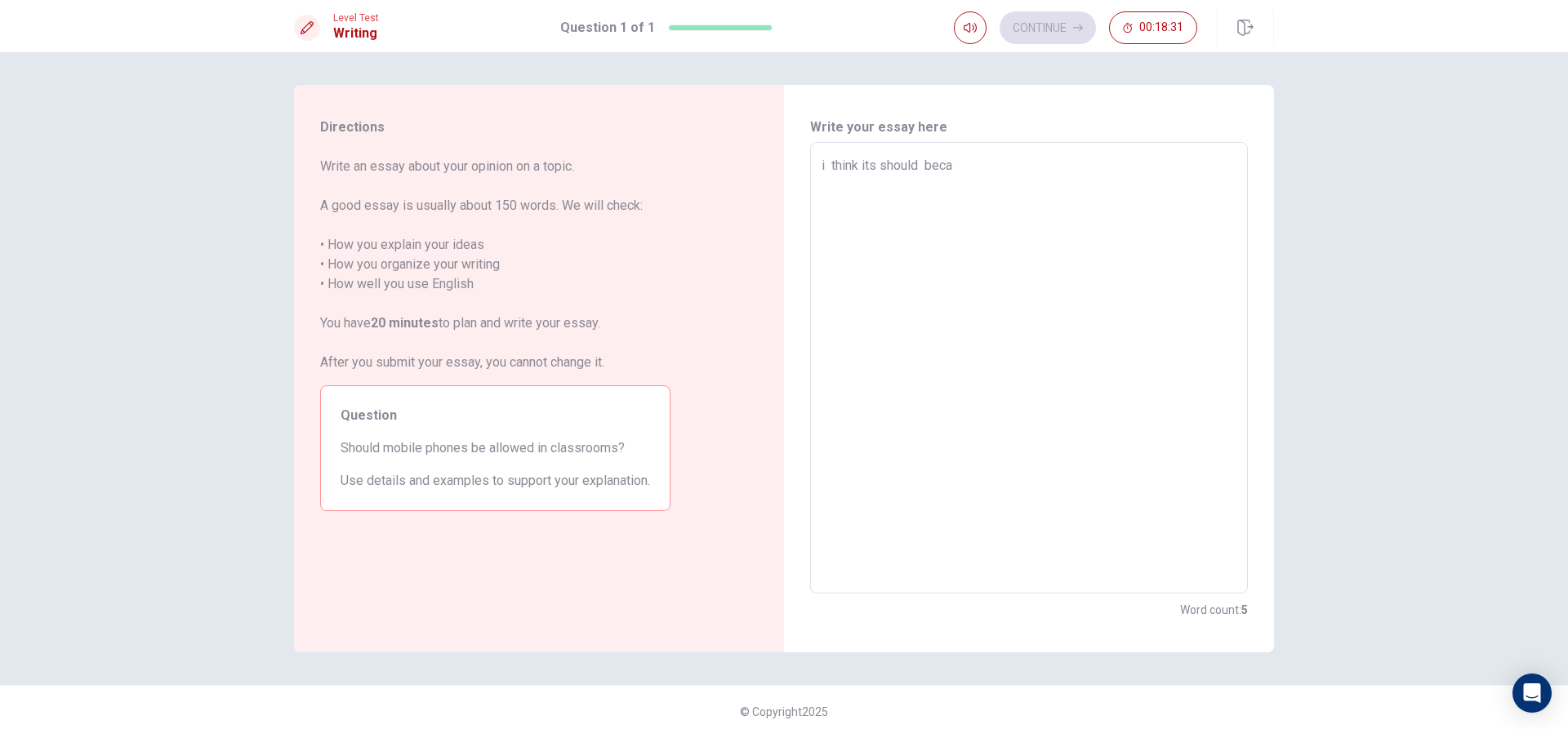
type textarea "i think its should becar"
type textarea "x"
type textarea "i think its should beca"
type textarea "x"
type textarea "i think its should becau"
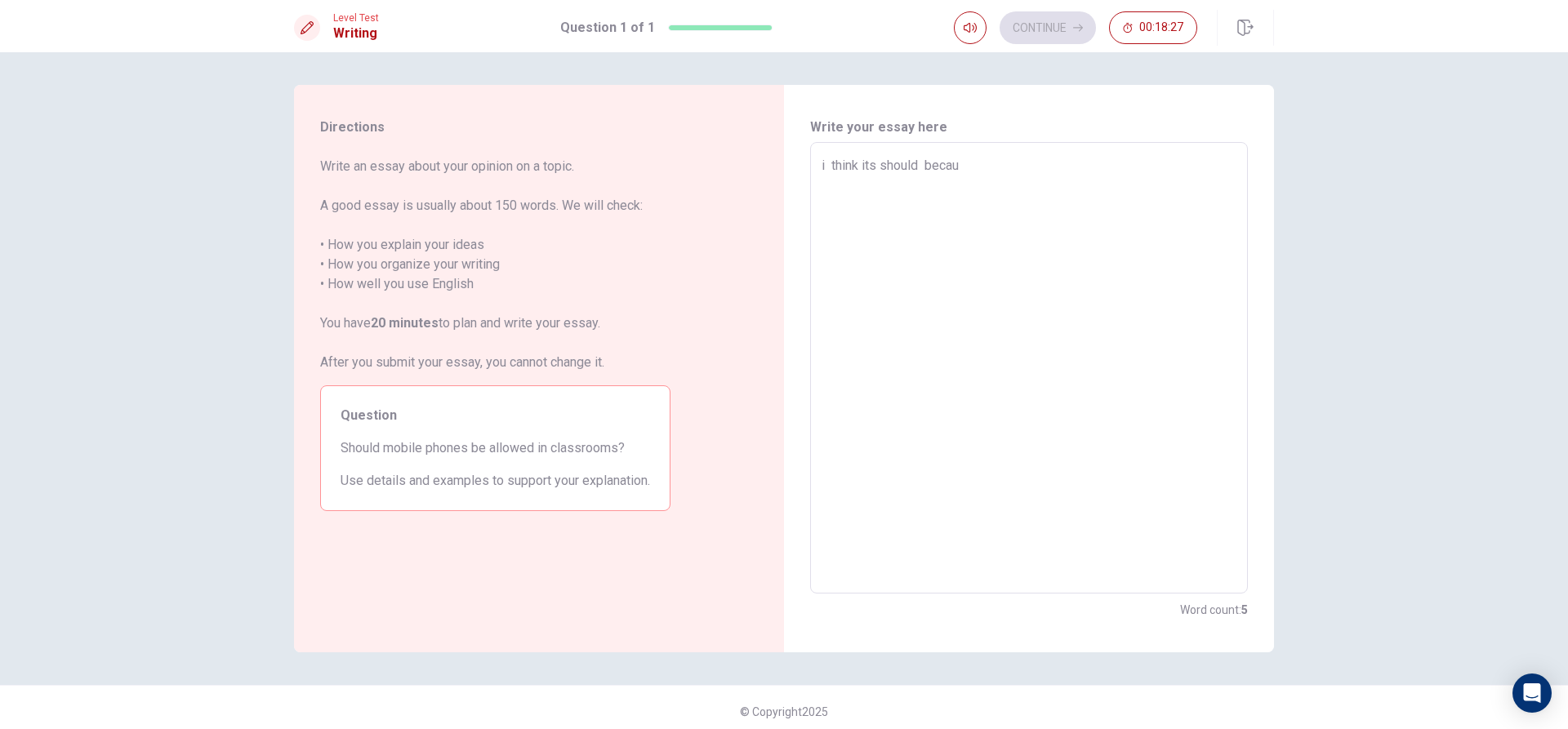
type textarea "x"
type textarea "i think its should becaus"
type textarea "x"
type textarea "i think its should because"
type textarea "x"
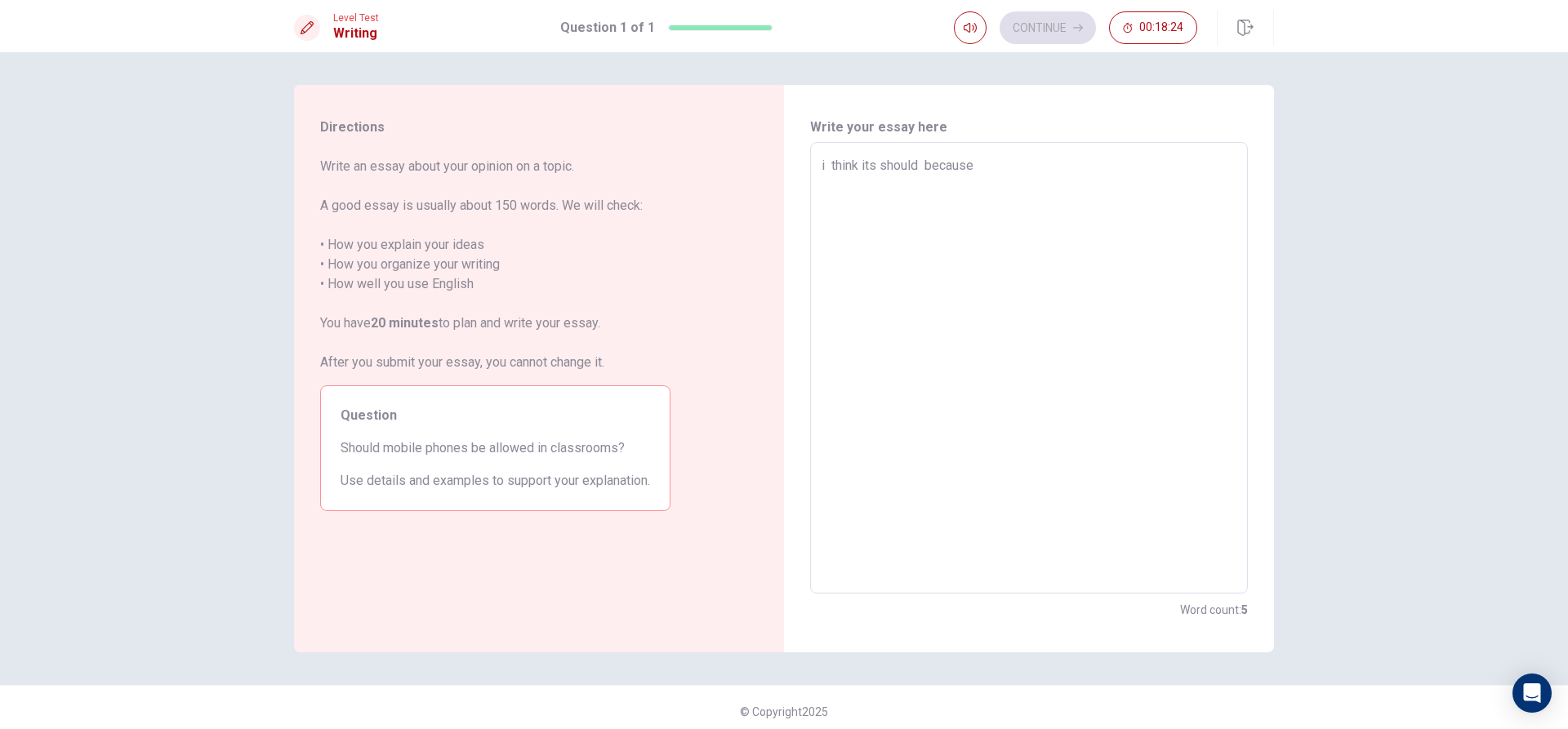
type textarea "i think its should because"
type textarea "x"
type textarea "i think its should because"
type textarea "x"
type textarea "i think its should because i"
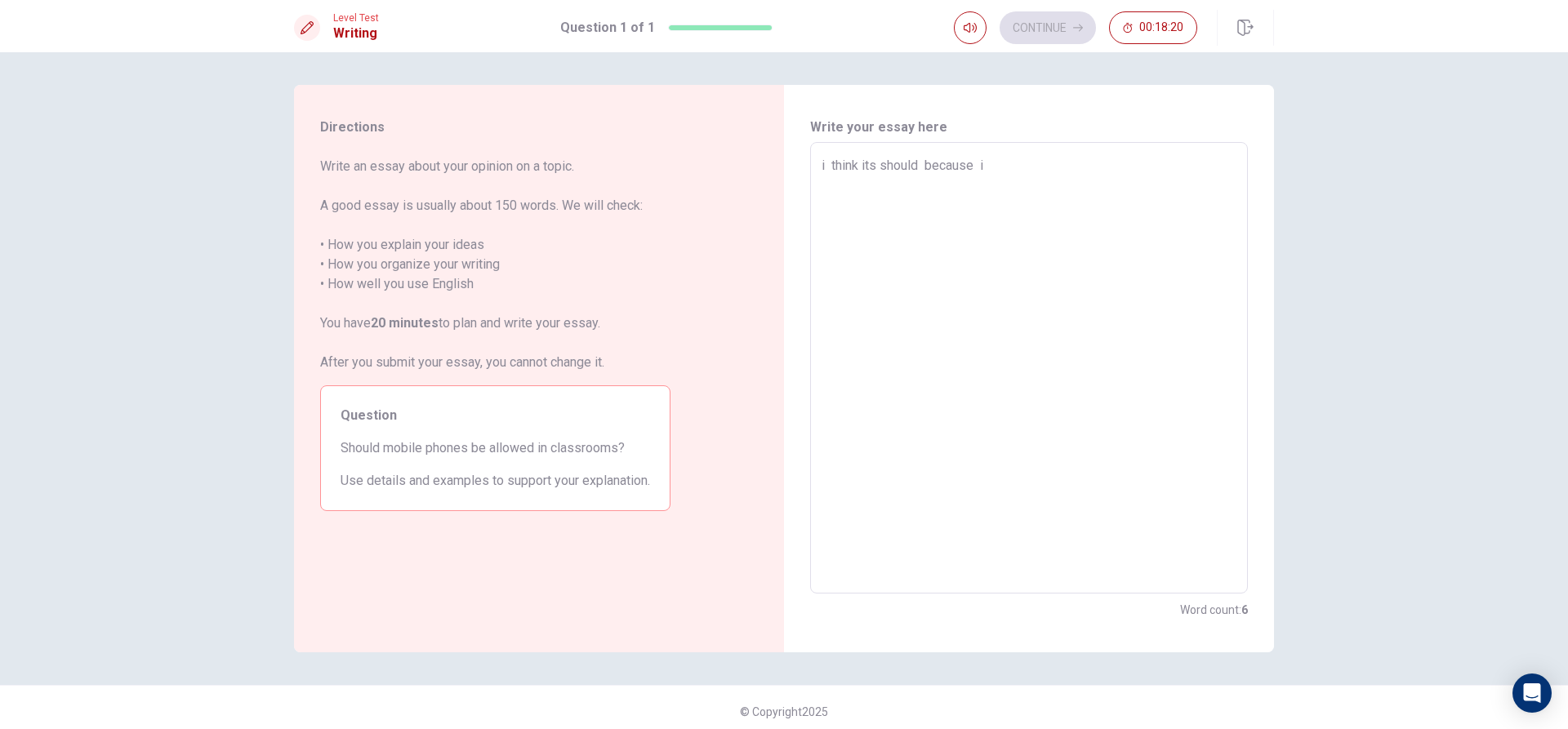
type textarea "x"
type textarea "i think its should because it"
type textarea "x"
type textarea "i think its should because it"
type textarea "x"
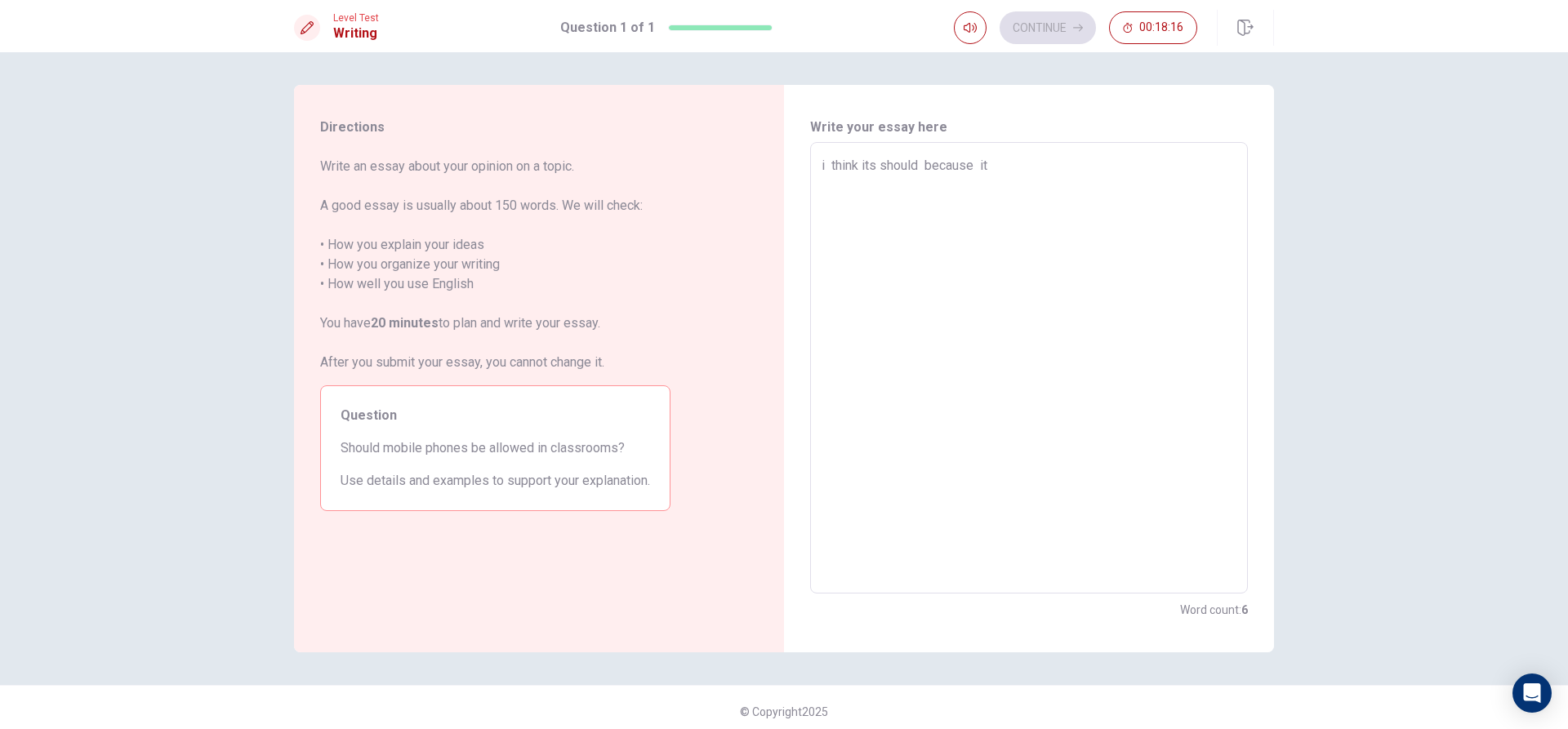
type textarea "i think its should because it c"
type textarea "x"
type textarea "i think its should because it ca"
type textarea "x"
type textarea "i think its should because it can"
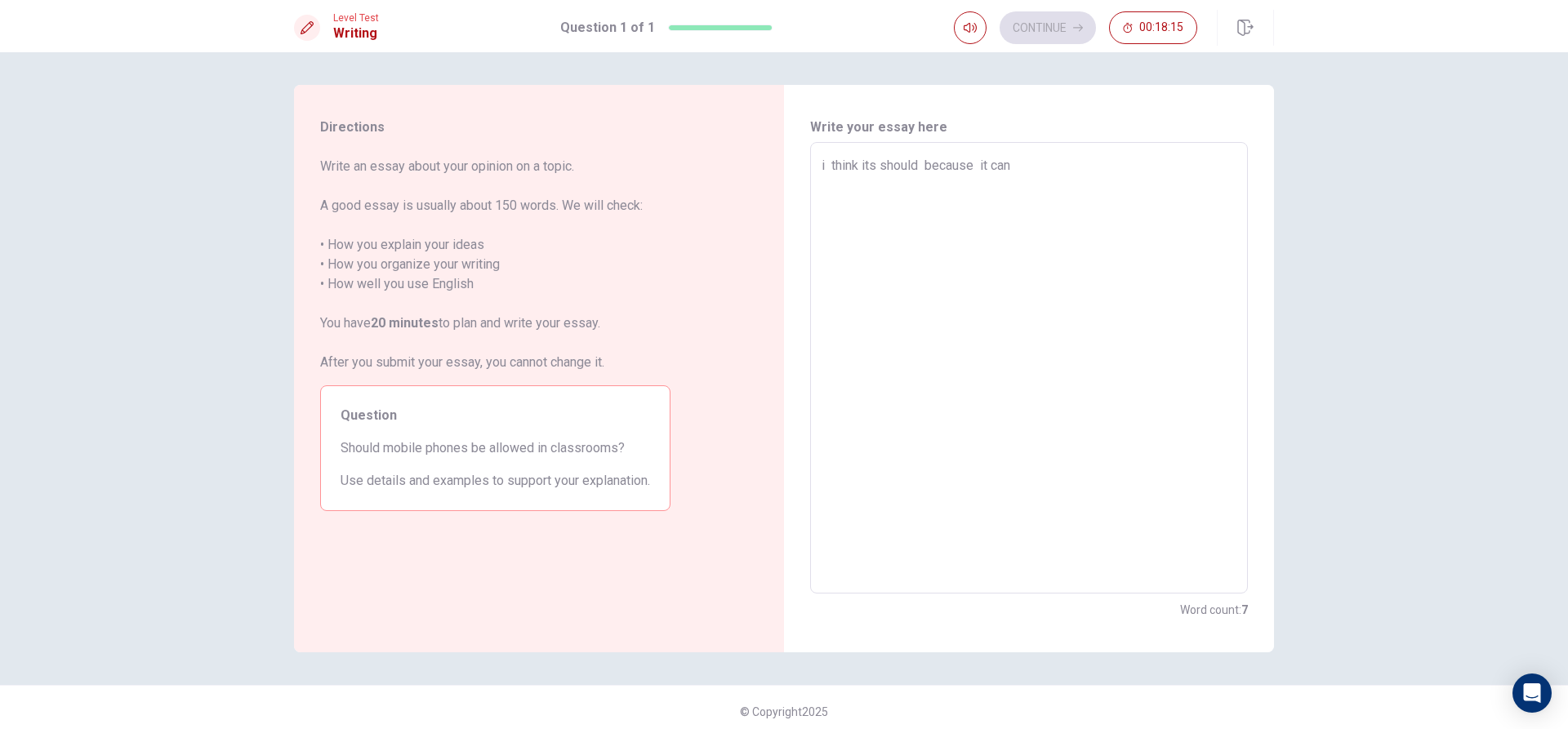
type textarea "x"
type textarea "i think its should because it can"
type textarea "x"
type textarea "i think its should because it can"
type textarea "x"
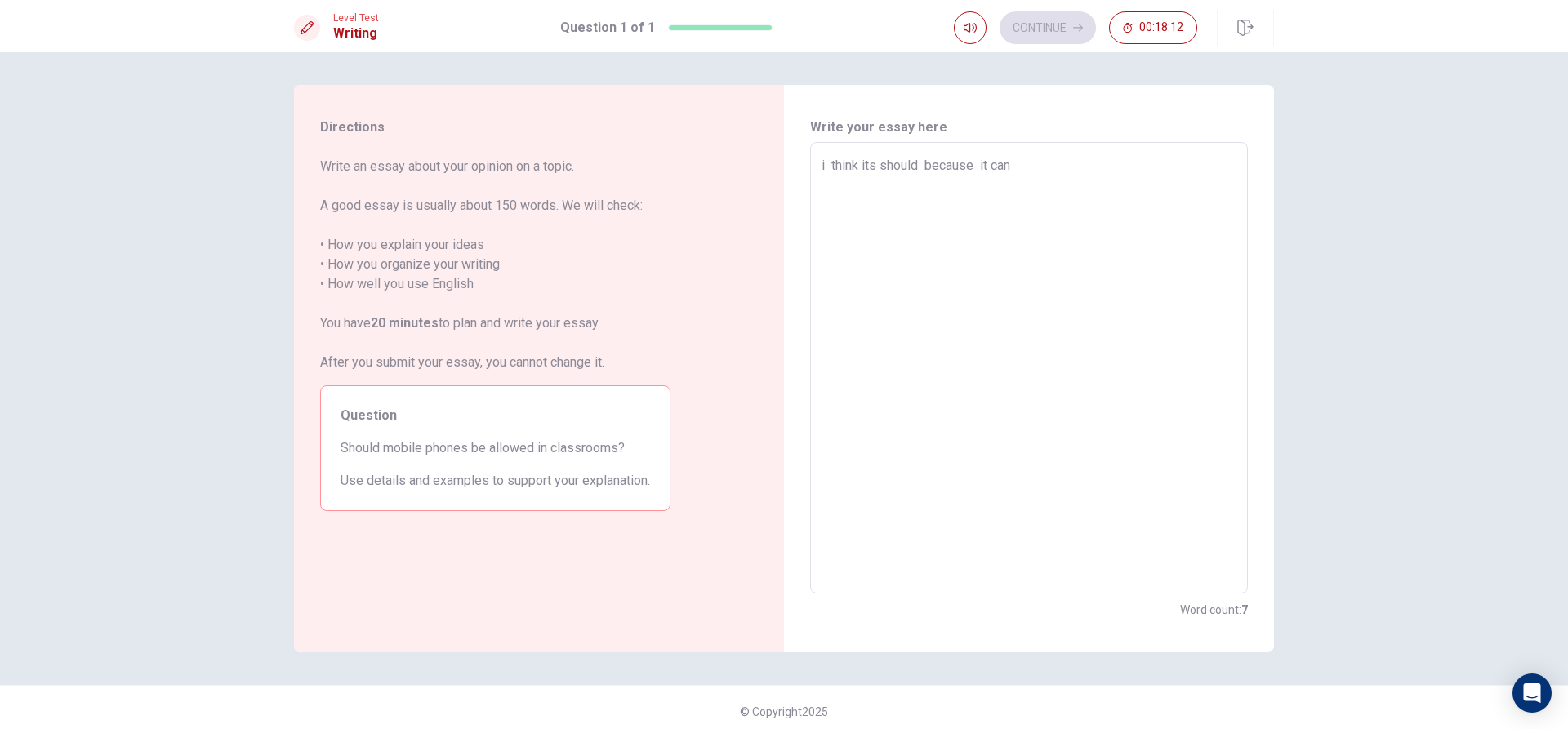
type textarea "i think its should because it can u"
type textarea "x"
type textarea "i think its should because it can us"
type textarea "x"
type textarea "i think its should because it can use"
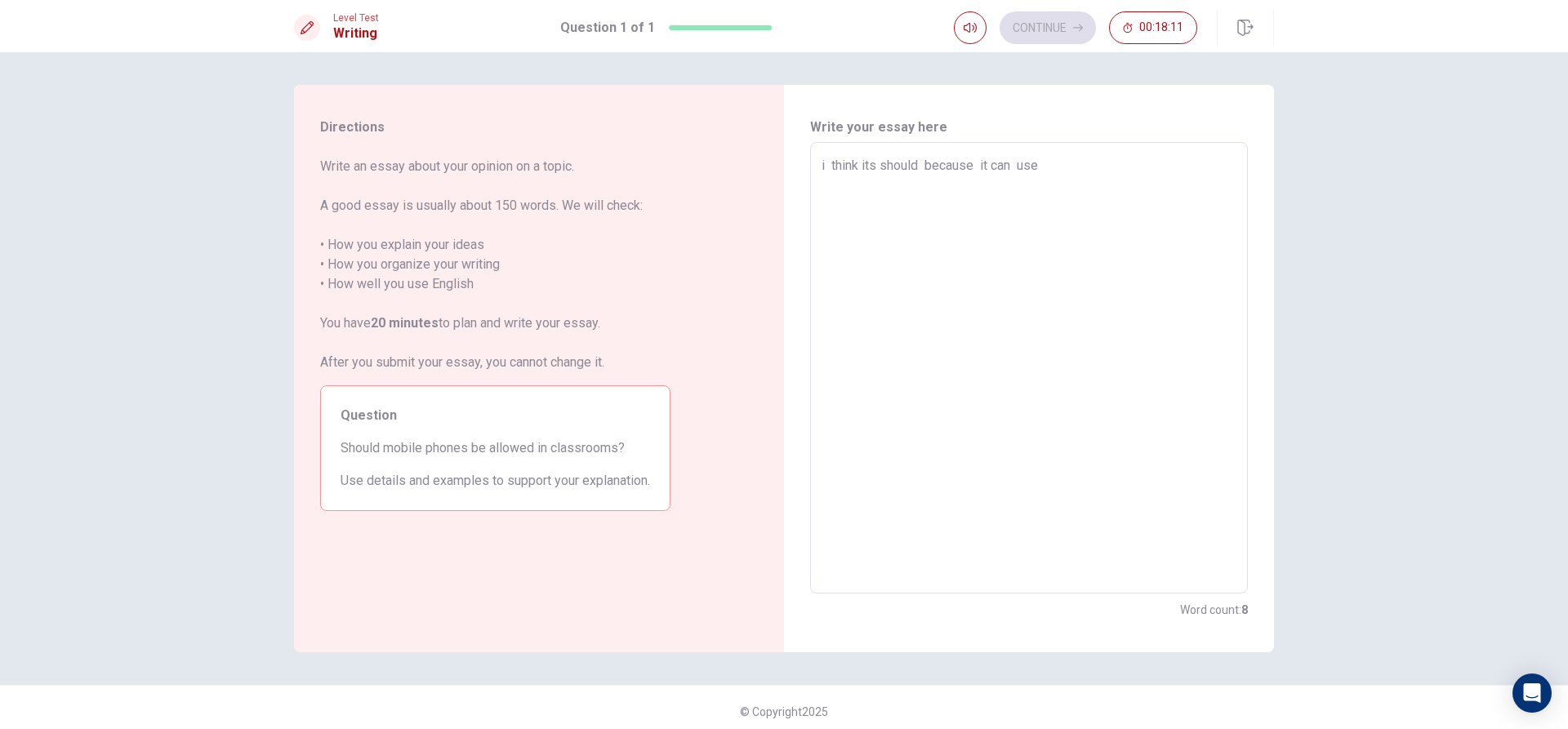
type textarea "x"
type textarea "i think its should because it can use"
type textarea "x"
type textarea "i think its should because it can use t"
type textarea "x"
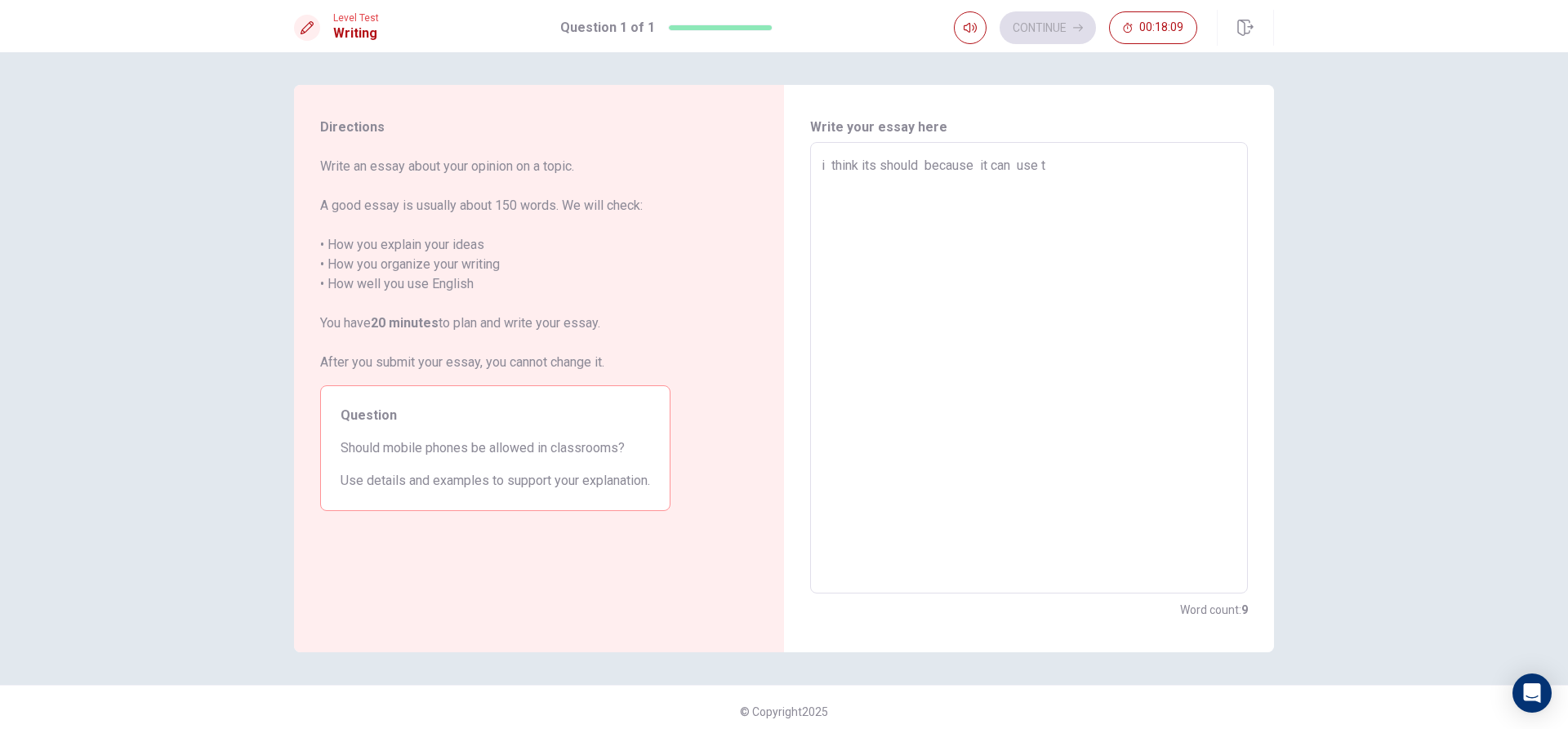
type textarea "i think its should because it can use to"
type textarea "x"
type textarea "i think its should because it can use to"
type textarea "x"
type textarea "i think its should because it can use to s"
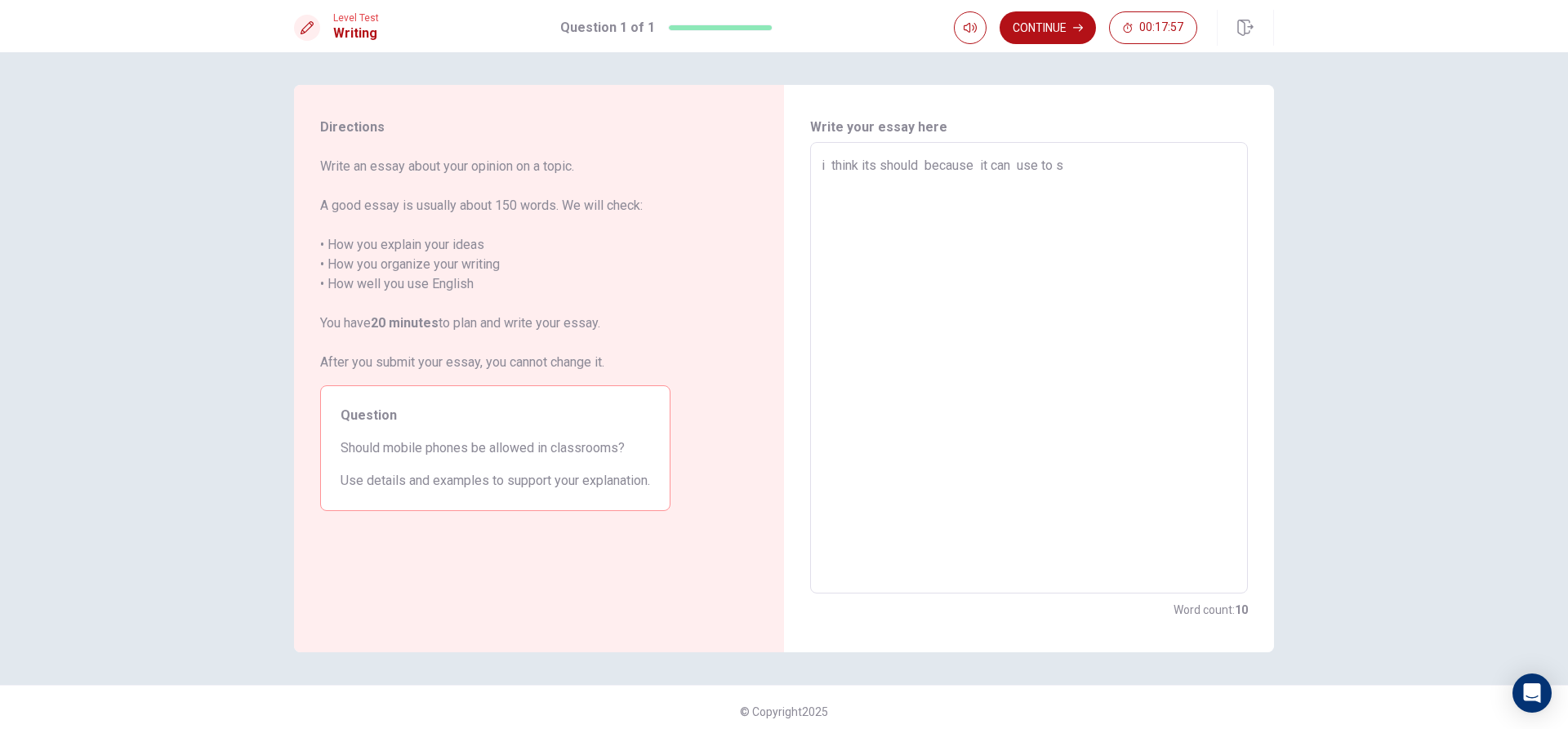
type textarea "x"
type textarea "i think its should because it can use to sh"
type textarea "x"
type textarea "i think its should because it can use to s"
type textarea "x"
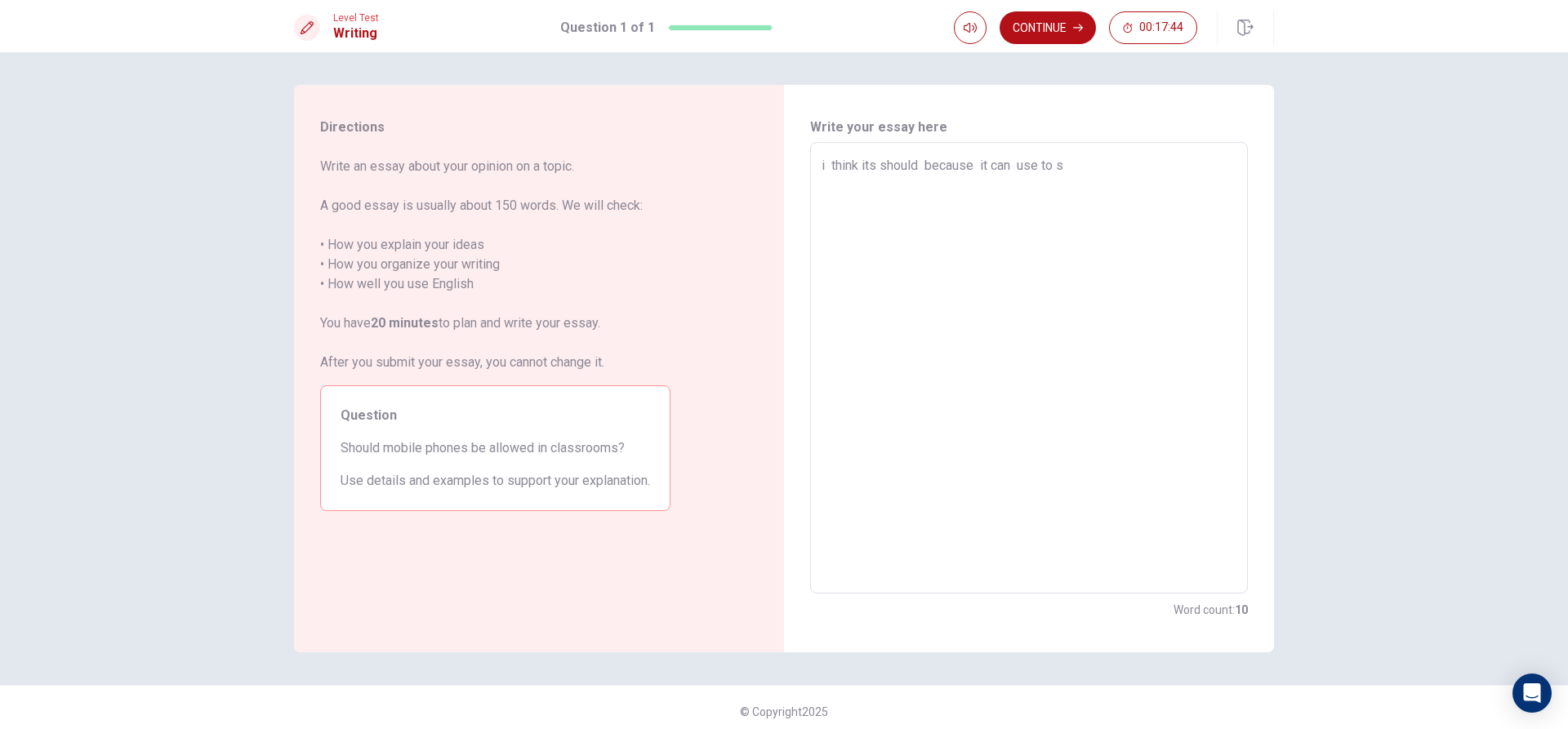
type textarea "i think its should because it can use to"
type textarea "x"
type textarea "i think its should because it can use to s"
type textarea "x"
type textarea "i think its should because it can use to st"
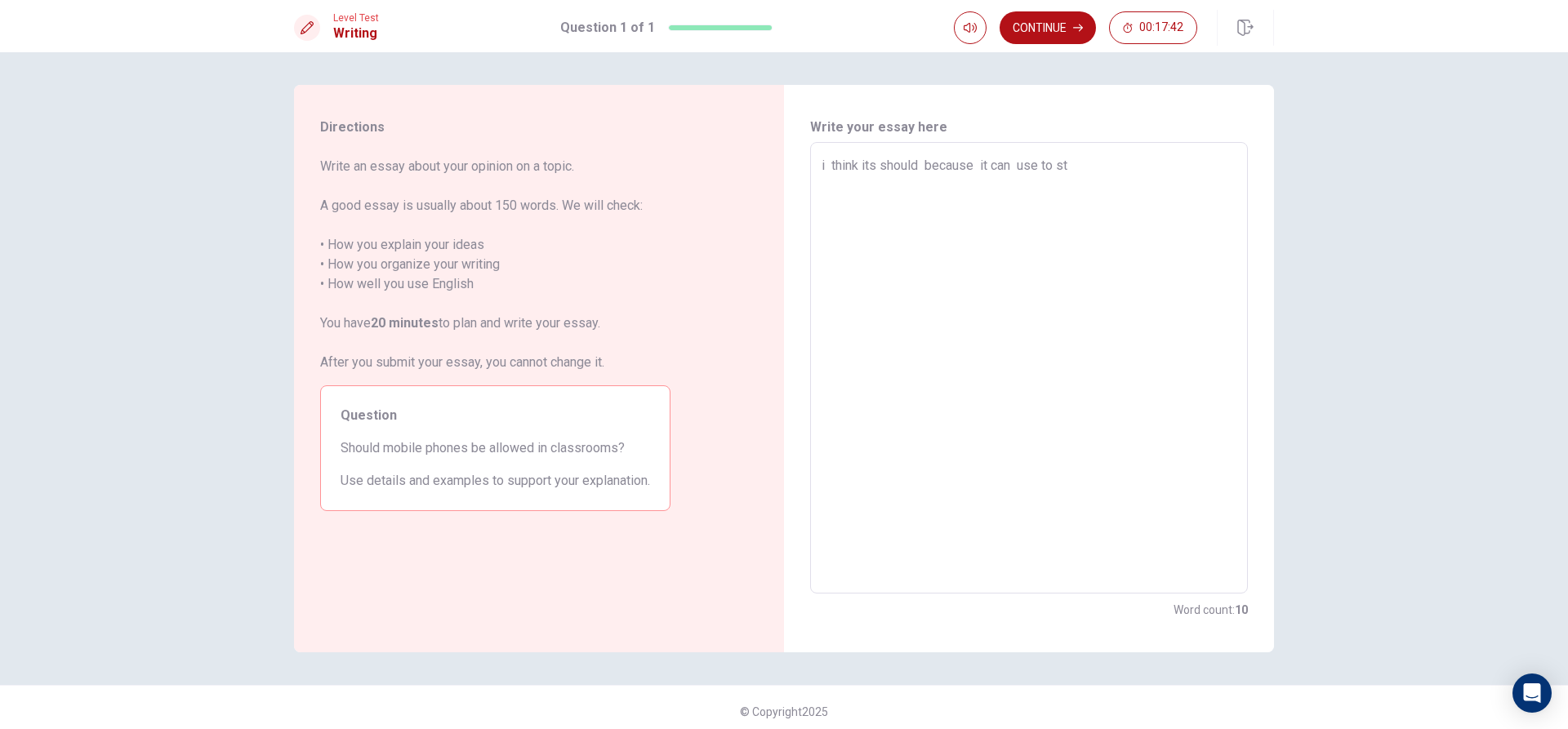
type textarea "x"
type textarea "i think its should because it can use to stu"
type textarea "x"
type textarea "i think its should because it can use to stud"
type textarea "x"
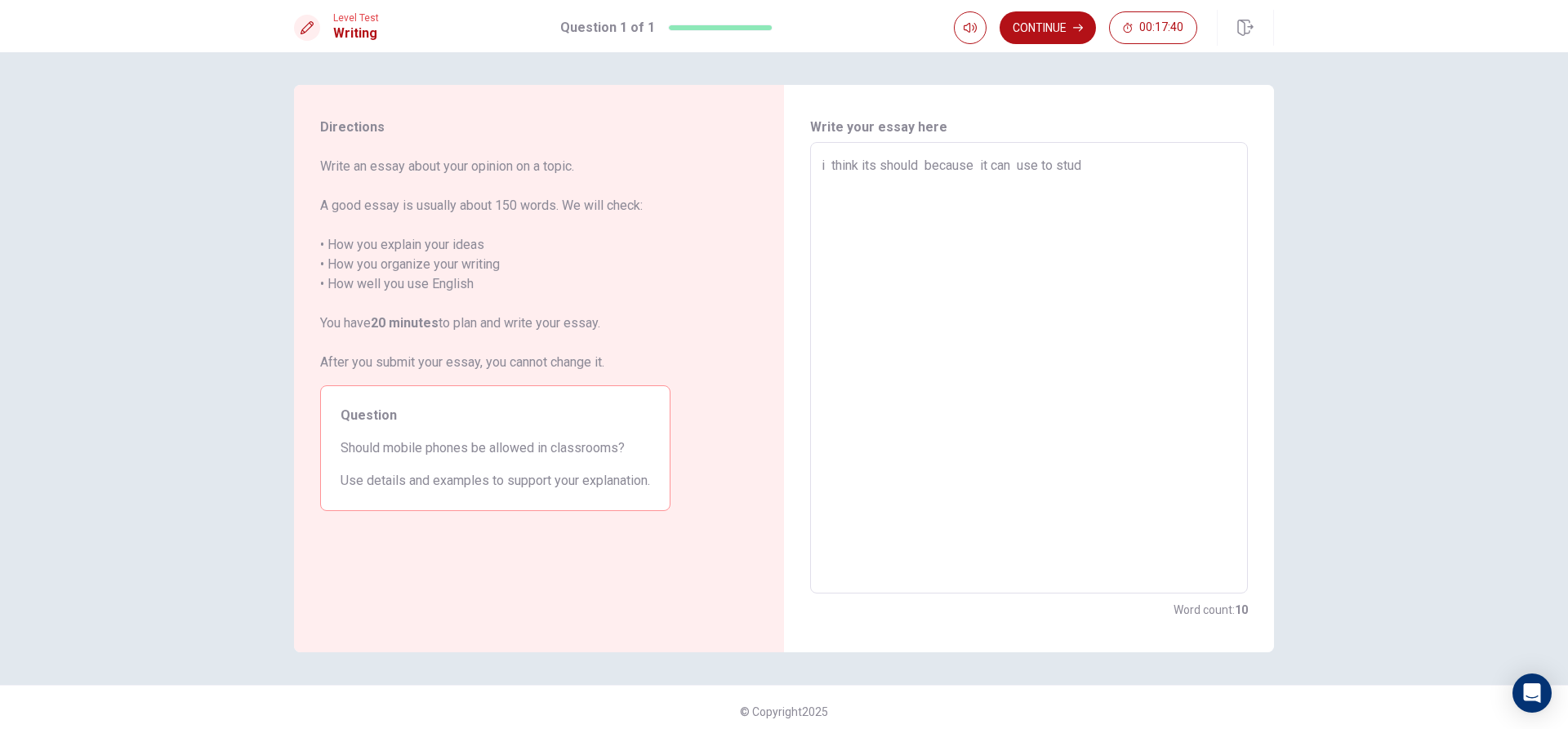
type textarea "i think its should because it can use to study"
type textarea "x"
type textarea "i think its should because it can use to study"
type textarea "x"
type textarea "i think its should because it can use to study a"
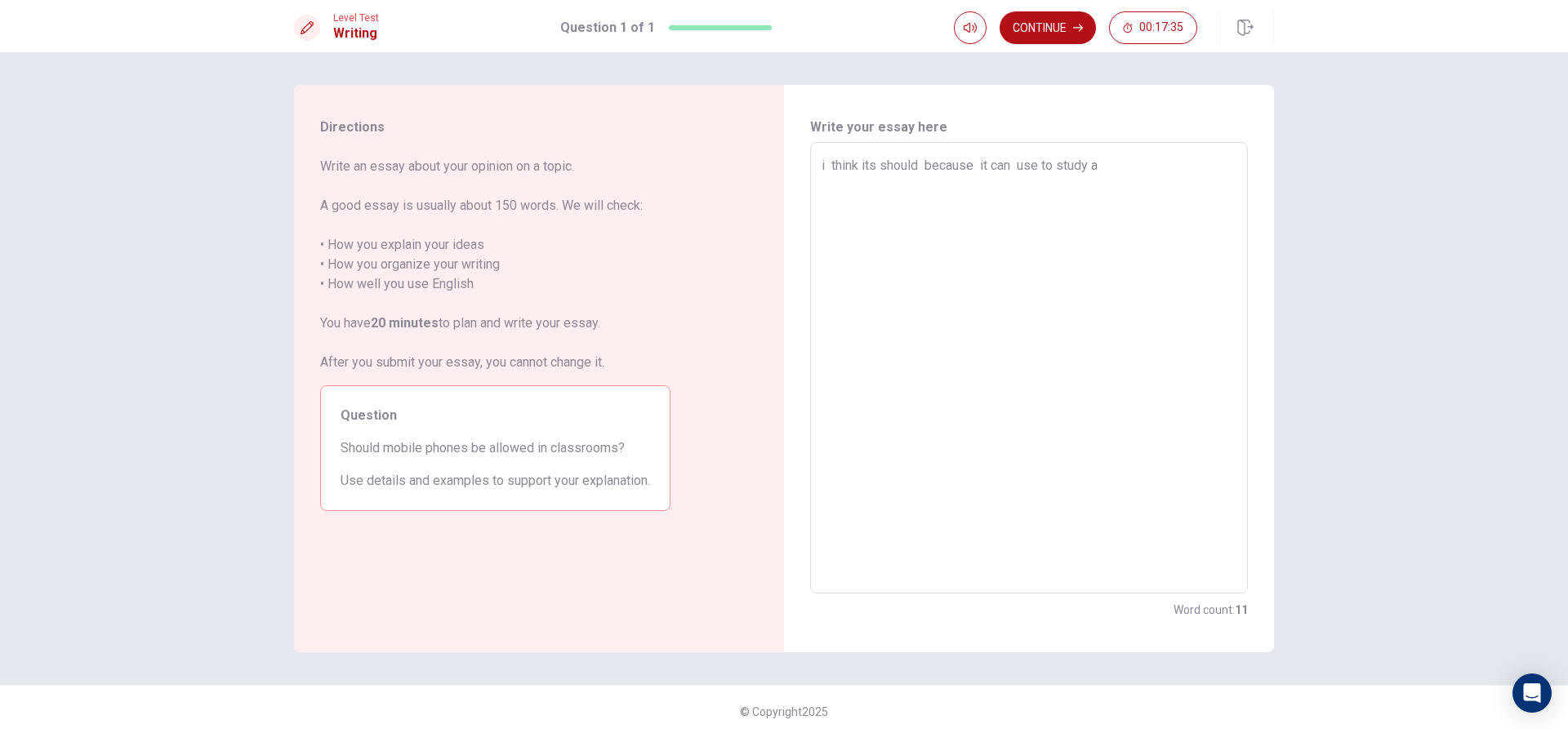
type textarea "x"
type textarea "i think its should because it can use to study an"
type textarea "x"
type textarea "i think its should because it can use to study and"
type textarea "x"
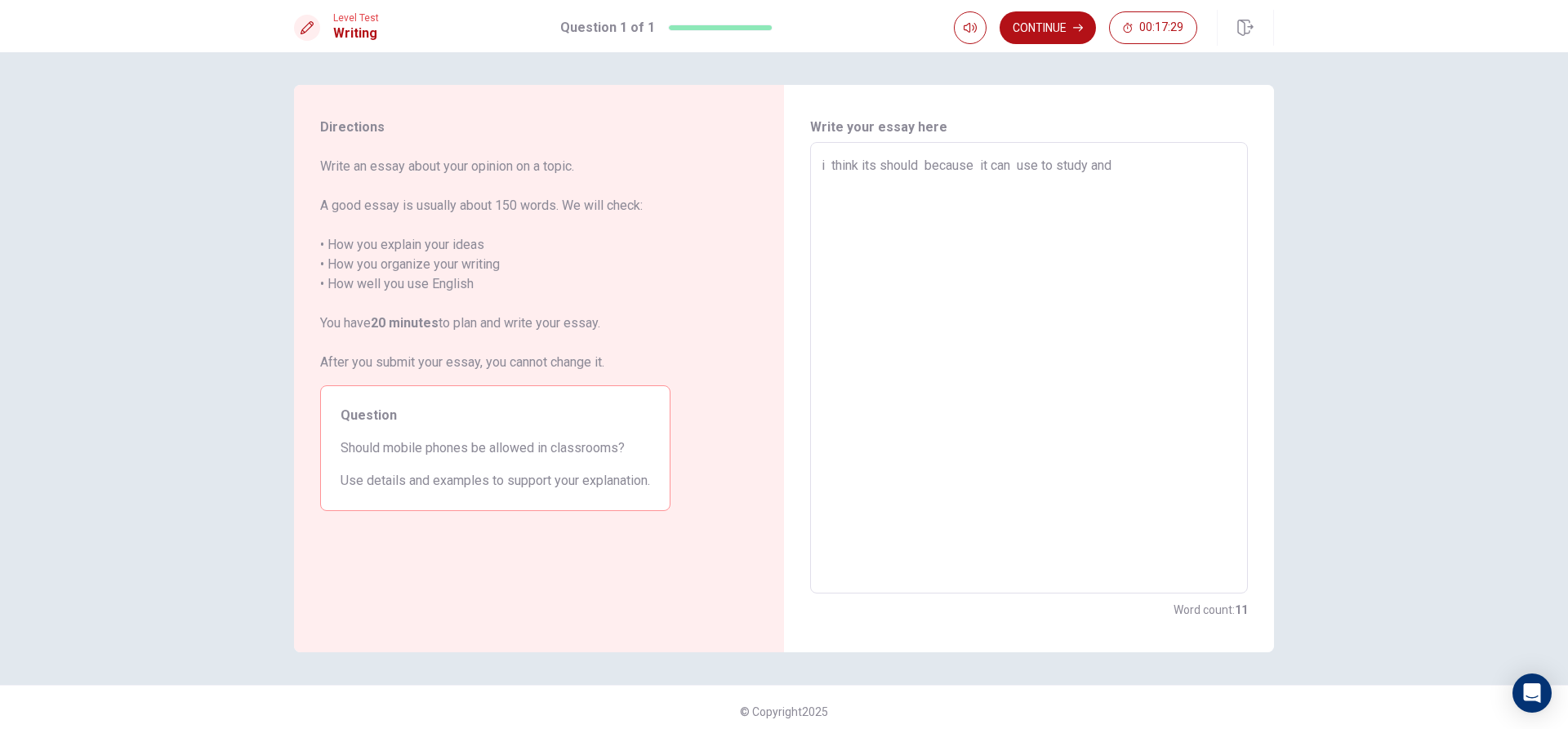
type textarea "i think its should because it can use to study and"
type textarea "x"
type textarea "i think its should because it can use to study and u"
type textarea "x"
type textarea "i think its should because it can use to study and us"
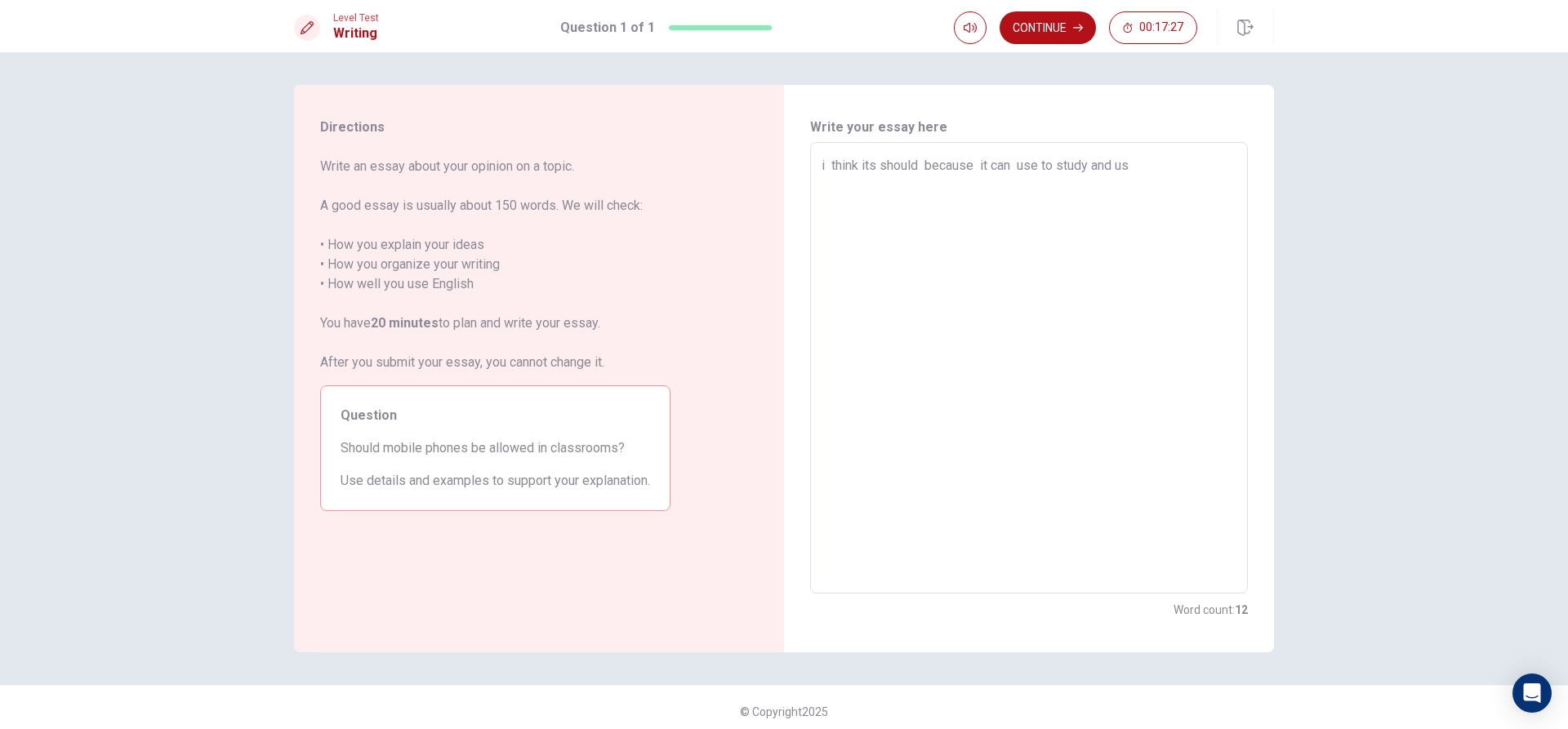
type textarea "x"
type textarea "i think its should because it can use to study and use"
type textarea "x"
type textarea "i think its should because it can use to study and use"
type textarea "x"
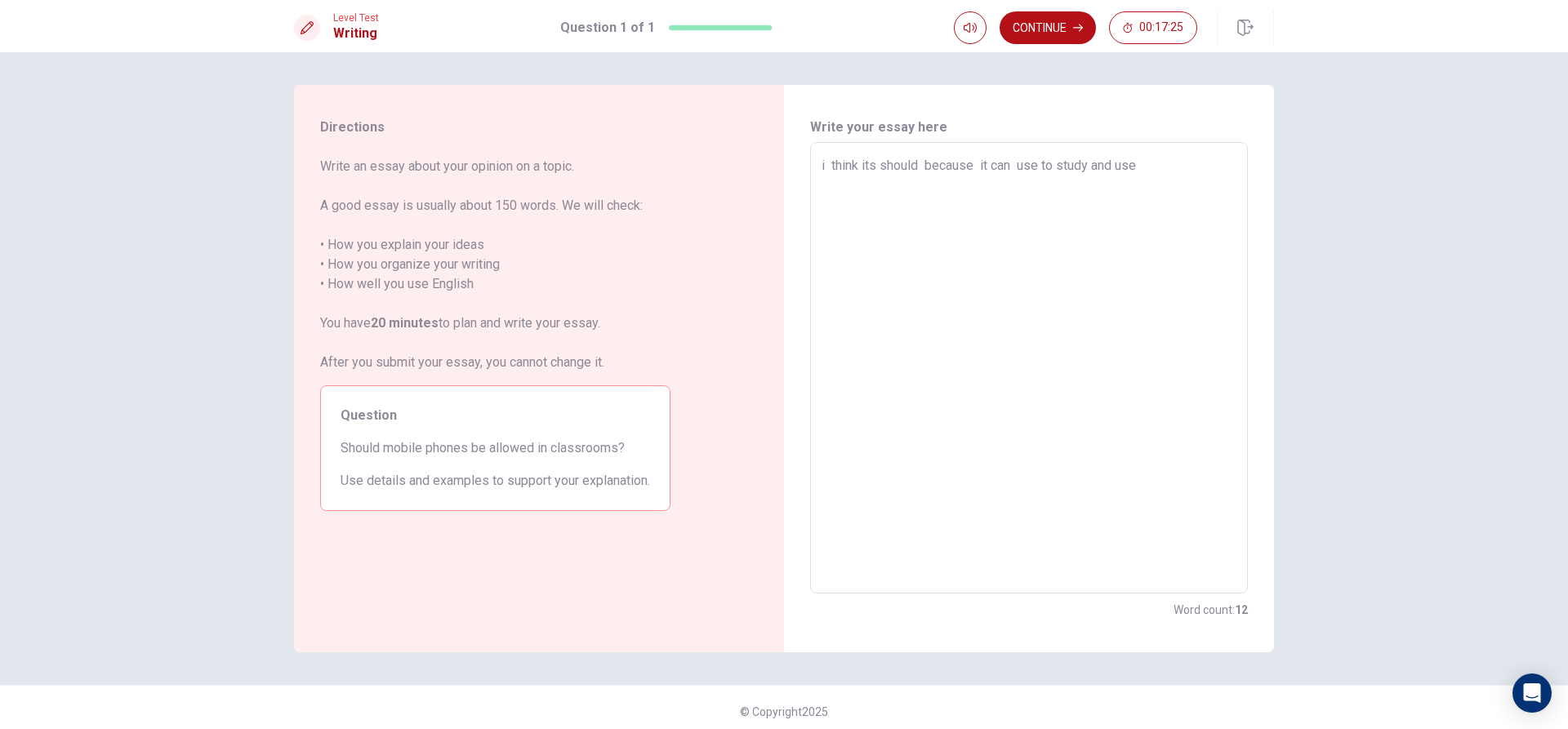
type textarea "i think its should because it can use to study and use t"
type textarea "x"
type textarea "i think its should because it can use to study and use to"
type textarea "x"
type textarea "i think its should because it can use to study and use toa"
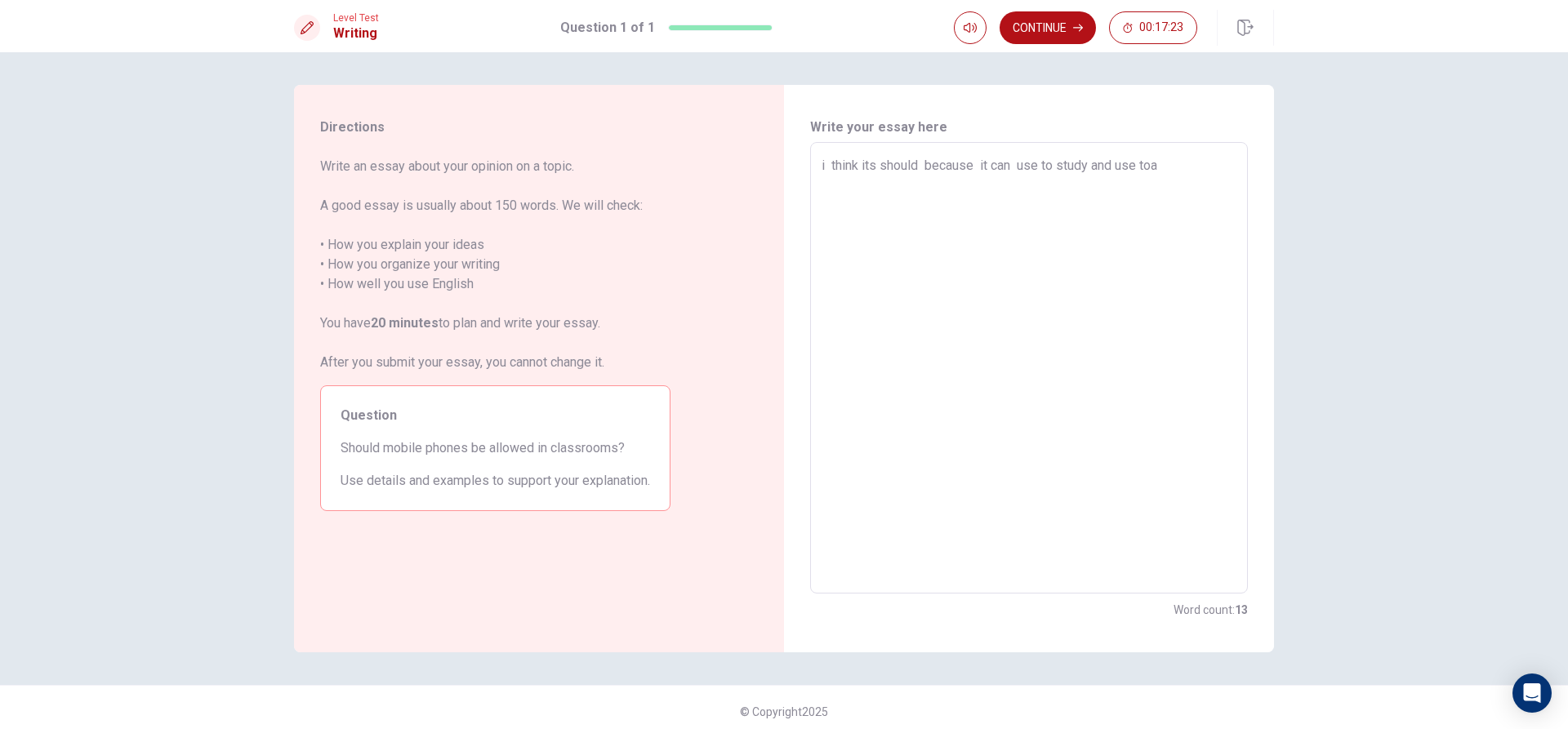
type textarea "x"
type textarea "i think its should because it can use to study and use toas"
type textarea "x"
type textarea "i think its should because it can use to study and use toask"
click at [1151, 160] on textarea "i think its should because it can use to study and use toask" at bounding box center [1029, 368] width 415 height 425
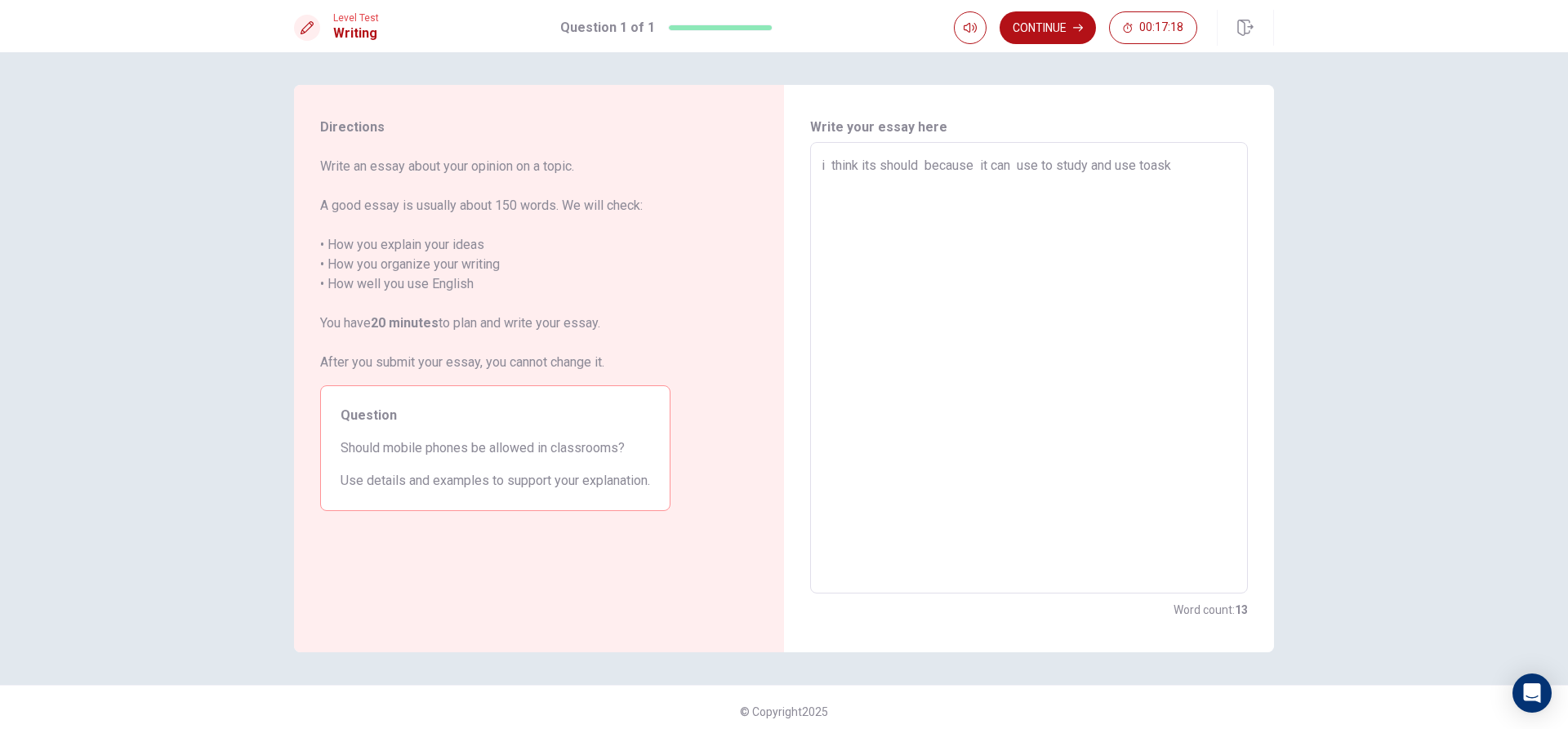
type textarea "x"
type textarea "i think its should because it can use to study and use to ask"
click at [1204, 169] on textarea "i think its should because it can use to study and use to ask" at bounding box center [1029, 368] width 415 height 425
type textarea "x"
type textarea "i think its should because it can use to study and use to ask"
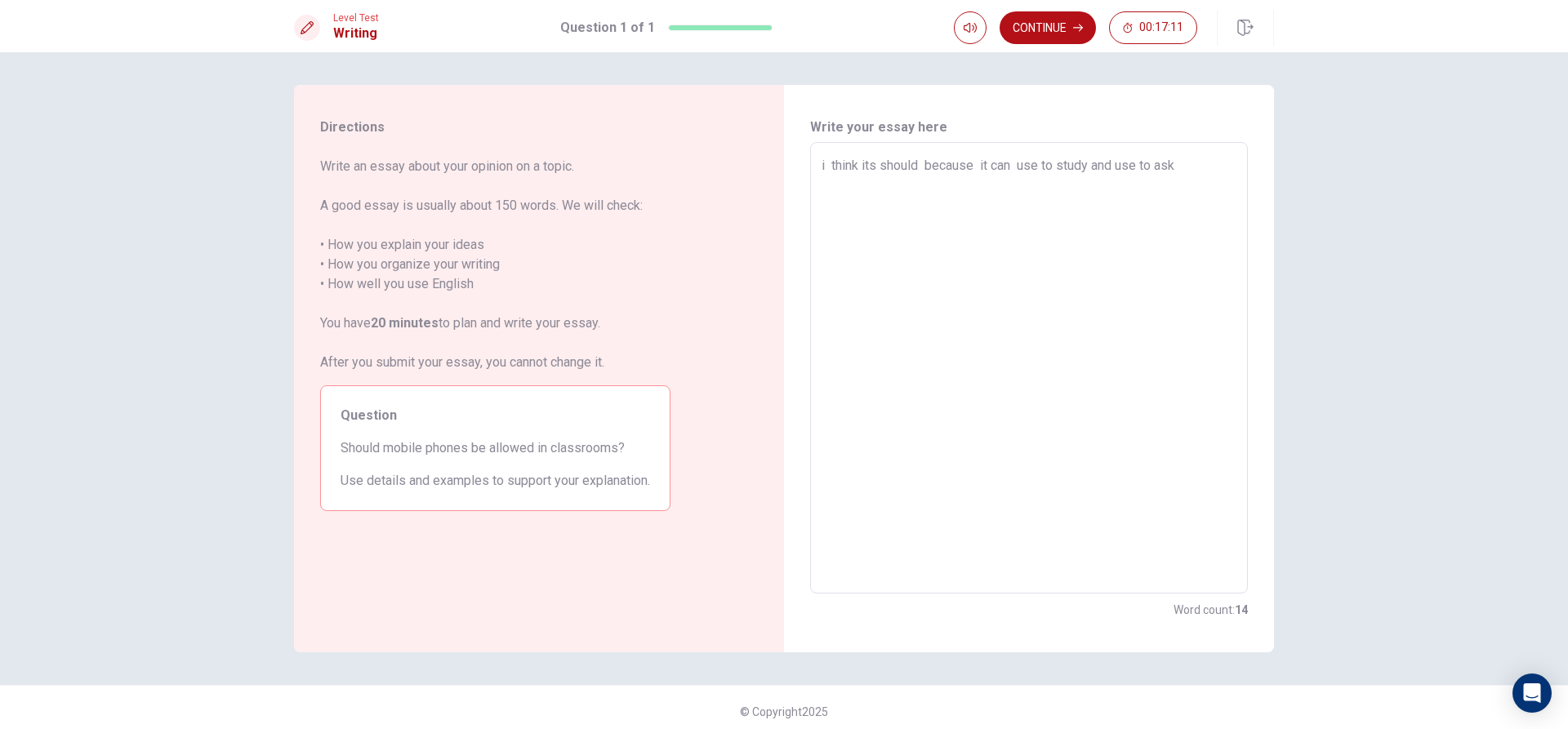
type textarea "x"
type textarea "i think its should because it can use to study and use to ask g"
type textarea "x"
type textarea "i think its should because it can use to study and use to ask gu"
type textarea "x"
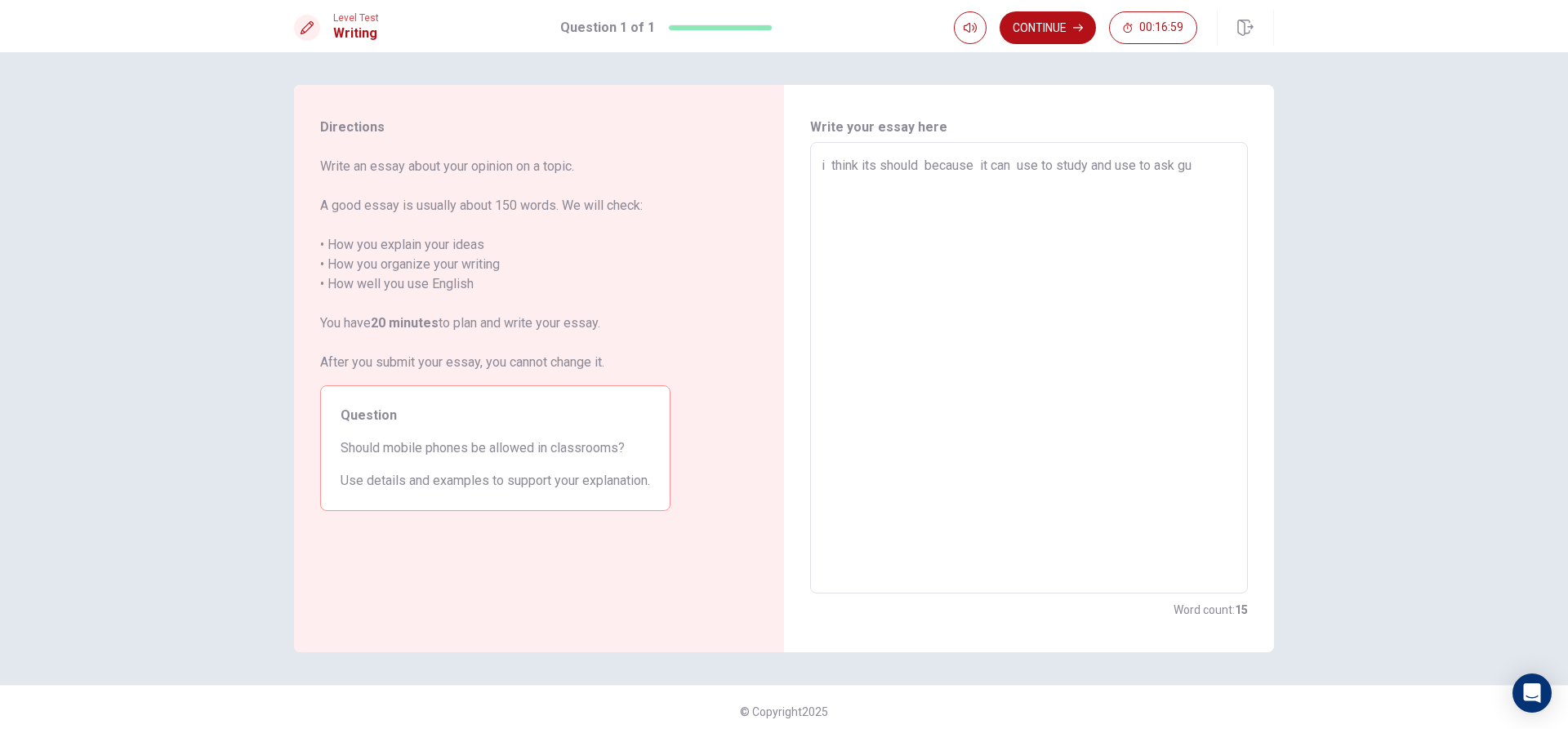
type textarea "i think its should because it can use to study and use to ask g"
type textarea "x"
type textarea "i think its should because it can use to study and use to ask"
type textarea "x"
type textarea "i think its should because it can use to study and use to ask q"
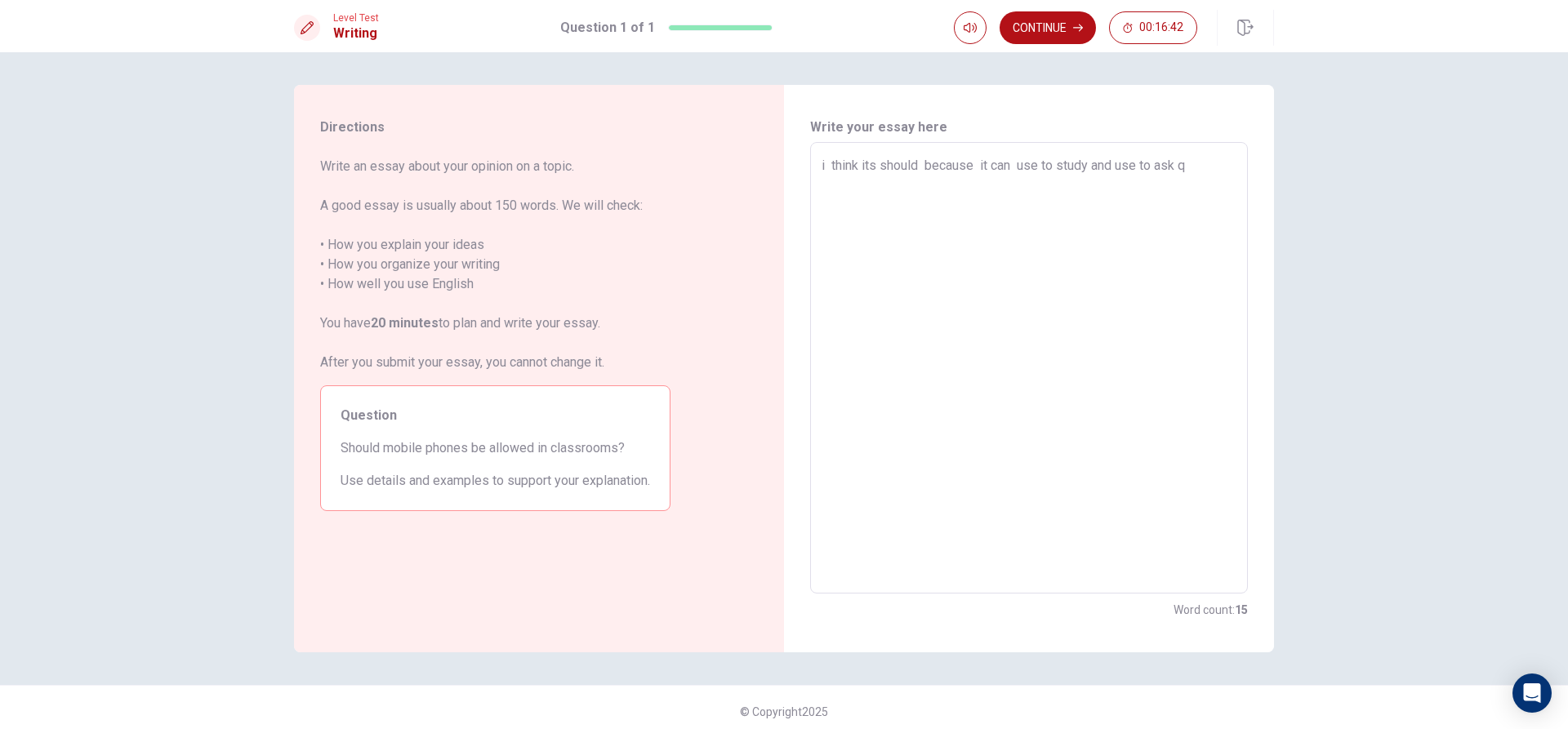
type textarea "x"
type textarea "i think its should because it can use to study and use to ask qu"
type textarea "x"
type textarea "i think its should because it can use to study and use to ask que"
type textarea "x"
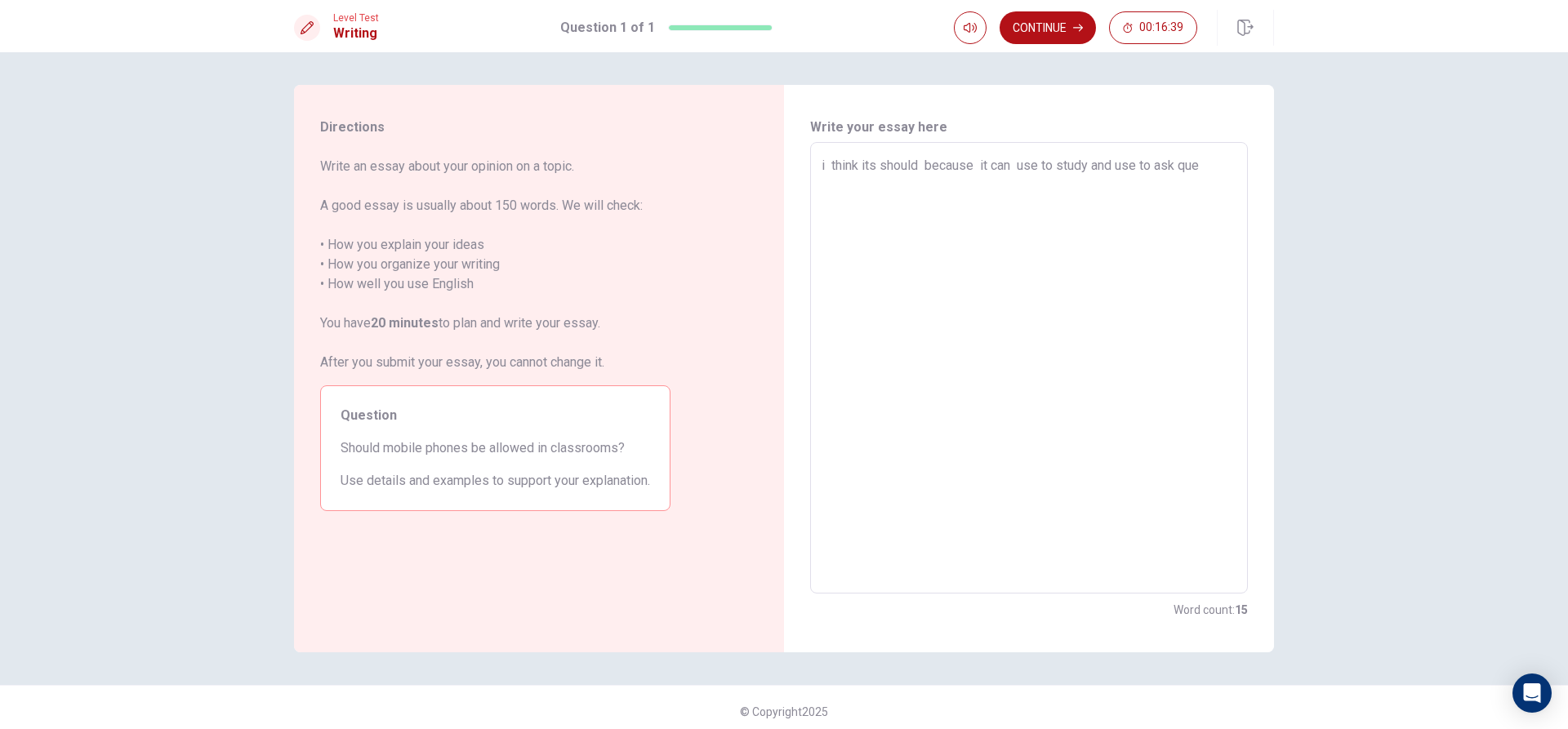
type textarea "i think its should because it can use to study and use to ask ques"
type textarea "x"
type textarea "i think its should because it can use to study and use to ask quest"
type textarea "x"
type textarea "i think its should because it can use to study and use to ask questi"
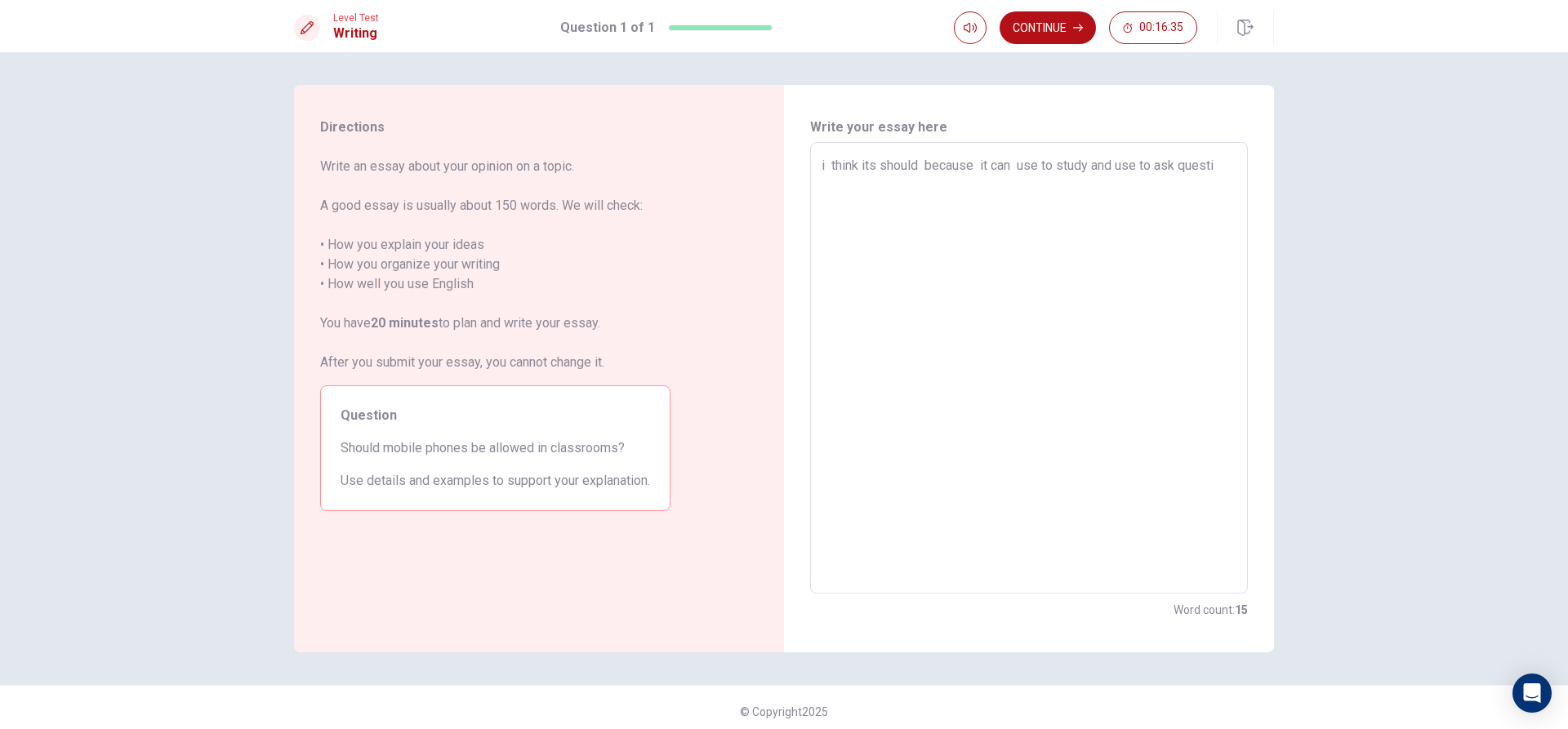
type textarea "x"
type textarea "i think its should because it can use to study and use to ask questio"
type textarea "x"
type textarea "i think its should because it can use to study and use to ask question"
type textarea "x"
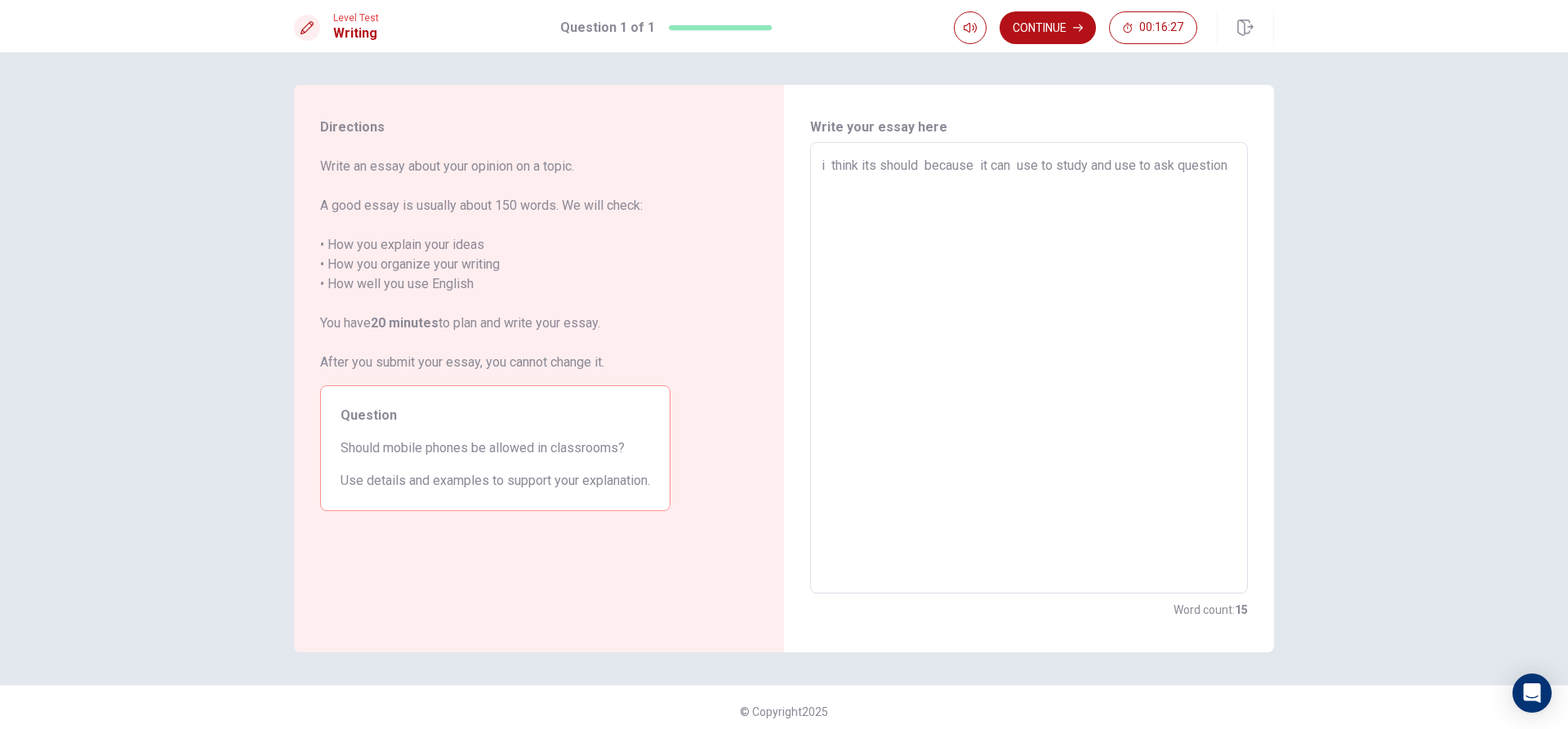
type textarea "i think its should because it can use to study and use to ask question"
type textarea "x"
type textarea "i think its should because it can use to study and use to ask question a"
type textarea "x"
type textarea "i think its should because it can use to study and use to ask question an"
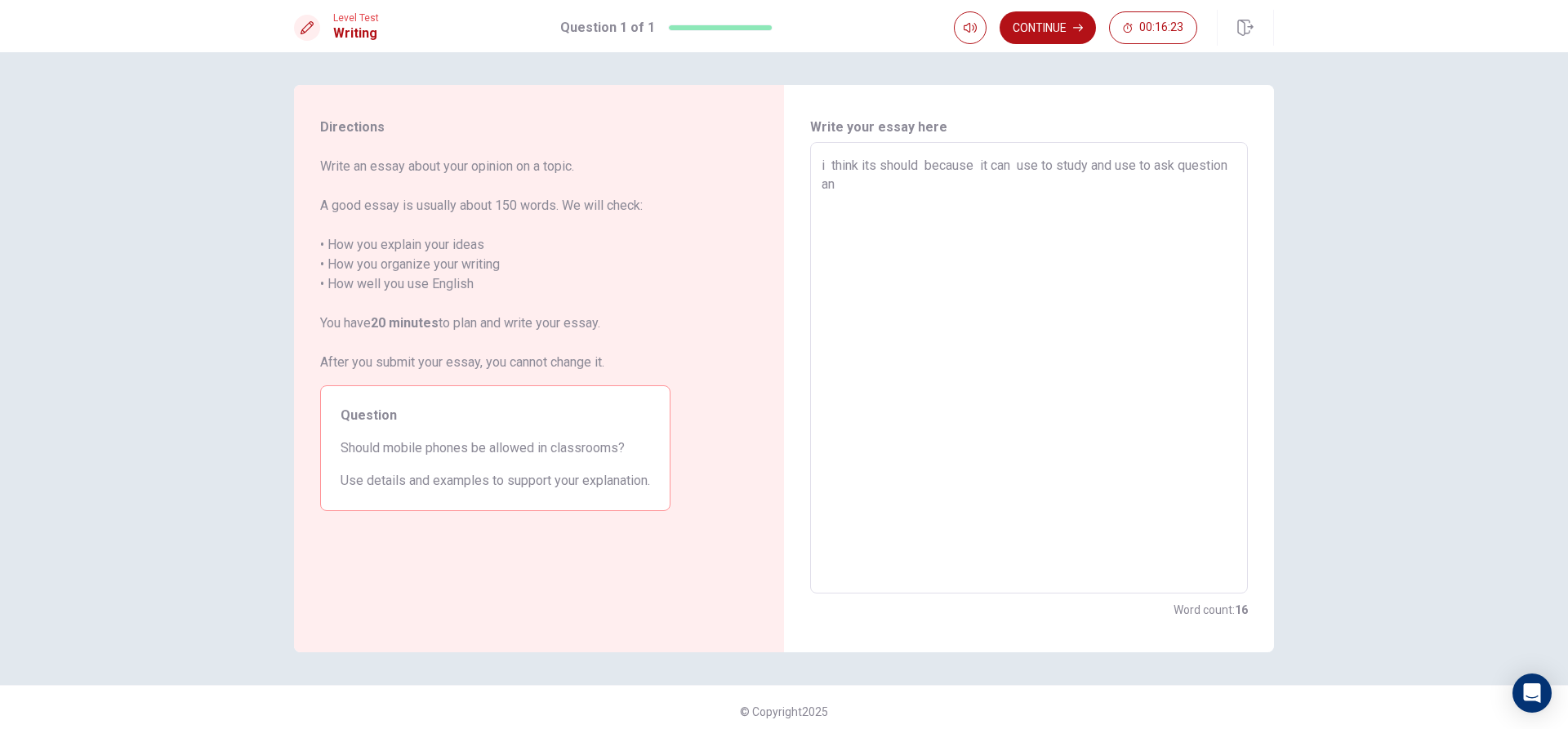
type textarea "x"
type textarea "i think its should because it can use to study and use to ask question and"
type textarea "x"
type textarea "i think its should because it can use to study and use to ask question and"
type textarea "x"
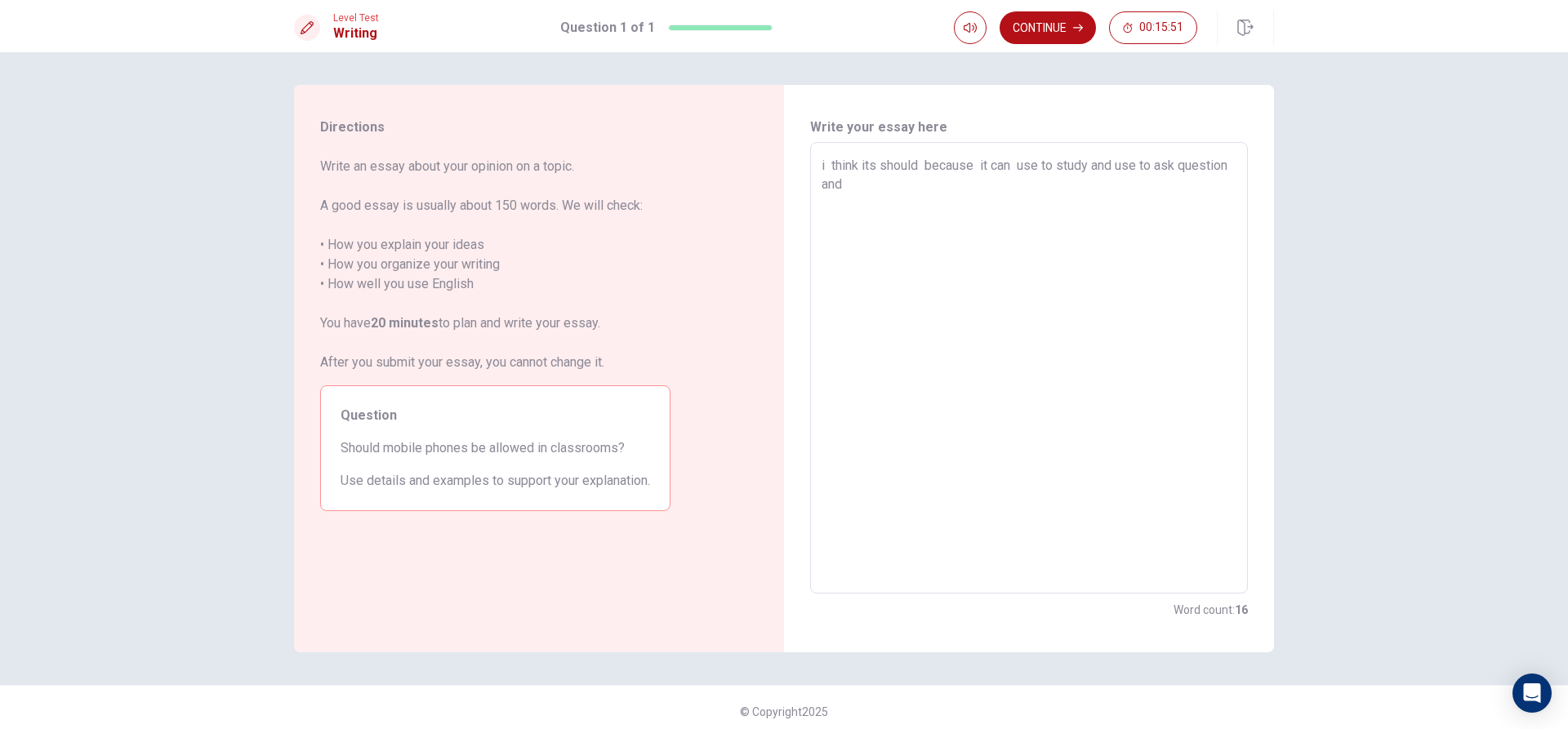
type textarea "i think its should because it can use to study and use to ask question and"
type textarea "x"
type textarea "i think its should because it can use to study and use to ask question an"
type textarea "x"
type textarea "i think its should because it can use to study and use to ask question a"
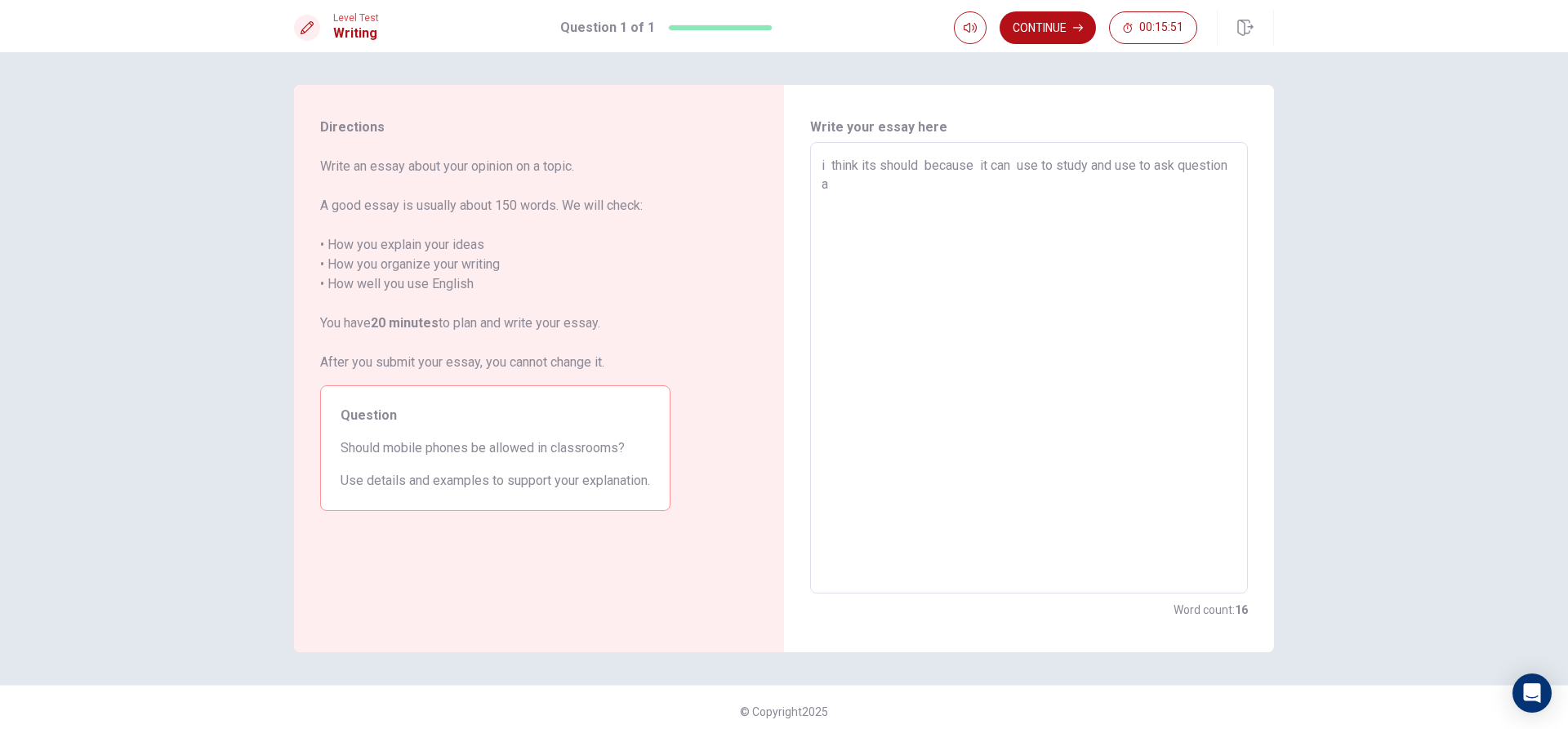
type textarea "x"
click at [1075, 189] on textarea "i think its should because it can use to study and use to ask question when you…" at bounding box center [1029, 368] width 415 height 425
click at [1055, 184] on textarea "i think its should because it can use to study and use to ask question when you…" at bounding box center [1029, 368] width 415 height 425
click at [1065, 184] on textarea "i think its should because it can use to study and use to ask question when you…" at bounding box center [1029, 368] width 415 height 425
click at [1056, 184] on textarea "i think its should because it can use to study and use to ask question when you…" at bounding box center [1029, 368] width 415 height 425
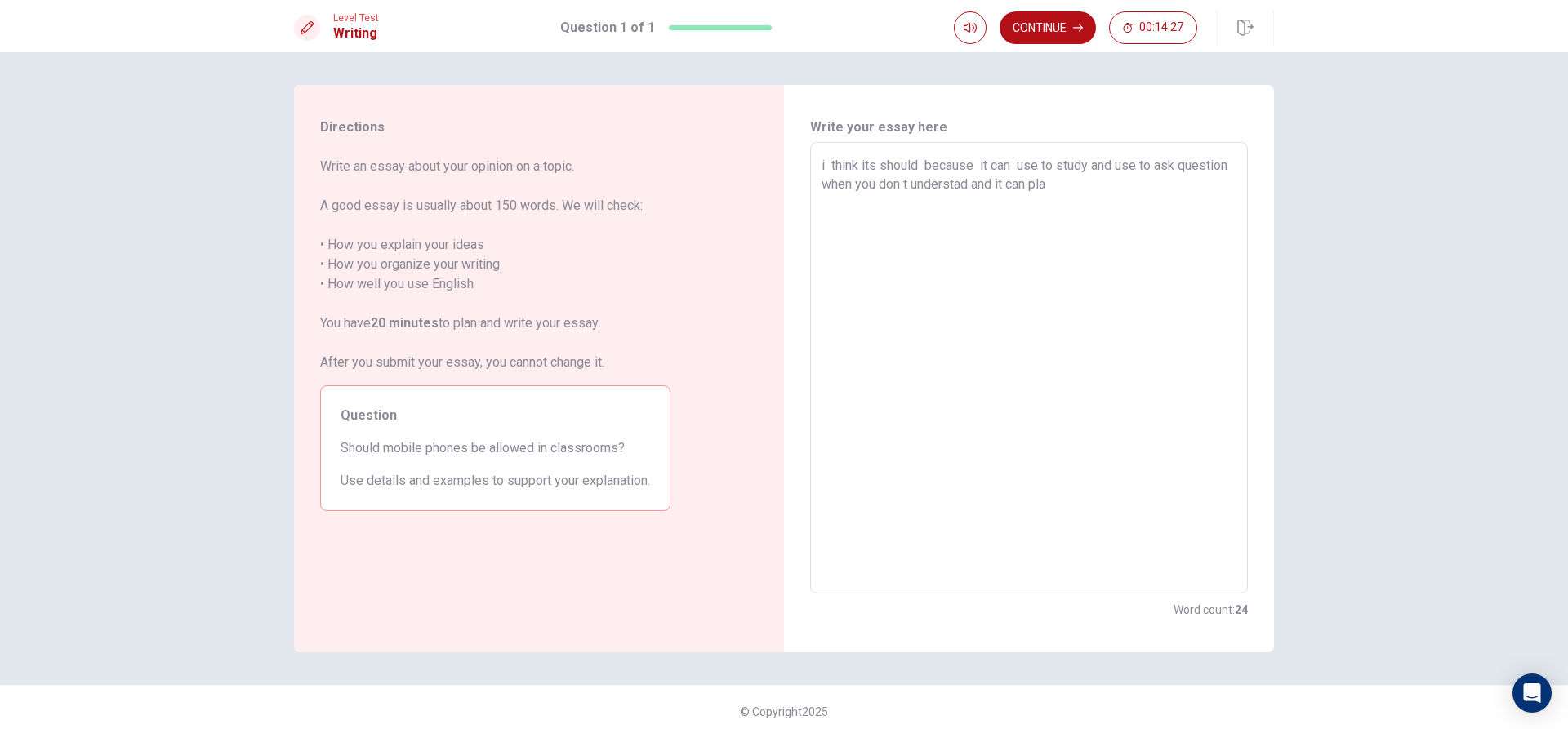
click at [1135, 184] on textarea "i think its should because it can use to study and use to ask question when you…" at bounding box center [1029, 368] width 415 height 425
click at [935, 226] on textarea "i think its should because it can use to study and use to ask question when you…" at bounding box center [1029, 368] width 415 height 425
click at [949, 226] on textarea "i think its should because it can use to study and use to ask question when you…" at bounding box center [1029, 368] width 415 height 425
click at [943, 221] on textarea "i think its should because it can use to study and use to ask question when you…" at bounding box center [1029, 368] width 415 height 425
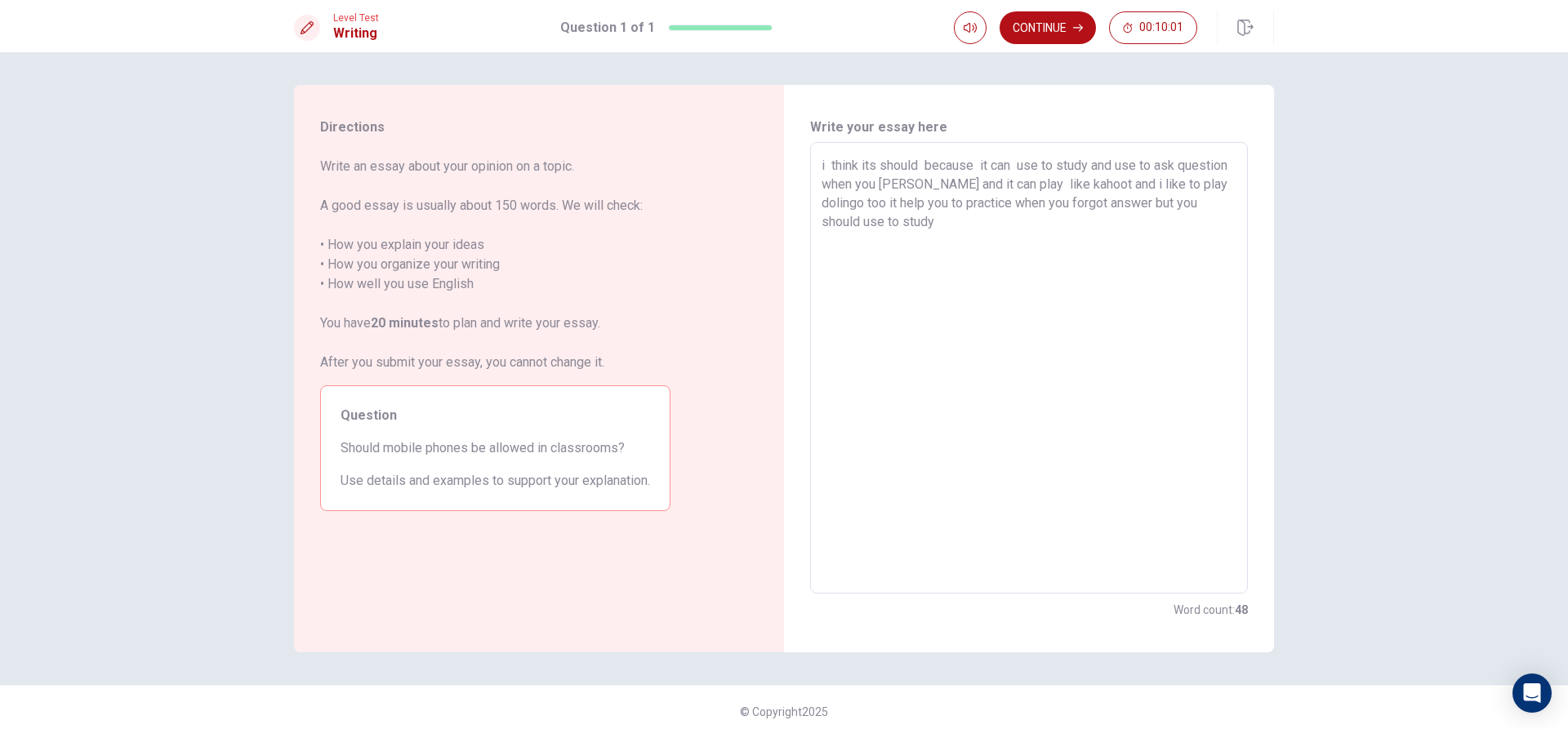
click at [984, 220] on textarea "i think its should because it can use to study and use to ask question when you…" at bounding box center [1029, 368] width 415 height 425
click at [984, 226] on textarea "i think its should because it can use to study and use to ask question when you…" at bounding box center [1029, 368] width 415 height 425
drag, startPoint x: 1043, startPoint y: 250, endPoint x: 1027, endPoint y: 250, distance: 16.0
click at [1039, 250] on textarea "i think its should because it can use to study and use to ask question when you…" at bounding box center [1029, 368] width 415 height 425
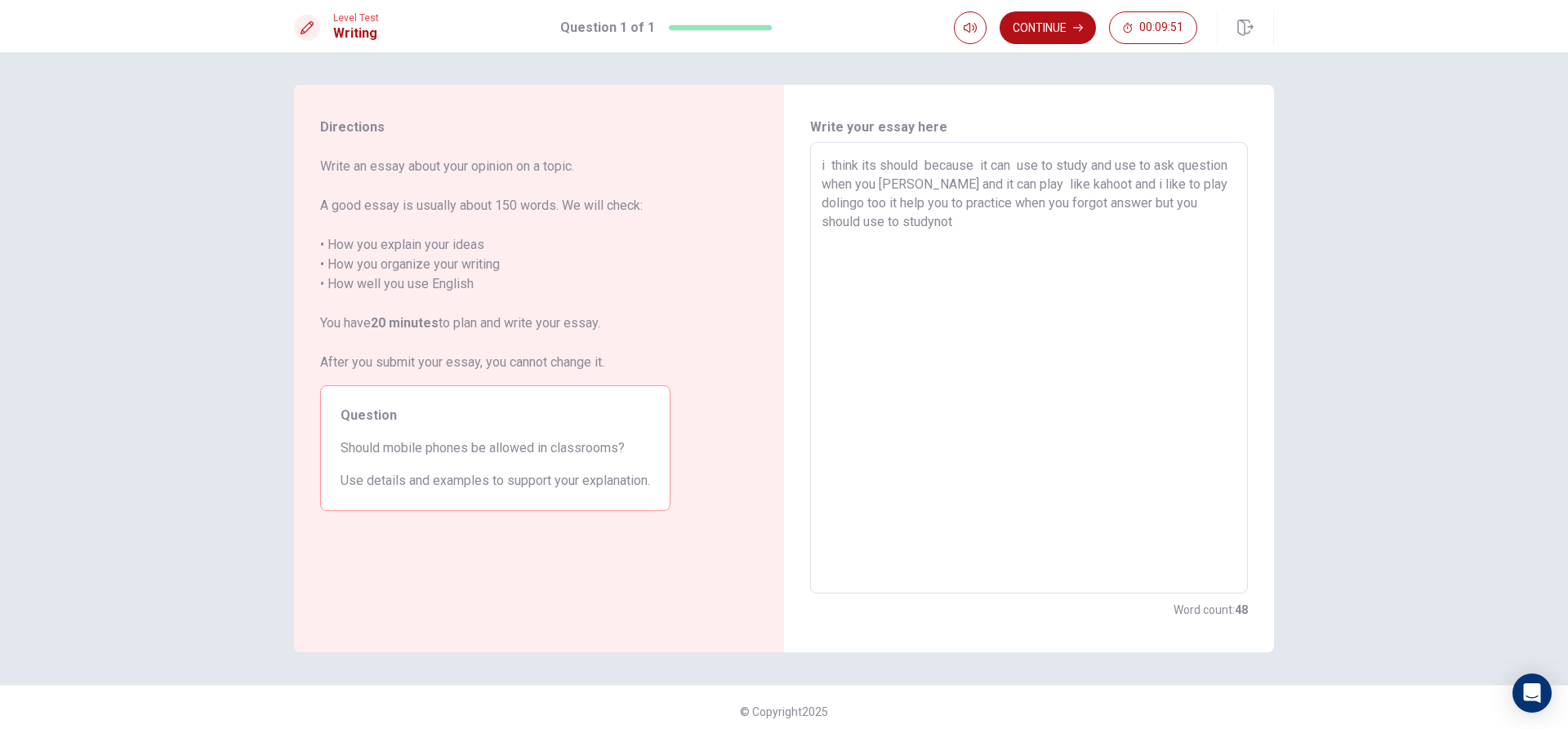
click at [979, 218] on textarea "i think its should because it can use to study and use to ask question when you…" at bounding box center [1029, 368] width 415 height 425
click at [1032, 239] on textarea "i think its should because it can use to study and use to ask question when you…" at bounding box center [1029, 368] width 415 height 425
drag, startPoint x: 1021, startPoint y: 226, endPoint x: 1041, endPoint y: 221, distance: 20.6
click at [1028, 225] on textarea "i think its should because it can use to study and use to ask question when you…" at bounding box center [1029, 368] width 415 height 425
click at [1091, 242] on textarea "i think its should because it can use to study and use to ask question when you…" at bounding box center [1029, 368] width 415 height 425
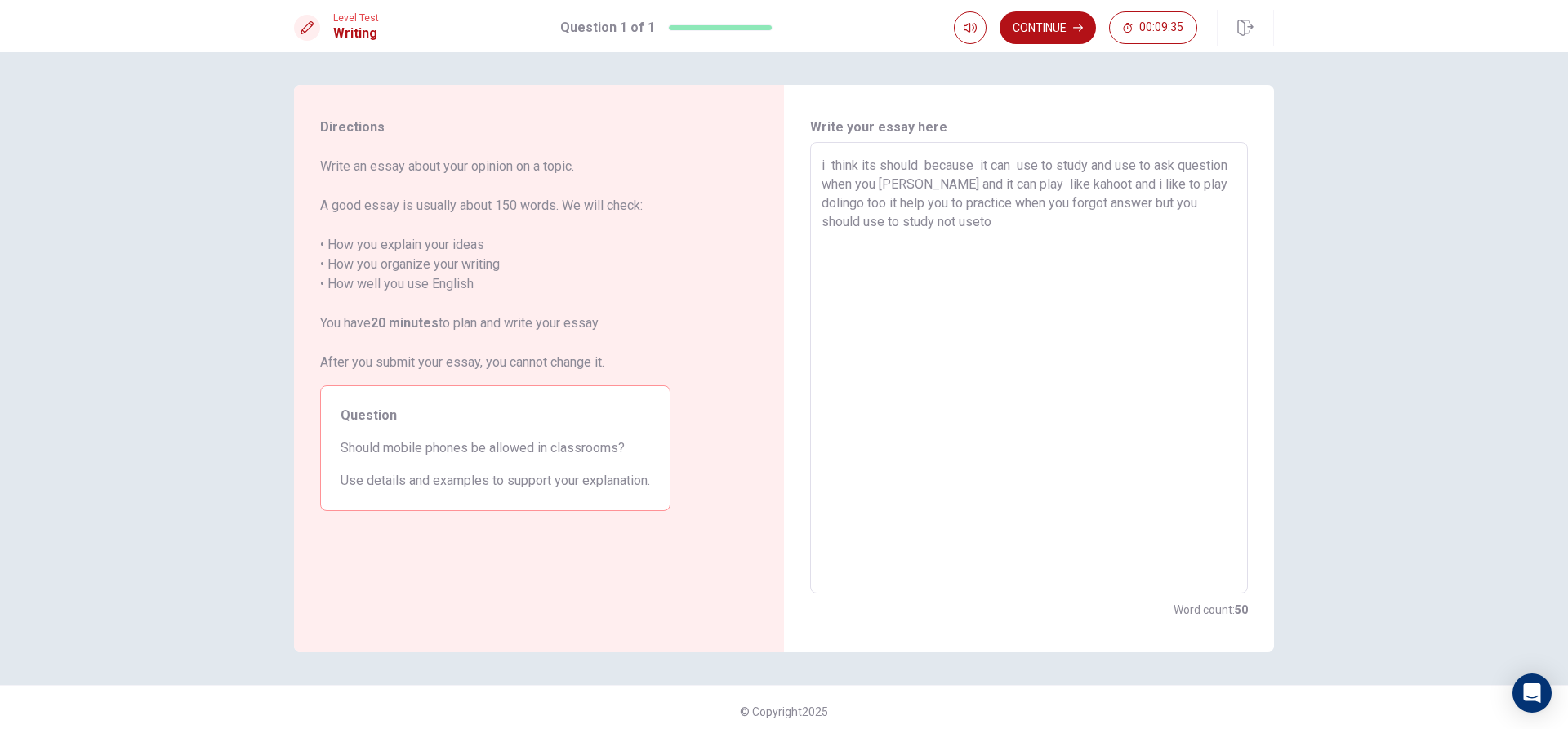
click at [1030, 222] on textarea "i think its should because it can use to study and use to ask question when you…" at bounding box center [1029, 368] width 415 height 425
click at [1024, 221] on textarea "i think its should because it can use to study and use to ask question when you…" at bounding box center [1029, 368] width 415 height 425
drag, startPoint x: 1027, startPoint y: 224, endPoint x: 1033, endPoint y: 234, distance: 11.7
click at [1032, 233] on textarea "i think its should because it can use to study and use to ask question when you…" at bounding box center [1029, 368] width 415 height 425
drag, startPoint x: 1027, startPoint y: 216, endPoint x: 1032, endPoint y: 225, distance: 10.3
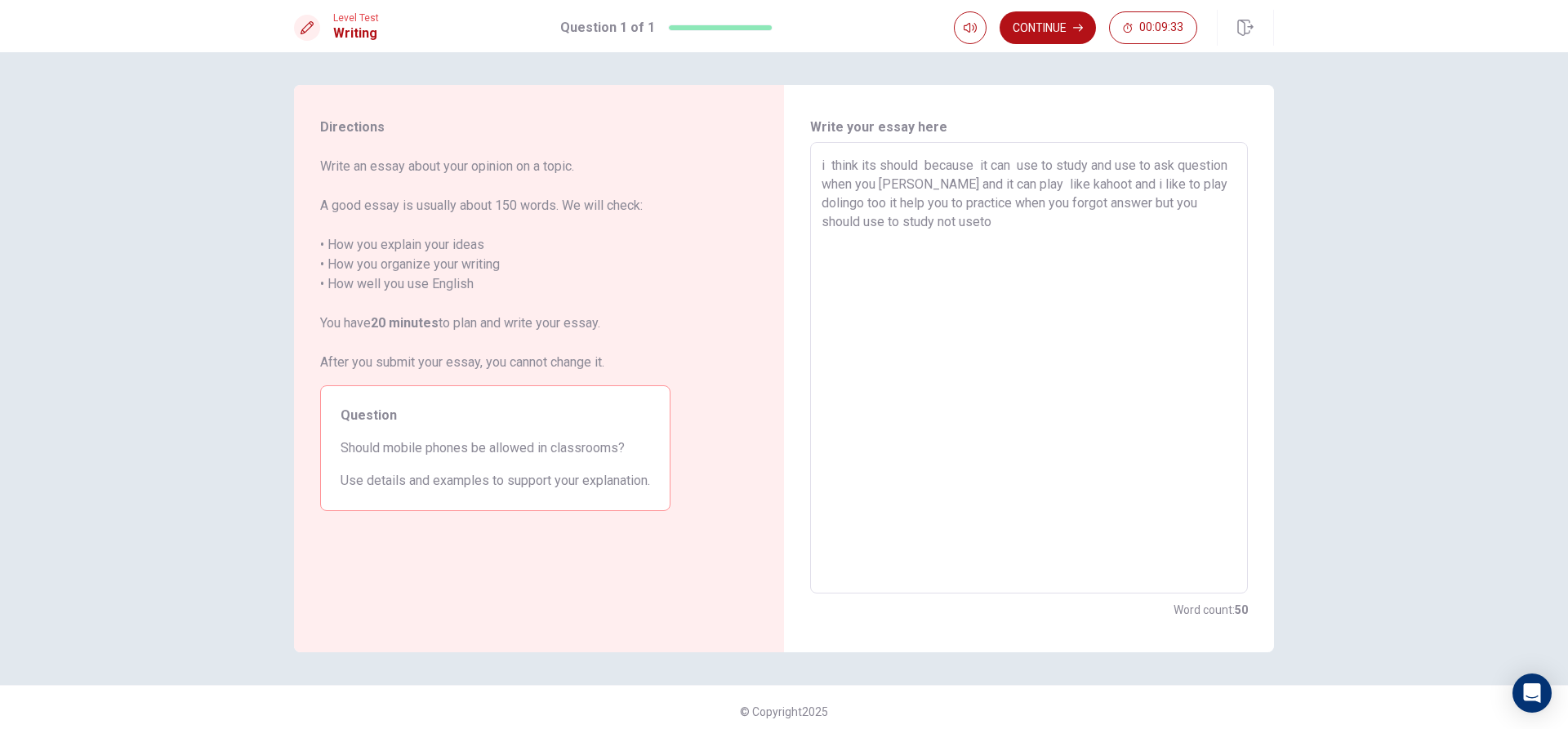
click at [1028, 216] on textarea "i think its should because it can use to study and use to ask question when you…" at bounding box center [1029, 368] width 415 height 425
click at [1043, 237] on textarea "i think its should because it can use to study and use to ask question when you…" at bounding box center [1029, 368] width 415 height 425
drag, startPoint x: 1025, startPoint y: 224, endPoint x: 1041, endPoint y: 230, distance: 17.1
click at [1028, 221] on textarea "i think its should because it can use to study and use to ask question when you…" at bounding box center [1029, 368] width 415 height 425
click at [1052, 242] on textarea "i think its should because it can use to study and use to ask question when you…" at bounding box center [1029, 368] width 415 height 425
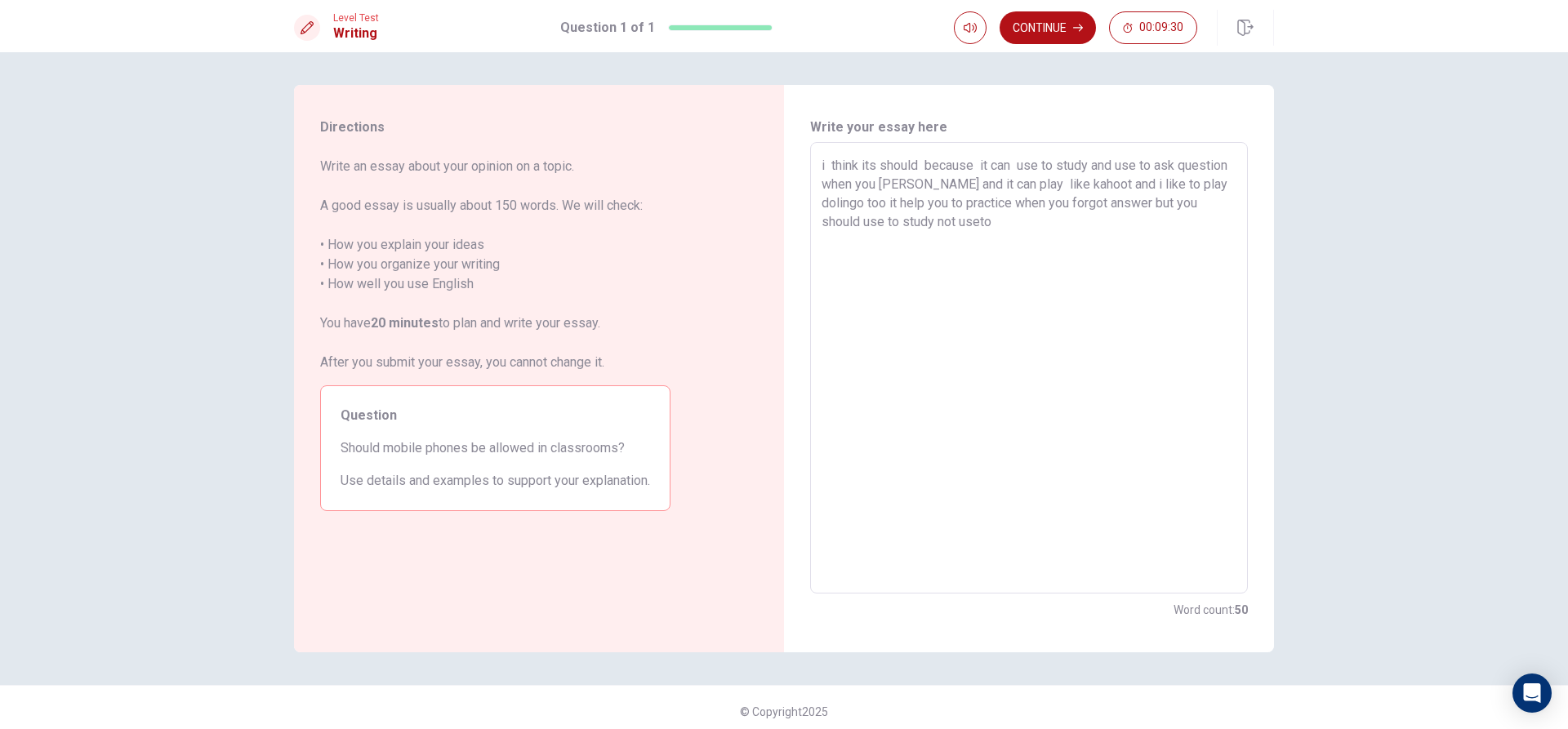
click at [1020, 222] on textarea "i think its should because it can use to study and use to ask question when you…" at bounding box center [1029, 368] width 415 height 425
click at [1043, 226] on textarea "i think its should because it can use to study and use to ask question when you…" at bounding box center [1029, 368] width 415 height 425
click at [842, 232] on textarea "i think its should because it can use to study and use to ask question when you…" at bounding box center [1029, 368] width 415 height 425
click at [901, 229] on textarea "i think its should because it can use to study and use to ask question when you…" at bounding box center [1029, 368] width 415 height 425
click at [895, 239] on textarea "i think its should because it can use to study and use to ask question when you…" at bounding box center [1029, 368] width 415 height 425
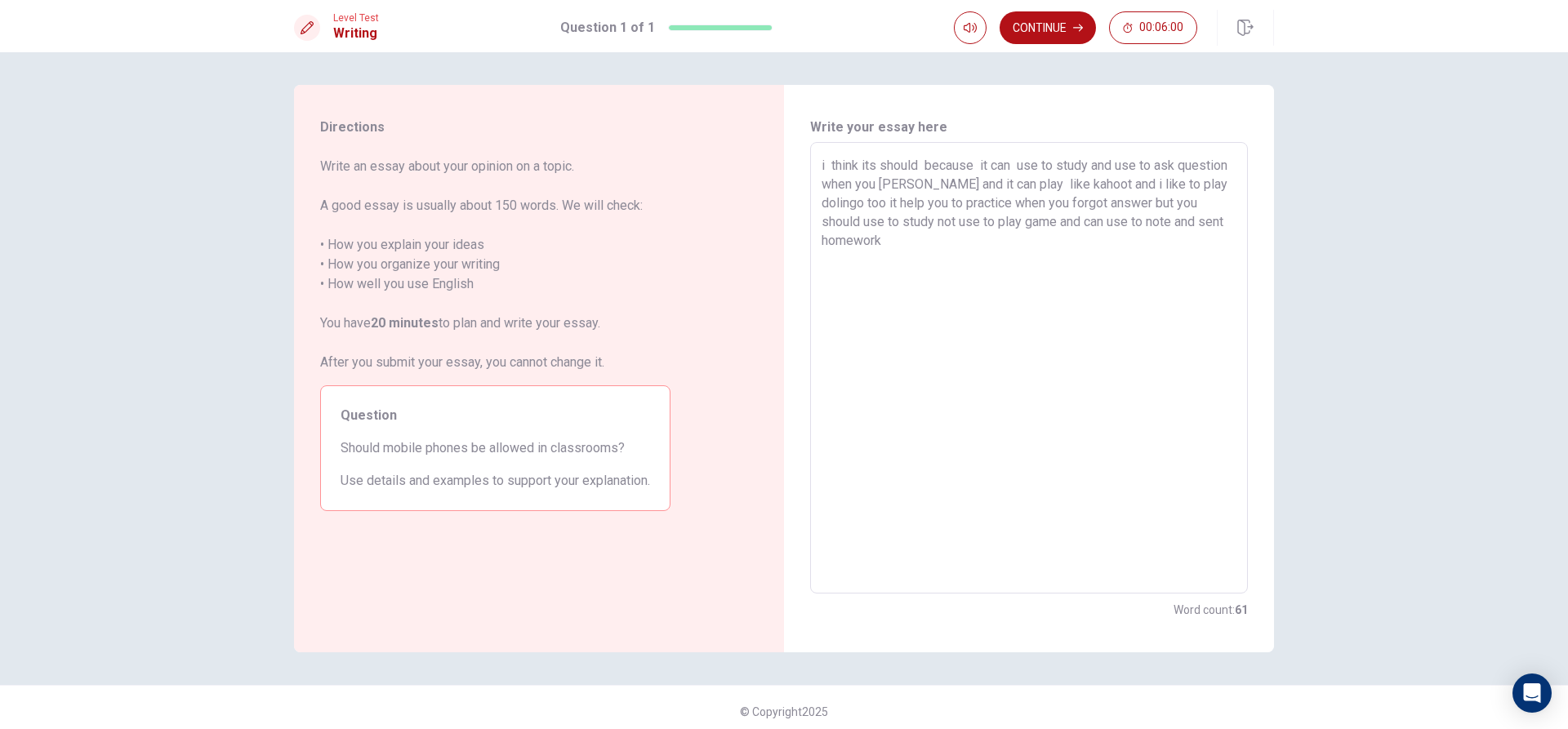
click at [1174, 181] on textarea "i think its should because it can use to study and use to ask question when you…" at bounding box center [1029, 368] width 415 height 425
click at [1178, 189] on textarea "i think its should because it can use to study and use to ask question when you…" at bounding box center [1029, 368] width 415 height 425
drag, startPoint x: 833, startPoint y: 201, endPoint x: 844, endPoint y: 201, distance: 11.0
click at [836, 201] on textarea "i think its should because it can use to study and use to ask question when you…" at bounding box center [1029, 368] width 415 height 425
click at [1218, 207] on textarea "i think its should because it can use to study and use to ask question when you…" at bounding box center [1029, 368] width 415 height 425
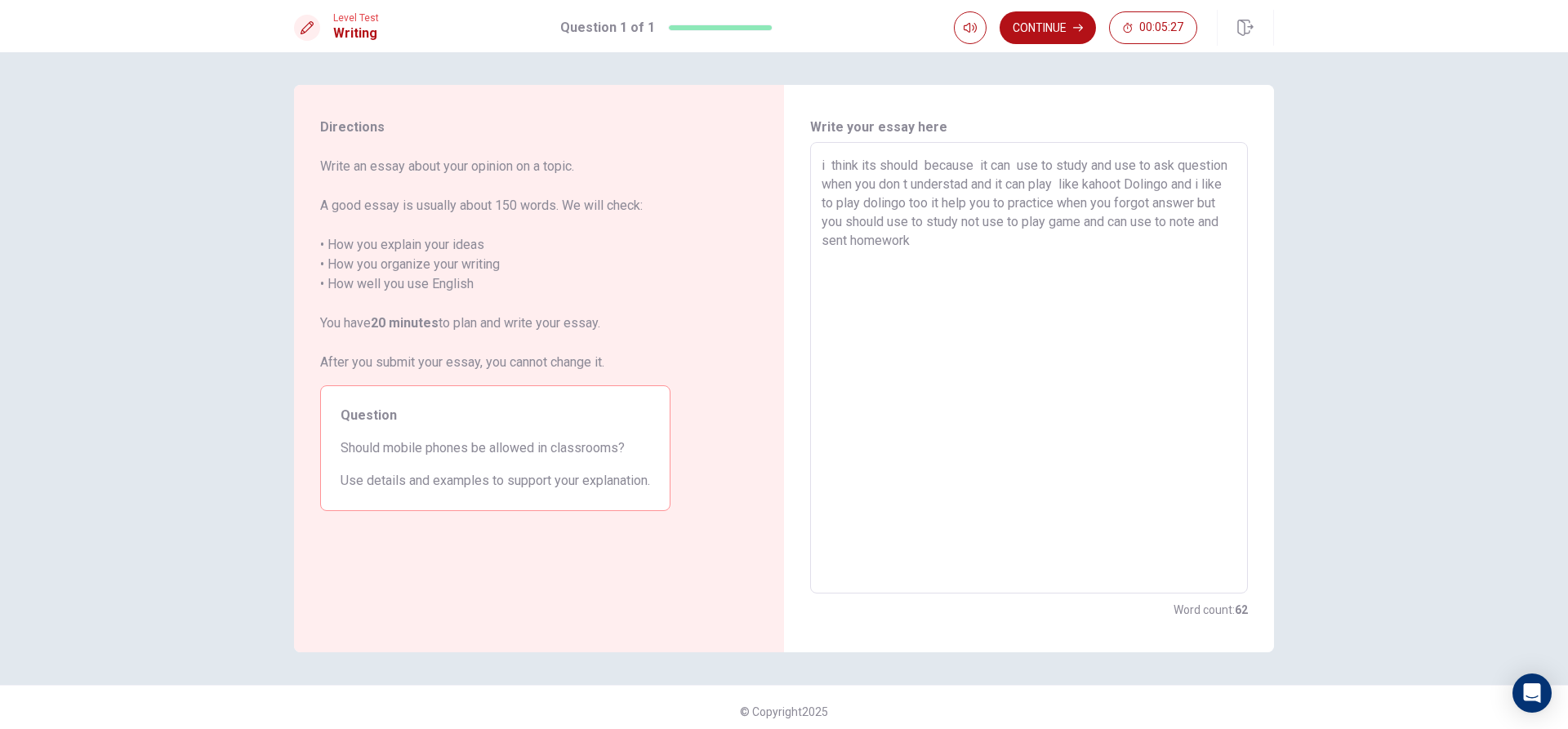
click at [1044, 253] on textarea "i think its should because it can use to study and use to ask question when you…" at bounding box center [1029, 368] width 415 height 425
click at [1095, 221] on textarea "i think its should because it can use to study and use to ask question when you…" at bounding box center [1029, 368] width 415 height 425
drag, startPoint x: 1000, startPoint y: 245, endPoint x: 1018, endPoint y: 250, distance: 18.7
click at [1000, 246] on textarea "i think its should because it can use to study and use to ask question when you…" at bounding box center [1029, 368] width 415 height 425
drag, startPoint x: 1171, startPoint y: 223, endPoint x: 1181, endPoint y: 223, distance: 10.0
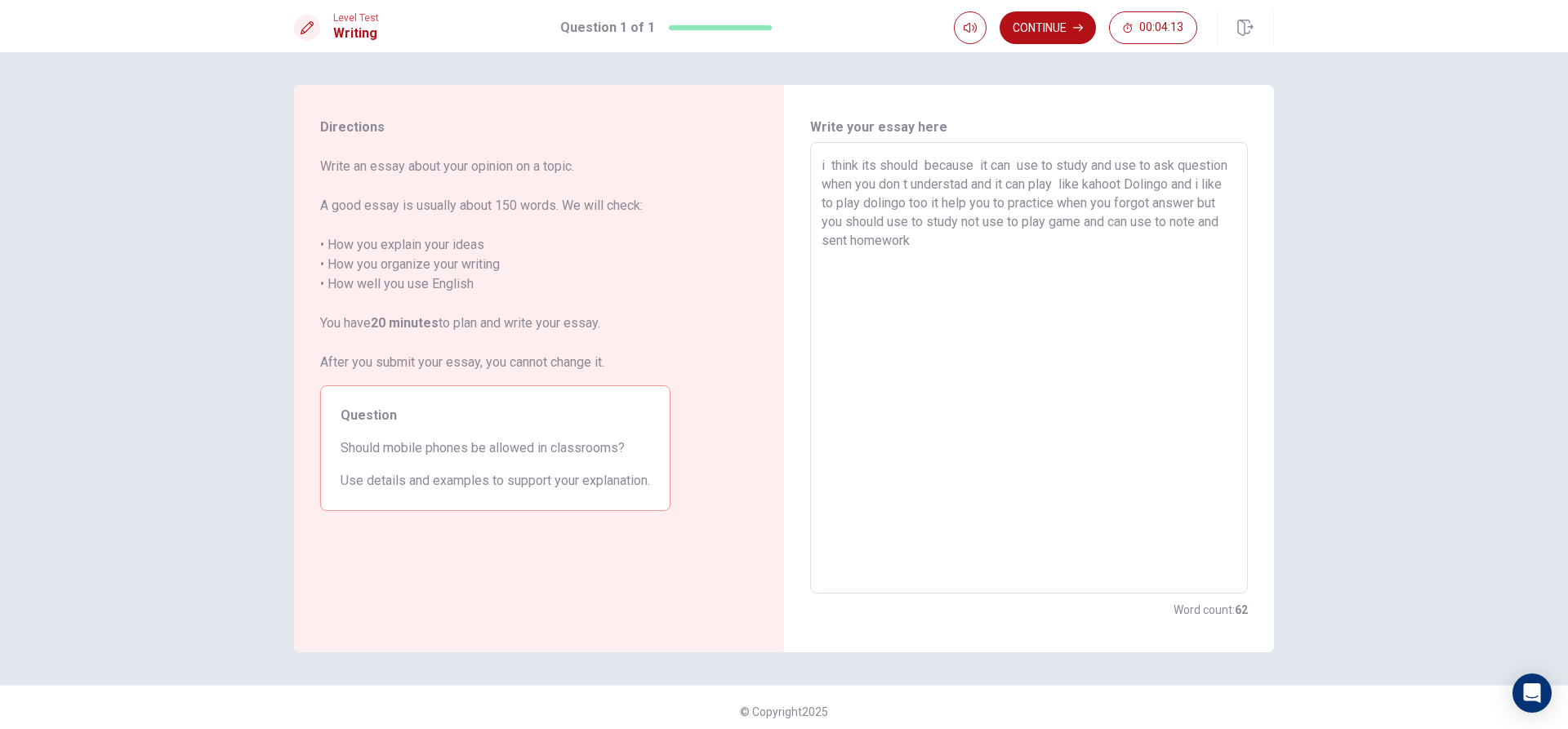
click at [1176, 223] on textarea "i think its should because it can use to study and use to ask question when you…" at bounding box center [1029, 368] width 415 height 425
drag, startPoint x: 1135, startPoint y: 292, endPoint x: 1156, endPoint y: 265, distance: 34.2
click at [1136, 292] on textarea "i think its should because it can use to study and use to ask question when you…" at bounding box center [1029, 368] width 415 height 425
drag, startPoint x: 1174, startPoint y: 221, endPoint x: 1182, endPoint y: 227, distance: 10.0
click at [1174, 222] on textarea "i think its should because it can use to study and use to ask question when you…" at bounding box center [1029, 368] width 415 height 425
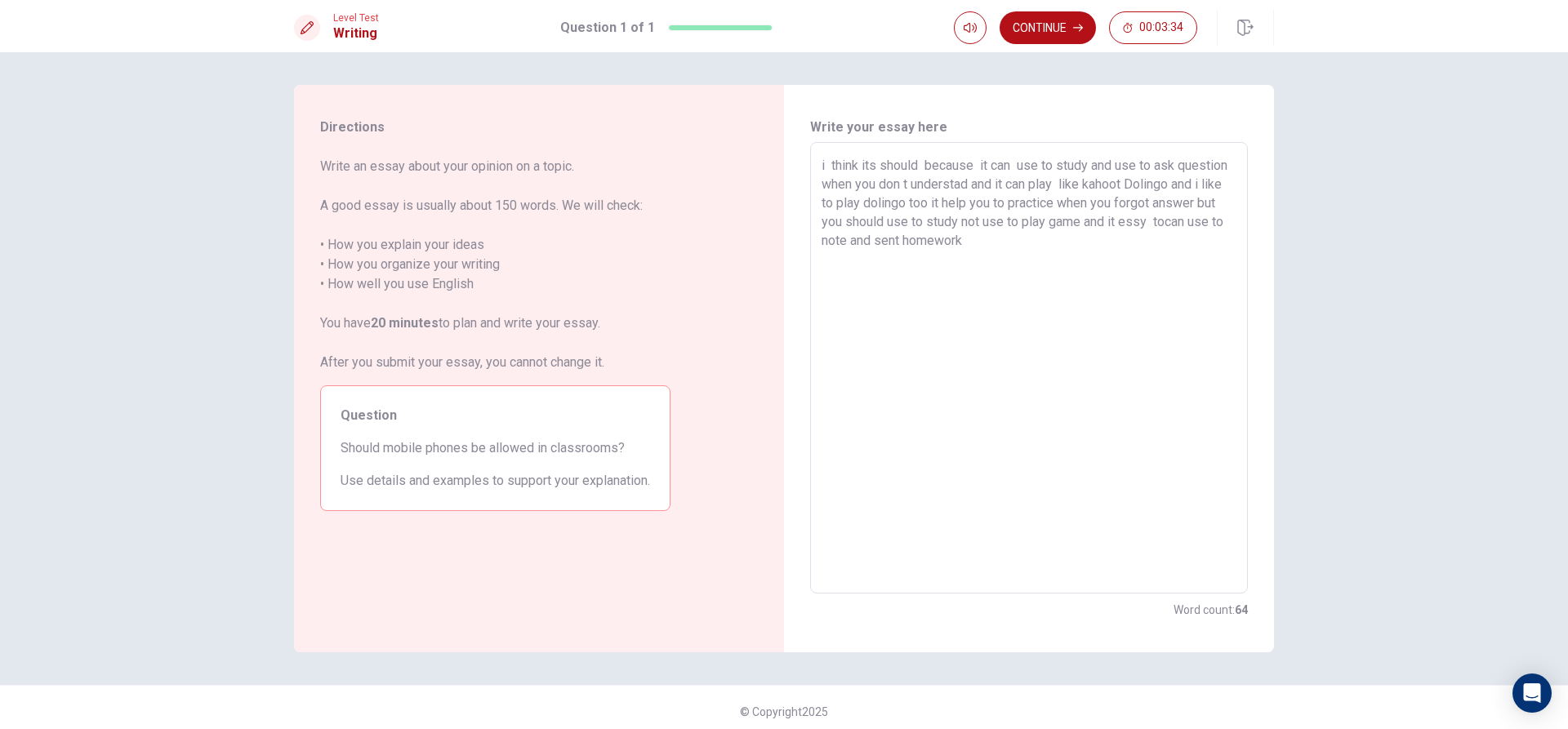
click at [878, 239] on textarea "i think its should because it can use to study and use to ask question when you…" at bounding box center [1029, 368] width 415 height 425
drag, startPoint x: 884, startPoint y: 239, endPoint x: 891, endPoint y: 246, distance: 9.9
click at [884, 239] on textarea "i think its should because it can use to study and use to ask question when you…" at bounding box center [1029, 368] width 415 height 425
click at [894, 250] on textarea "i think its should because it can use to study and use to ask question when you…" at bounding box center [1029, 368] width 415 height 425
click at [830, 240] on textarea "i think its should because it can use to study and use to ask question when you…" at bounding box center [1029, 368] width 415 height 425
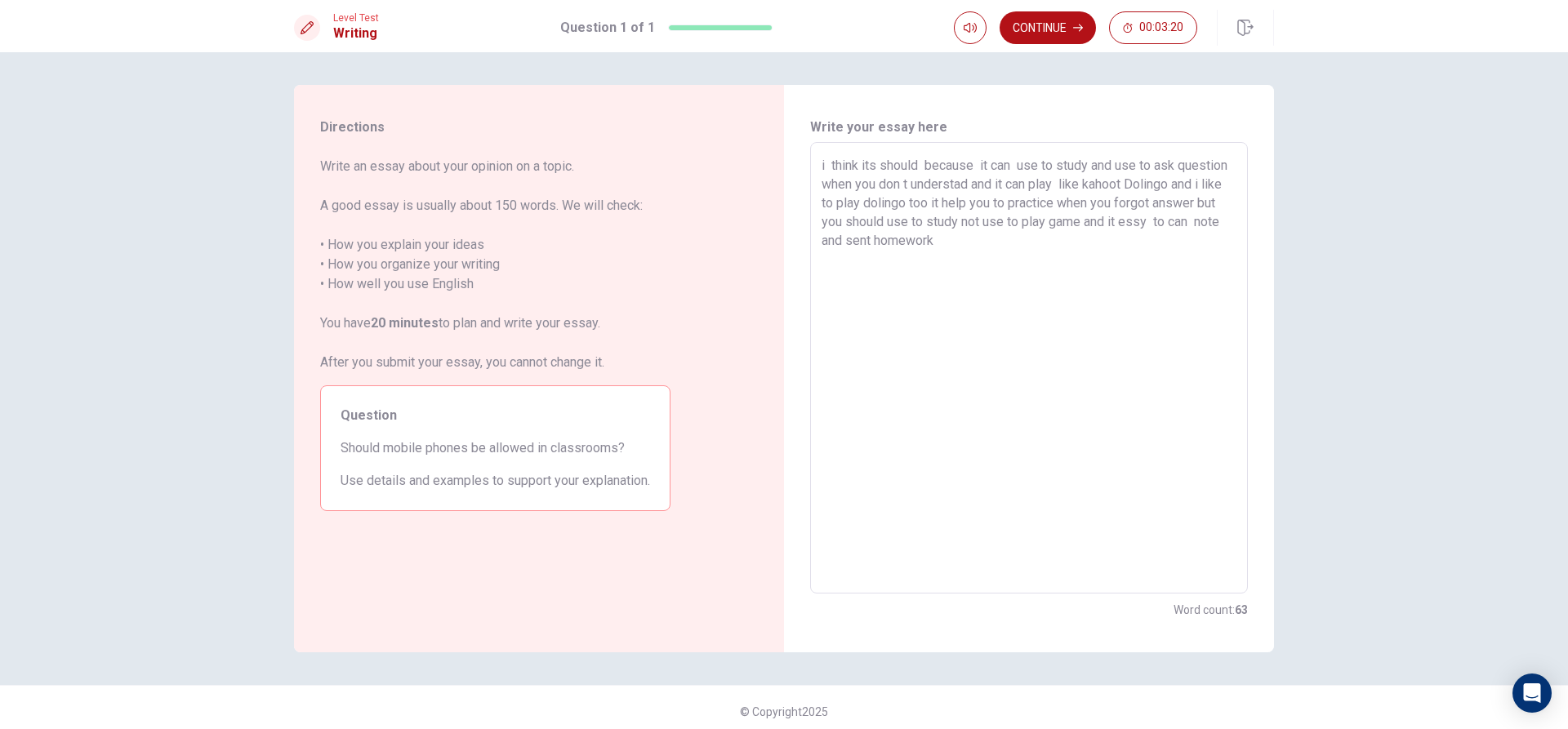
click at [851, 243] on textarea "i think its should because it can use to study and use to ask question when you…" at bounding box center [1029, 368] width 415 height 425
click at [1037, 247] on textarea "i think its should because it can use to study and use to ask question when you…" at bounding box center [1029, 368] width 415 height 425
drag, startPoint x: 1063, startPoint y: 241, endPoint x: 1076, endPoint y: 234, distance: 14.8
click at [1075, 234] on textarea "i think its should because it can use to study and use to ask question when you…" at bounding box center [1029, 368] width 415 height 425
click at [1144, 297] on textarea "i think its should because it can use to study and use to ask question when you…" at bounding box center [1029, 368] width 415 height 425
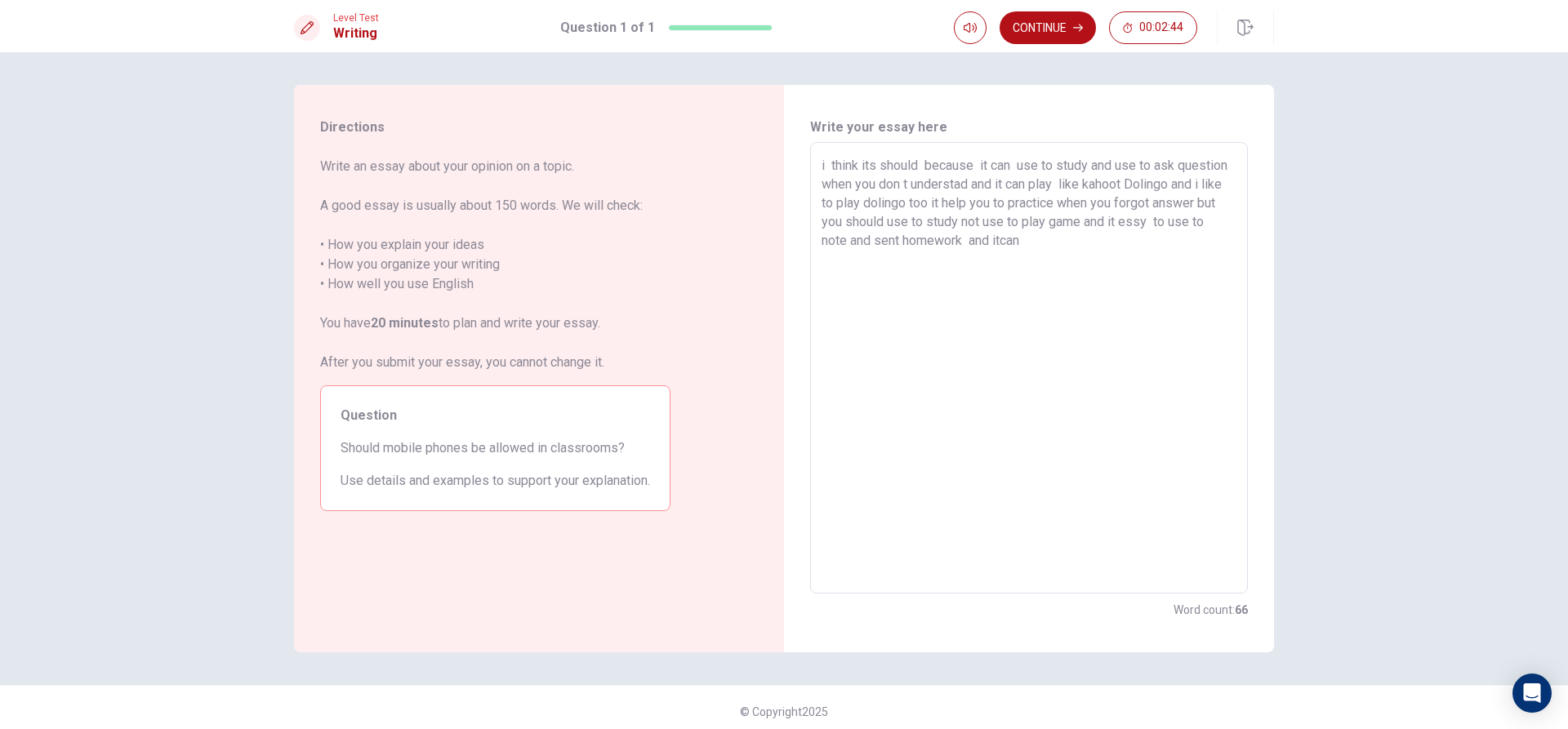
drag, startPoint x: 1067, startPoint y: 238, endPoint x: 1079, endPoint y: 241, distance: 12.4
click at [1068, 238] on textarea "i think its should because it can use to study and use to ask question when you…" at bounding box center [1029, 368] width 415 height 425
click at [1057, 241] on textarea "i think its should because it can use to study and use to ask question when you…" at bounding box center [1029, 368] width 415 height 425
drag, startPoint x: 1063, startPoint y: 236, endPoint x: 1077, endPoint y: 237, distance: 14.0
click at [1066, 235] on textarea "i think its should because it can use to study and use to ask question when you…" at bounding box center [1029, 368] width 415 height 425
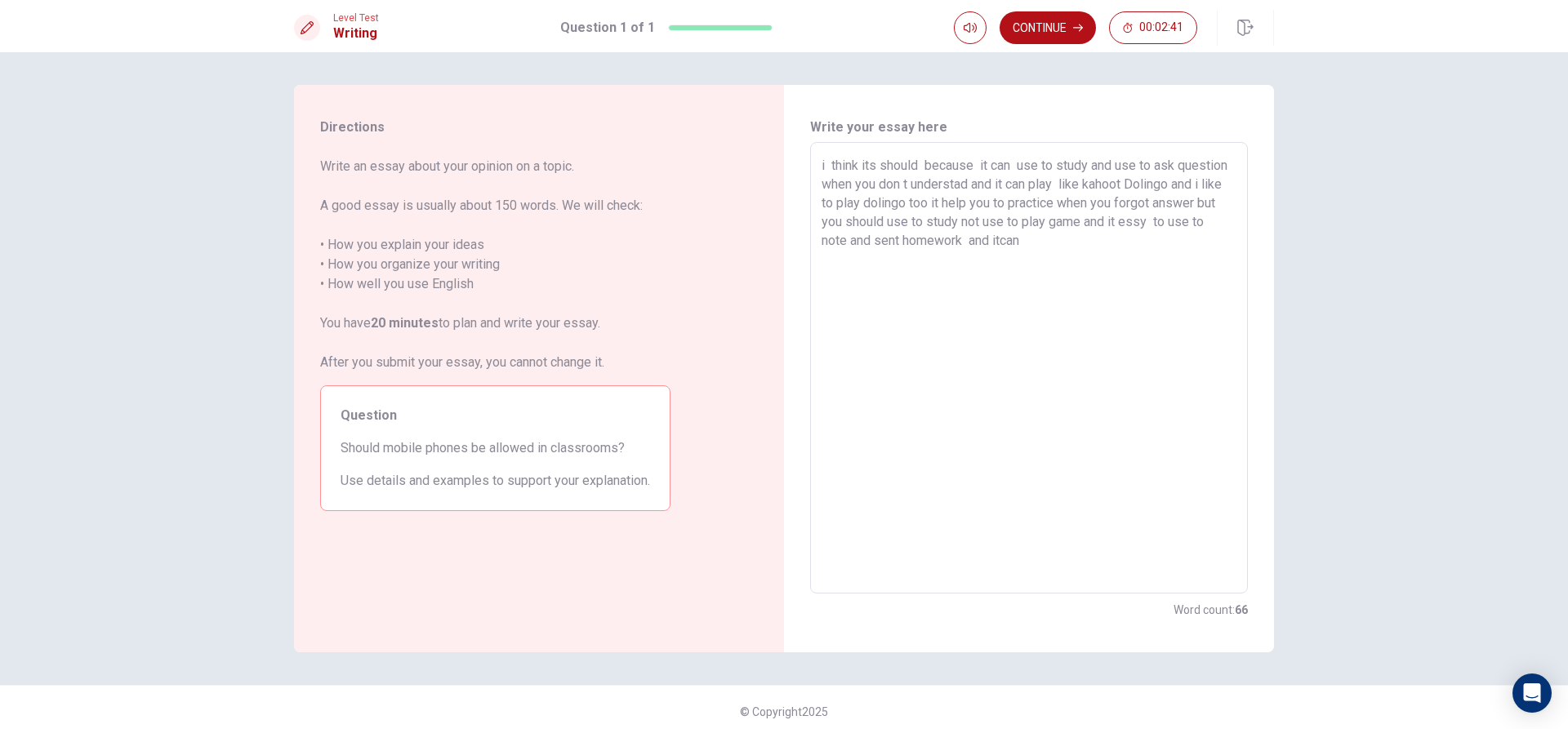
click at [1066, 281] on textarea "i think its should because it can use to study and use to ask question when you…" at bounding box center [1029, 368] width 415 height 425
click at [1101, 247] on textarea "i think its should because it can use to study and use to ask question when you…" at bounding box center [1029, 368] width 415 height 425
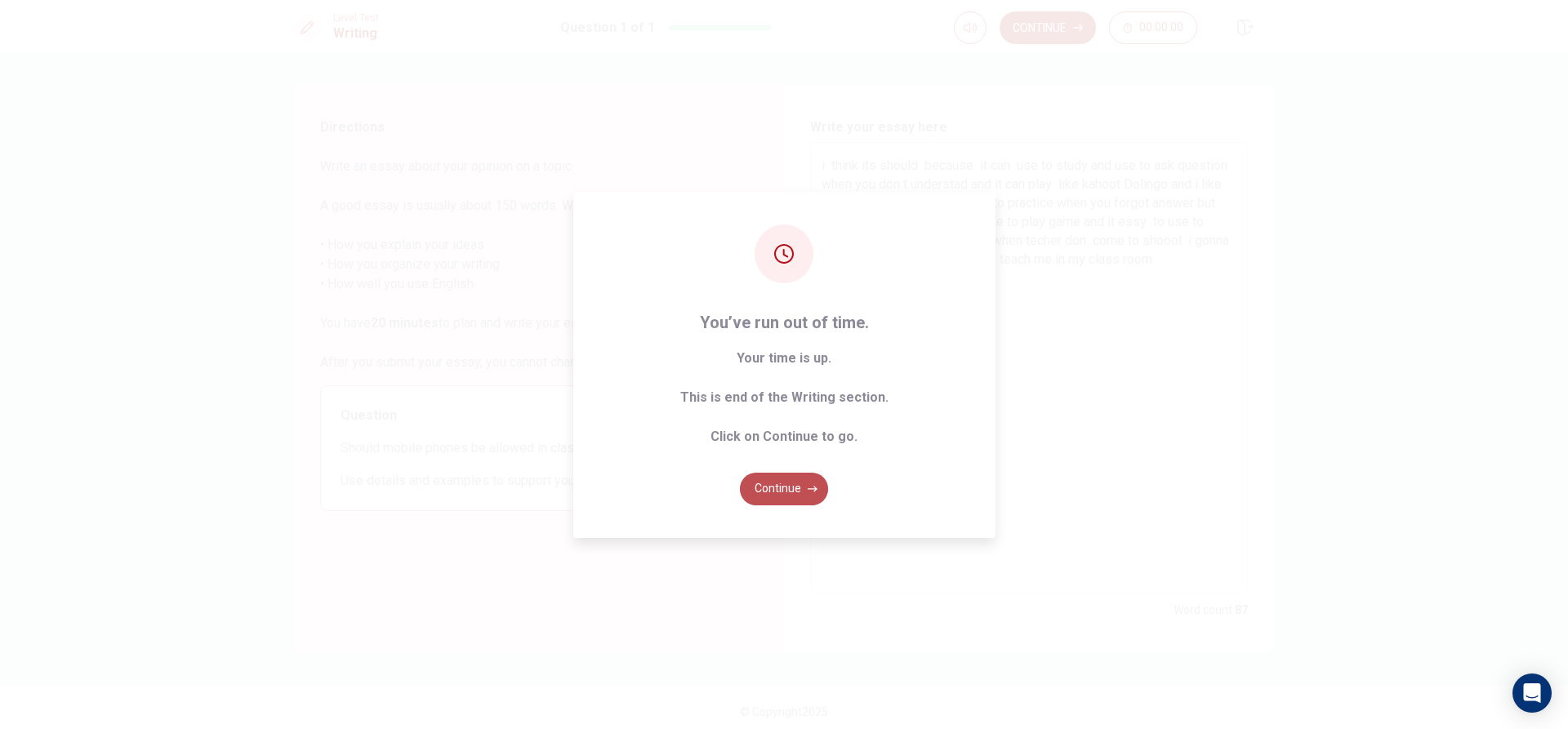
click at [800, 488] on button "Continue" at bounding box center [784, 488] width 88 height 32
